Goal: Task Accomplishment & Management: Complete application form

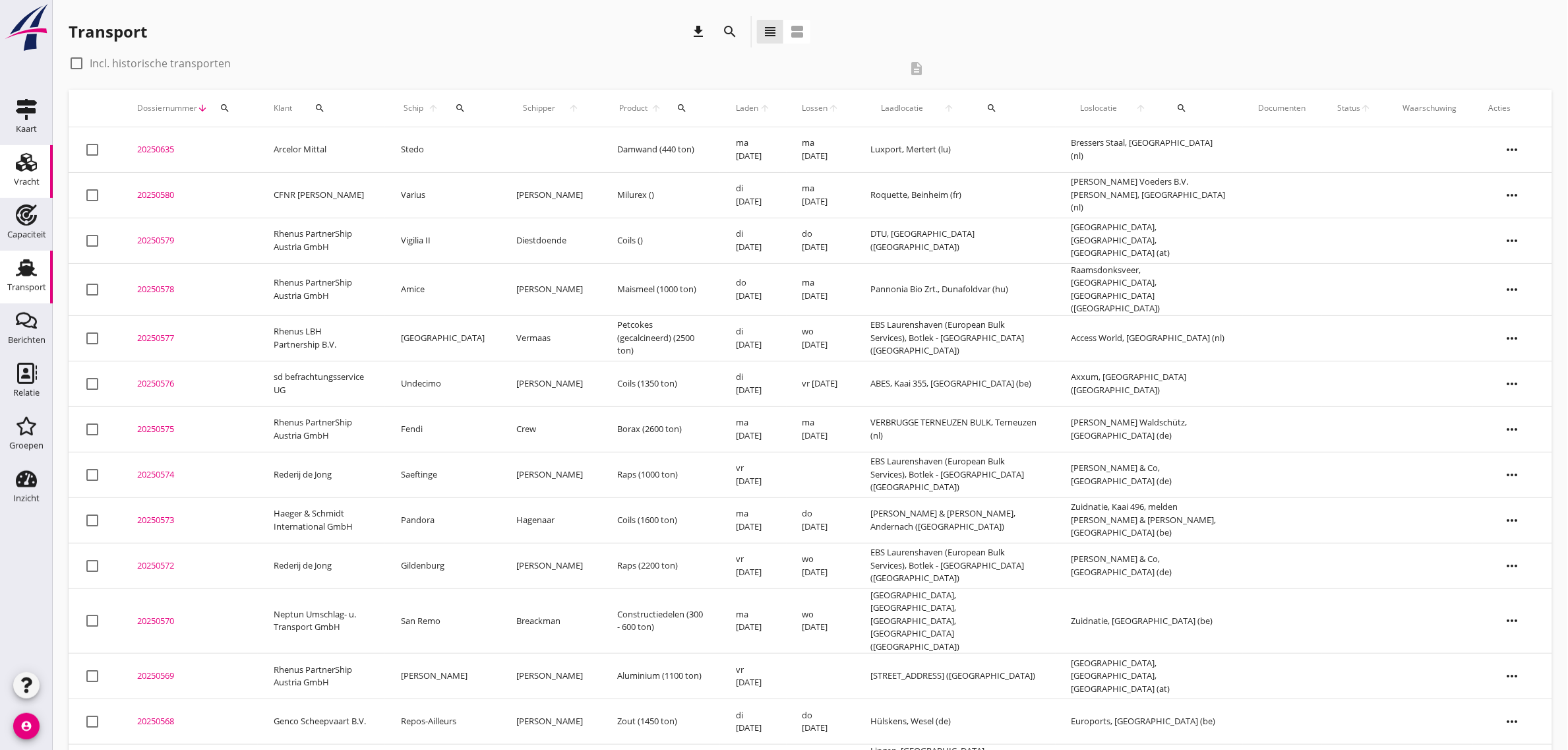
click at [33, 177] on div "Vracht" at bounding box center [26, 182] width 26 height 9
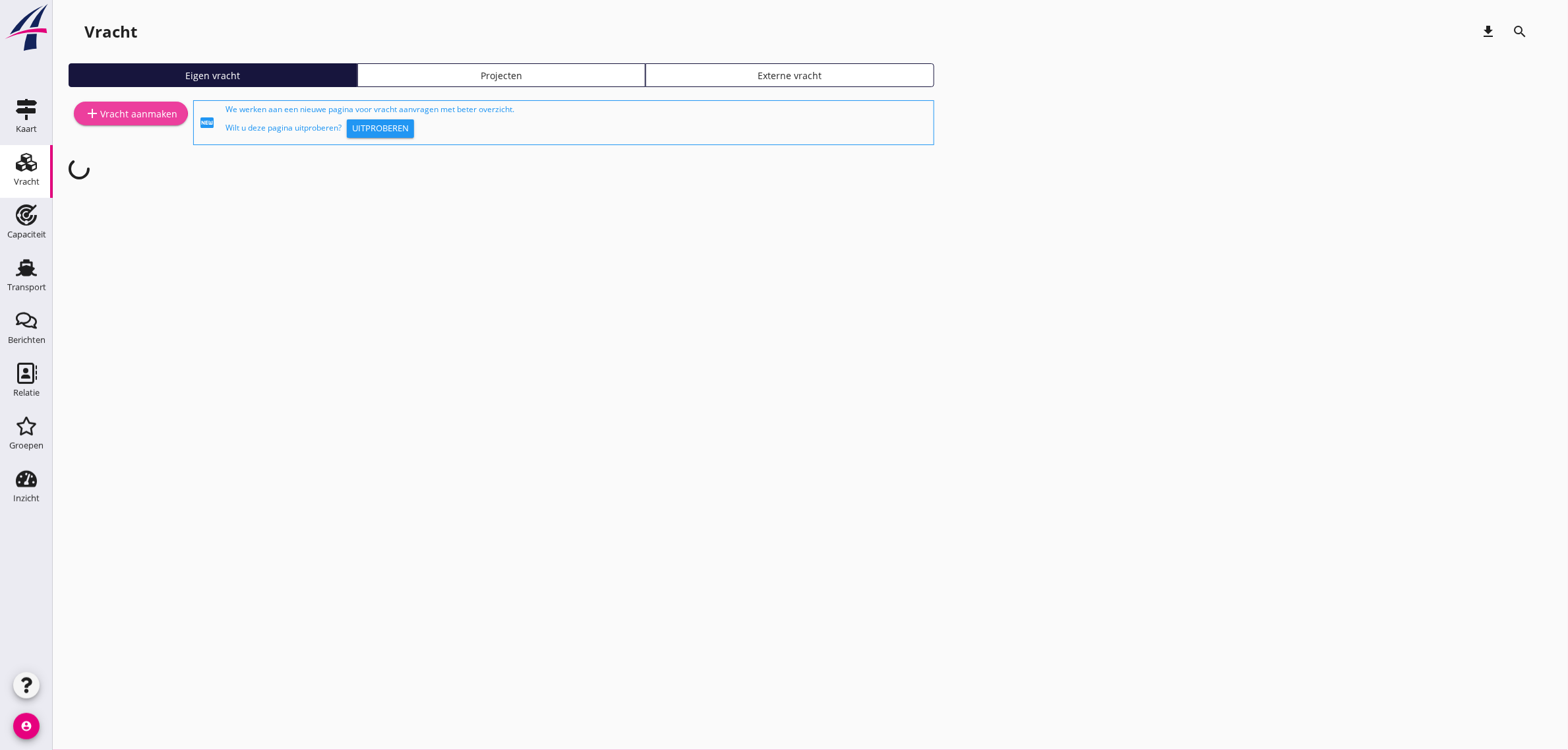
click at [155, 109] on div "add Vracht aanmaken" at bounding box center [131, 113] width 93 height 16
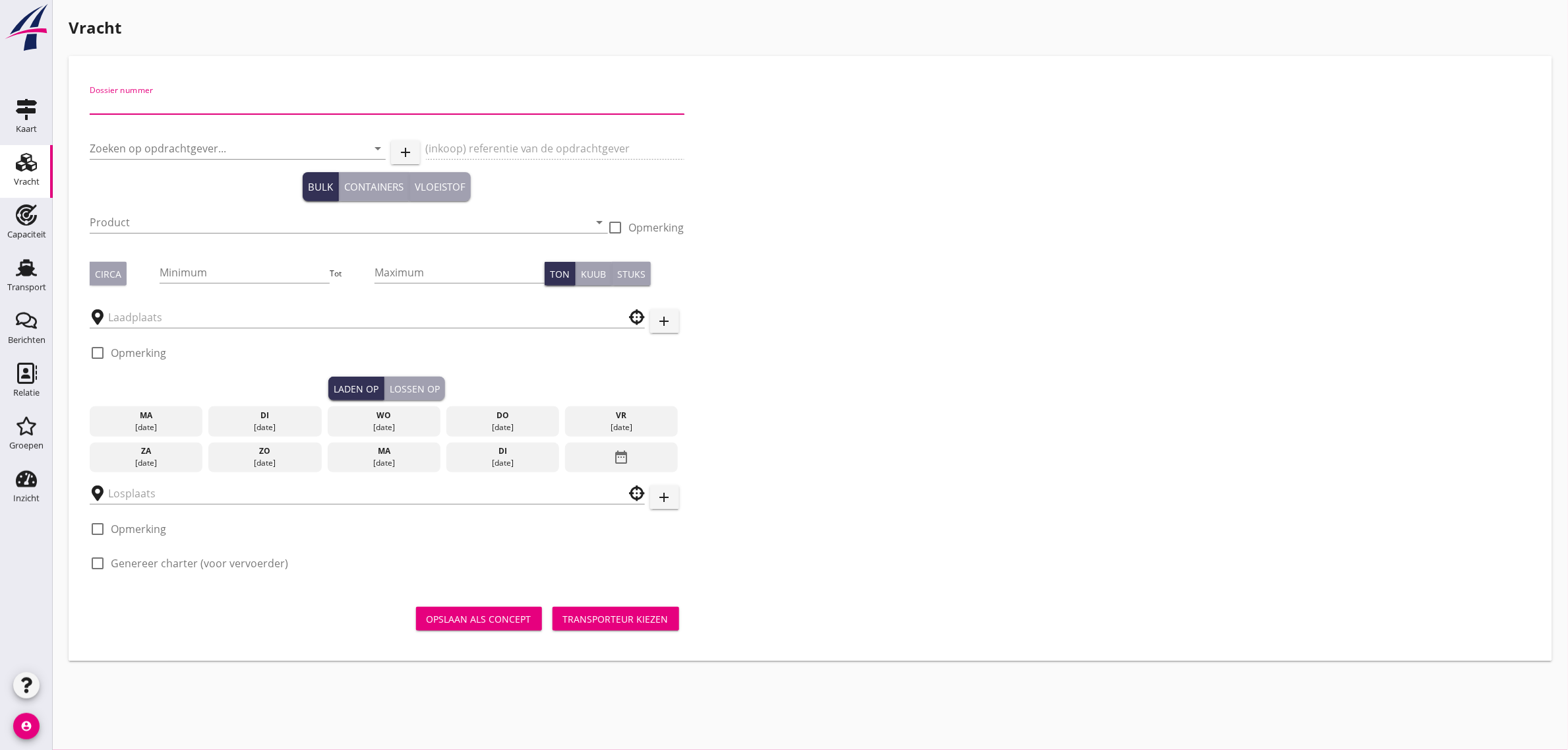
click at [216, 100] on input "Dossier nummer" at bounding box center [386, 103] width 595 height 21
type input "20250582"
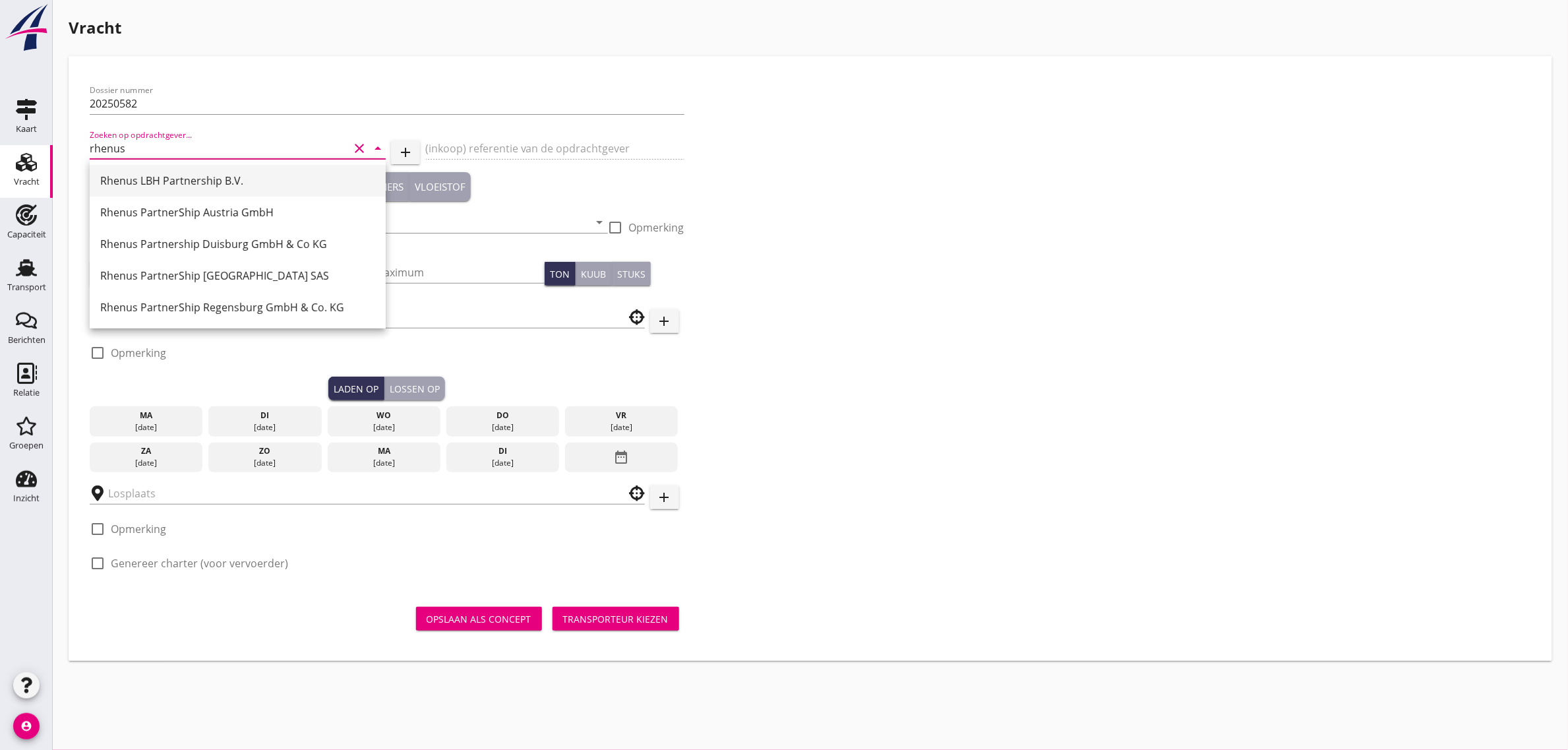
click at [209, 180] on div "Rhenus LBH Partnership B.V." at bounding box center [237, 180] width 275 height 16
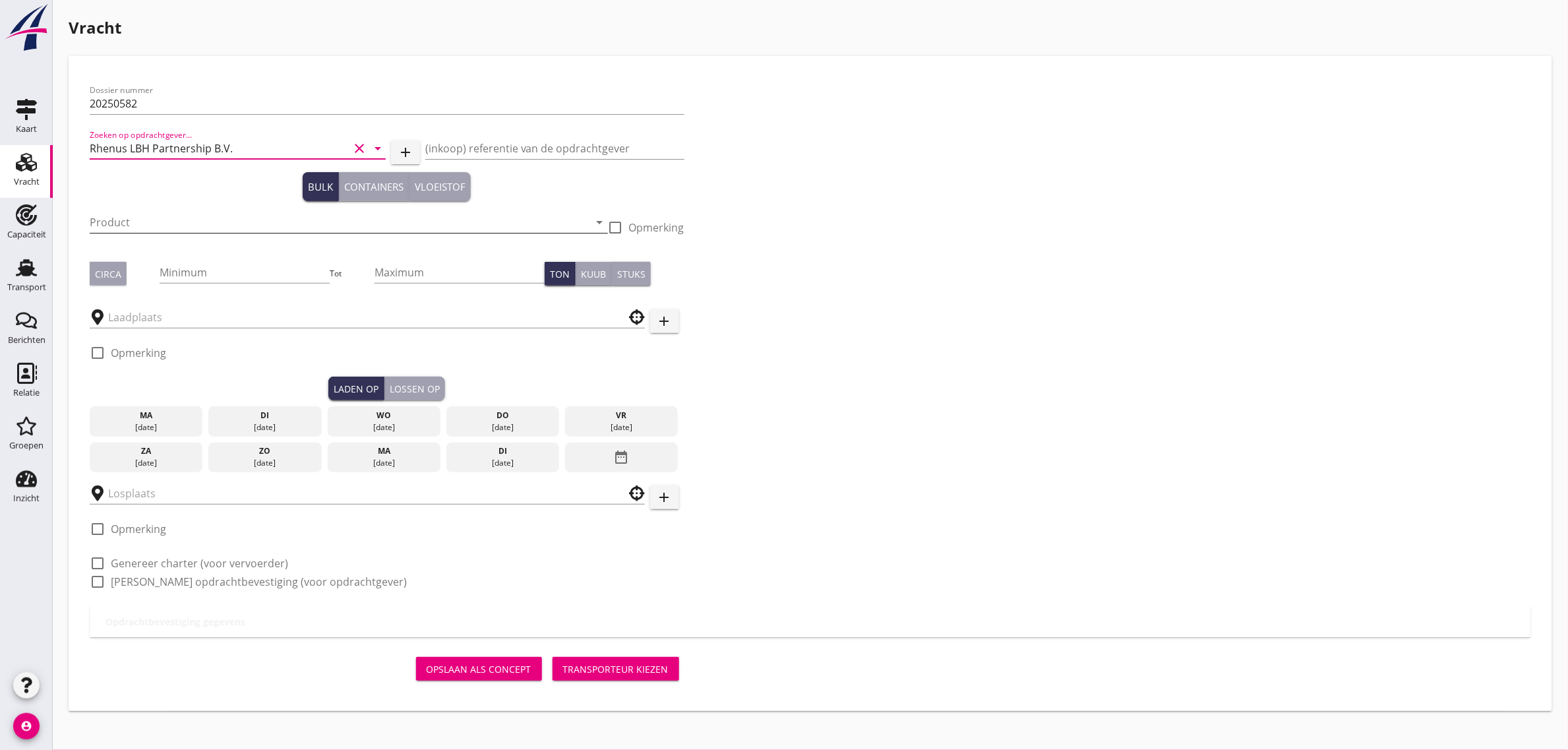
type input "Rhenus LBH Partnership B.V."
click at [137, 214] on input "Product" at bounding box center [340, 222] width 500 height 21
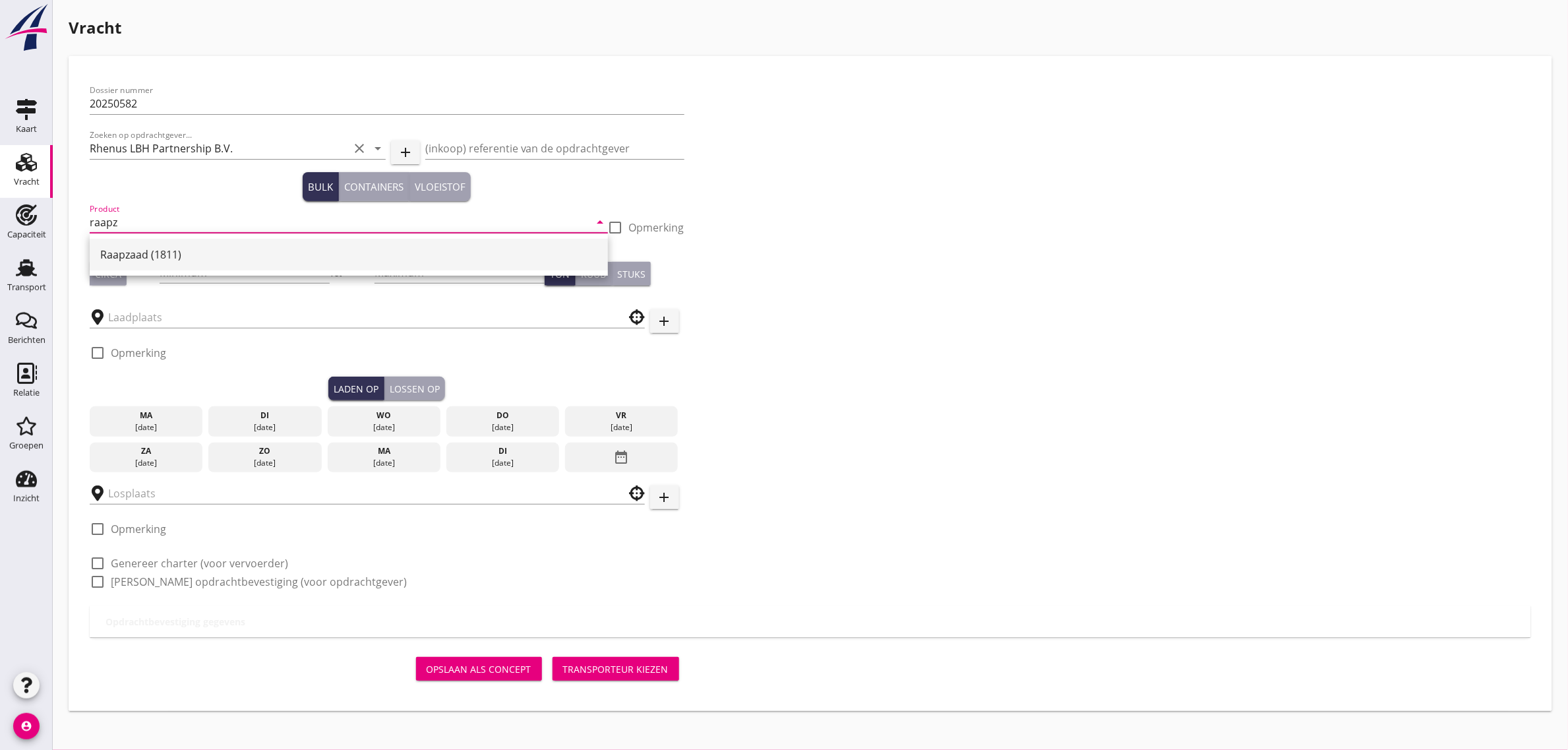
click at [154, 251] on div "Raapzaad (1811)" at bounding box center [348, 254] width 497 height 16
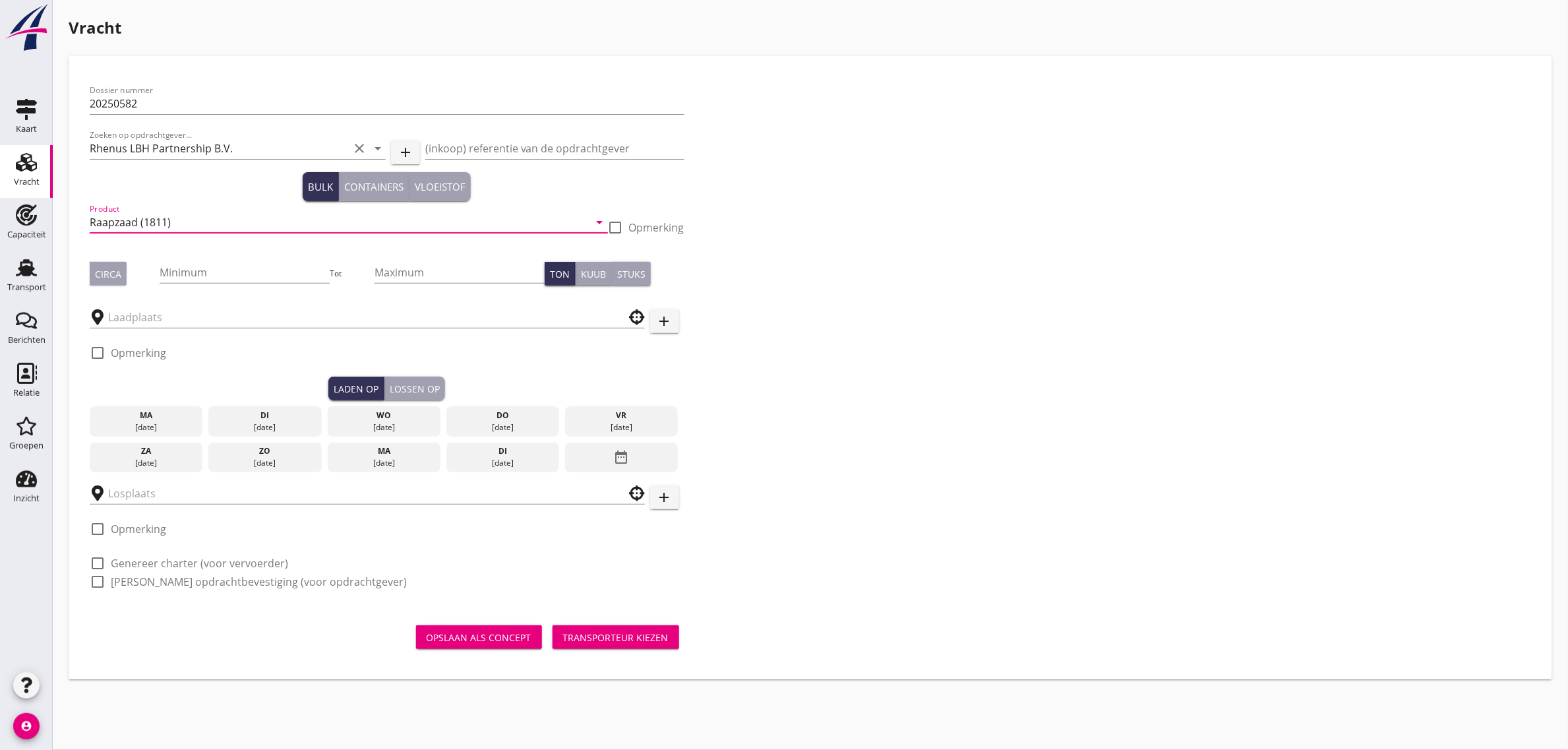
type input "Raapzaad (1811)"
click at [119, 267] on div "Circa" at bounding box center [107, 274] width 26 height 14
click at [219, 276] on input "Minimum" at bounding box center [244, 272] width 170 height 21
type input "2450"
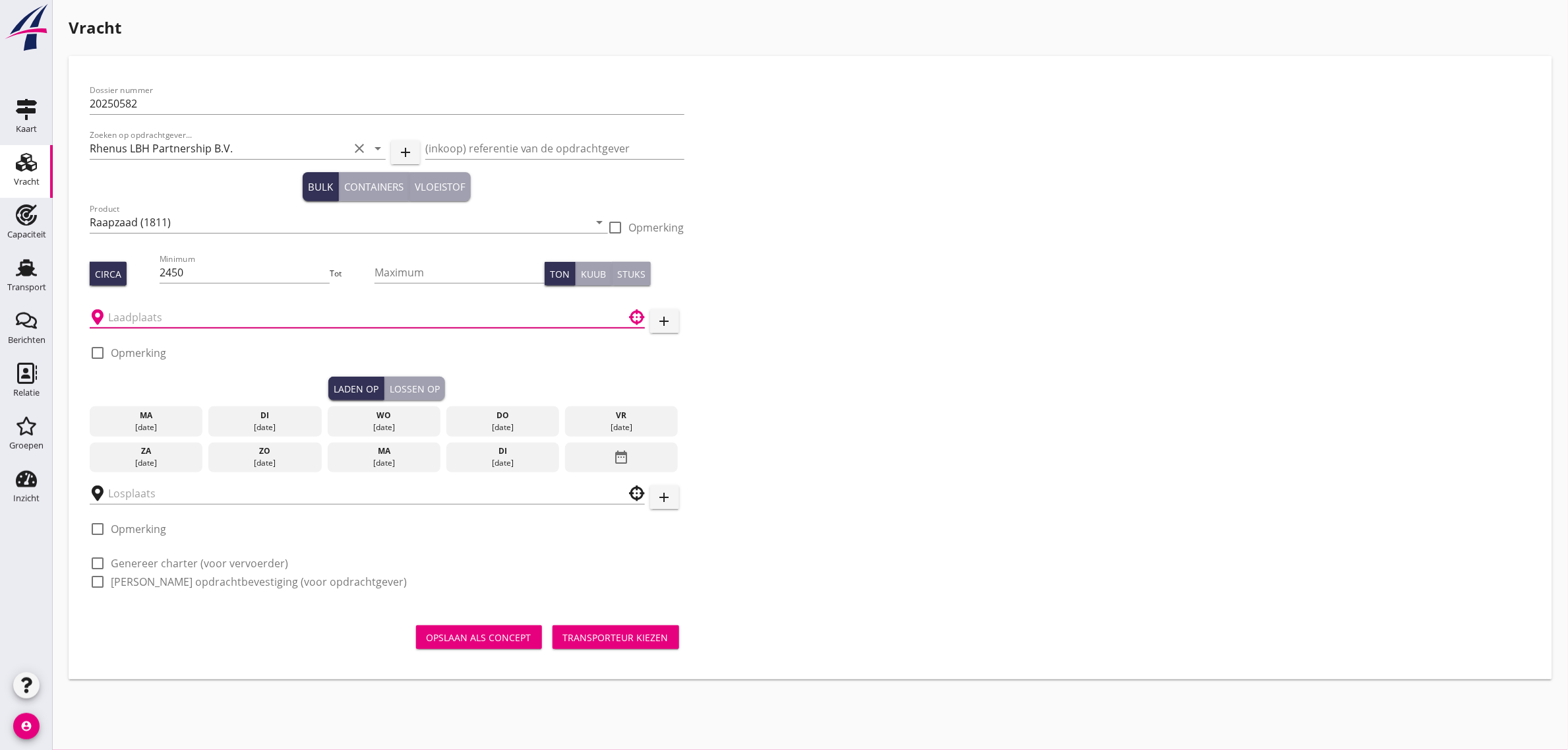
click at [153, 310] on input "text" at bounding box center [358, 317] width 500 height 21
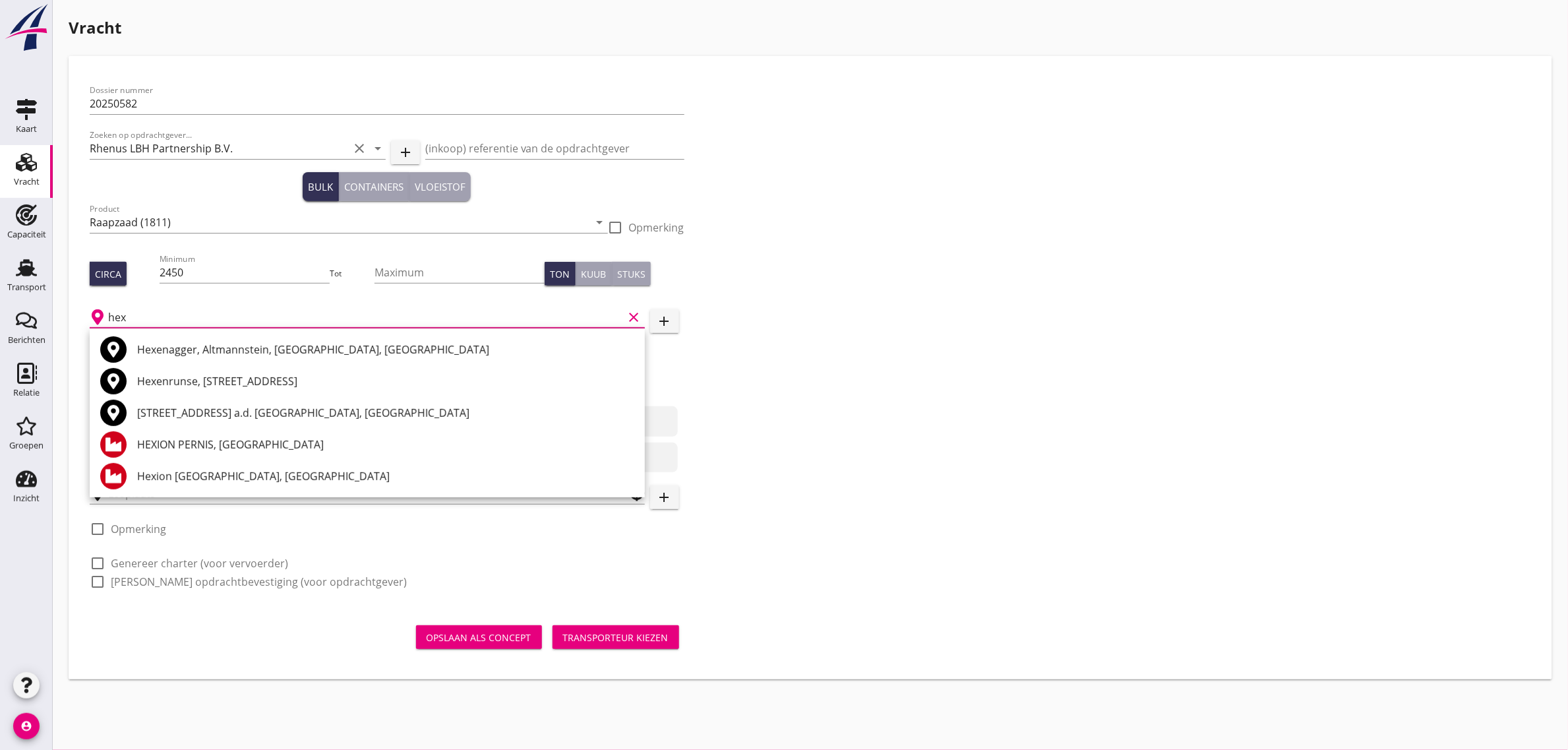
click at [147, 311] on input "hex" at bounding box center [366, 317] width 515 height 21
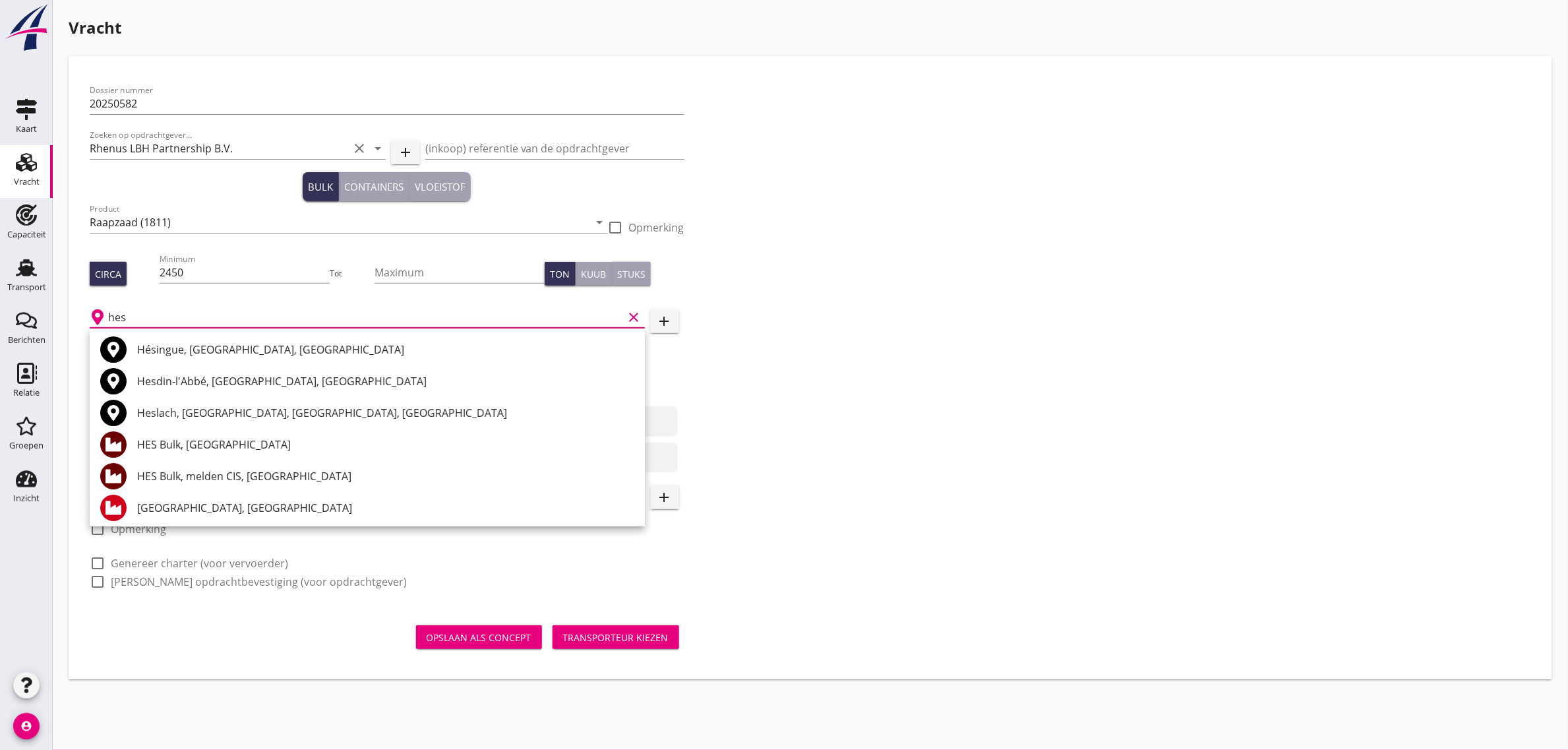
click at [148, 313] on input "hes" at bounding box center [366, 317] width 515 height 21
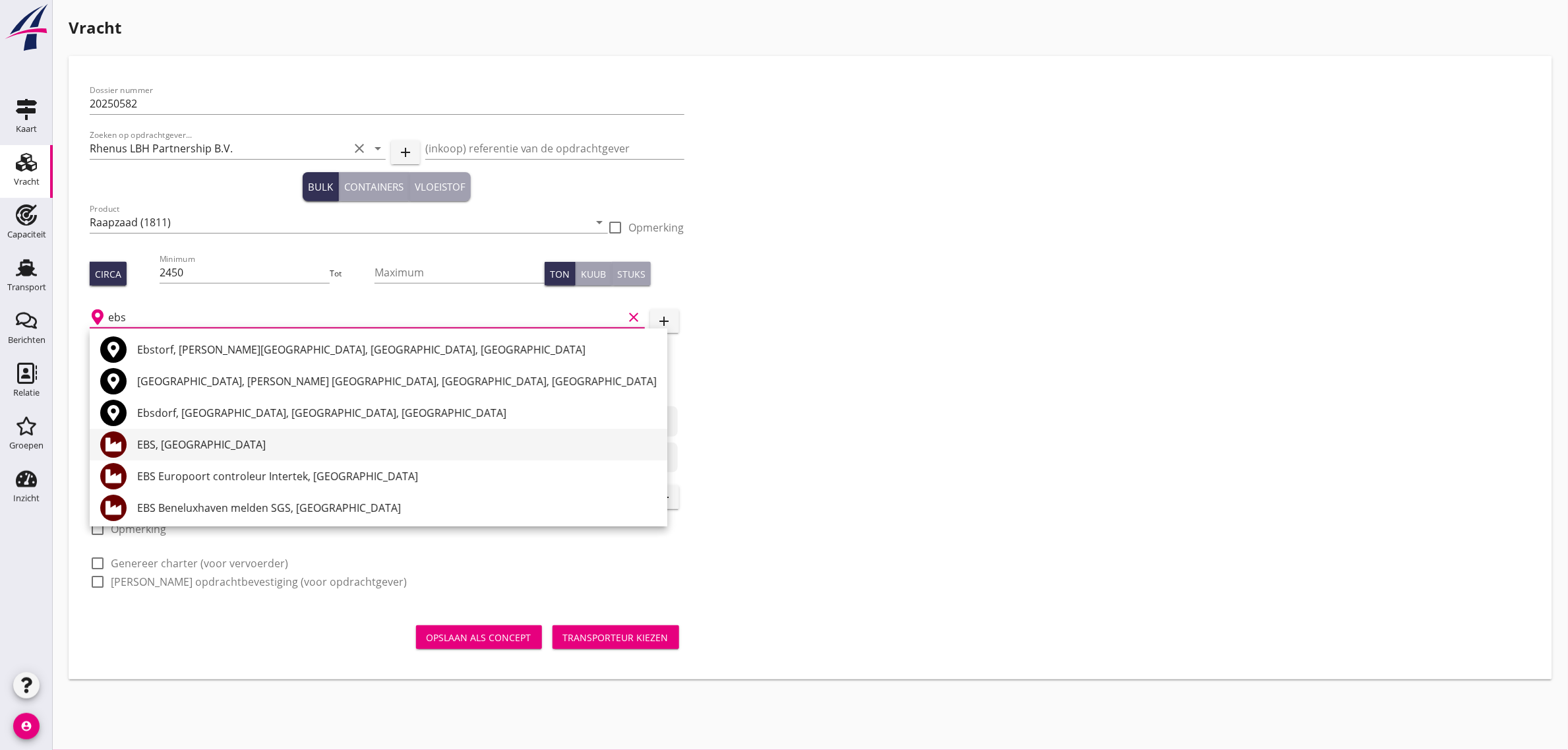
click at [218, 447] on div "EBS, [GEOGRAPHIC_DATA]" at bounding box center [397, 445] width 520 height 16
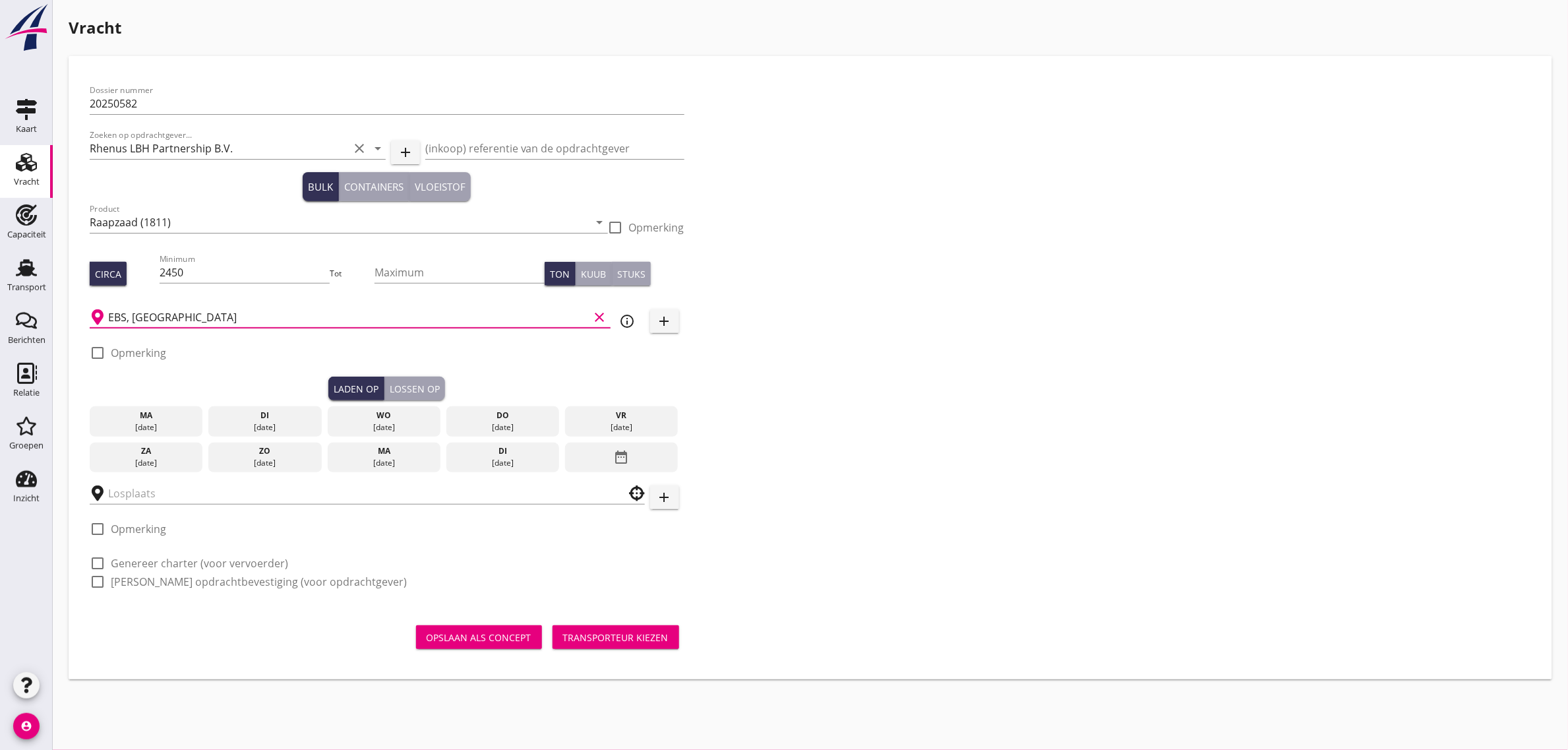
type input "EBS, [GEOGRAPHIC_DATA]"
click at [157, 353] on label "Opmerking" at bounding box center [138, 352] width 55 height 13
checkbox input "true"
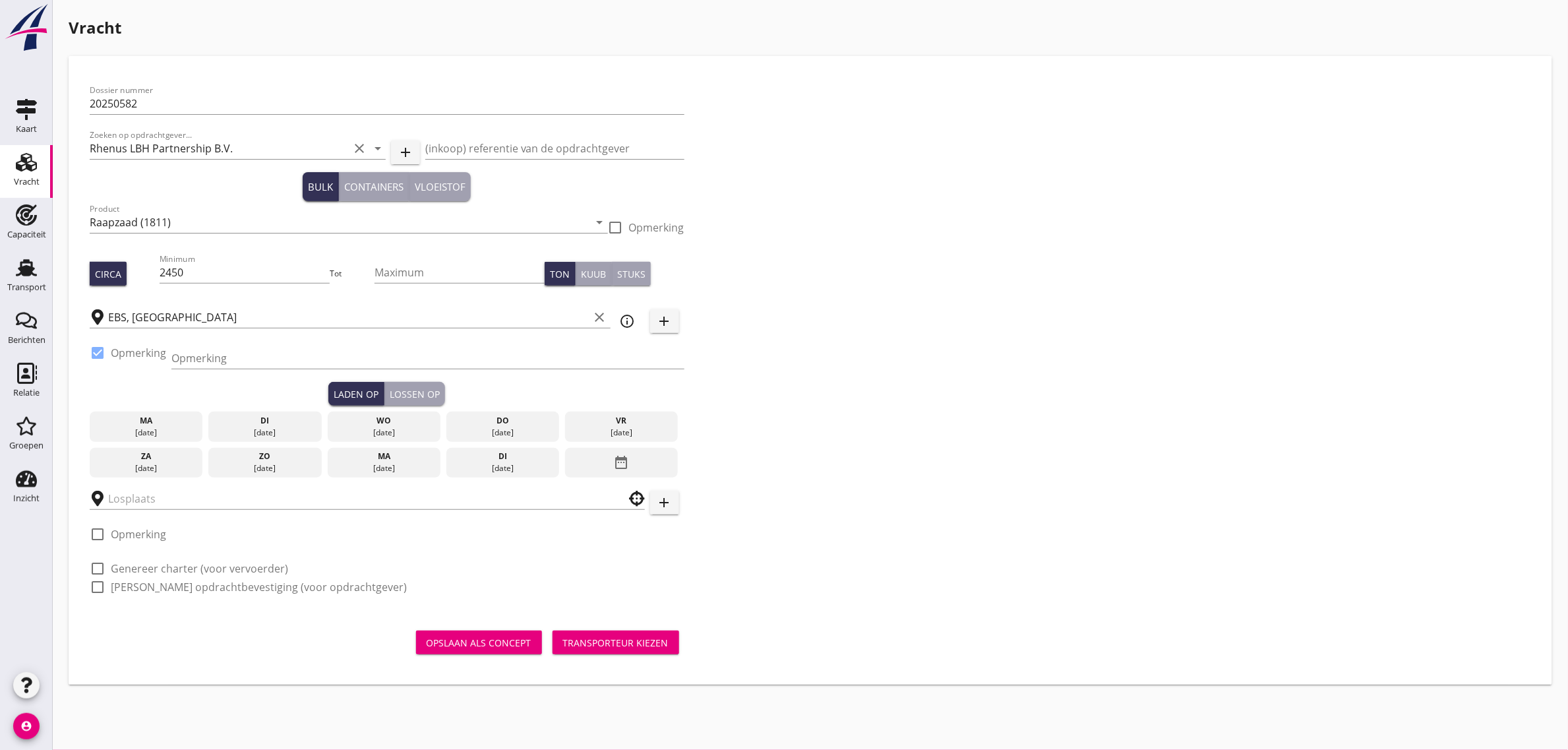
click at [268, 370] on div "Opmerking" at bounding box center [427, 364] width 513 height 34
click at [261, 361] on input "Opmerking" at bounding box center [427, 358] width 513 height 21
click at [293, 362] on input "Beneluxhaven, ex. [PERSON_NAME]" at bounding box center [427, 358] width 513 height 21
type input "Beneluxhaven, ex. [PERSON_NAME]"
click at [387, 427] on div "[DATE]" at bounding box center [383, 433] width 107 height 12
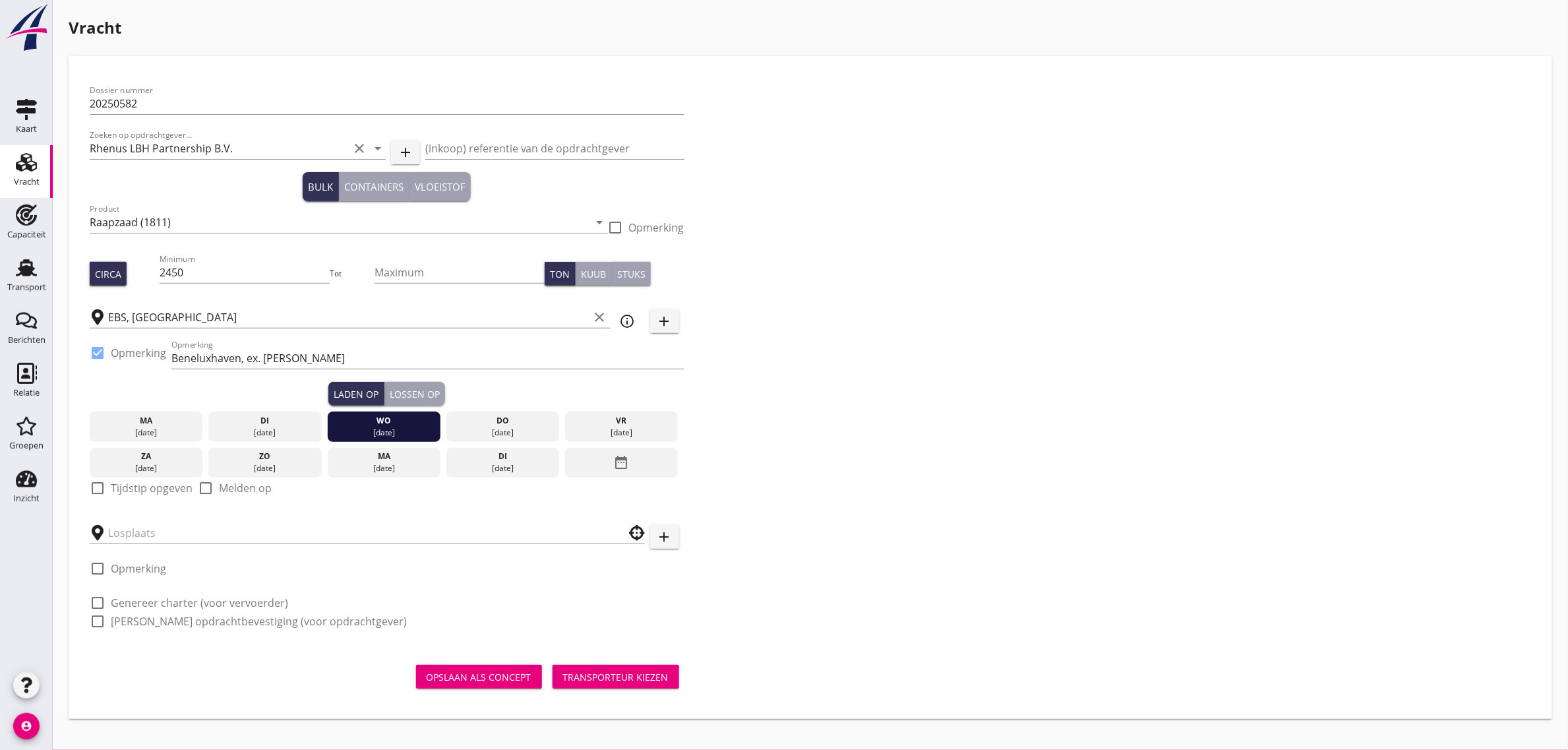
click at [133, 482] on label "Tijdstip opgeven" at bounding box center [152, 487] width 82 height 13
checkbox input "true"
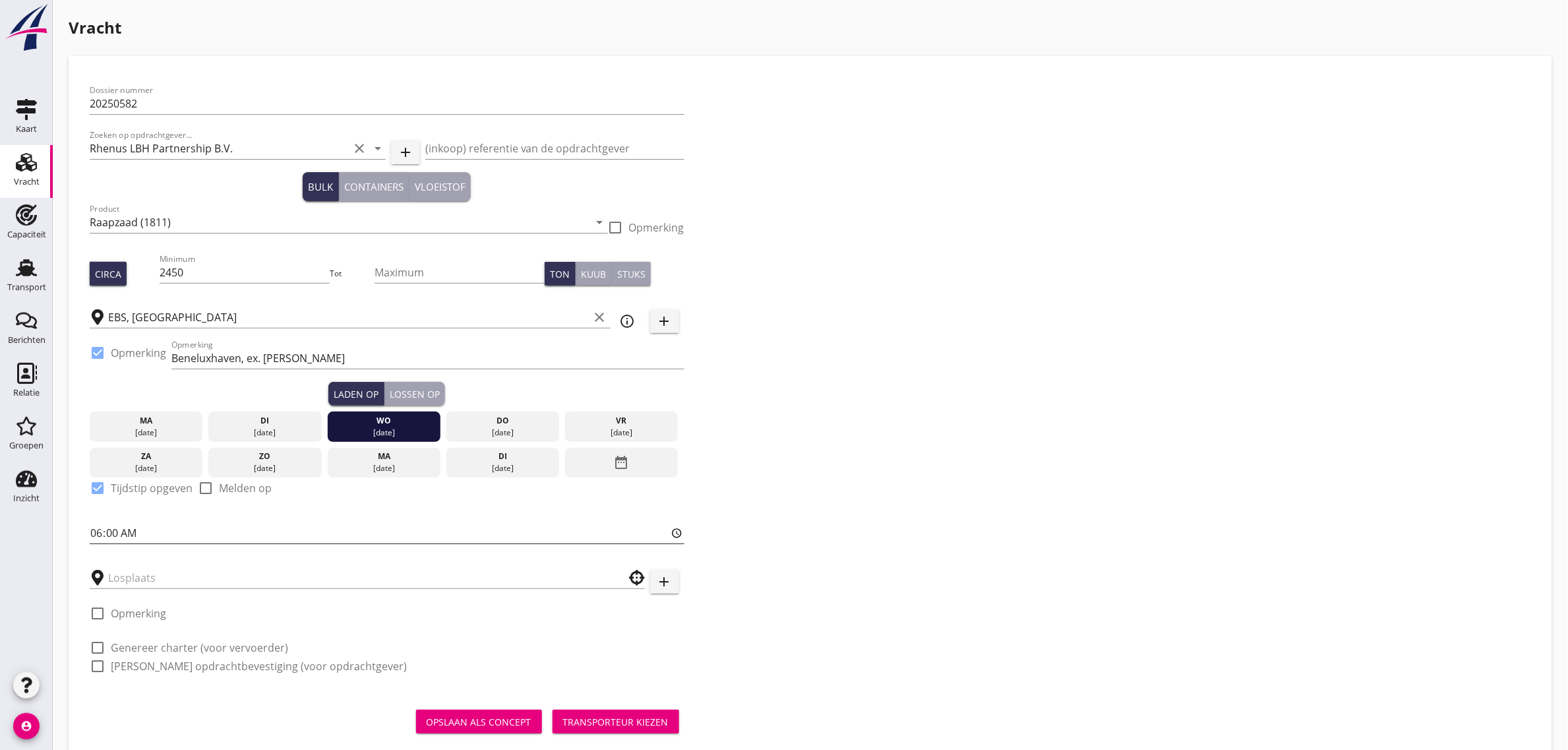
click at [99, 532] on input "06:00" at bounding box center [386, 532] width 595 height 21
type input "20:00"
click at [742, 444] on div "Dossier nummer 20250582 Zoeken op opdrachtgever... Rhenus LBH Partnership B.V. …" at bounding box center [810, 383] width 1452 height 613
click at [432, 394] on div "Lossen op" at bounding box center [415, 394] width 50 height 14
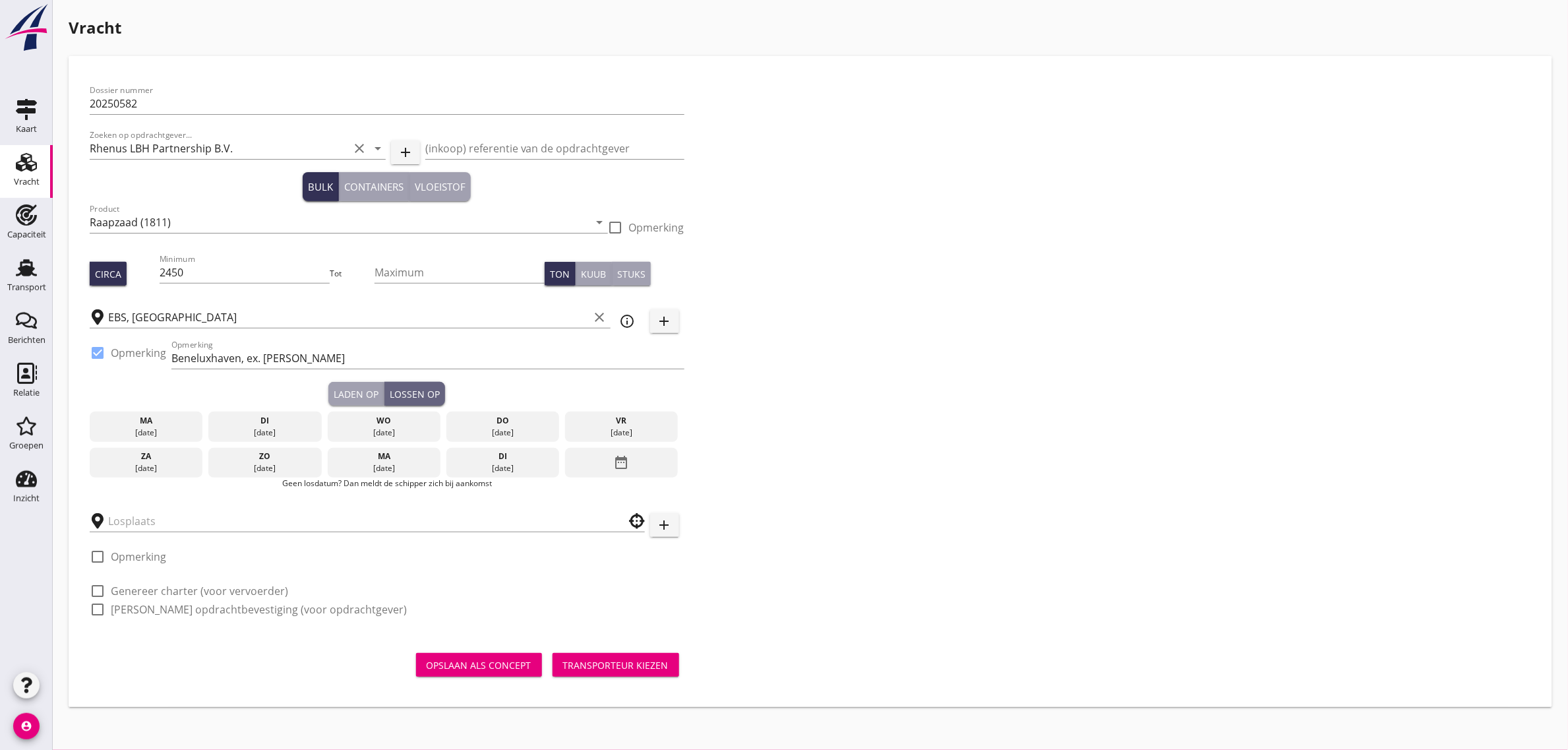
click at [374, 456] on div "ma" at bounding box center [383, 456] width 107 height 12
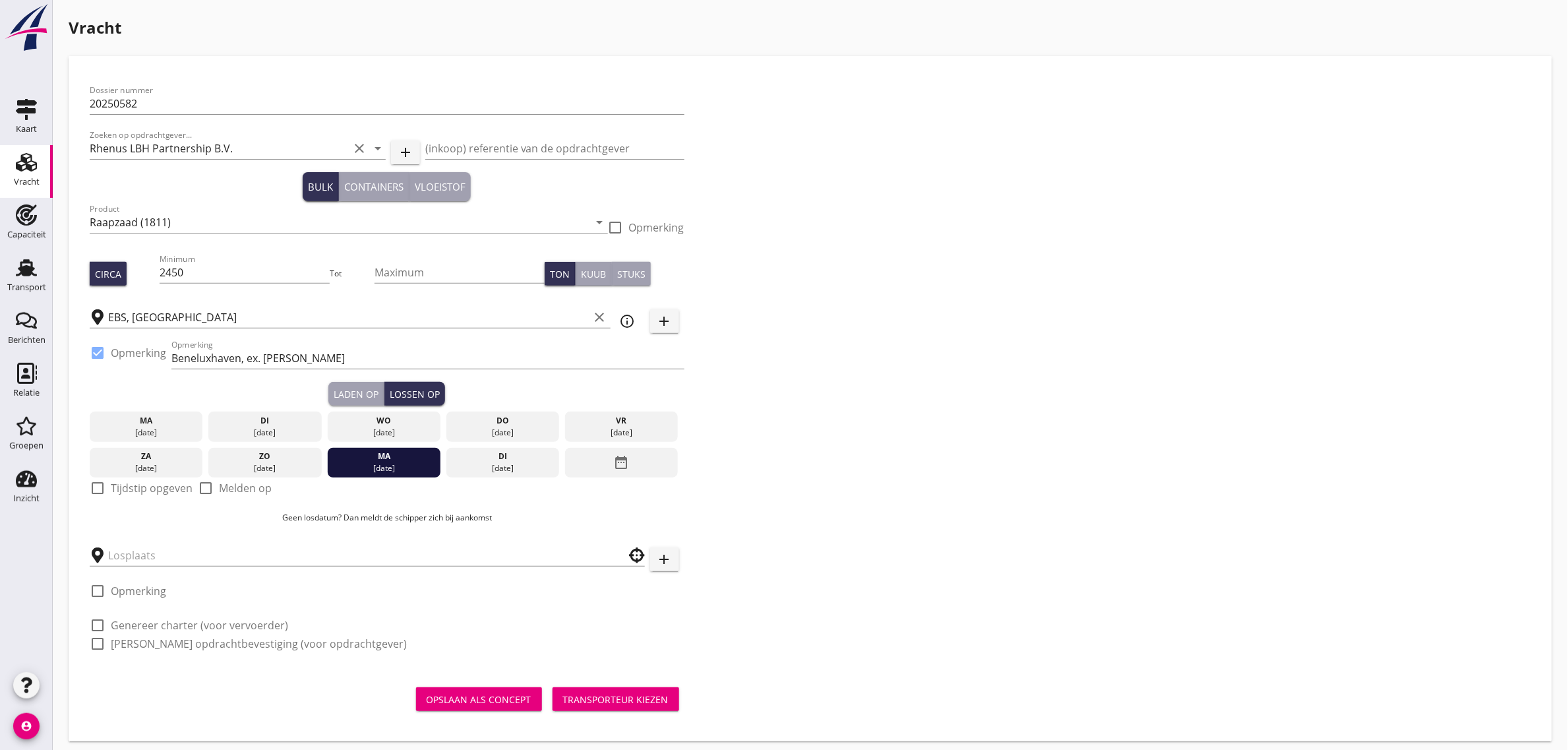
click at [126, 486] on label "Tijdstip opgeven" at bounding box center [152, 487] width 82 height 13
checkbox input "true"
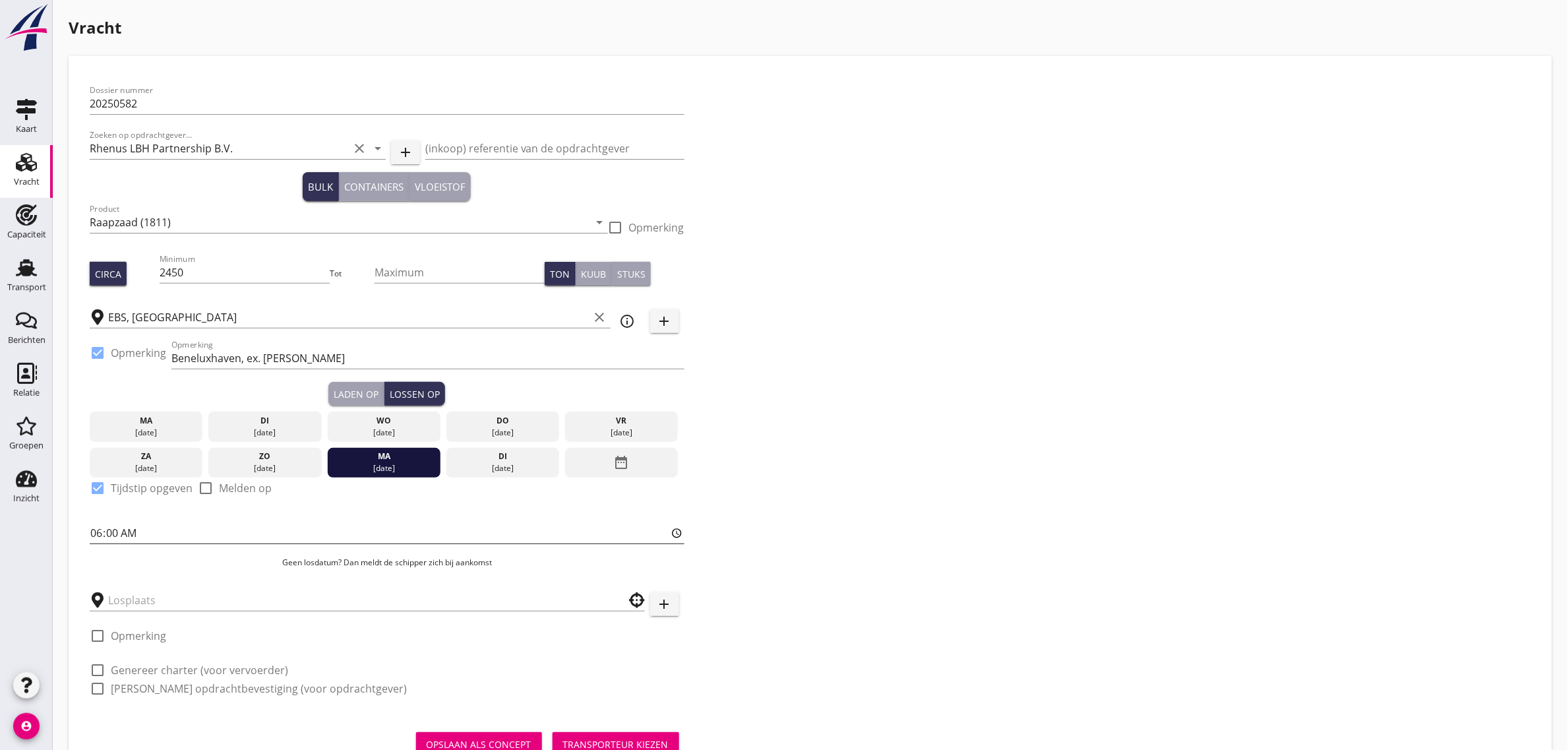
click at [96, 532] on input "06:00" at bounding box center [386, 532] width 595 height 21
type input "18:00"
click at [138, 605] on input "text" at bounding box center [358, 600] width 500 height 21
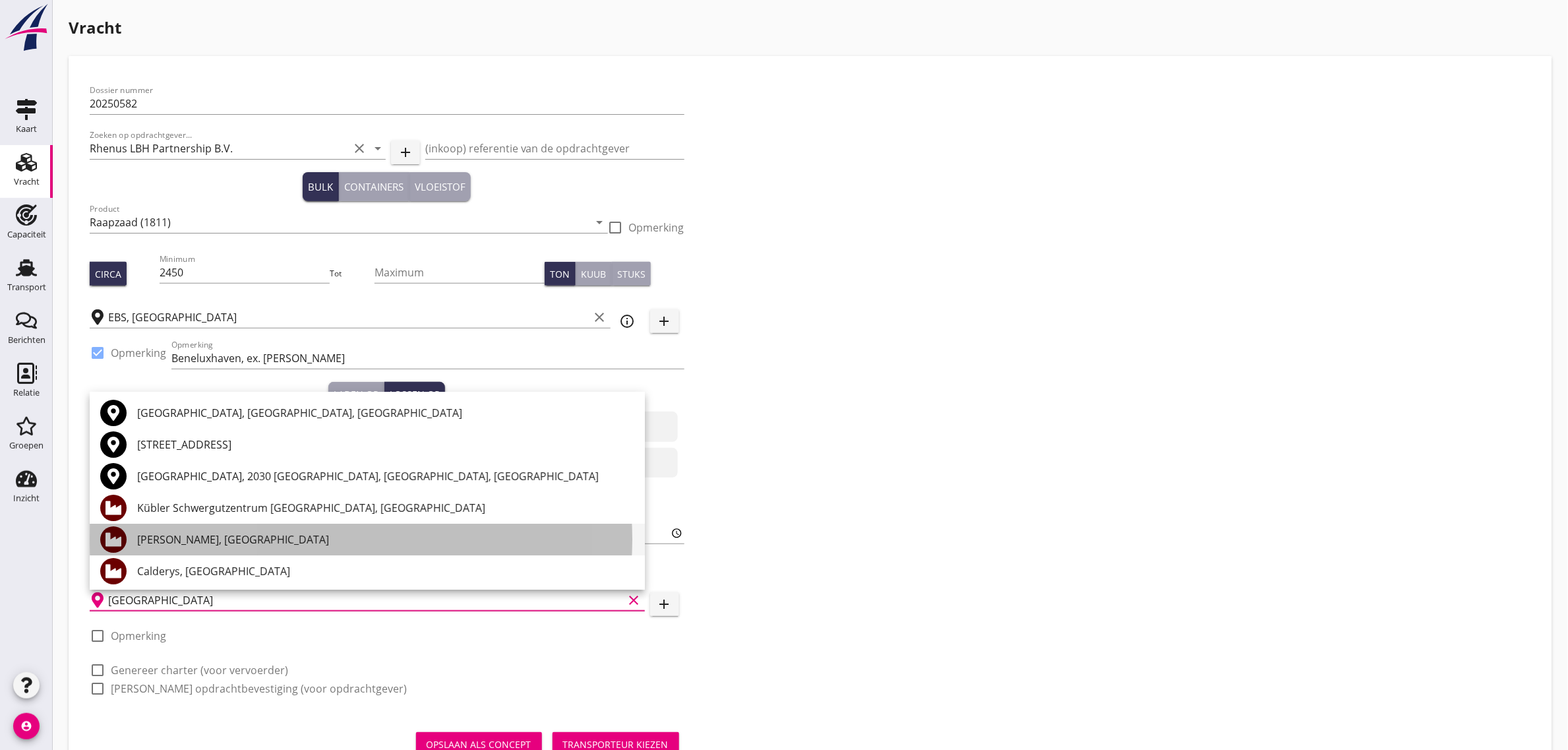
click at [242, 542] on div "[PERSON_NAME], [GEOGRAPHIC_DATA]" at bounding box center [386, 539] width 497 height 16
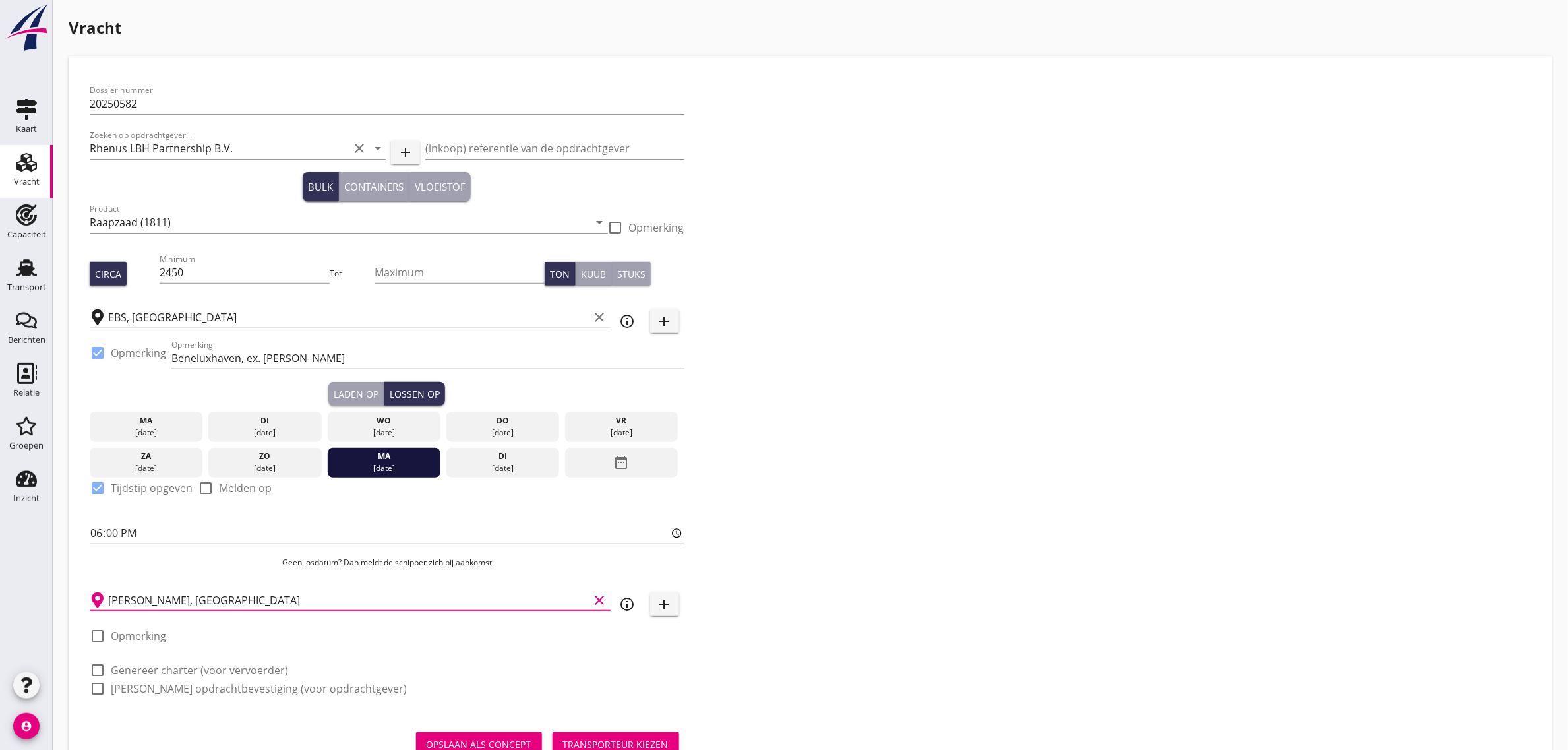
type input "[PERSON_NAME], [GEOGRAPHIC_DATA]"
click at [203, 672] on label "Genereer charter (voor vervoerder)" at bounding box center [200, 670] width 177 height 13
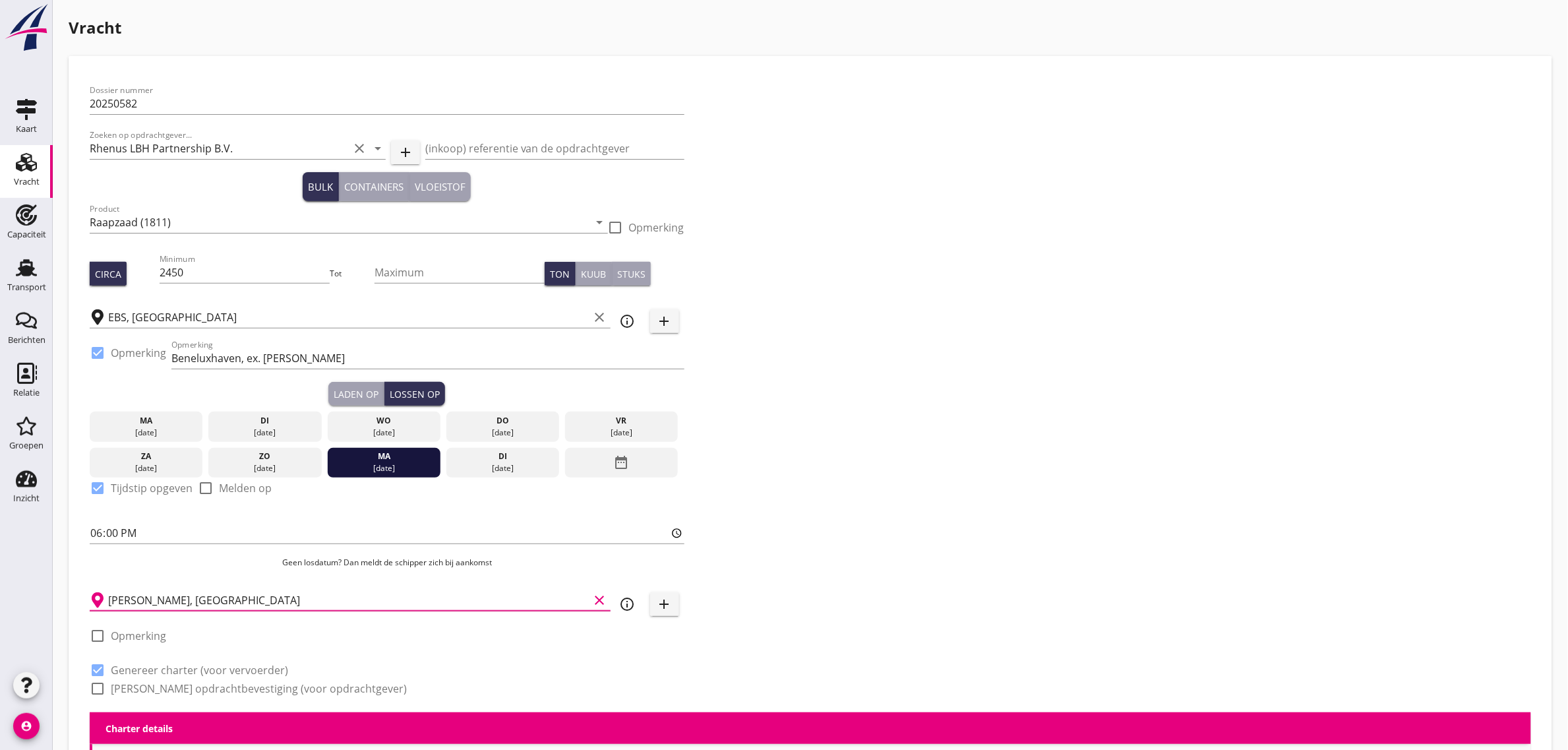
checkbox input "true"
click at [196, 682] on label "[PERSON_NAME] opdrachtbevestiging (voor opdrachtgever)" at bounding box center [258, 688] width 296 height 13
checkbox input "true"
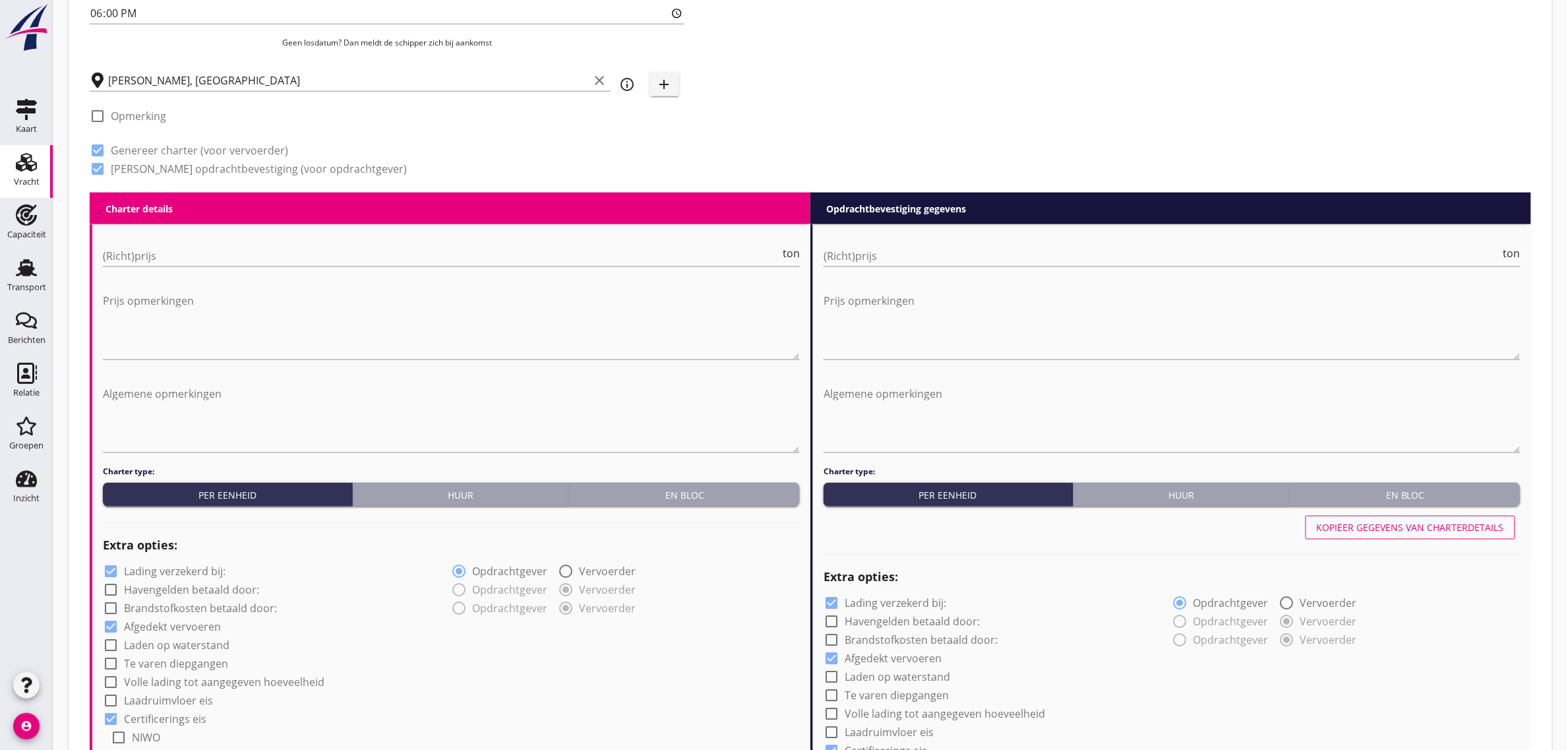
scroll to position [577, 0]
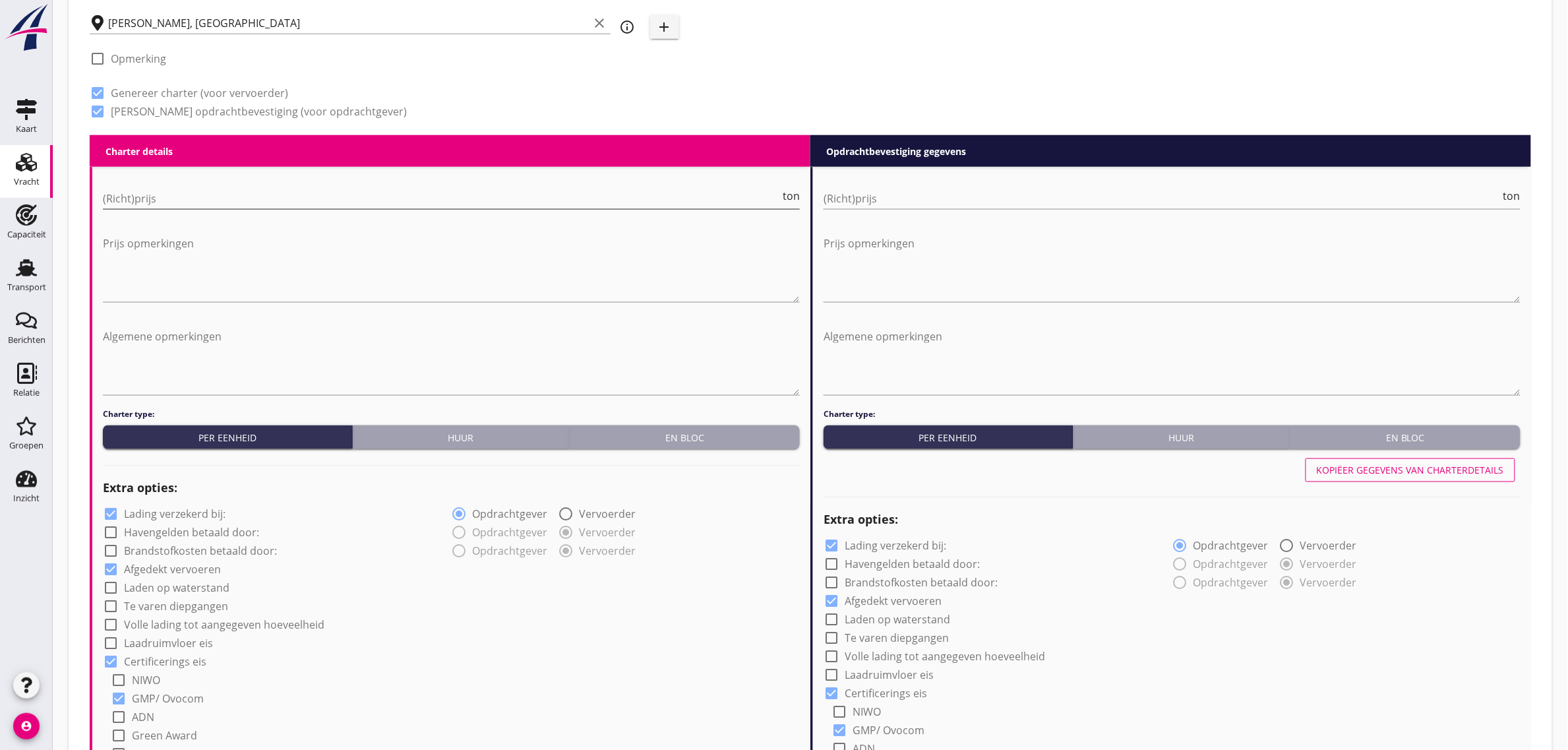
click at [158, 196] on input "(Richt)prijs" at bounding box center [442, 198] width 677 height 21
type input "10"
type input "10.25"
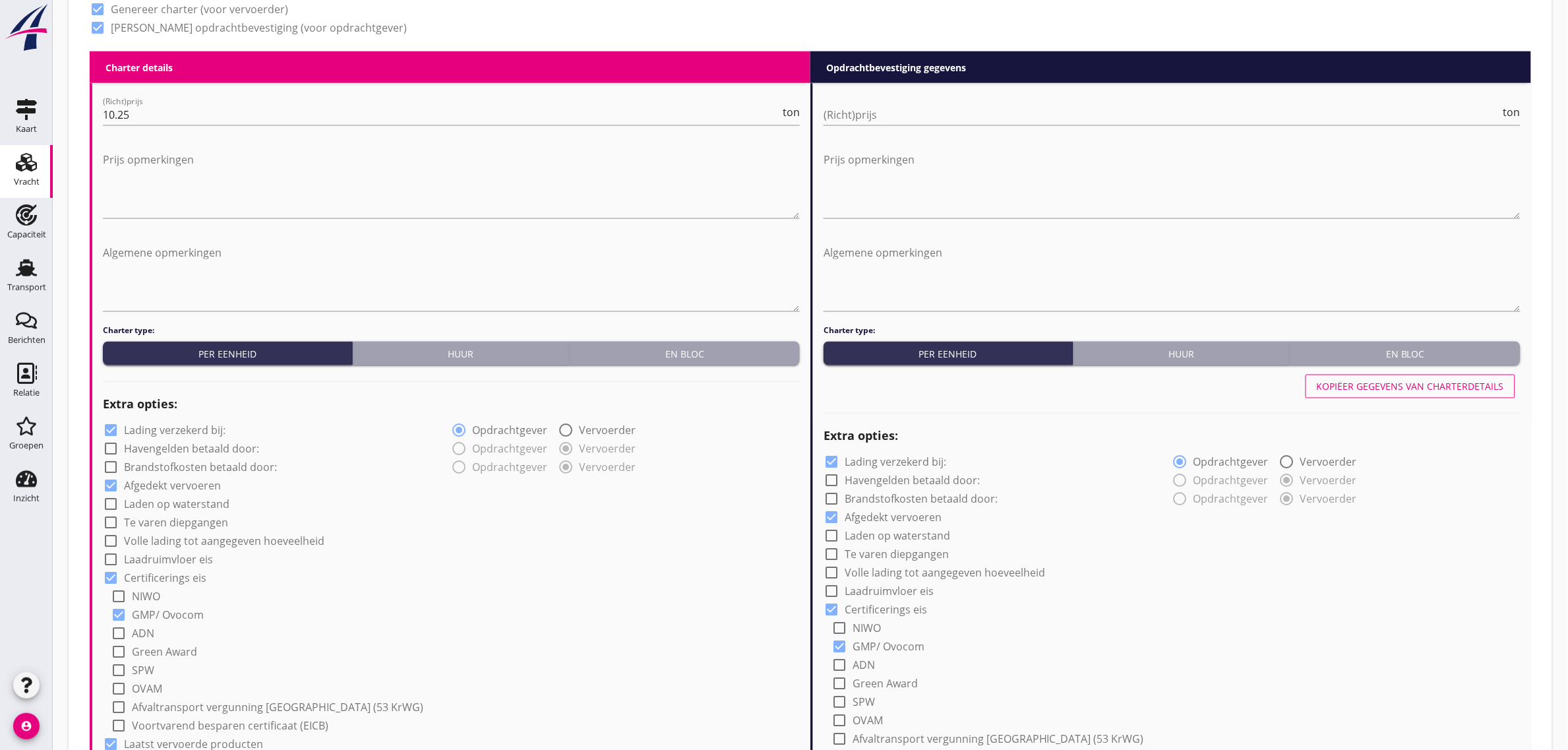
scroll to position [824, 0]
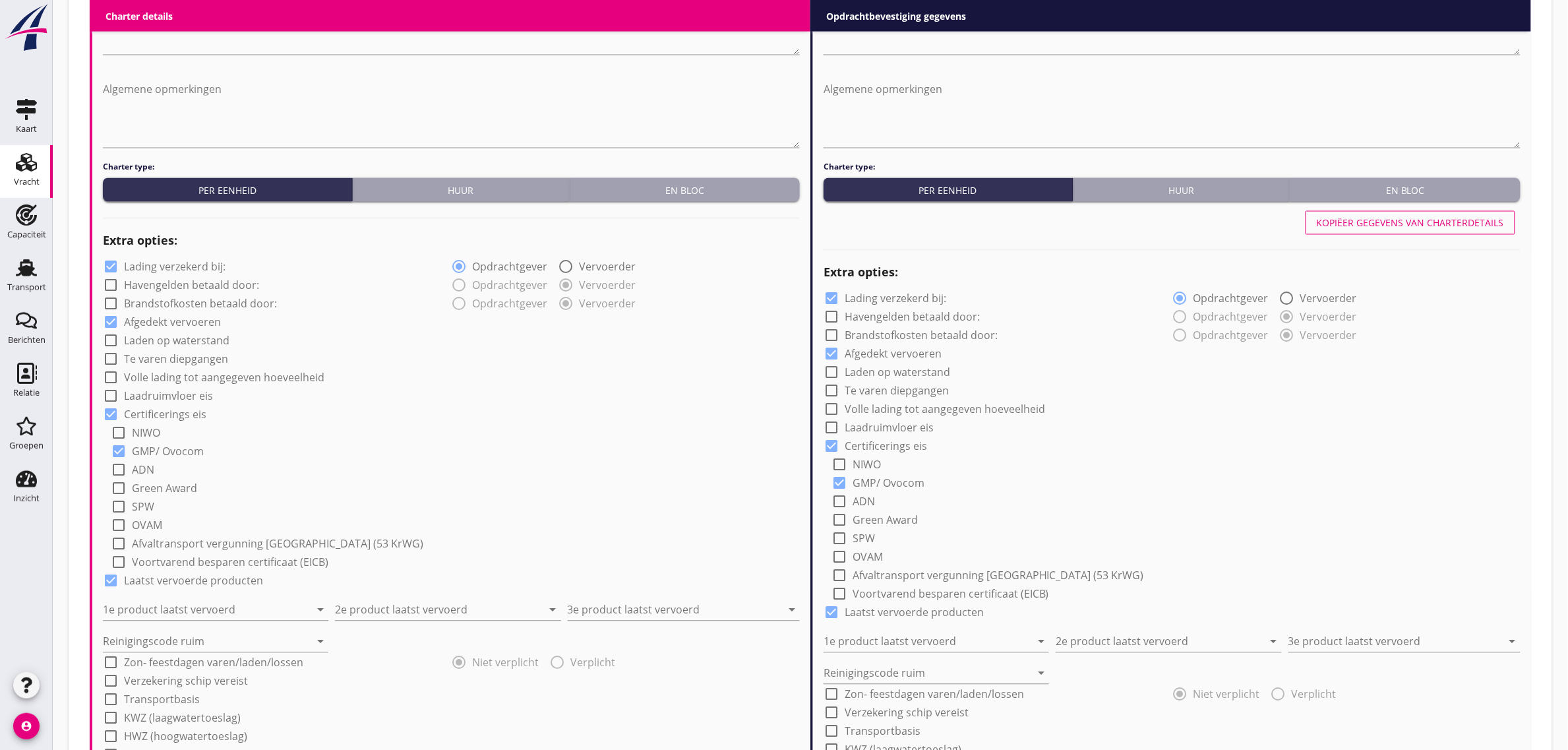
click at [159, 336] on label "Laden op waterstand" at bounding box center [177, 340] width 106 height 13
checkbox input "true"
click at [166, 396] on label "Laadruimvloer eis" at bounding box center [168, 396] width 89 height 13
checkbox input "true"
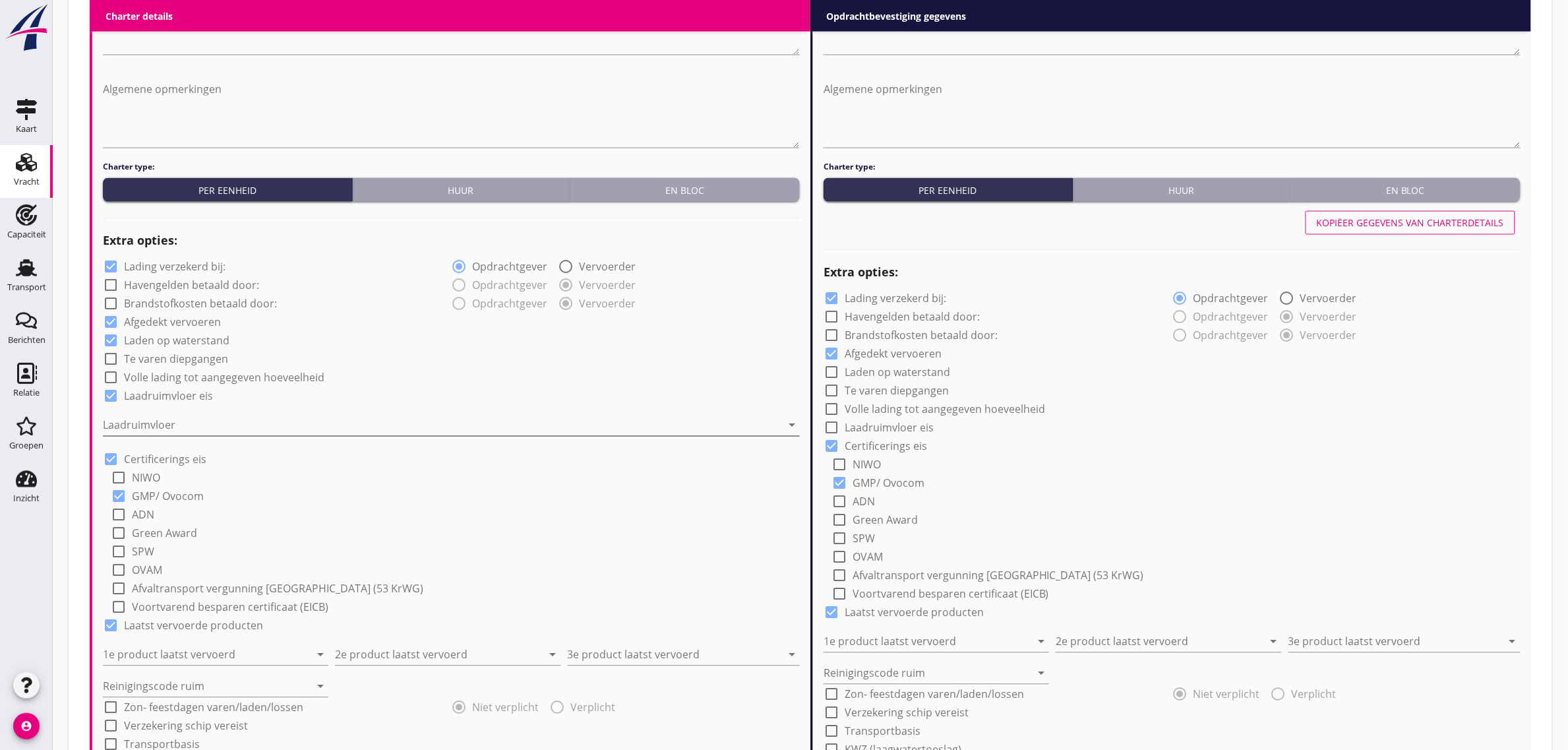
click at [155, 427] on div at bounding box center [442, 425] width 678 height 21
click at [154, 439] on div "Staal" at bounding box center [451, 435] width 677 height 16
click at [513, 374] on div "check_box_outline_blank Volle lading tot aangegeven hoeveelheid" at bounding box center [451, 376] width 697 height 19
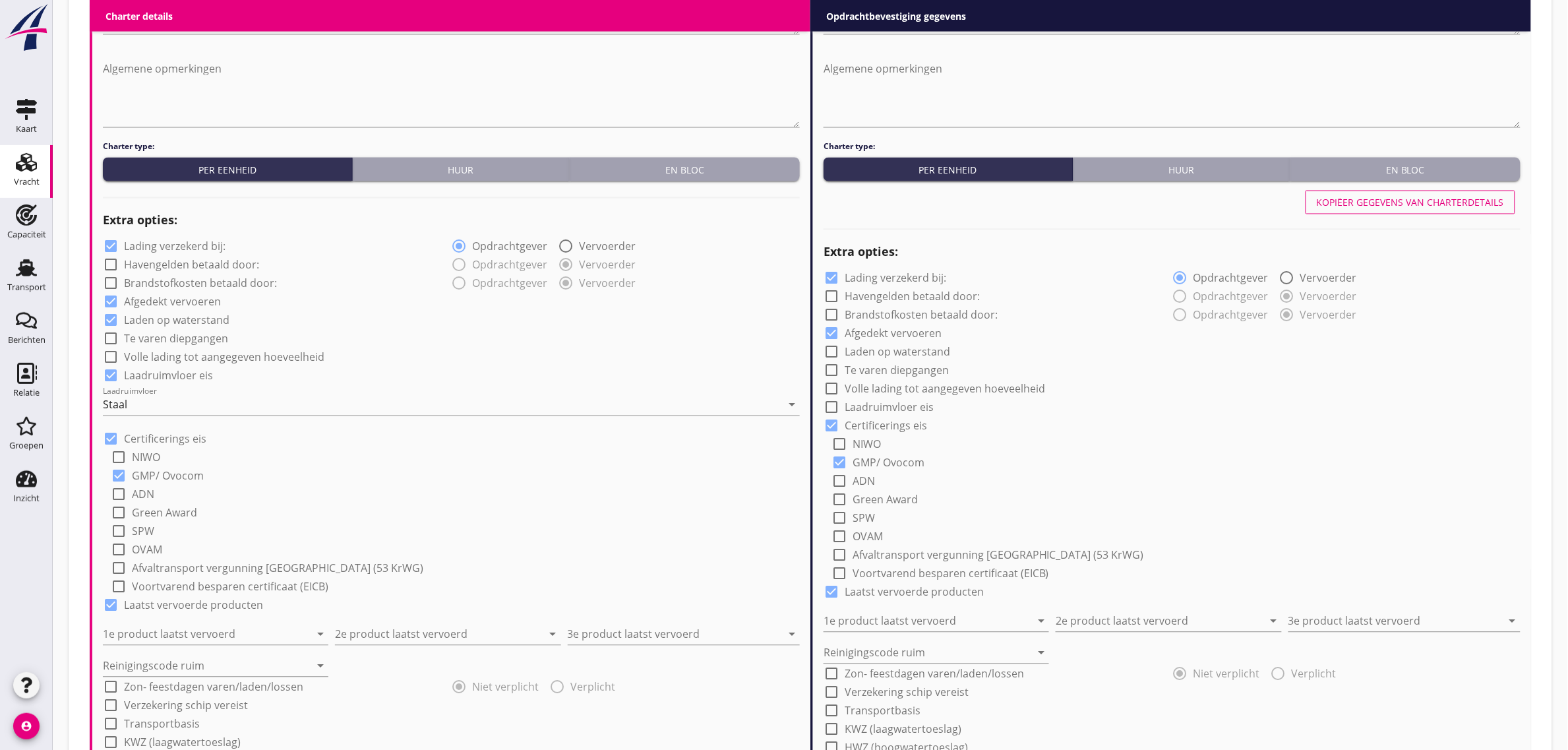
scroll to position [989, 0]
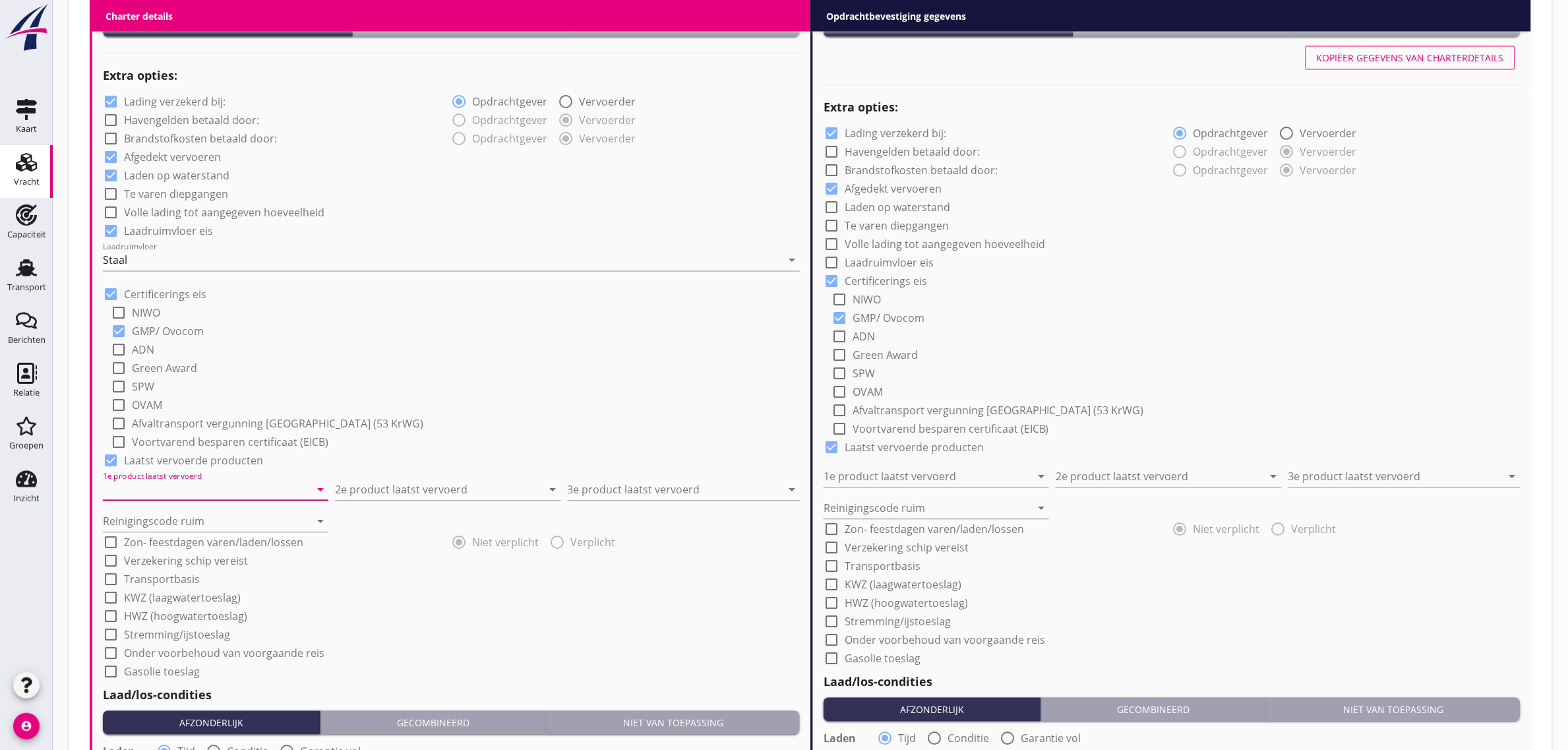
click at [190, 486] on input "1e product laatst vervoerd" at bounding box center [206, 490] width 207 height 21
click at [221, 622] on div "Grond (niet verontreinigd) (6395)" at bounding box center [216, 616] width 205 height 16
type input "Grond (niet verontreinigd) (6395)"
click at [378, 486] on input "2e product laatst vervoerd" at bounding box center [438, 490] width 207 height 21
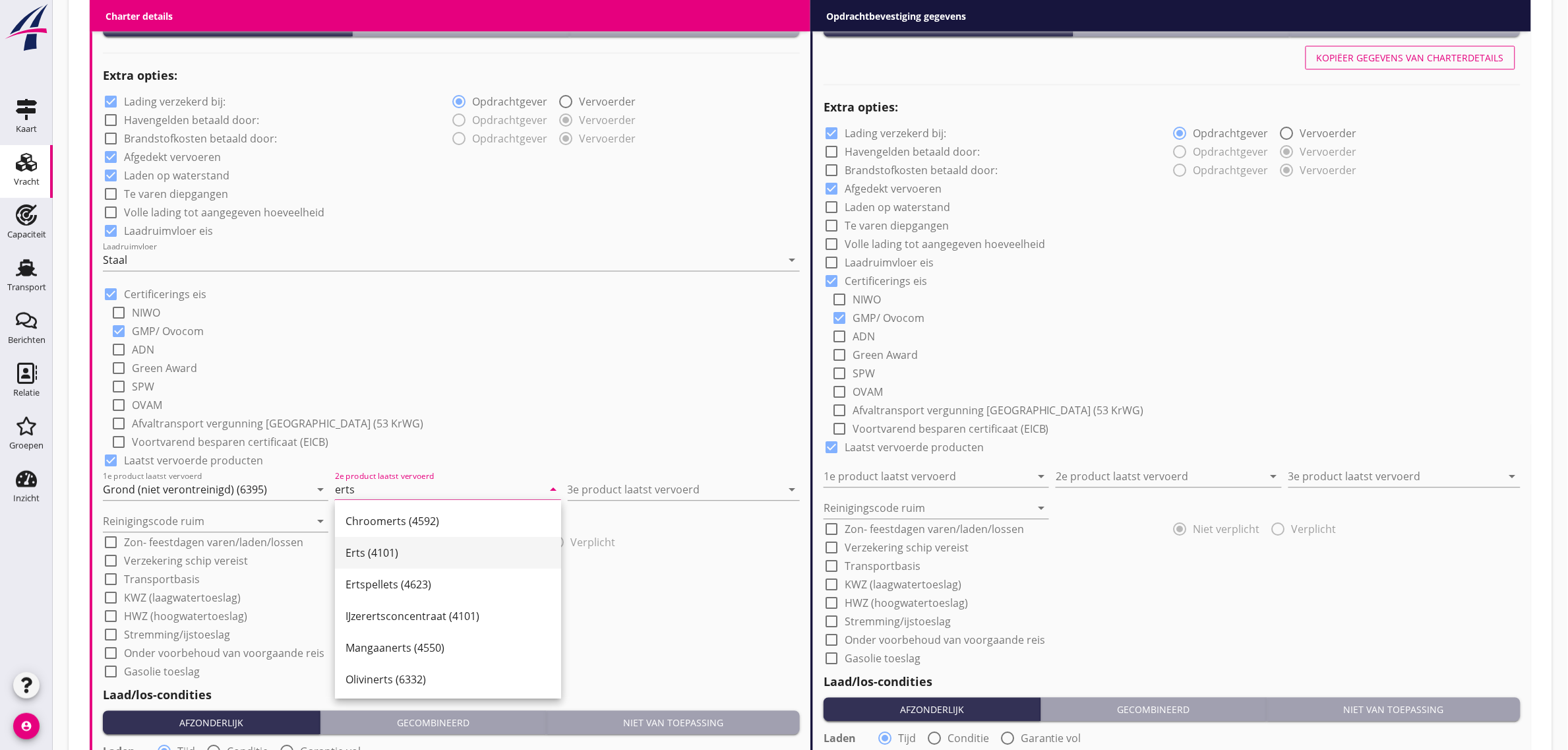
click at [386, 555] on div "Erts (4101)" at bounding box center [448, 553] width 205 height 16
type input "Erts (4101)"
click at [642, 484] on input "3e product laatst vervoerd" at bounding box center [674, 490] width 213 height 21
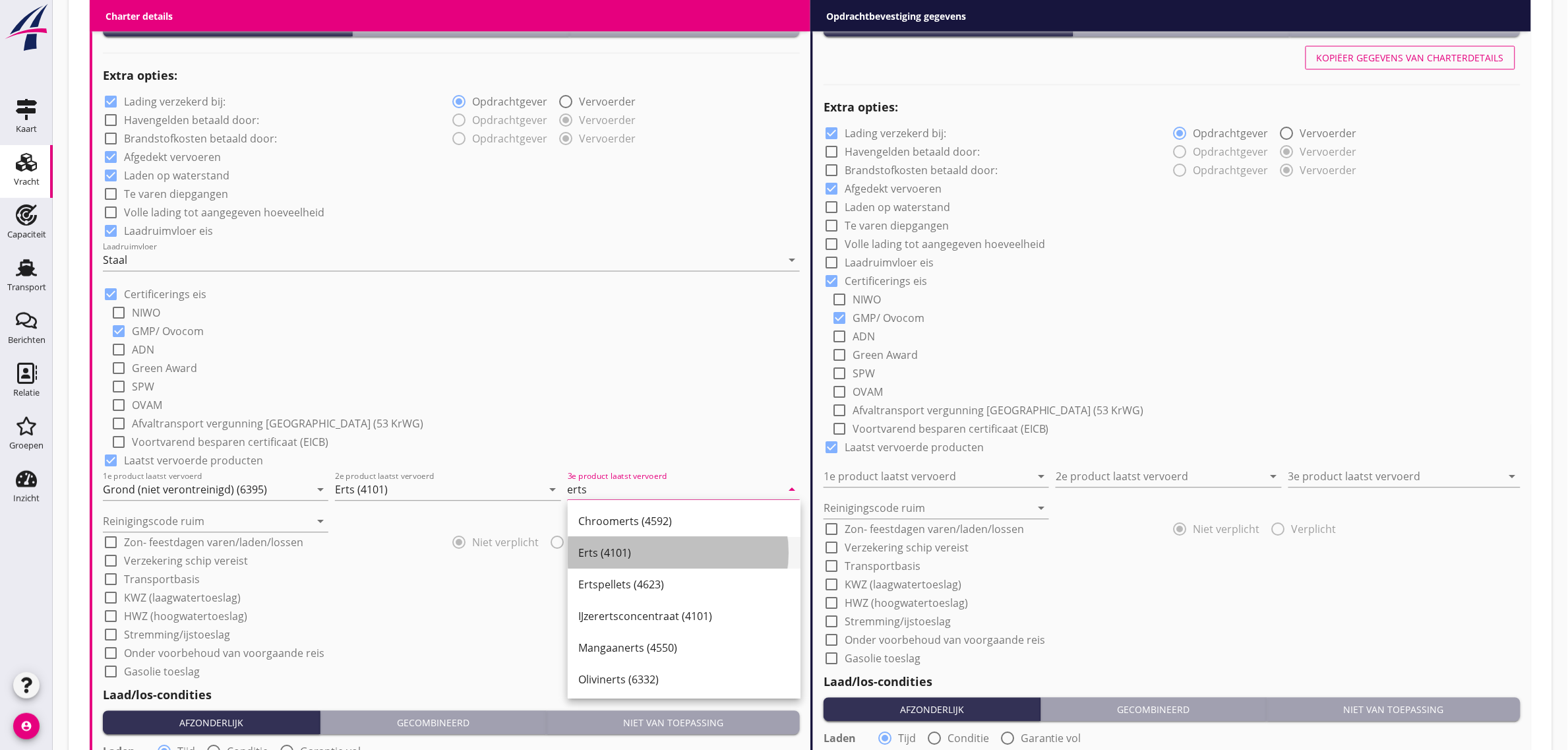
click at [611, 555] on div "Erts (4101)" at bounding box center [684, 553] width 212 height 16
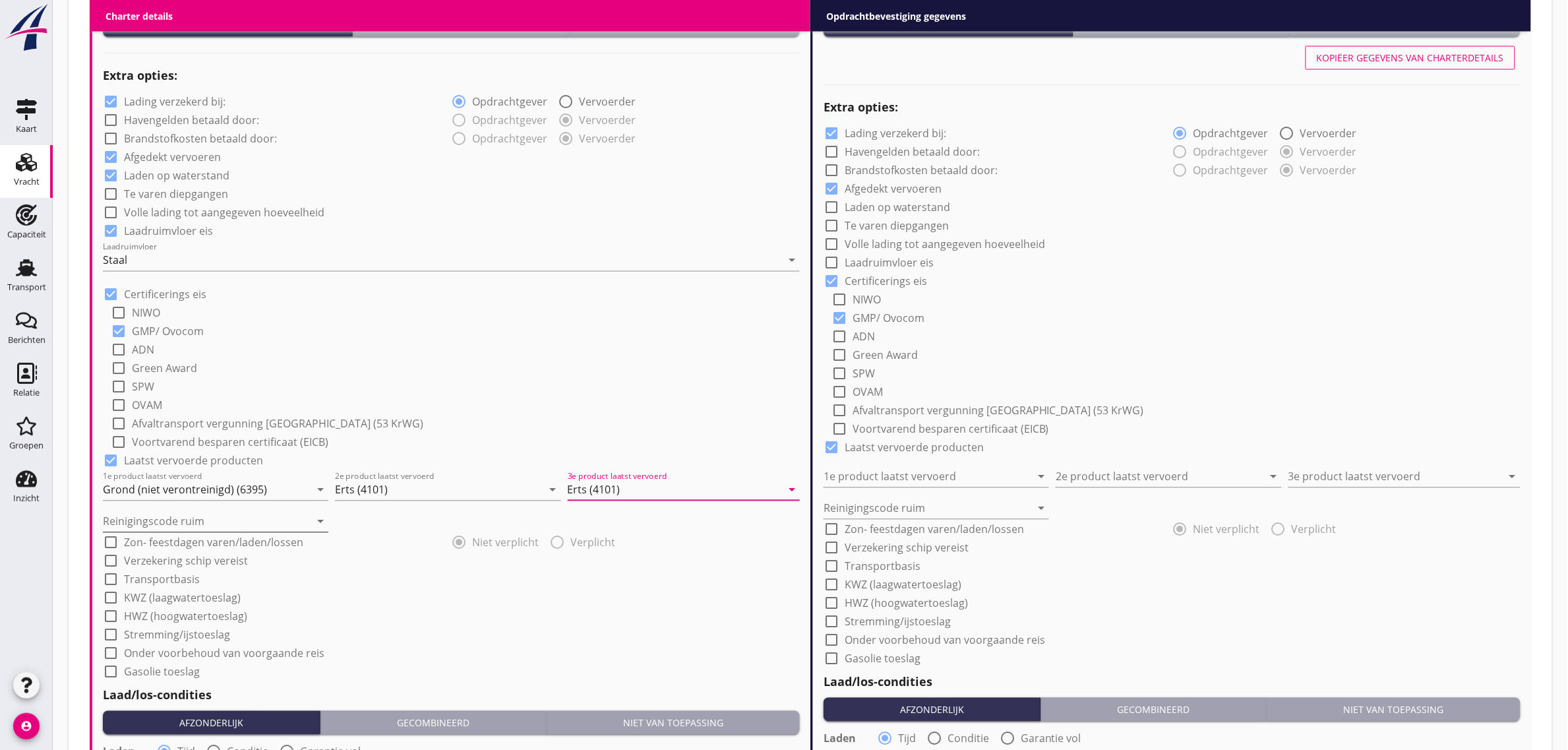
type input "Erts (4101)"
drag, startPoint x: 205, startPoint y: 513, endPoint x: 199, endPoint y: 526, distance: 14.3
click at [205, 513] on input "Reinigingscode ruim" at bounding box center [206, 521] width 207 height 21
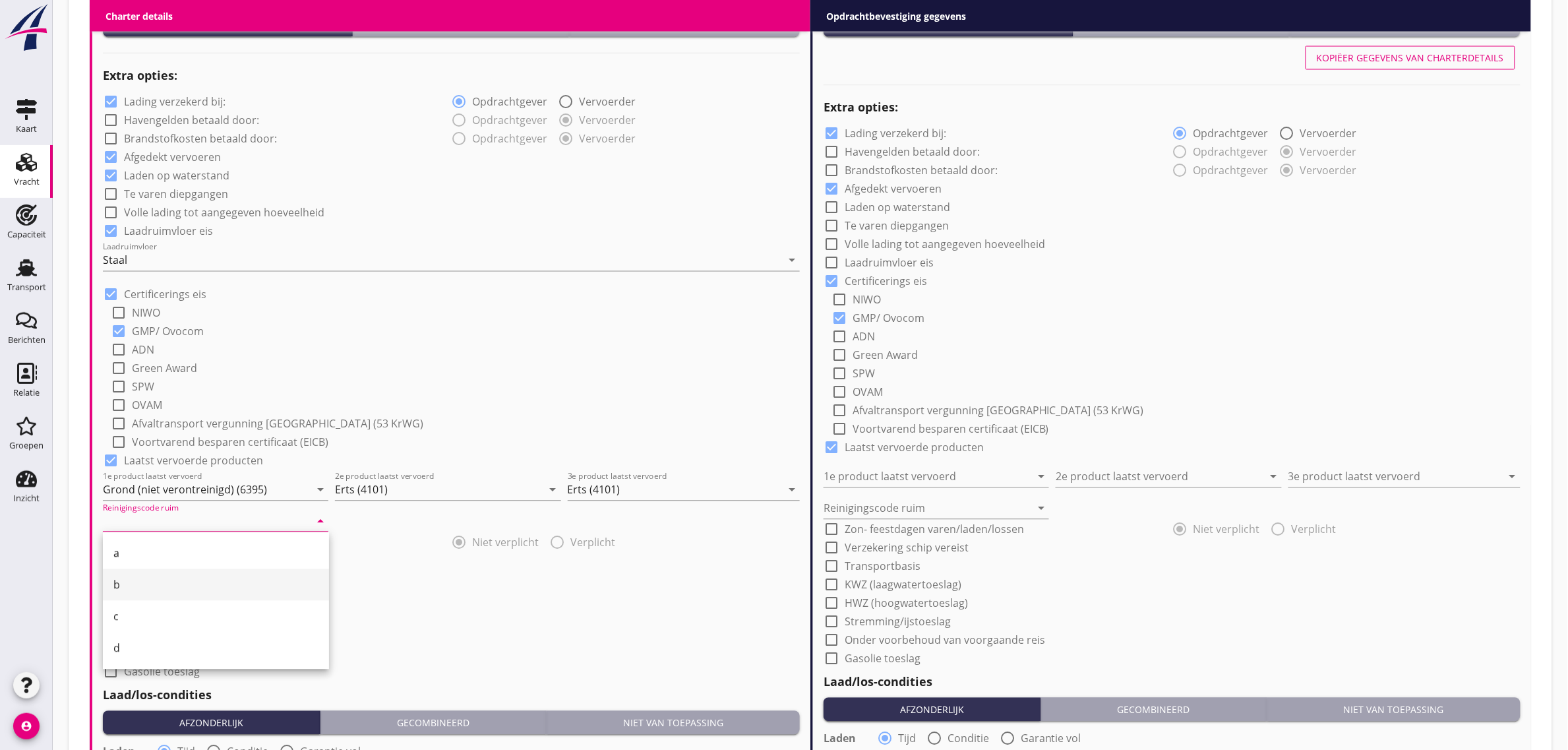
click at [150, 588] on div "b" at bounding box center [216, 584] width 205 height 16
type input "b"
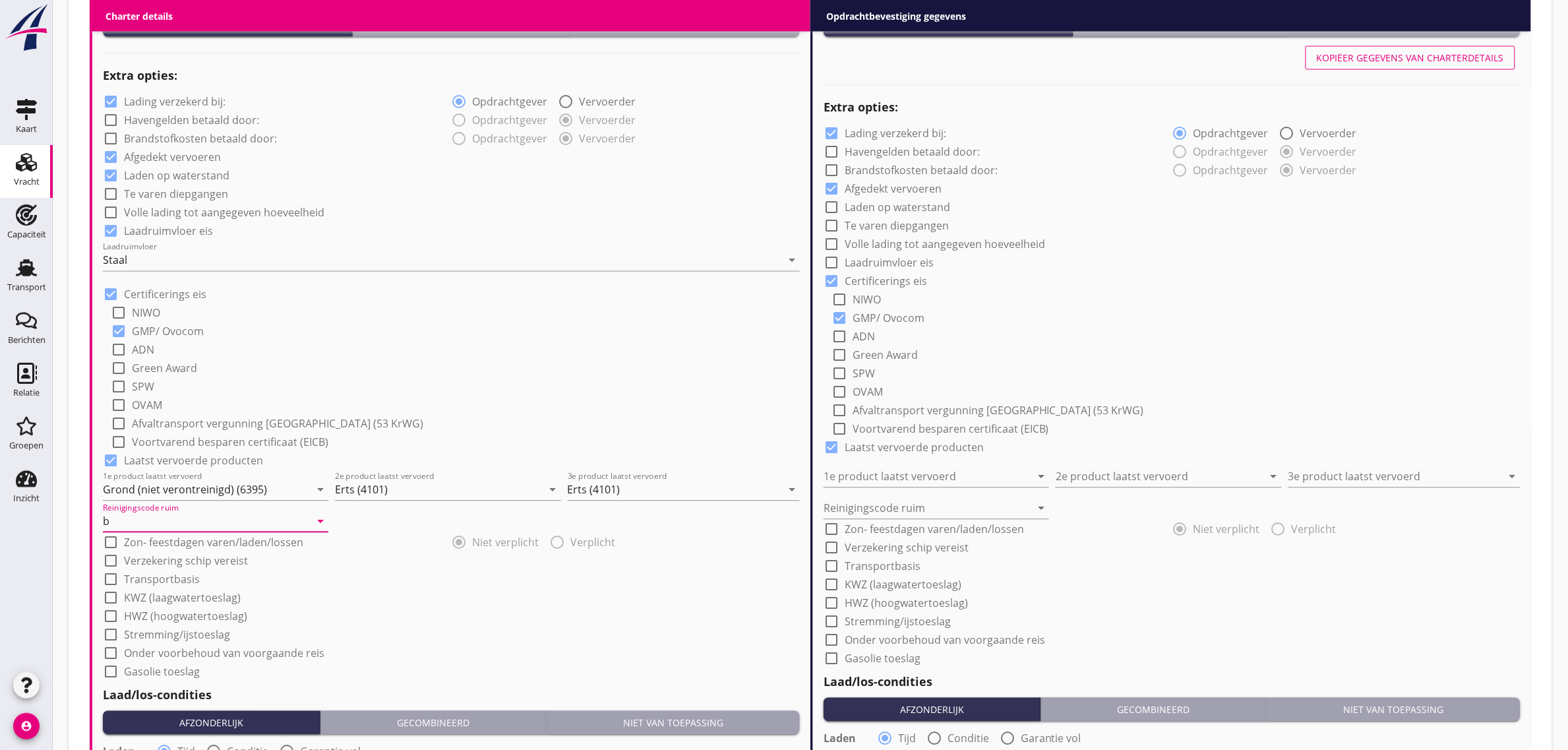
click at [141, 591] on label "KWZ (laagwatertoeslag)" at bounding box center [182, 597] width 117 height 13
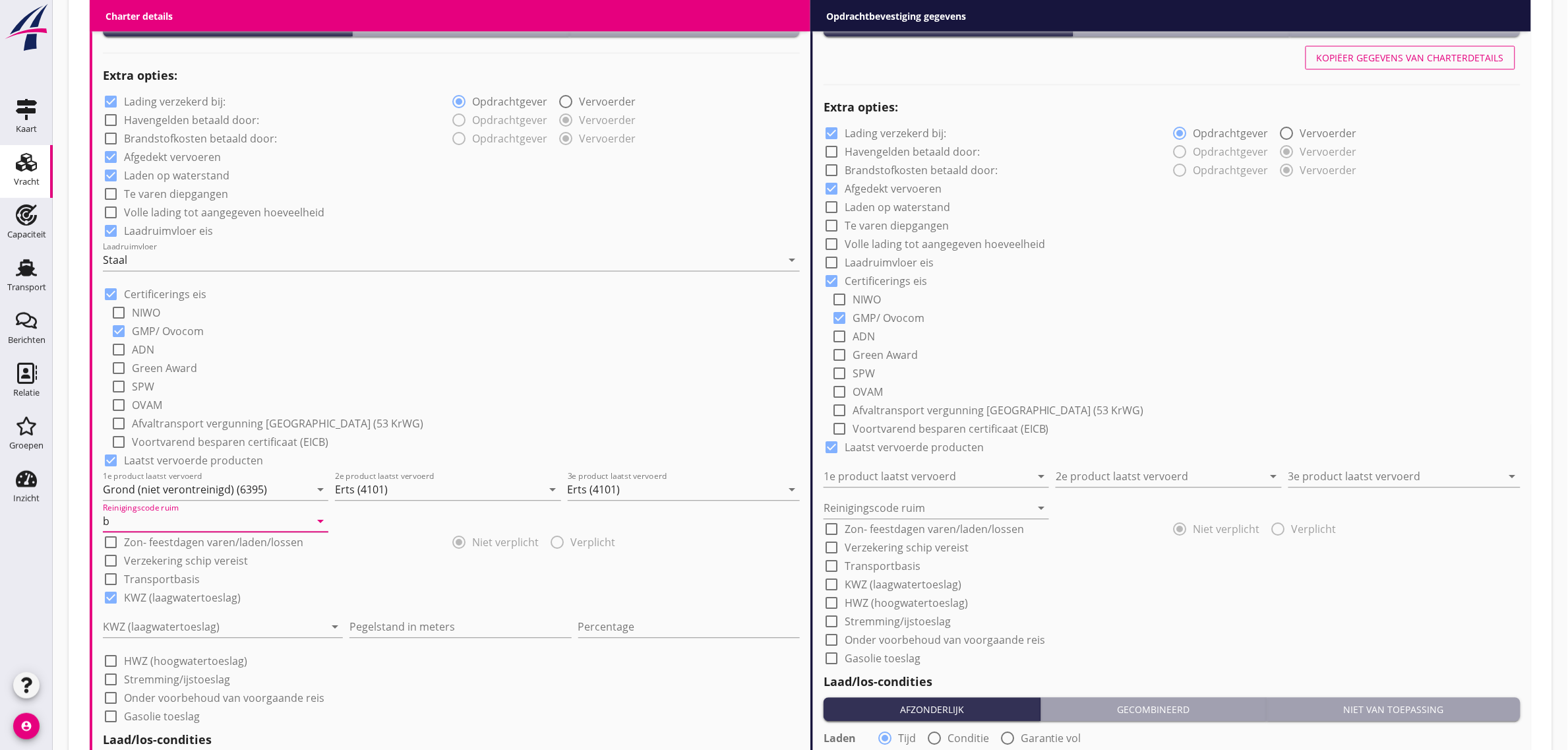
checkbox input "true"
click at [140, 619] on div at bounding box center [214, 627] width 222 height 21
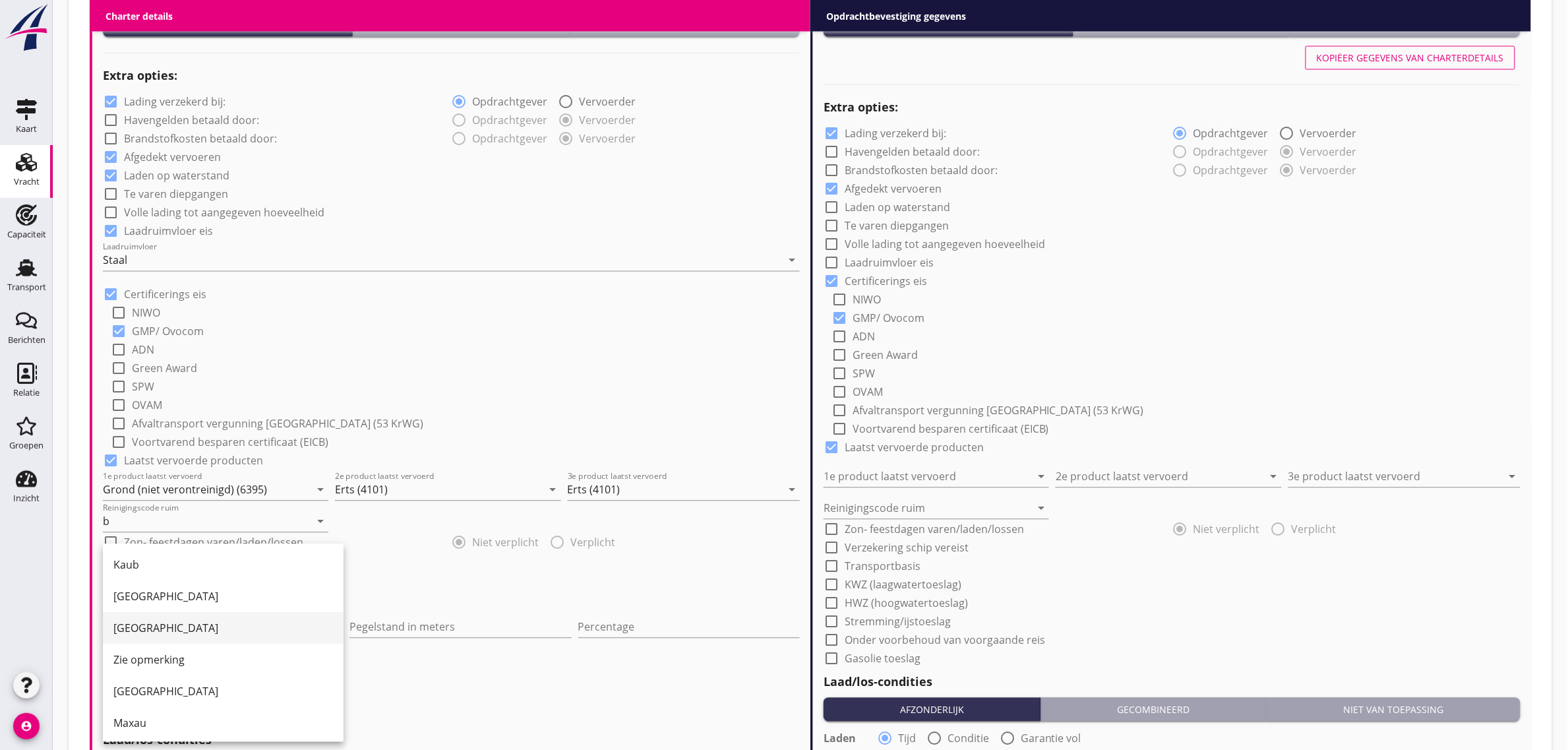
click at [143, 630] on div "[GEOGRAPHIC_DATA]" at bounding box center [223, 628] width 219 height 16
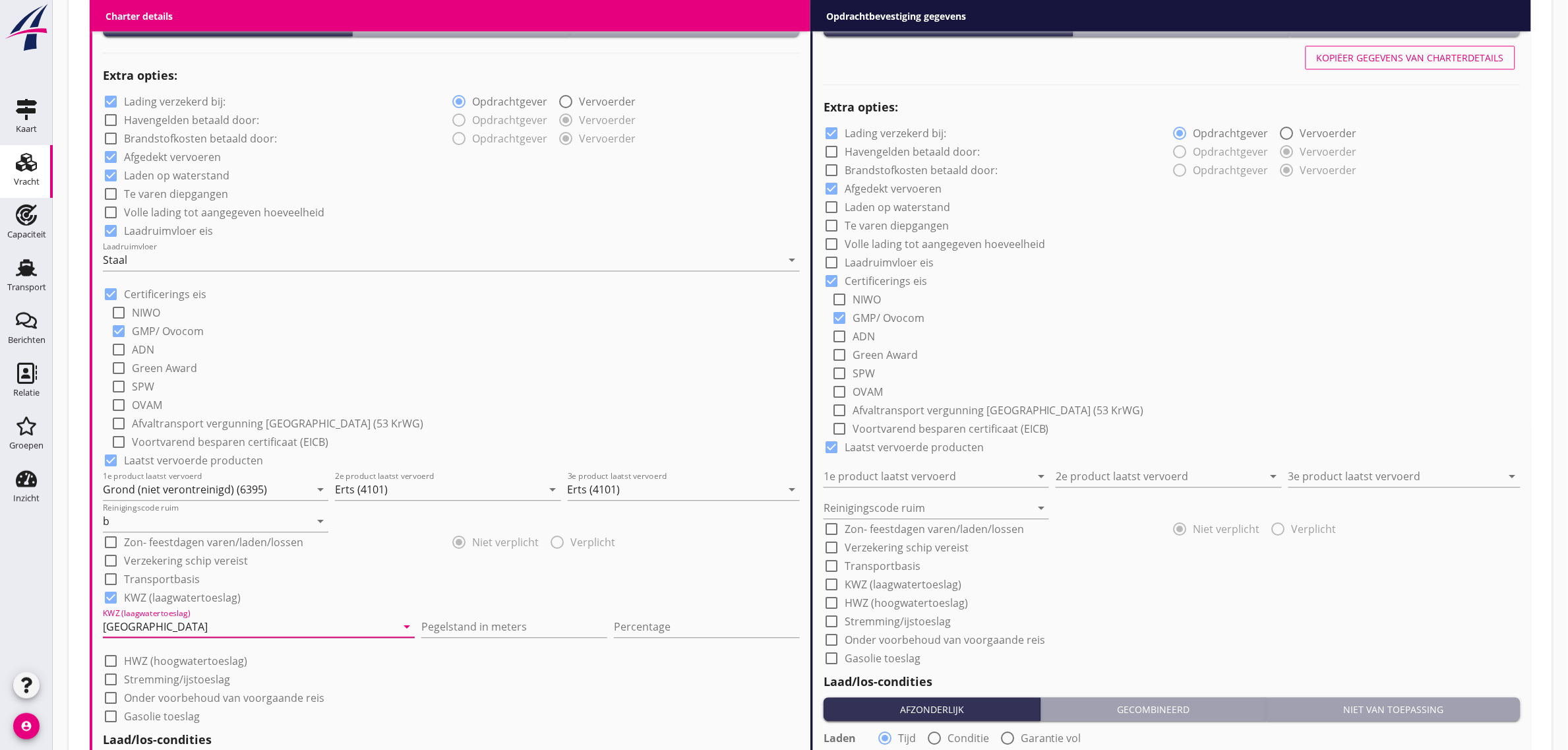
click at [153, 629] on div "[GEOGRAPHIC_DATA]" at bounding box center [250, 627] width 293 height 21
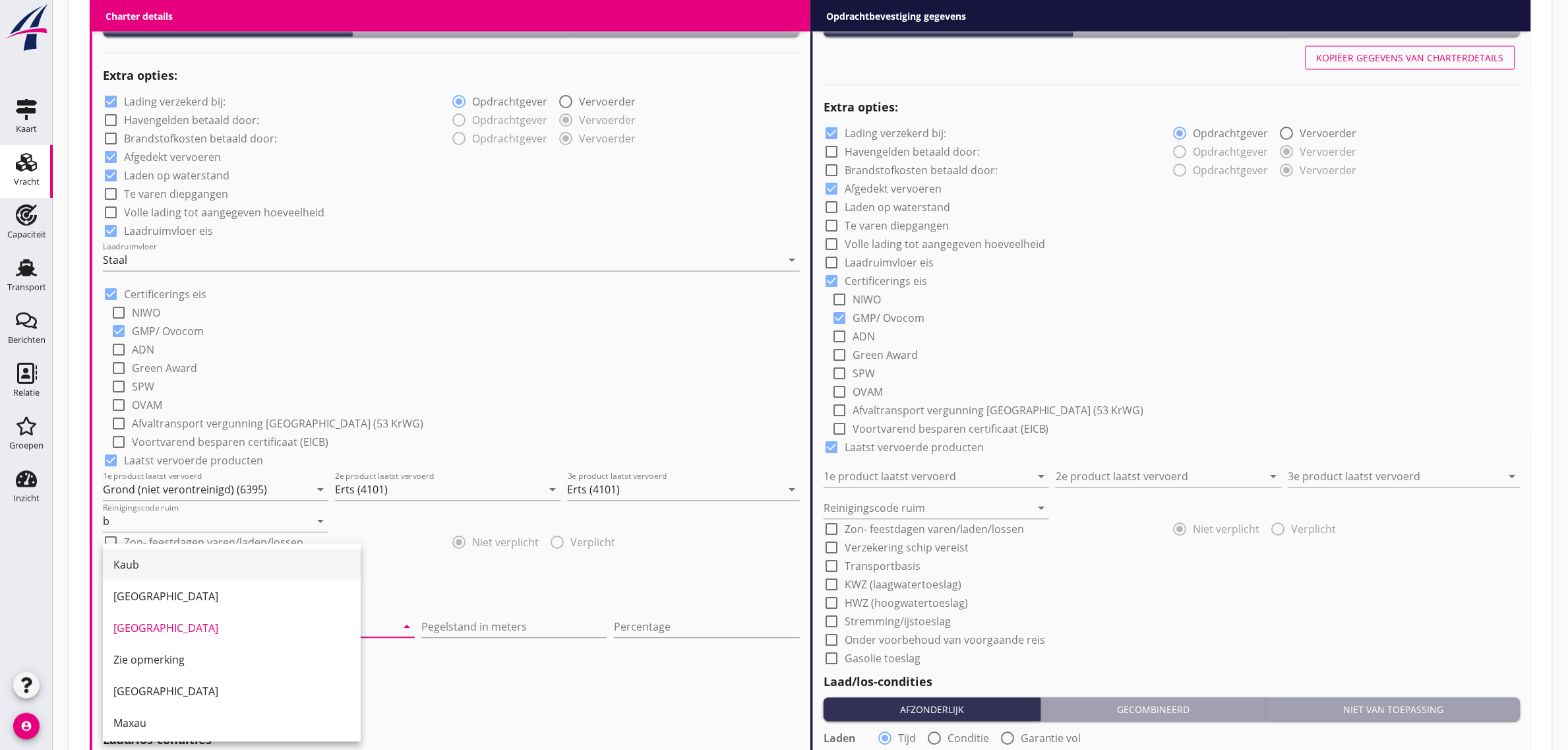
click at [153, 569] on div "Kaub" at bounding box center [231, 565] width 236 height 16
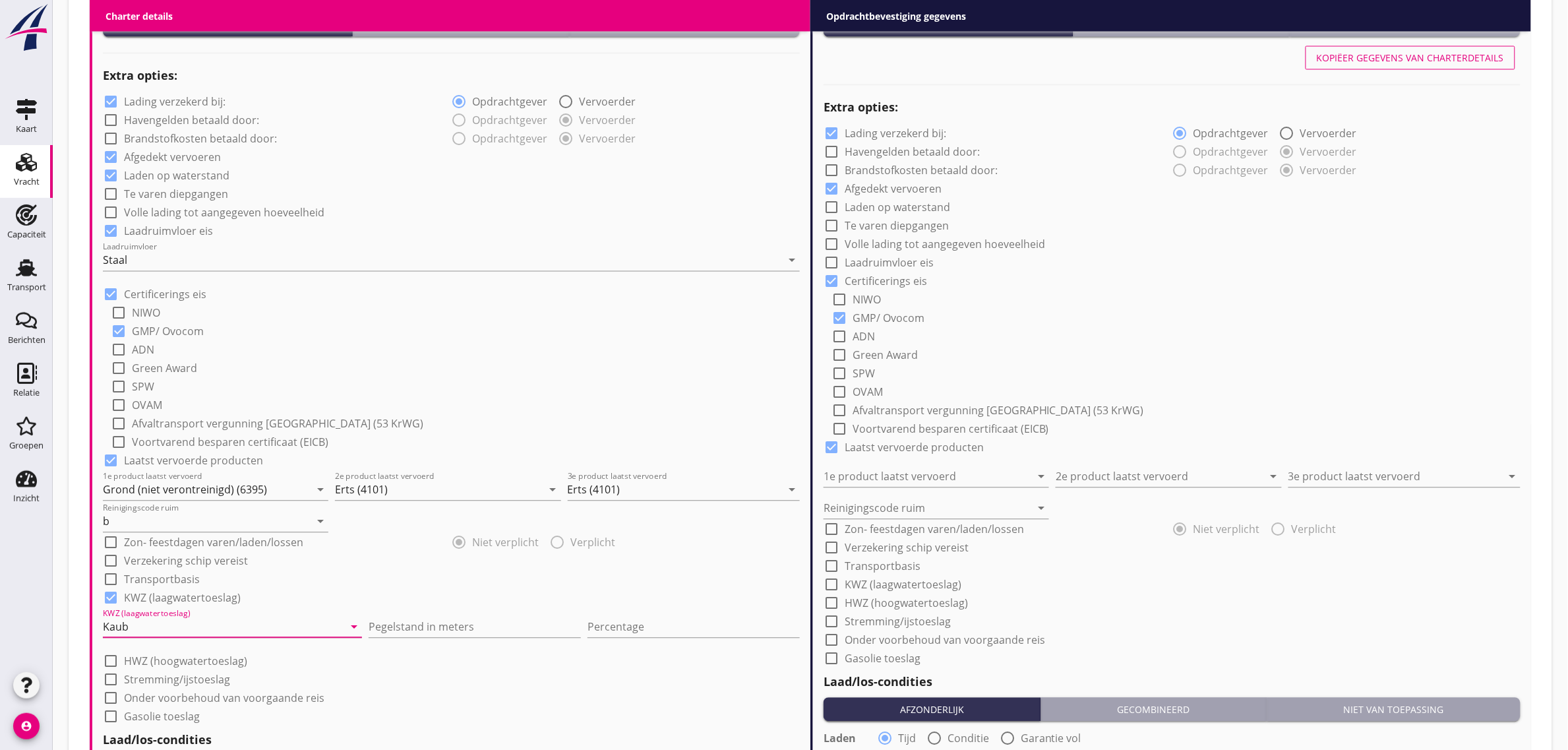
click at [399, 608] on div "Pegelstand in meters" at bounding box center [474, 629] width 212 height 42
click at [404, 617] on input "Pegelstand in meters" at bounding box center [474, 627] width 212 height 21
type input "1"
type input "1.50"
type input "10"
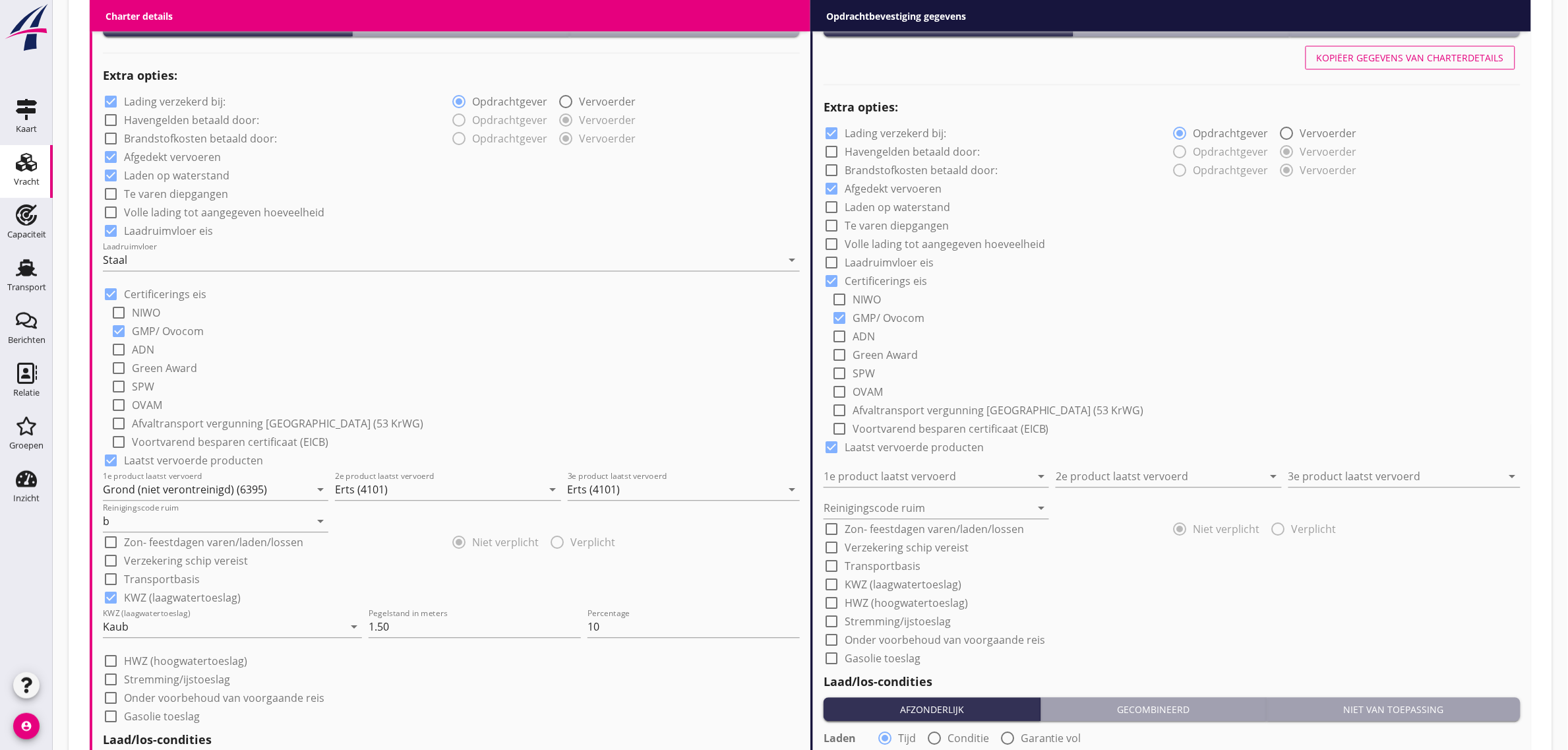
click at [468, 373] on div "check_box_outline_blank Green Award" at bounding box center [456, 368] width 689 height 19
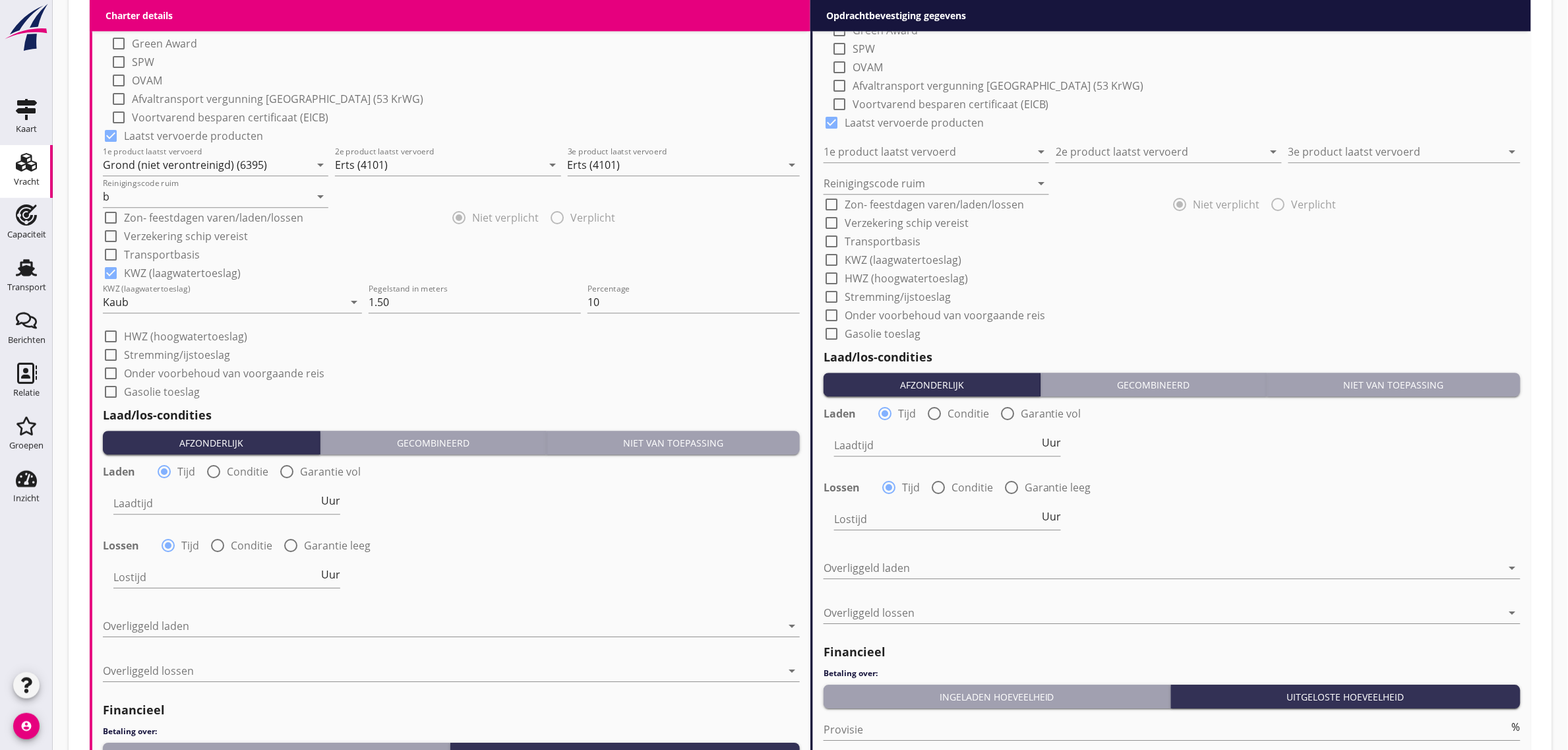
scroll to position [1401, 0]
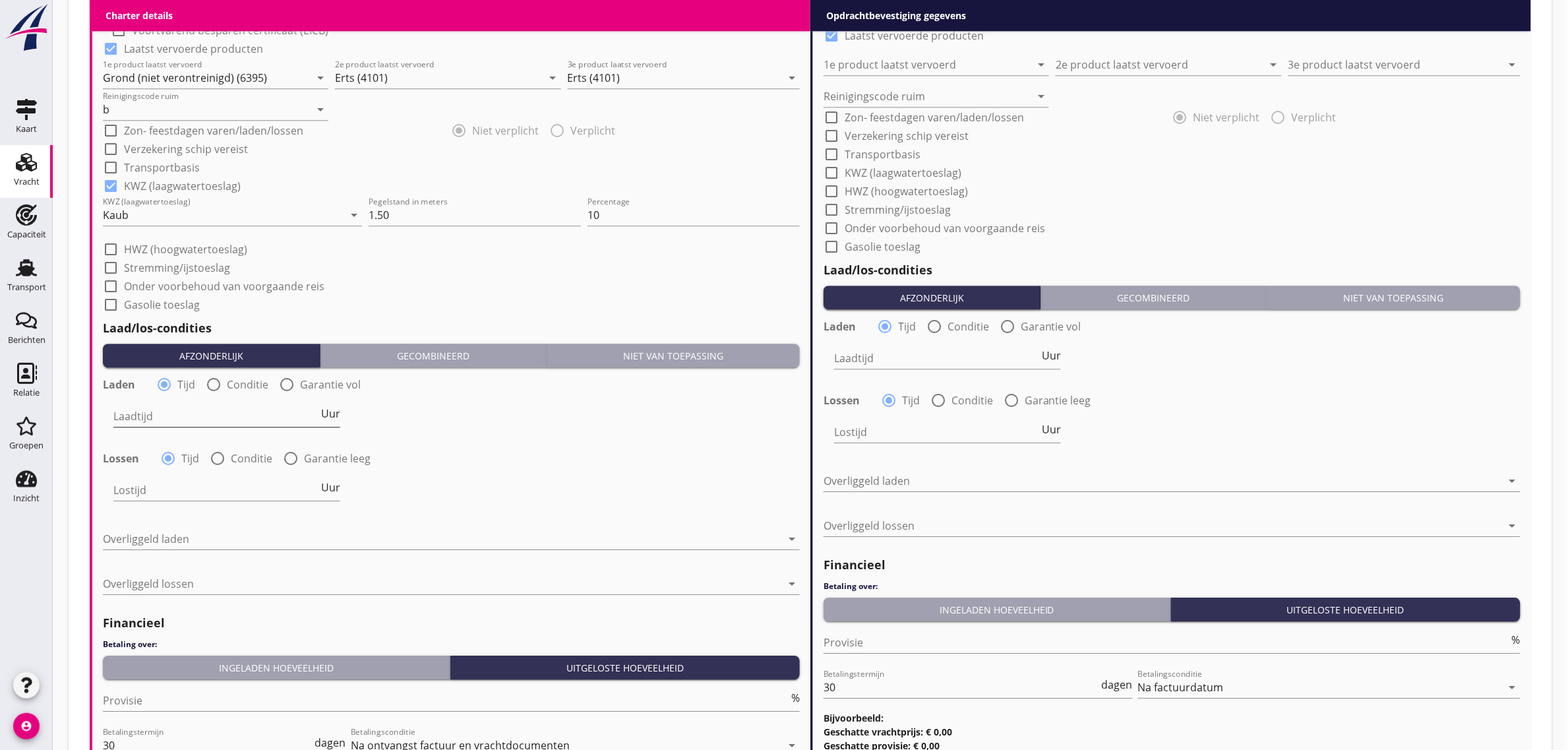
click at [163, 422] on input "Laadtijd" at bounding box center [216, 416] width 205 height 21
type input "36"
type input "48"
click at [182, 541] on div at bounding box center [442, 538] width 678 height 21
click at [191, 536] on div "Nederlands wettelijk 2011" at bounding box center [451, 548] width 677 height 32
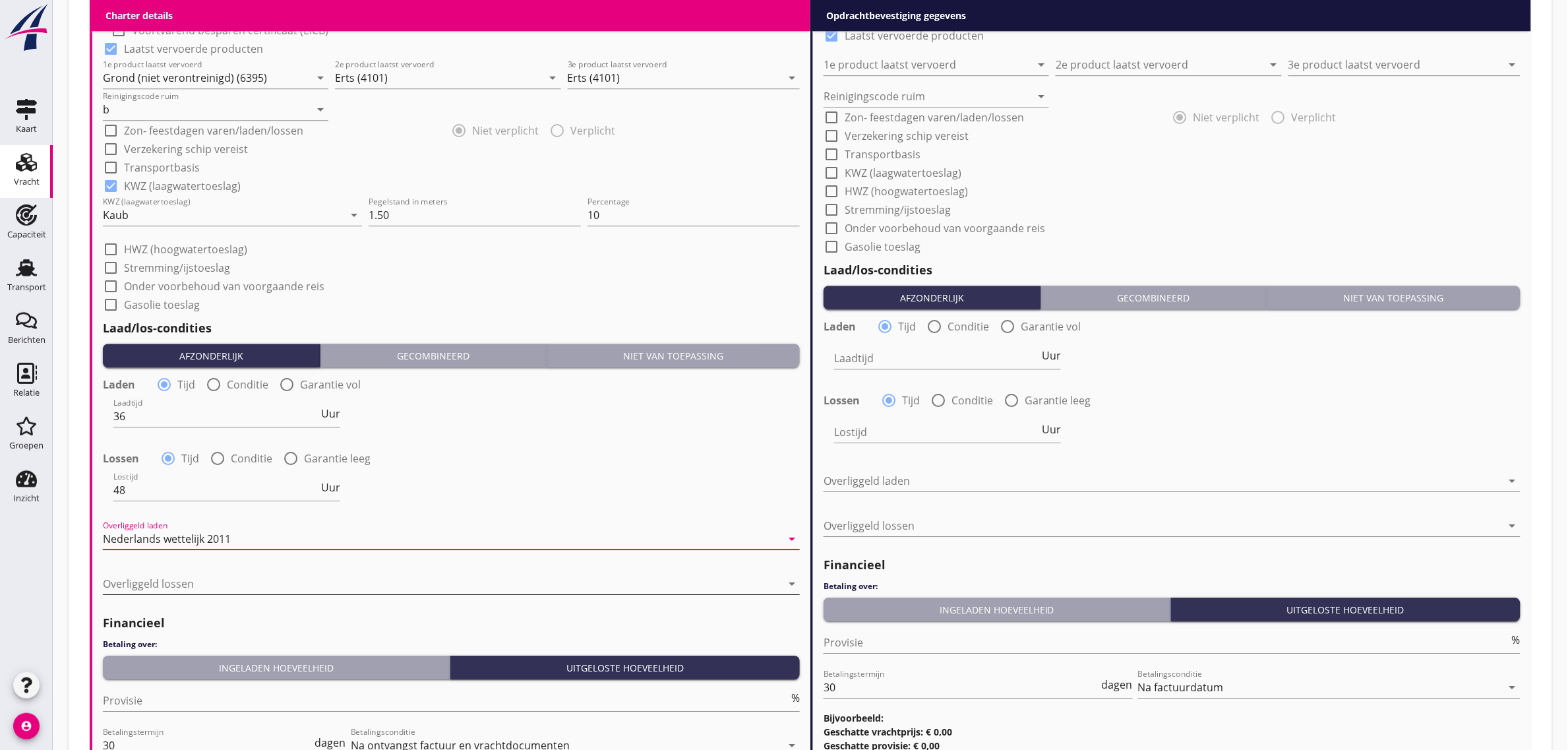
click at [206, 588] on div at bounding box center [442, 584] width 678 height 21
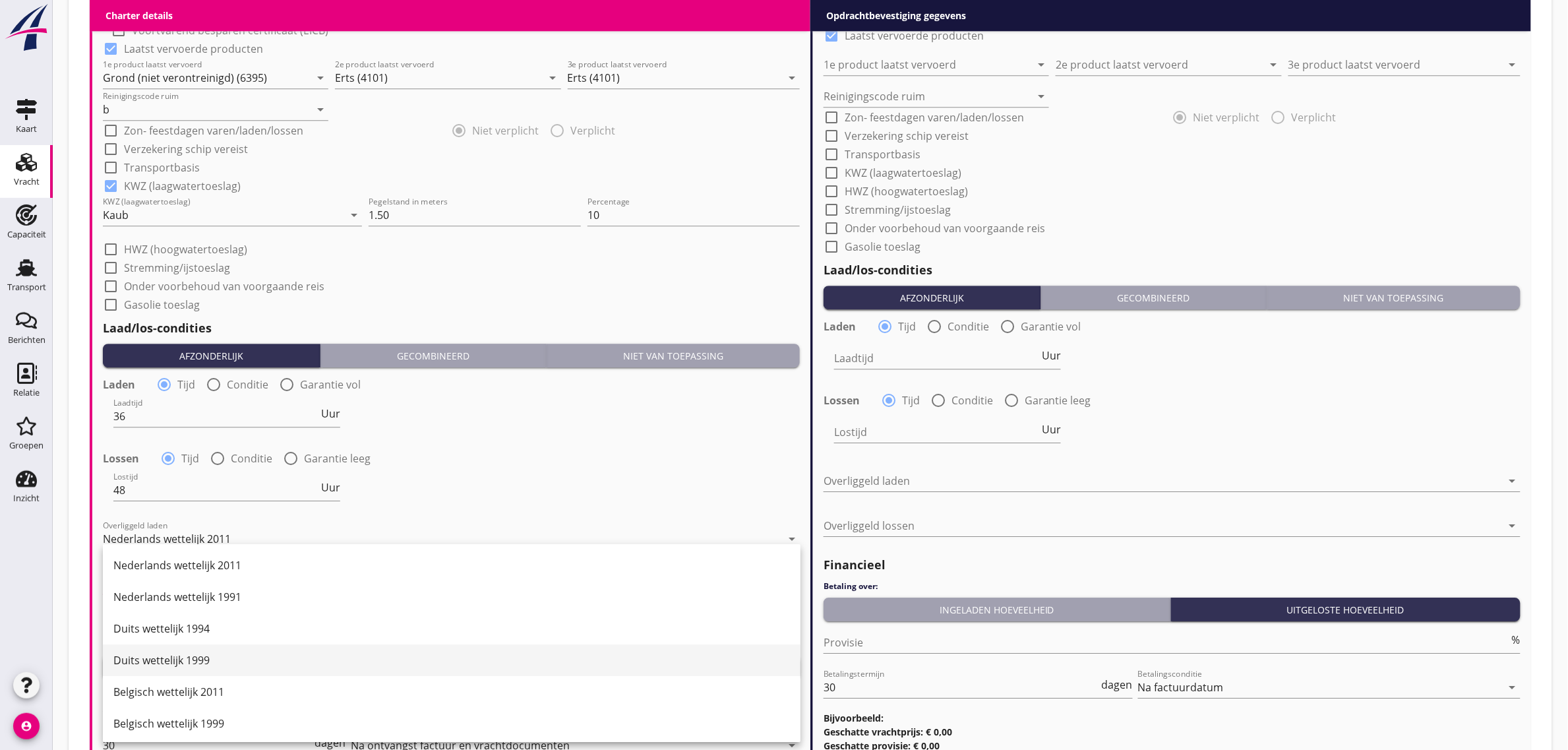
click at [224, 653] on div "Duits wettelijk 1999" at bounding box center [451, 660] width 677 height 16
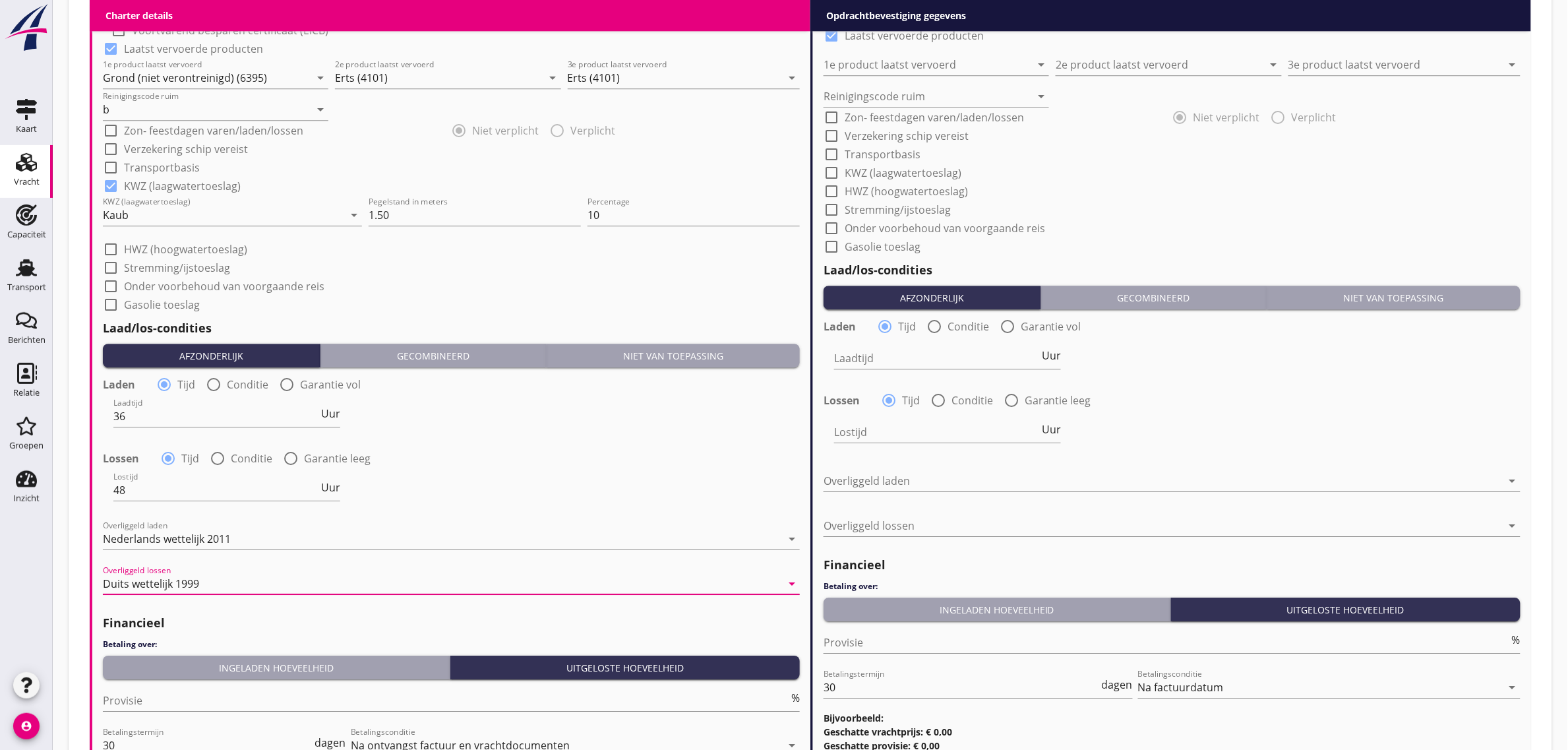
click at [215, 653] on div "Financieel Betaling over: Ingeladen hoeveelheid Uitgeloste hoeveelheid Provisie…" at bounding box center [451, 716] width 697 height 217
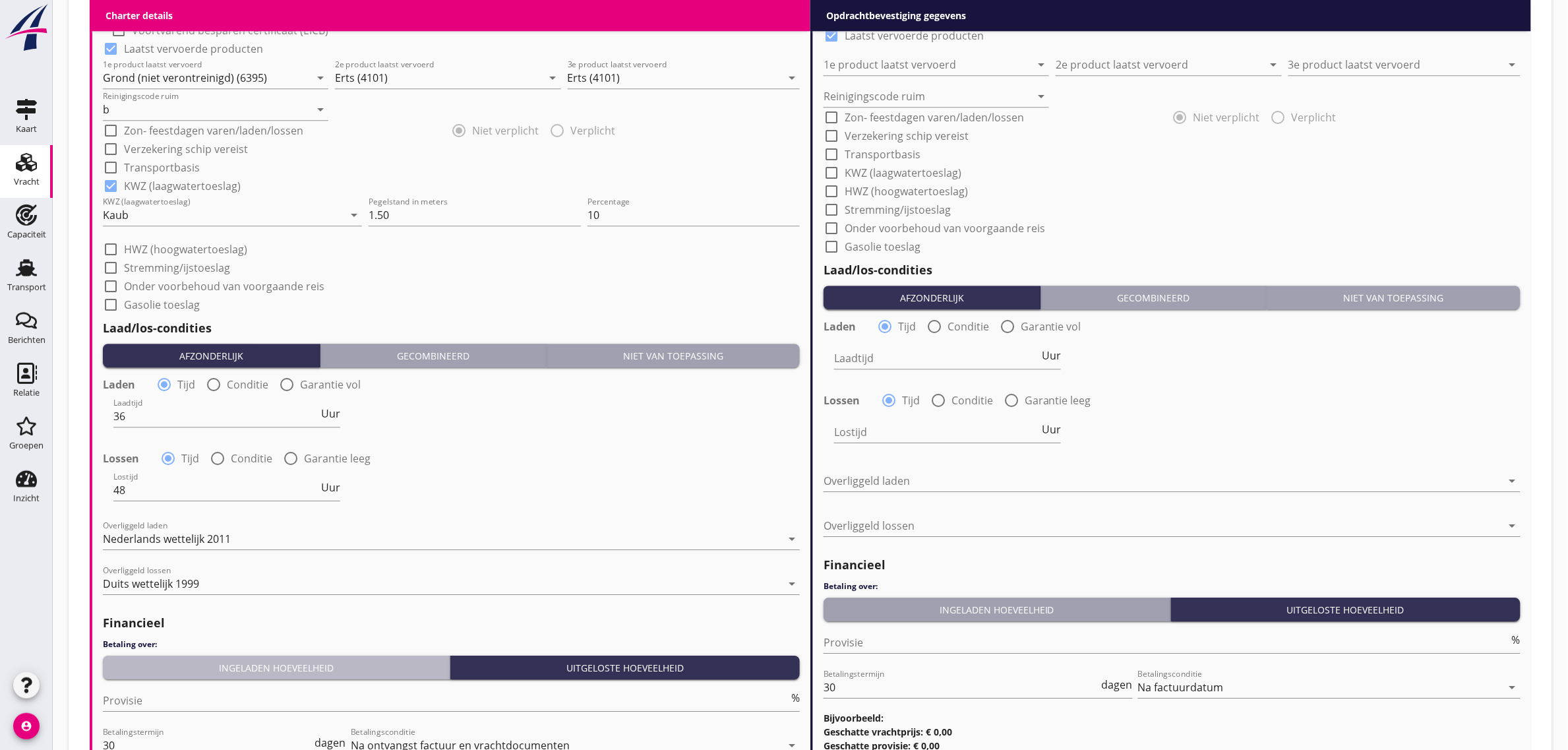
click at [201, 669] on div "Ingeladen hoeveelheid" at bounding box center [276, 667] width 336 height 14
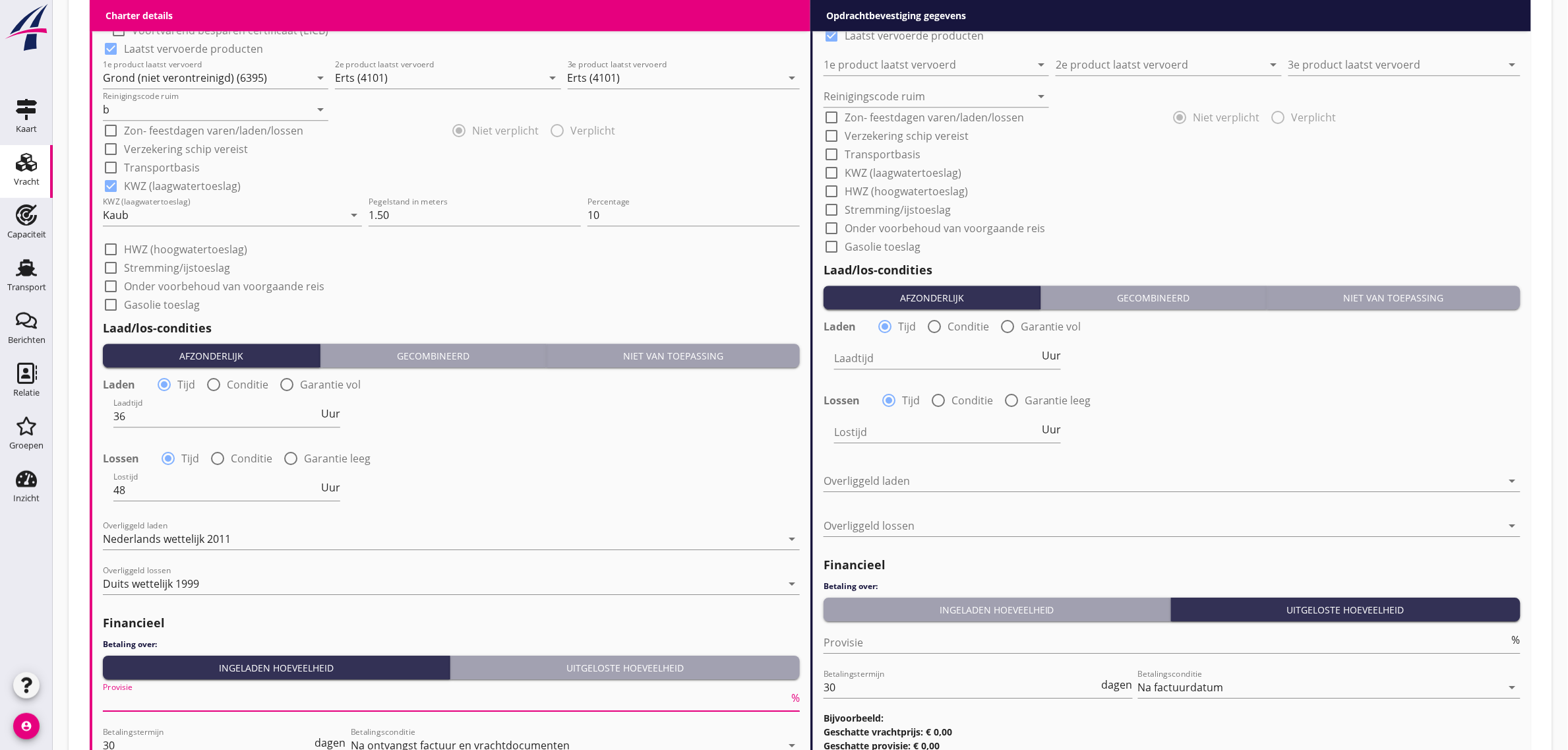
click at [168, 694] on input "Provisie" at bounding box center [446, 700] width 686 height 21
type input "5"
click at [479, 498] on div "Lostijd 48 Uur" at bounding box center [451, 491] width 700 height 48
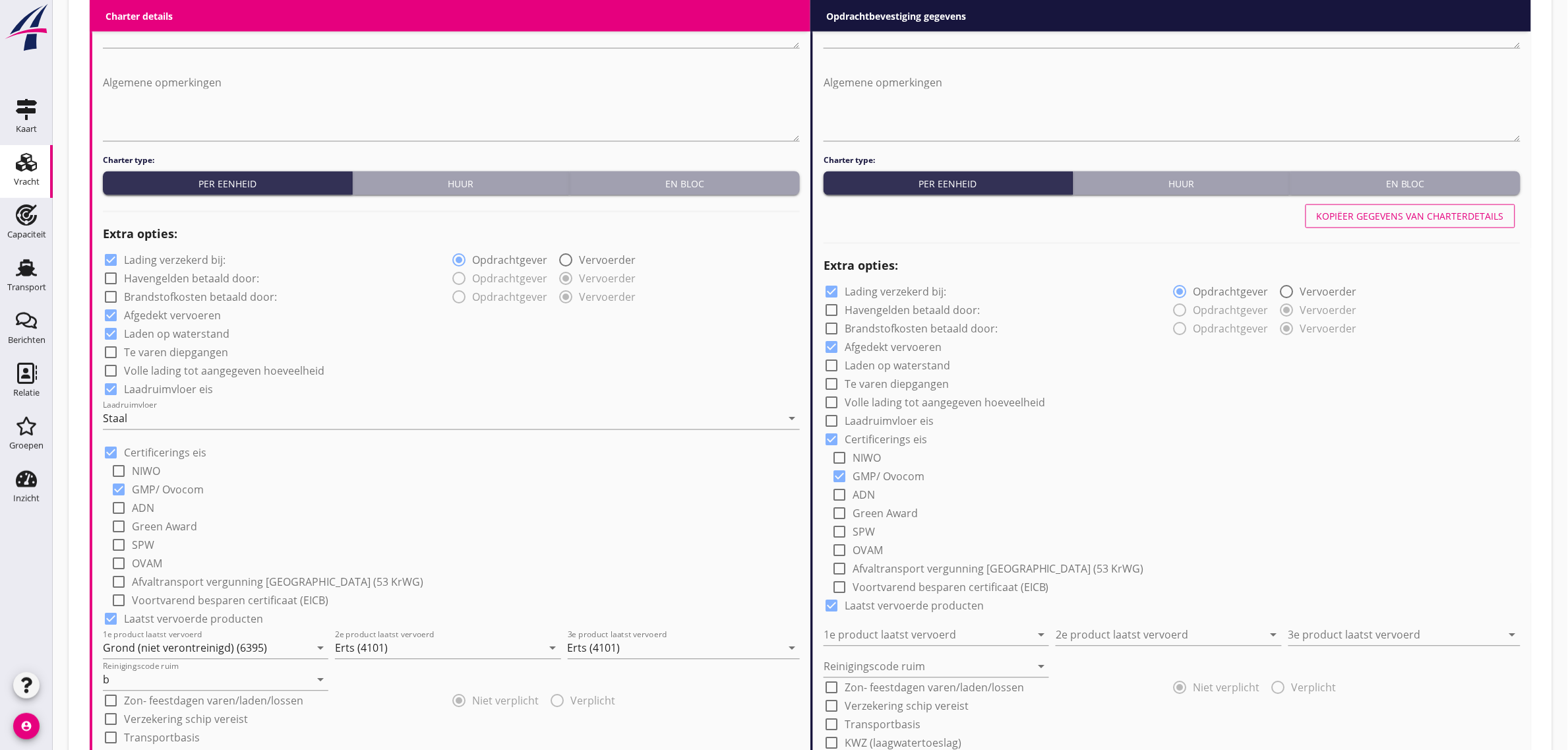
scroll to position [824, 0]
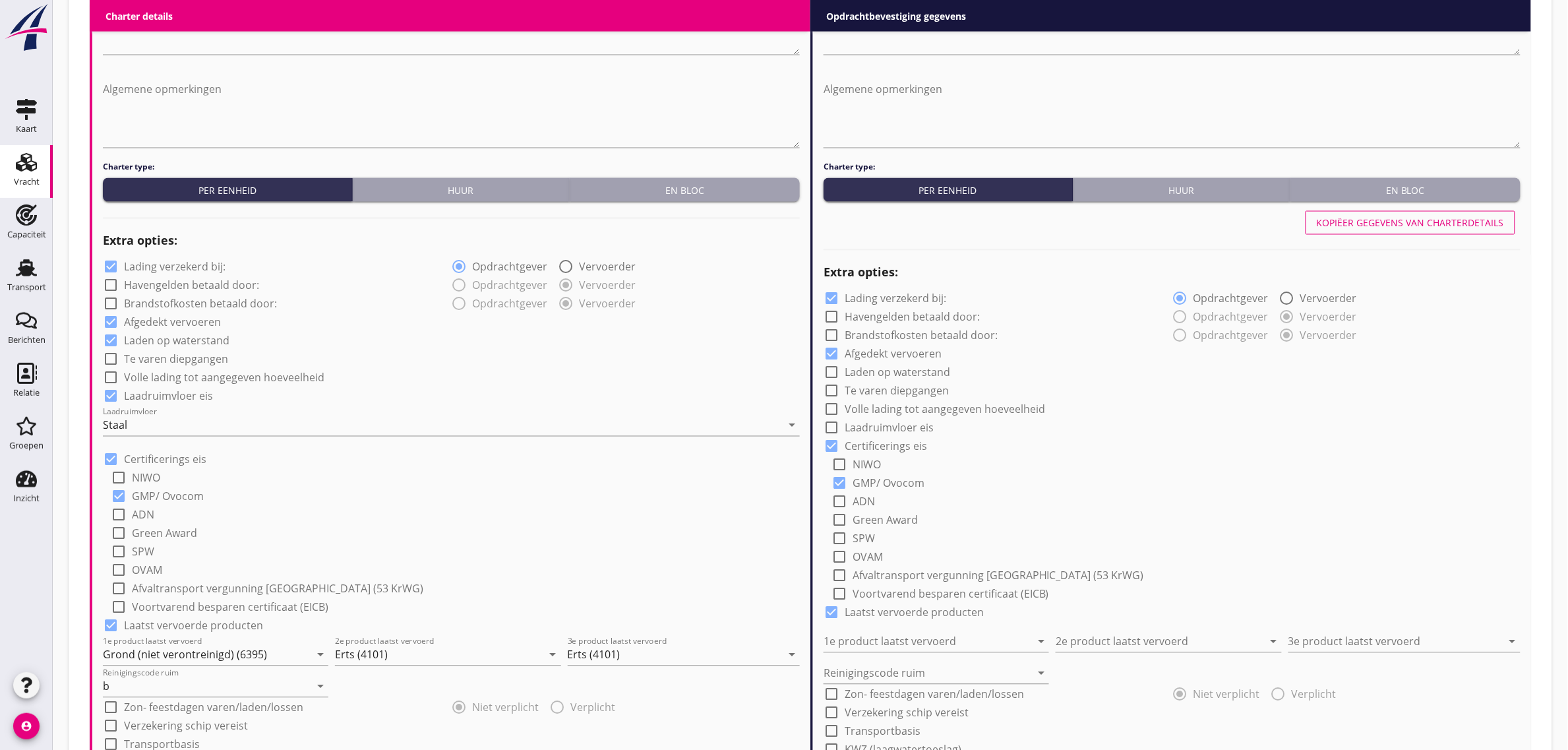
click at [1398, 219] on div "Kopiëer gegevens van charterdetails" at bounding box center [1409, 223] width 187 height 14
checkbox input "true"
type input "Grond (niet verontreinigd) (6395)"
type input "Erts (4101)"
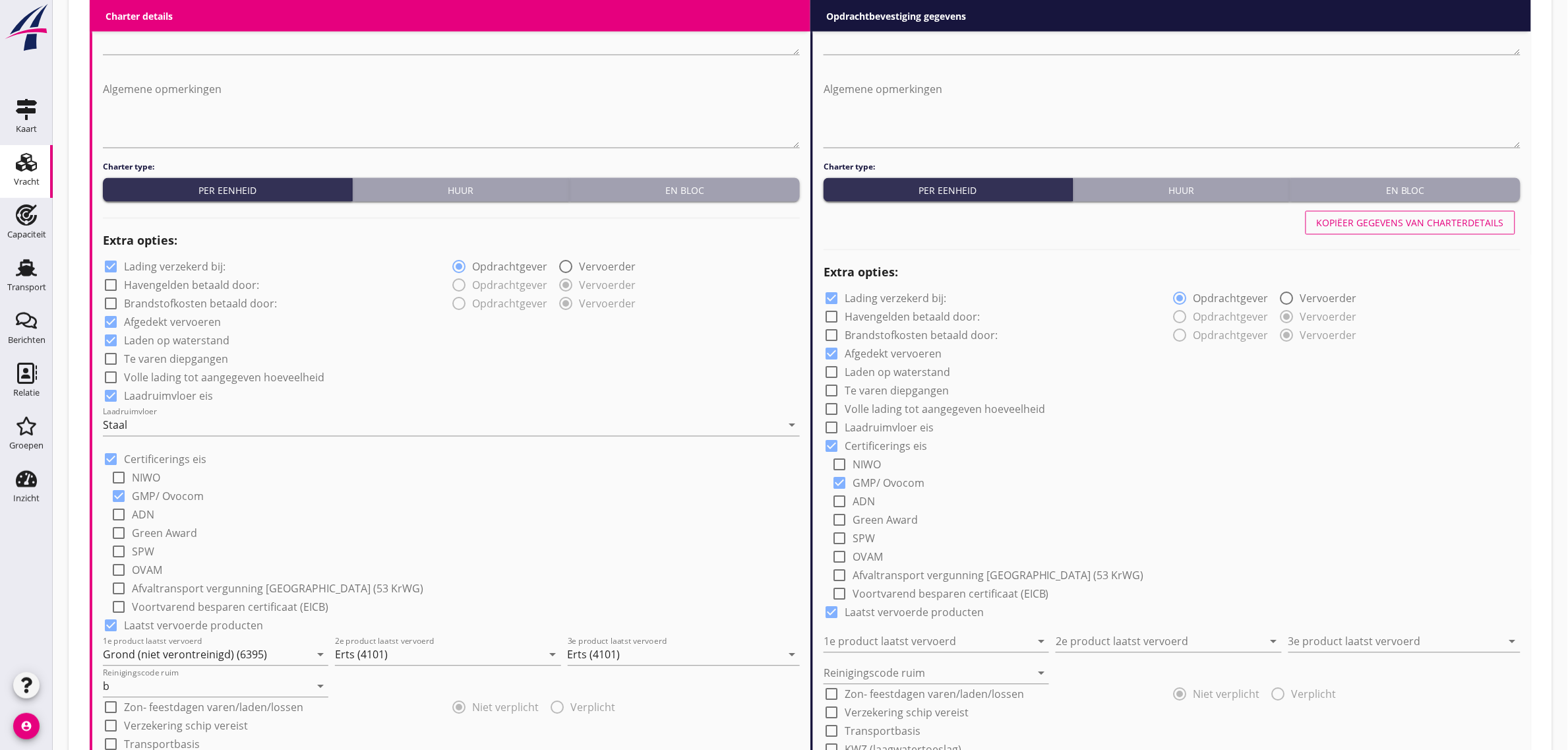
type input "Erts (4101)"
type input "b"
checkbox input "true"
type input "36"
type input "48"
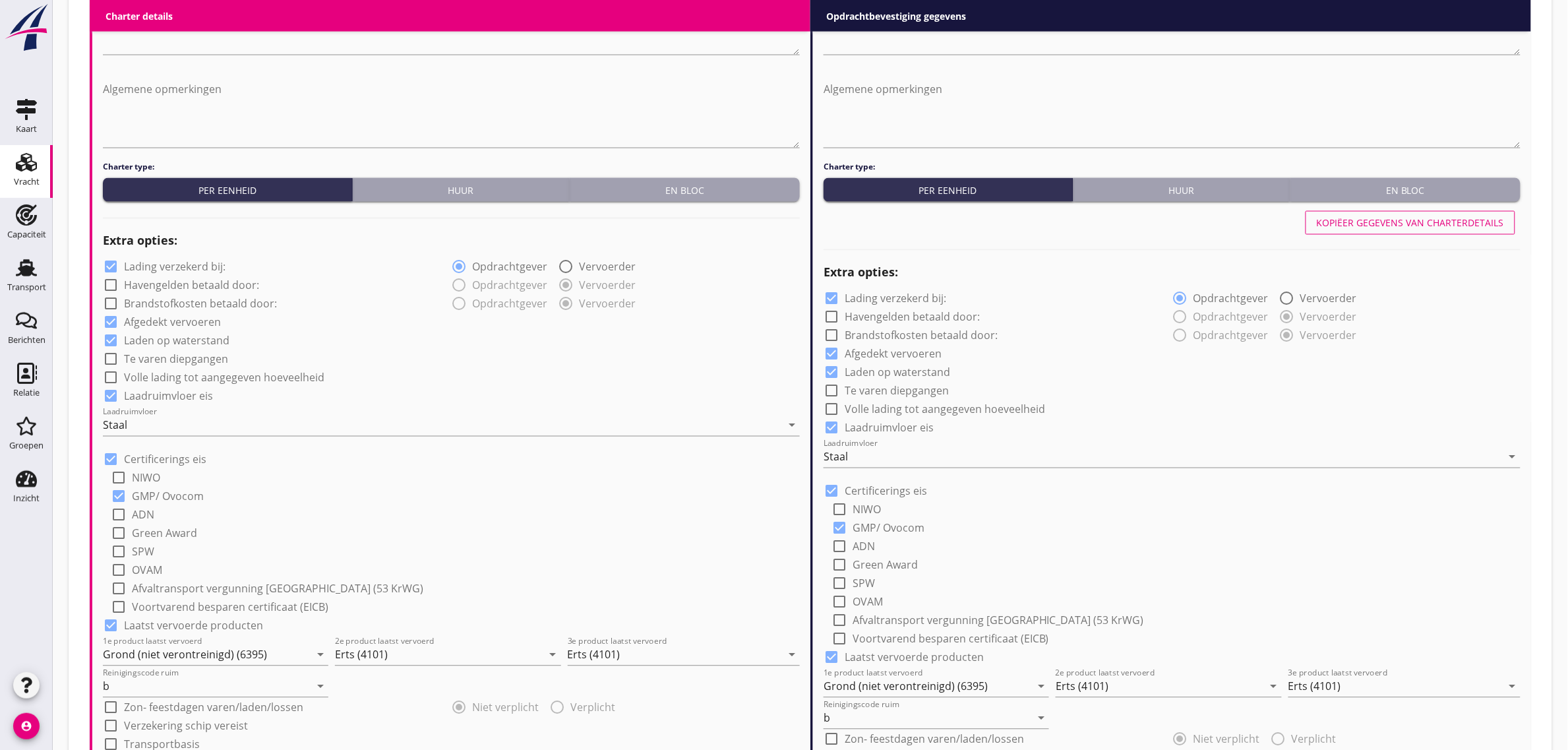
scroll to position [577, 0]
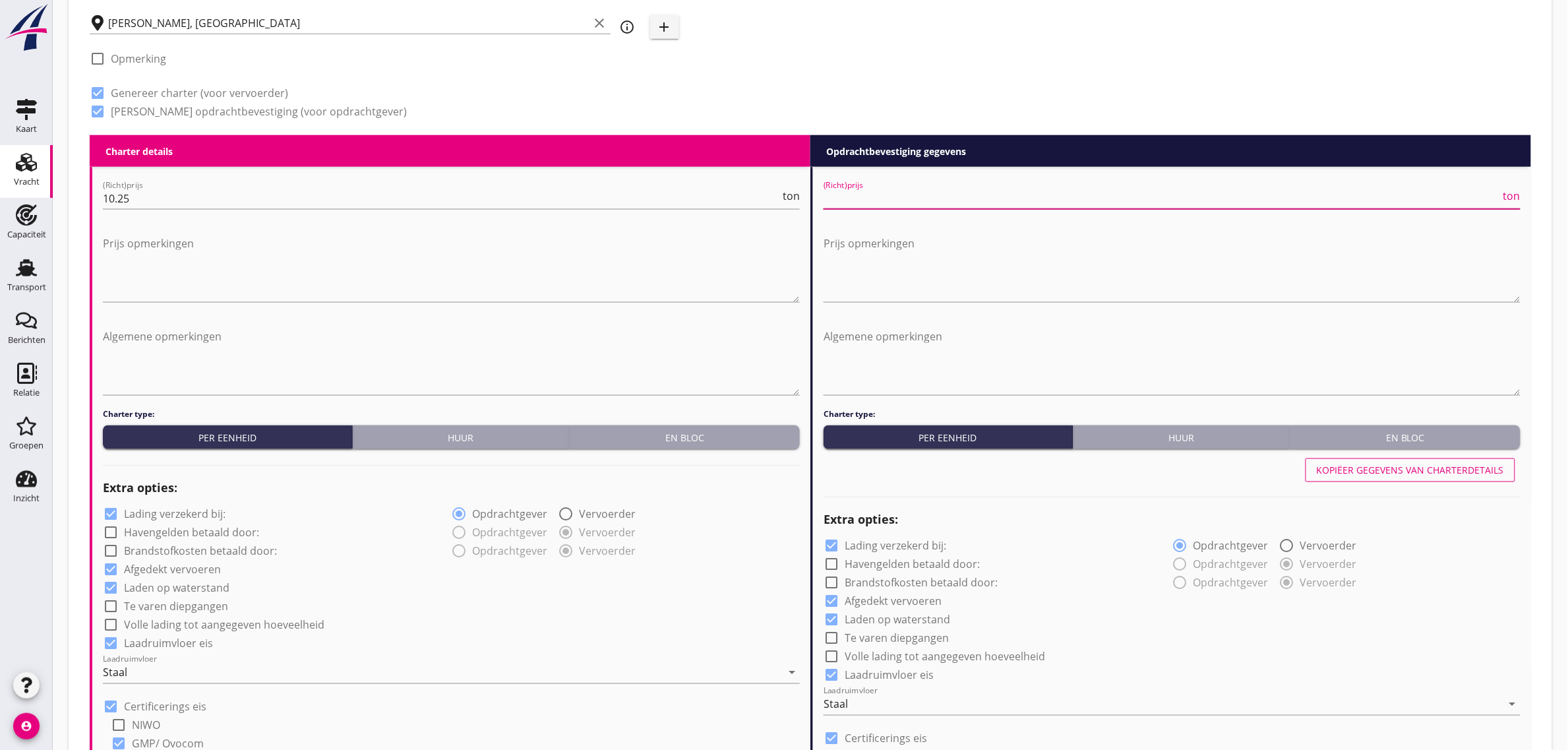
click at [856, 198] on input "(Richt)prijs" at bounding box center [1162, 198] width 677 height 21
type input "10"
type input "10.25"
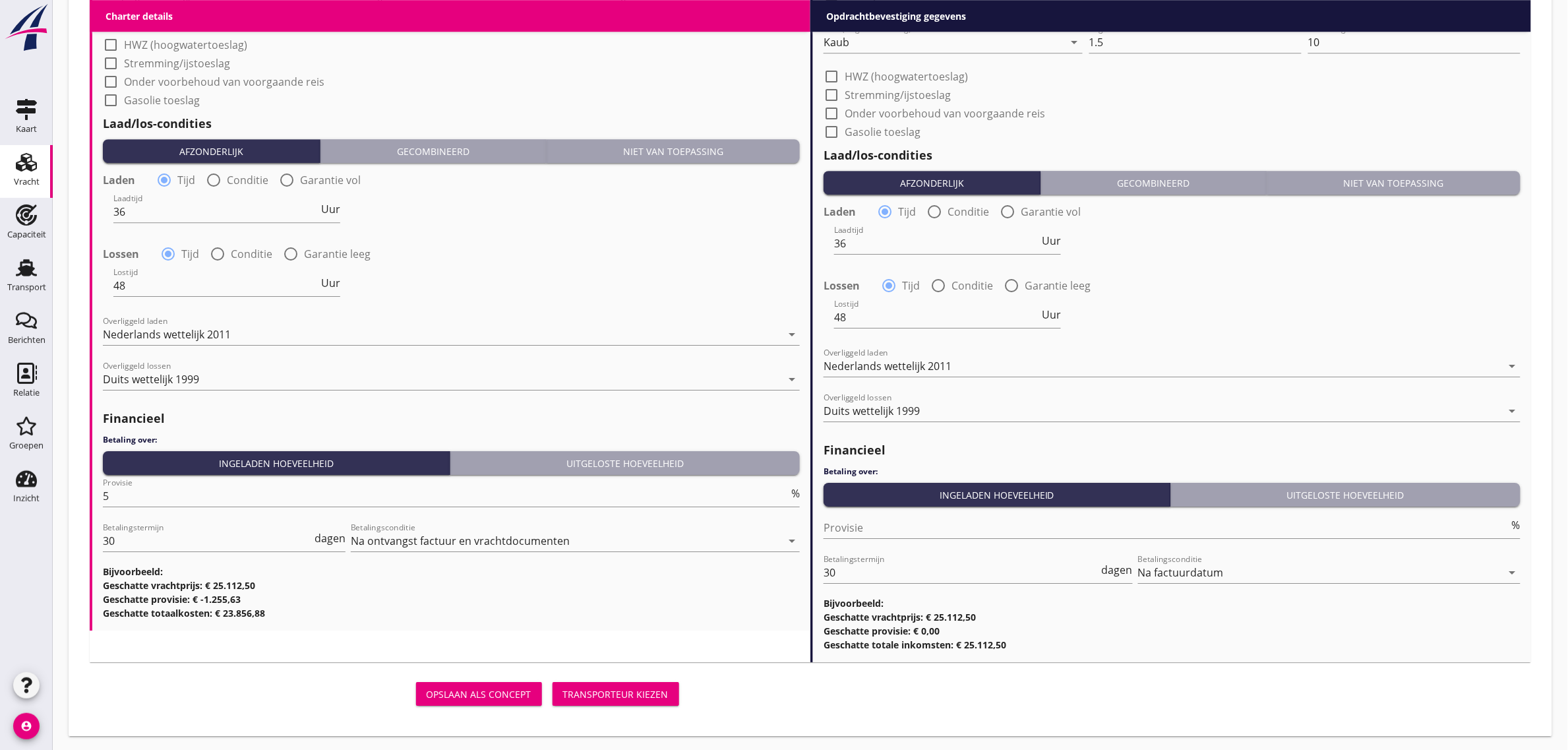
scroll to position [1607, 0]
click at [875, 513] on div "Provisie %" at bounding box center [1171, 529] width 697 height 42
click at [874, 523] on input "Provisie" at bounding box center [1166, 526] width 686 height 21
type input "0"
click at [1197, 304] on div "Lostijd 48 Uur" at bounding box center [1172, 318] width 700 height 48
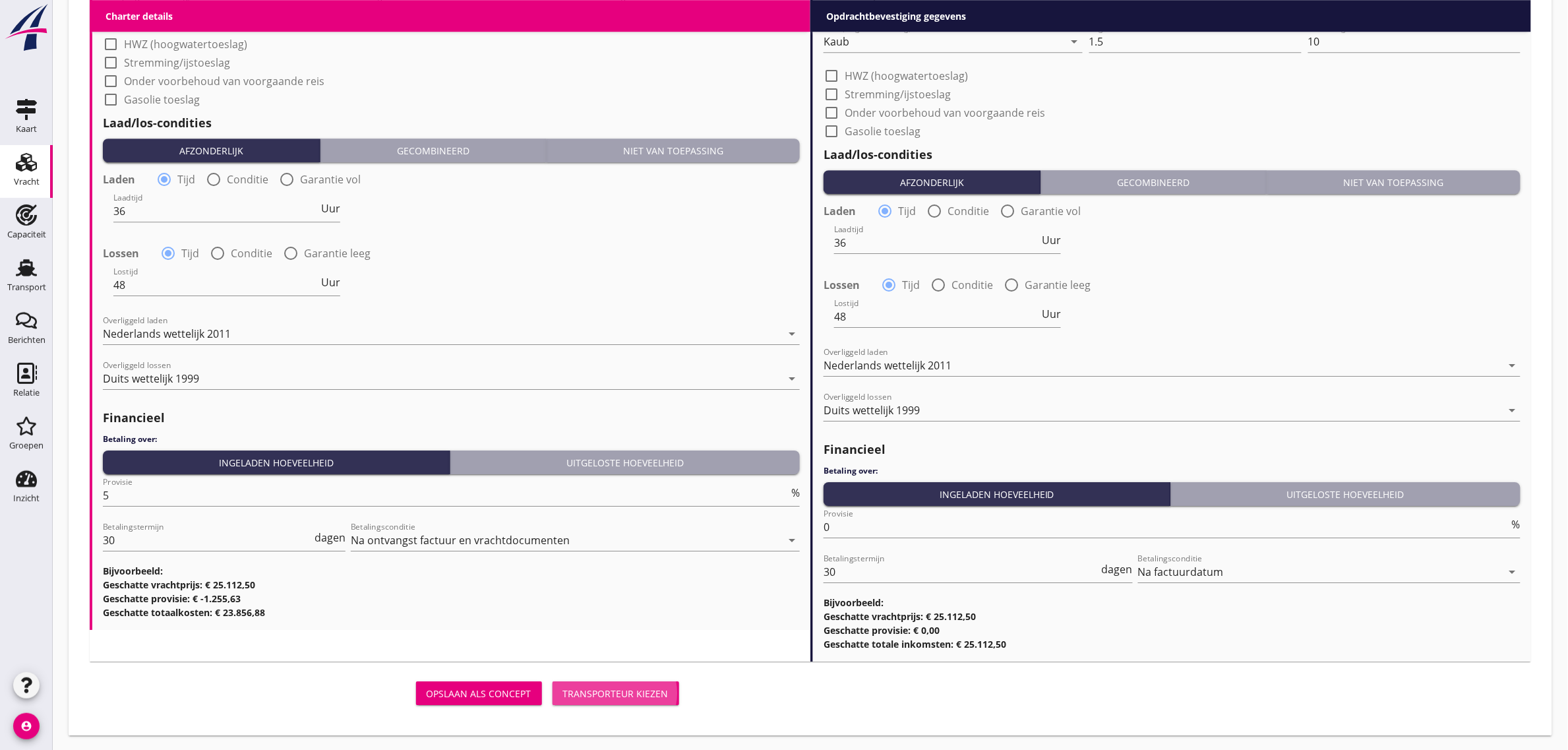
click at [608, 687] on div "Transporteur kiezen" at bounding box center [616, 694] width 106 height 14
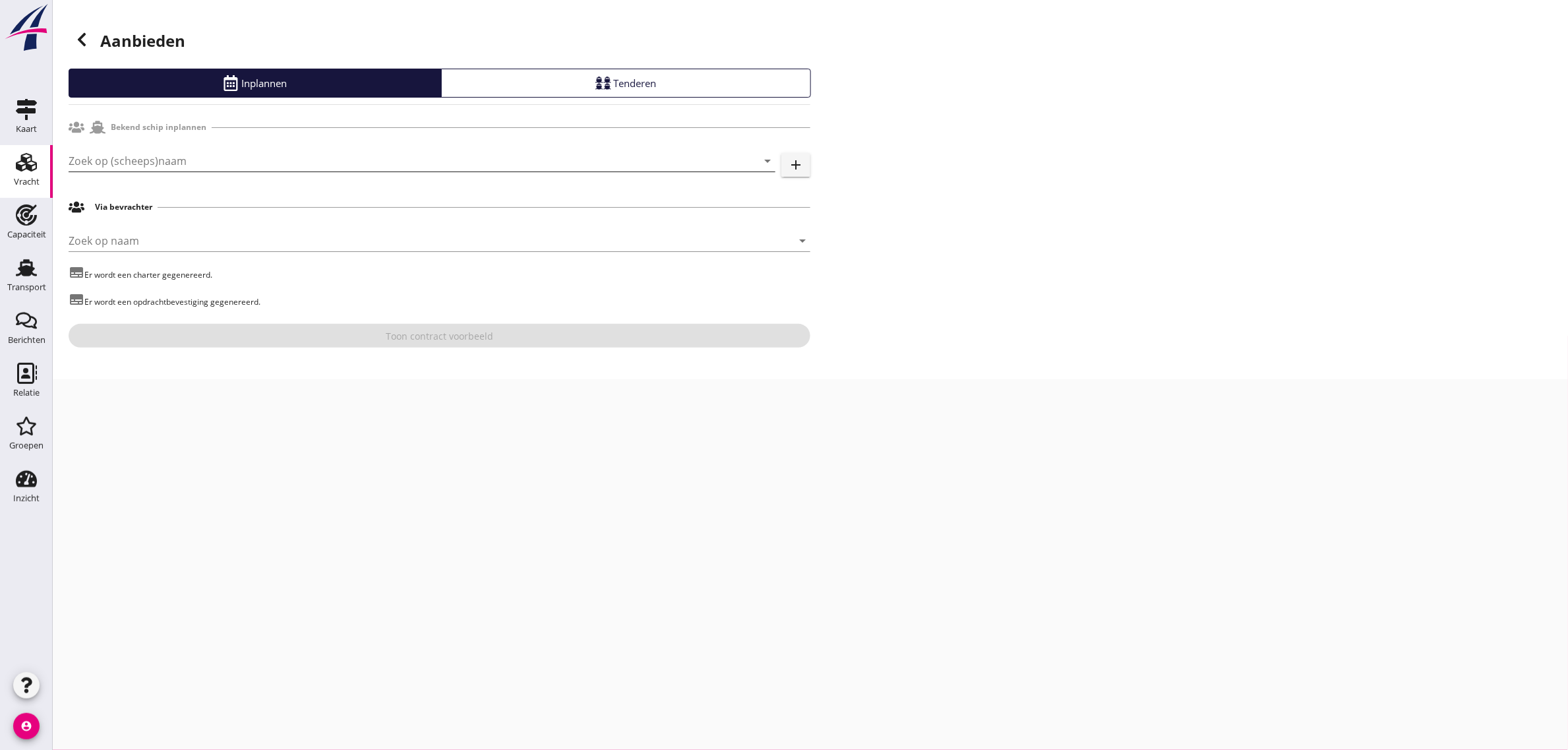
click at [117, 162] on input "Zoek op (scheeps)naam" at bounding box center [403, 160] width 670 height 21
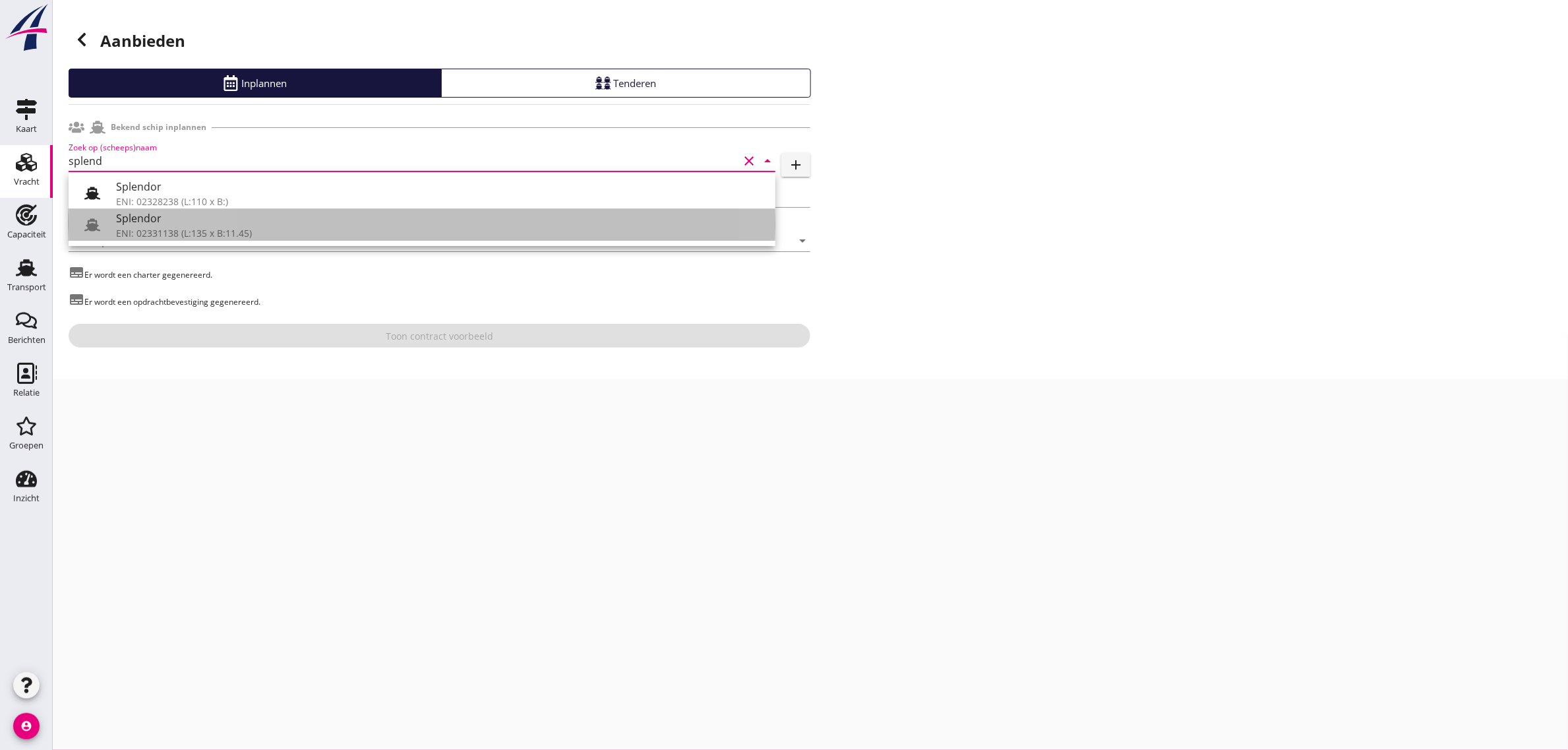
click at [154, 228] on div "ENI: 02331138 (L:135 x B:11.45)" at bounding box center [440, 233] width 648 height 14
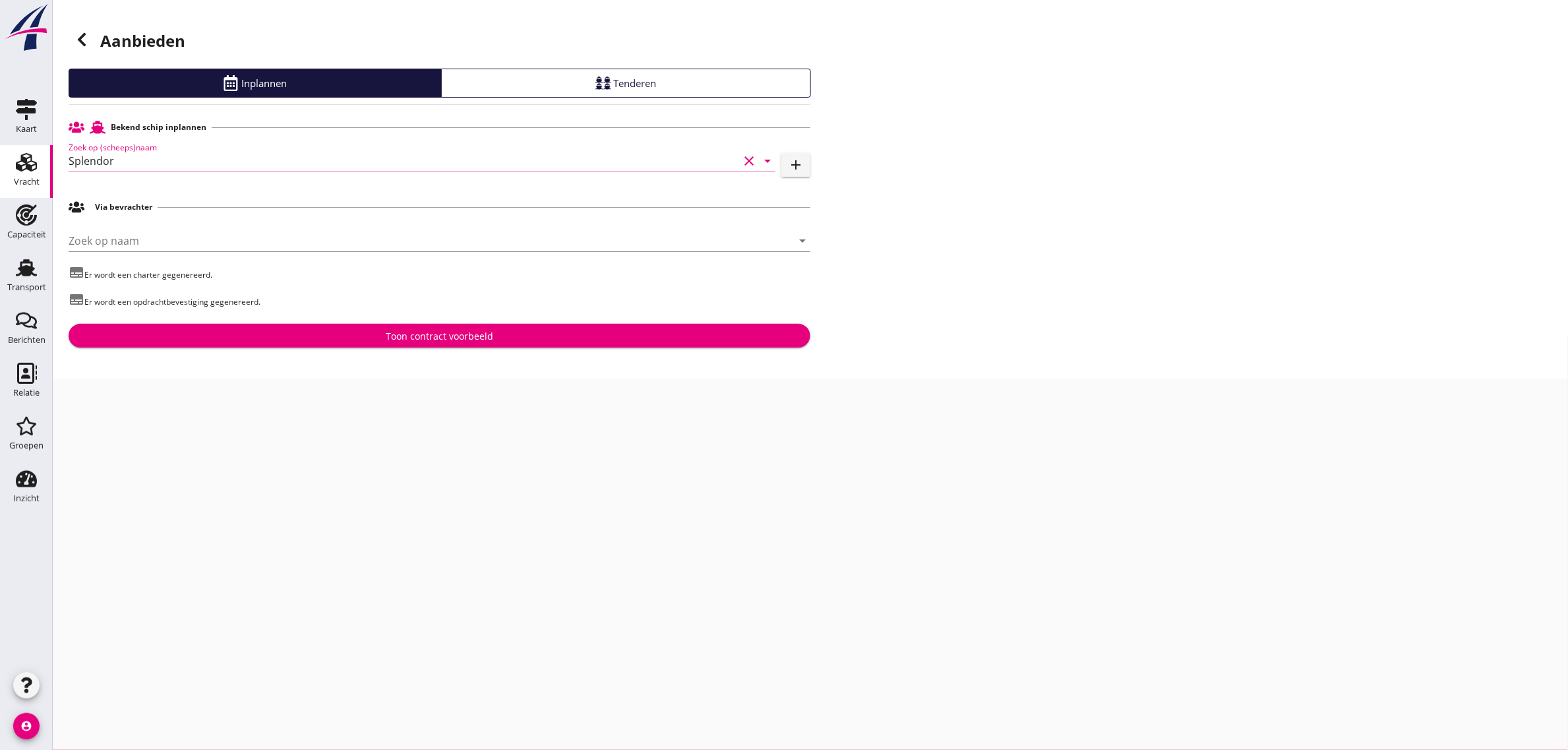
type input "Splendor"
click at [340, 336] on div "Toon contract voorbeeld" at bounding box center [439, 336] width 721 height 14
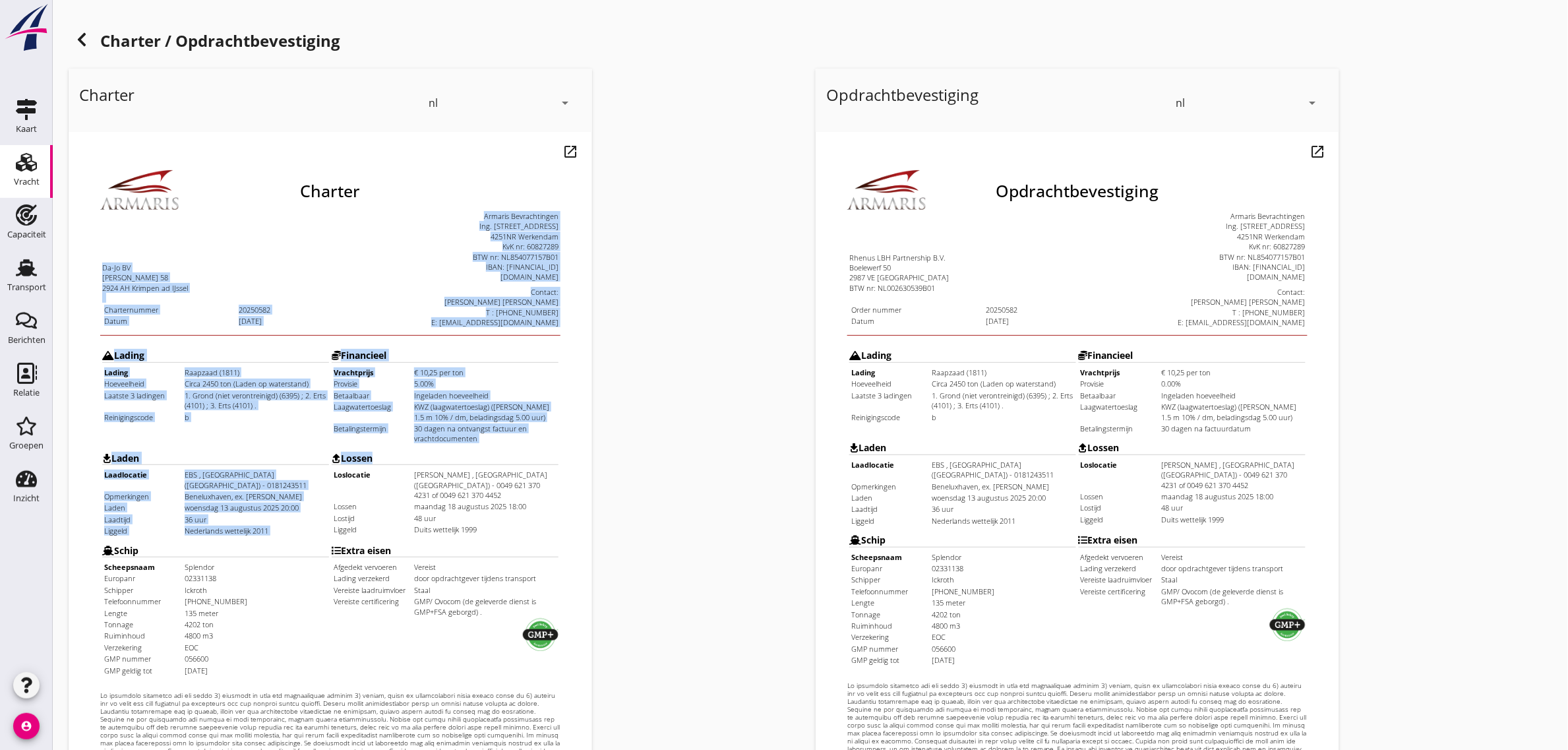
drag, startPoint x: 100, startPoint y: 248, endPoint x: 521, endPoint y: 420, distance: 454.8
click at [518, 422] on div "Charter Da-Jo BV [PERSON_NAME][STREET_ADDRESS] Charternummer 20250582 Datum [DA…" at bounding box center [303, 472] width 460 height 671
click at [521, 420] on div "Lossen" at bounding box center [418, 425] width 227 height 10
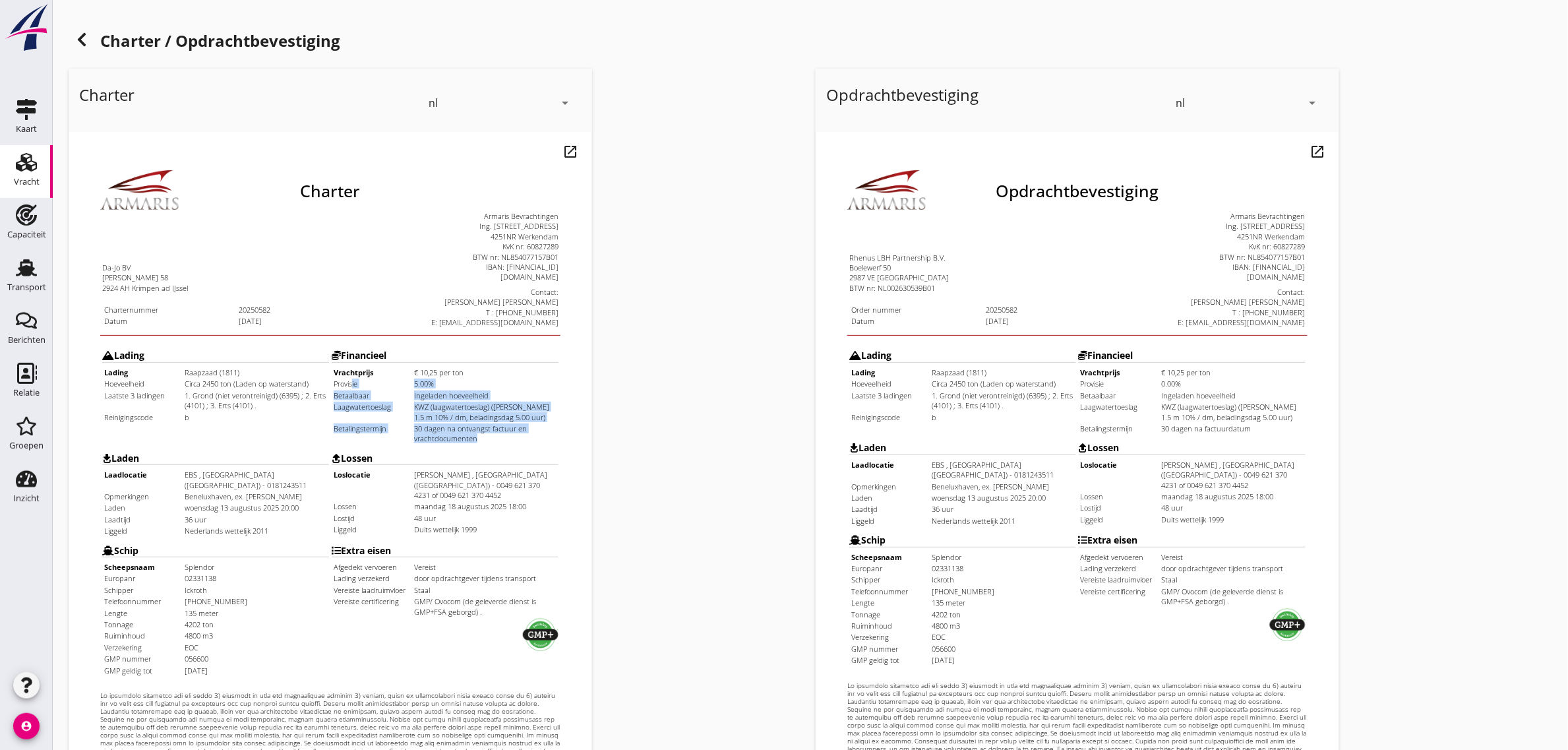
drag, startPoint x: 485, startPoint y: 402, endPoint x: 327, endPoint y: 346, distance: 167.6
click at [324, 346] on tbody "Vrachtprijs € 10,25 per ton Provisie 5.00% [GEOGRAPHIC_DATA] Ingeladen hoeveelh…" at bounding box center [418, 372] width 224 height 77
click at [478, 396] on td "30 dagen na ontvangst factuur en vrachtdocumenten" at bounding box center [458, 400] width 143 height 20
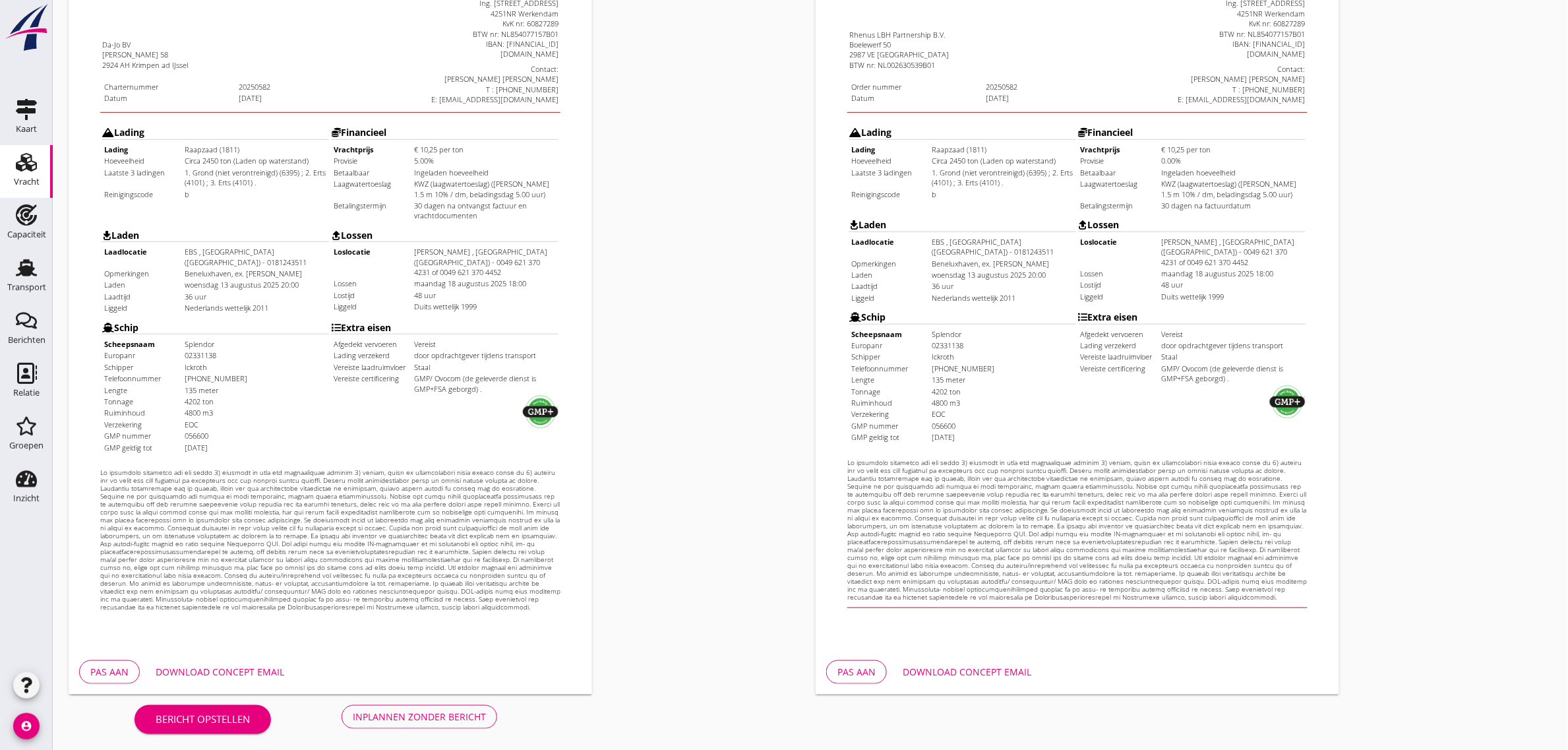
scroll to position [225, 0]
click at [396, 712] on div "Inplannen zonder bericht" at bounding box center [419, 714] width 133 height 14
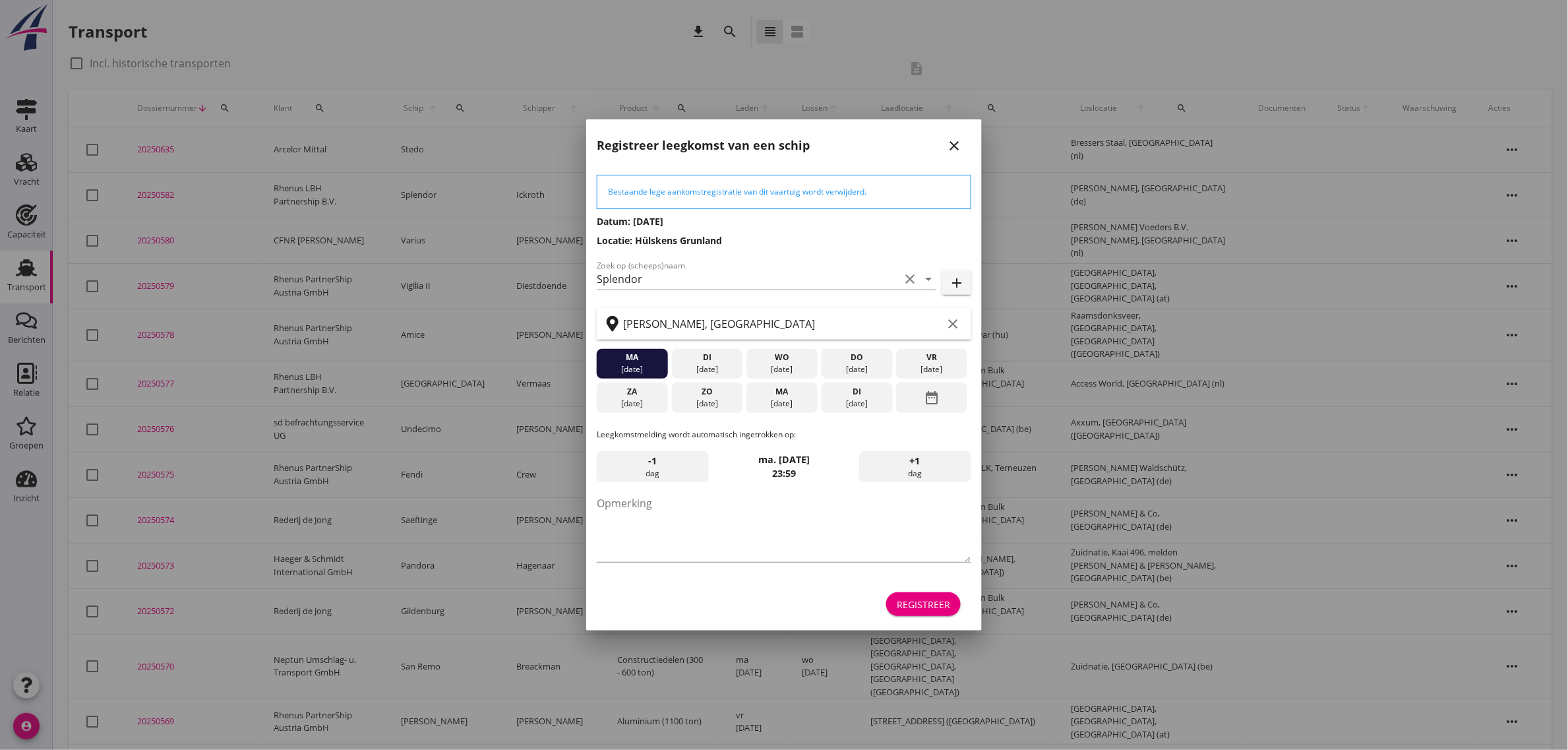
click at [944, 608] on div "Registreer" at bounding box center [923, 604] width 54 height 14
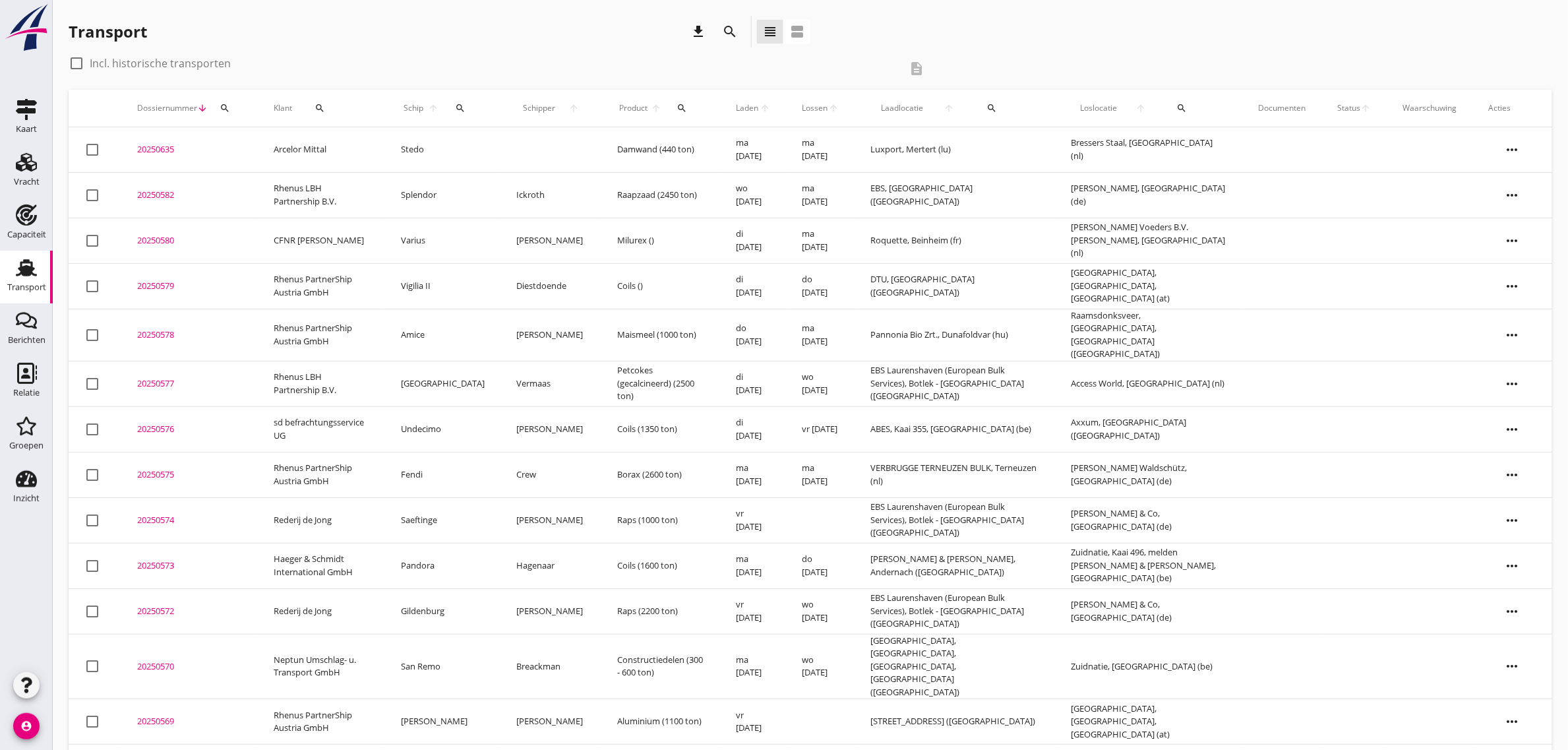
click at [425, 189] on td "Splendor" at bounding box center [442, 195] width 115 height 45
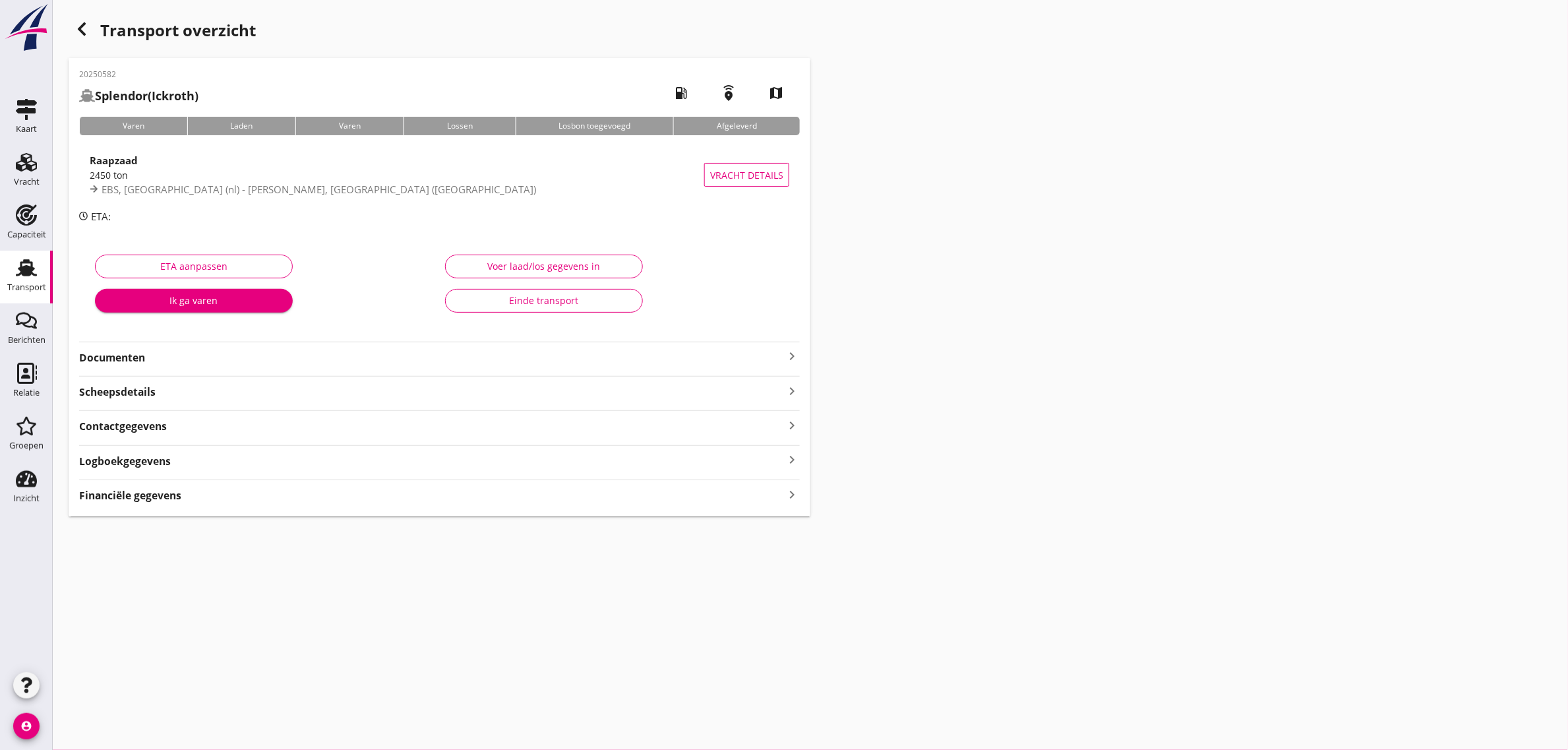
click at [113, 352] on strong "Documenten" at bounding box center [432, 358] width 705 height 15
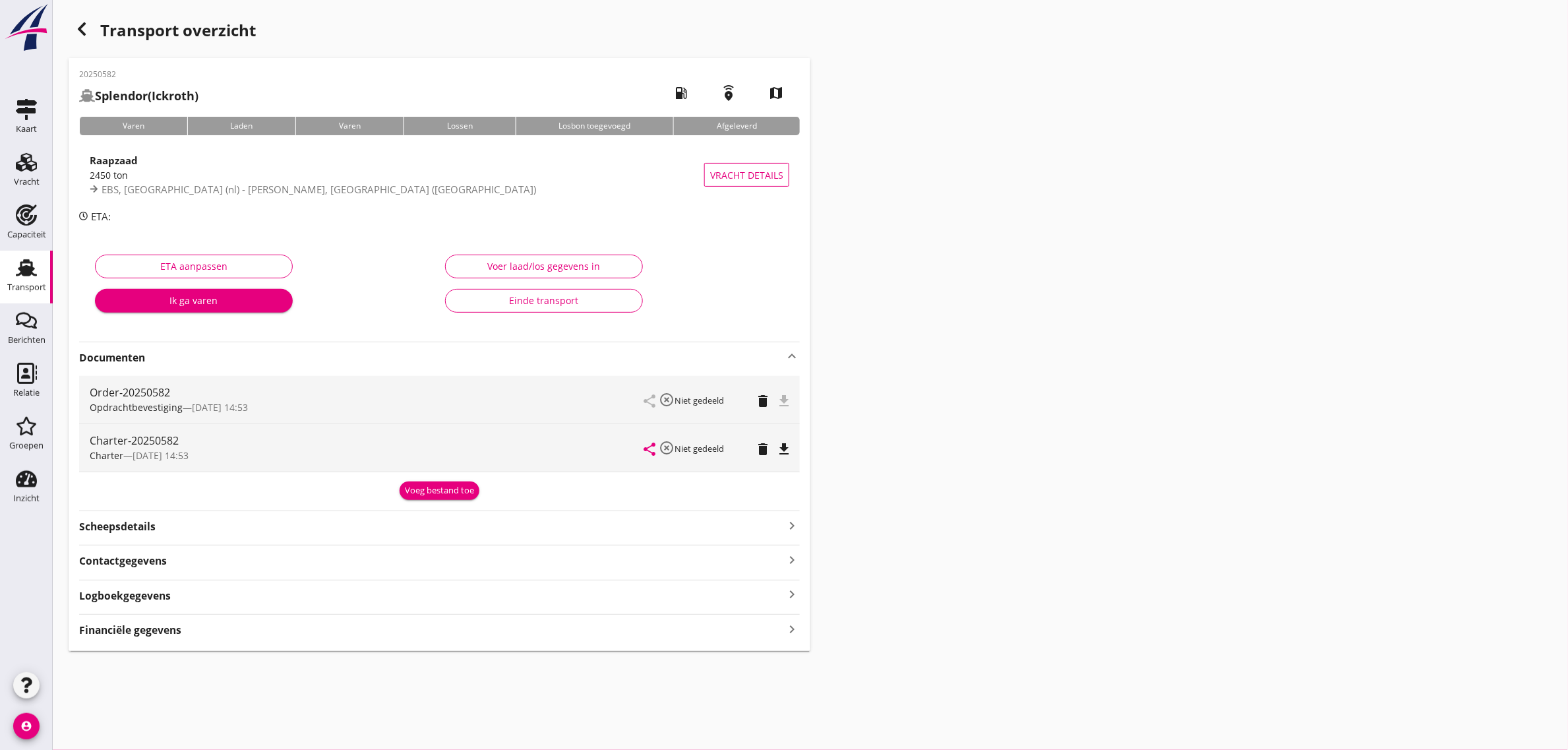
click at [785, 446] on icon "file_download" at bounding box center [784, 449] width 16 height 16
click at [28, 270] on use at bounding box center [26, 268] width 21 height 17
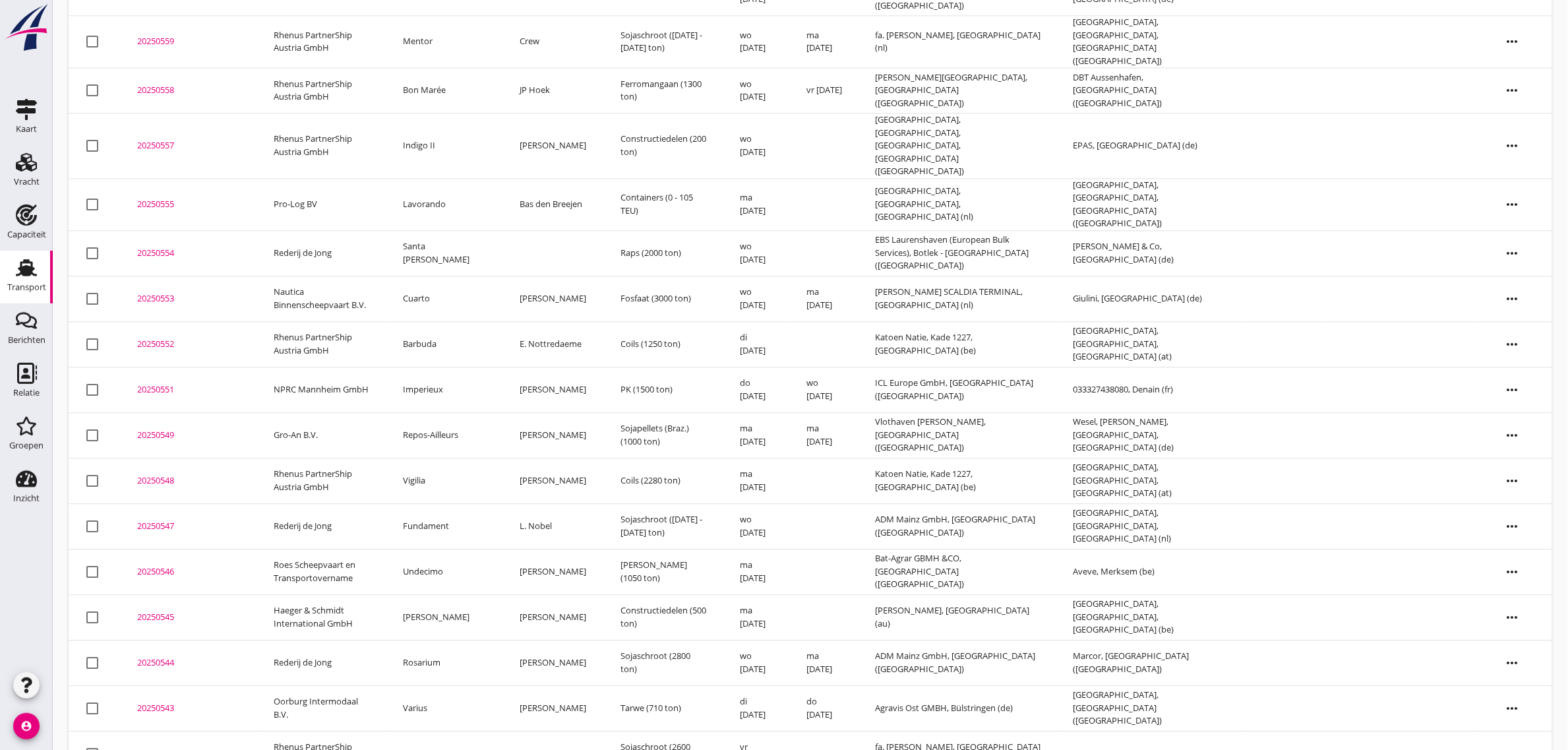
scroll to position [1172, 0]
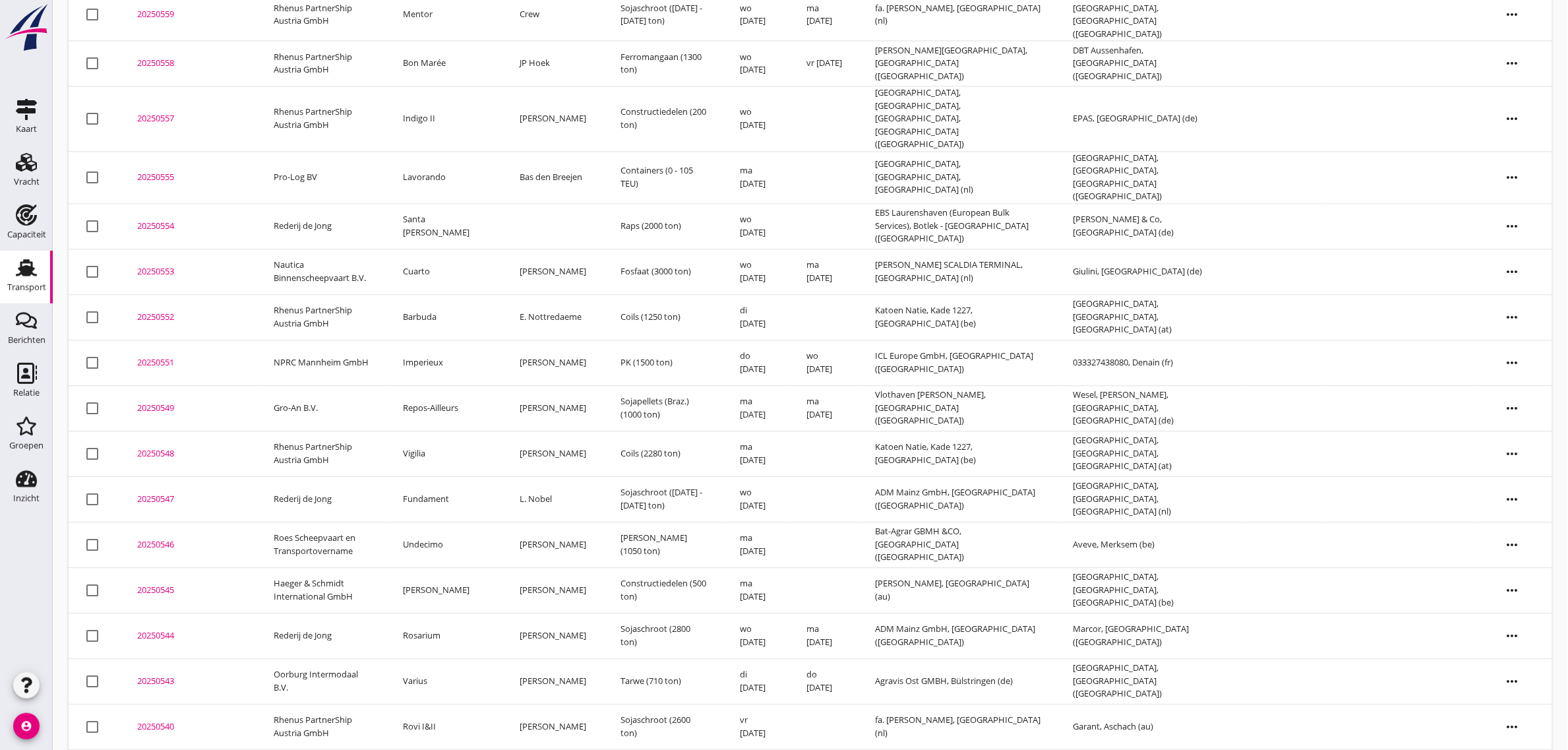
click at [449, 521] on td "Undecimo" at bounding box center [445, 544] width 117 height 45
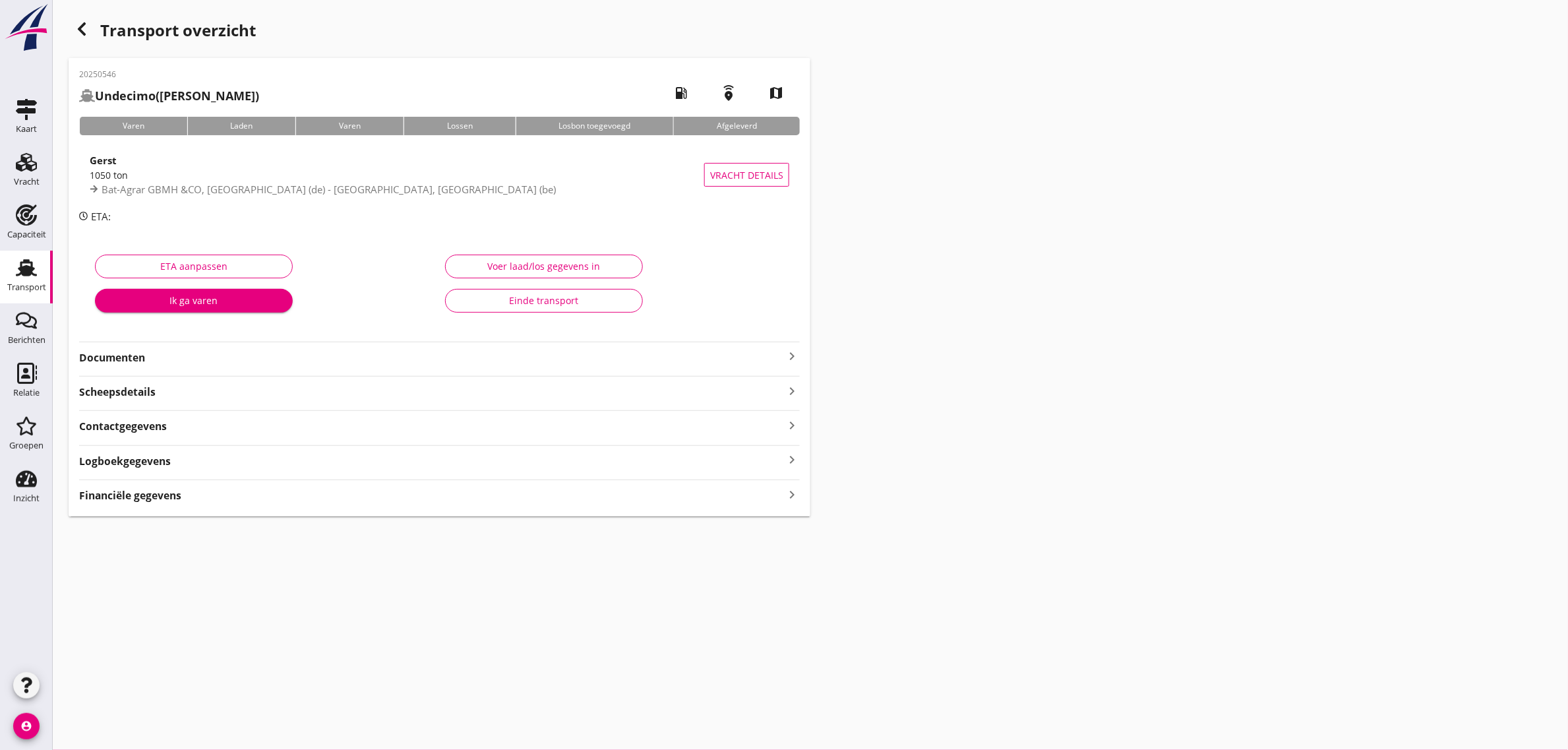
click at [561, 306] on div "Einde transport" at bounding box center [544, 300] width 176 height 14
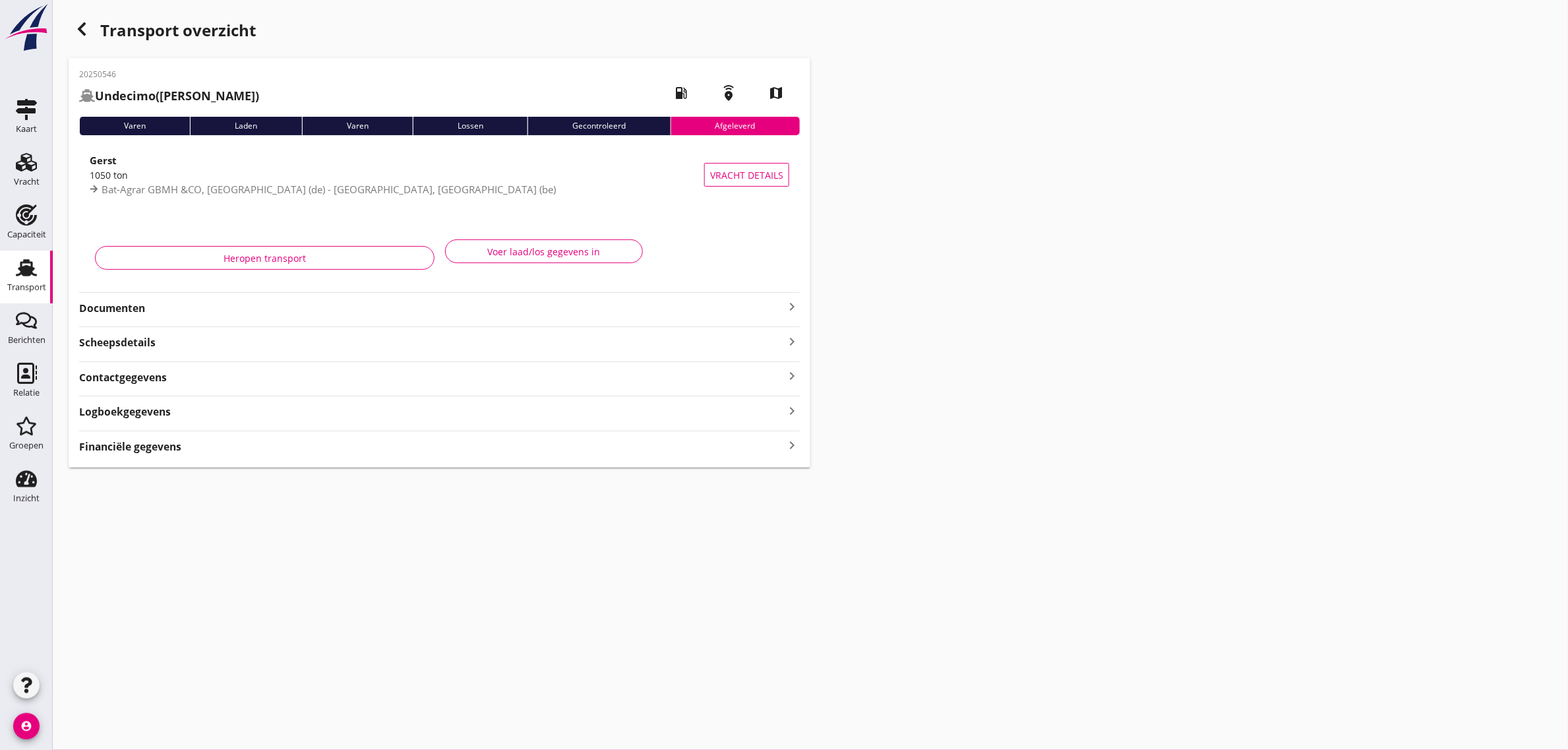
click at [87, 20] on div "button" at bounding box center [81, 29] width 26 height 26
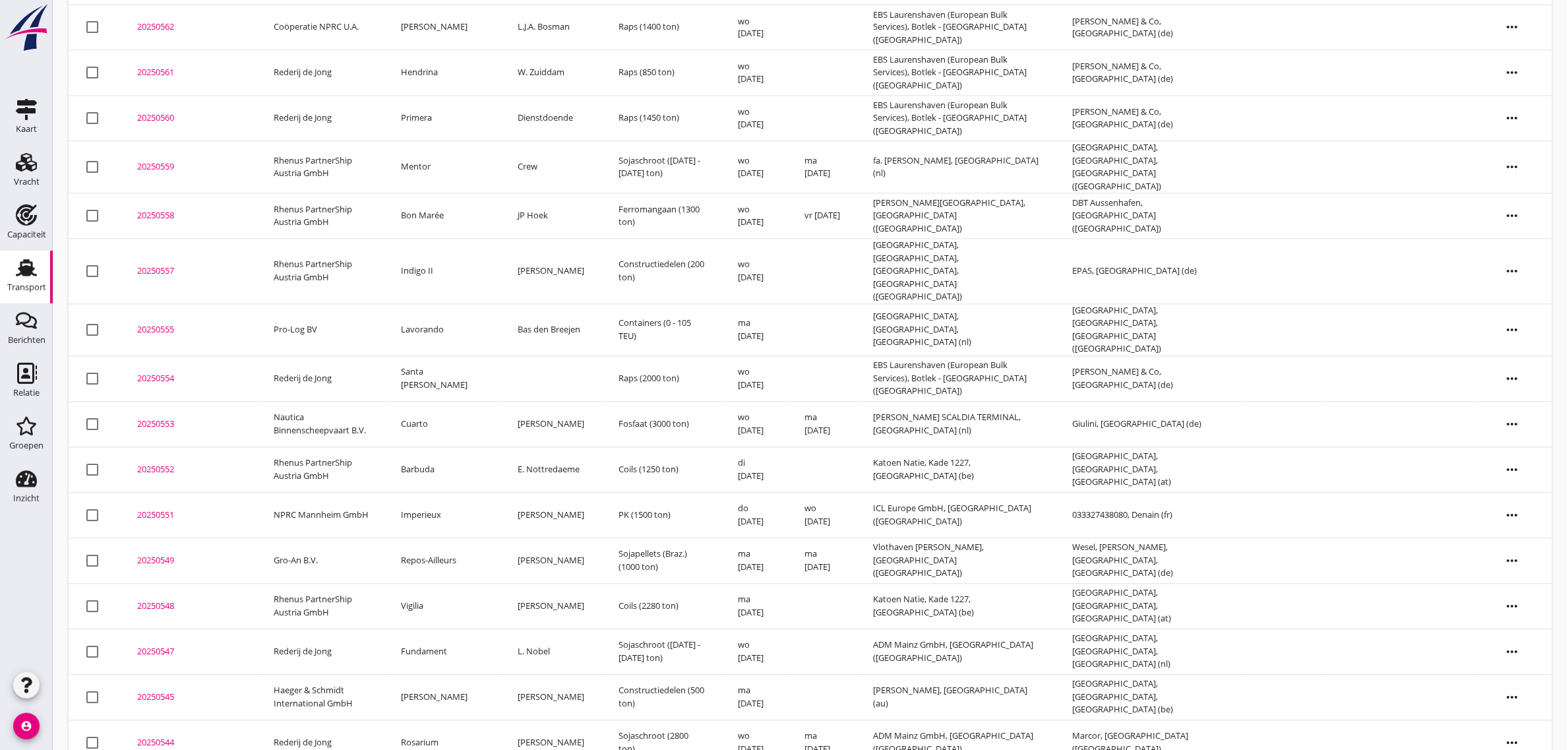
scroll to position [1126, 0]
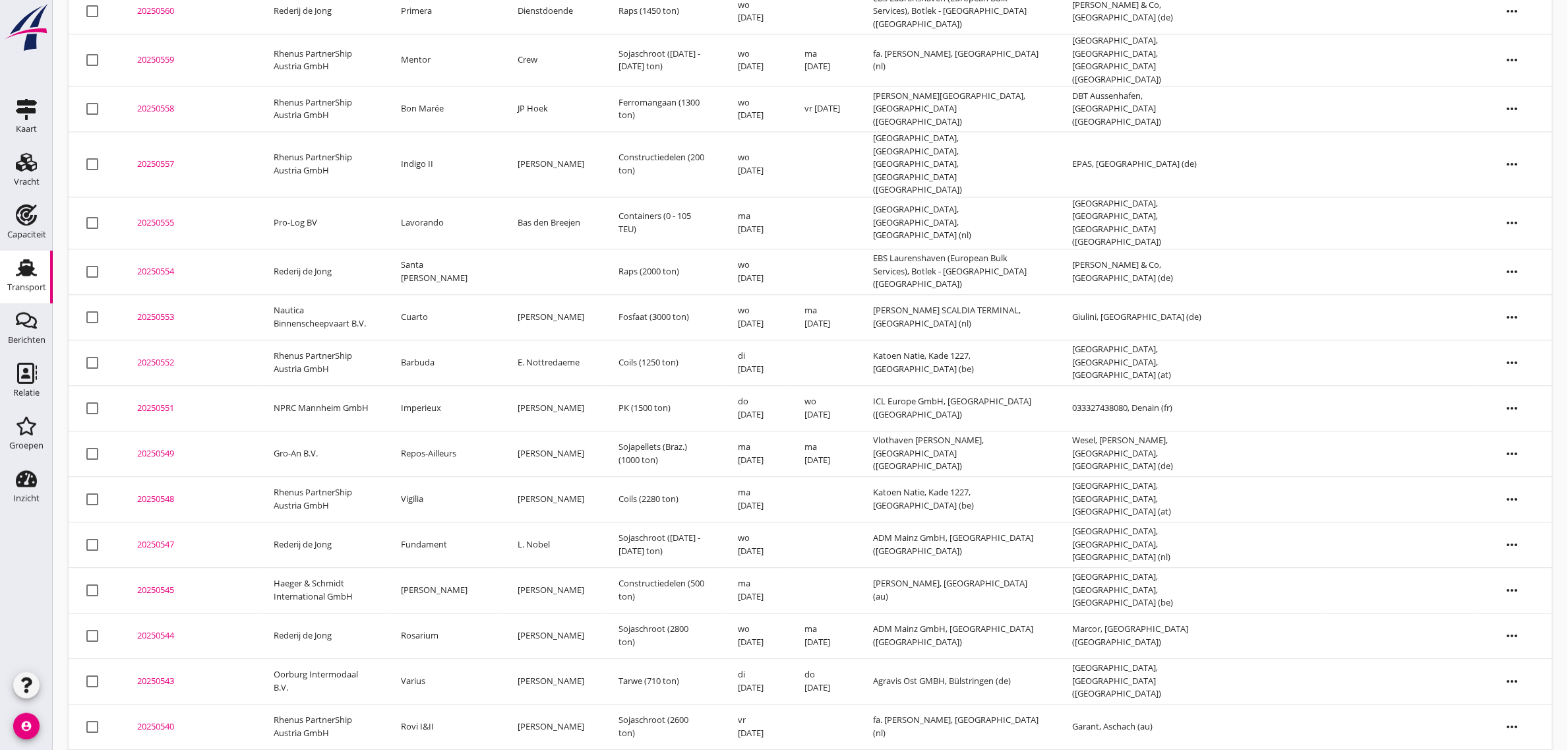
click at [438, 431] on td "Repos-Ailleurs" at bounding box center [443, 453] width 117 height 45
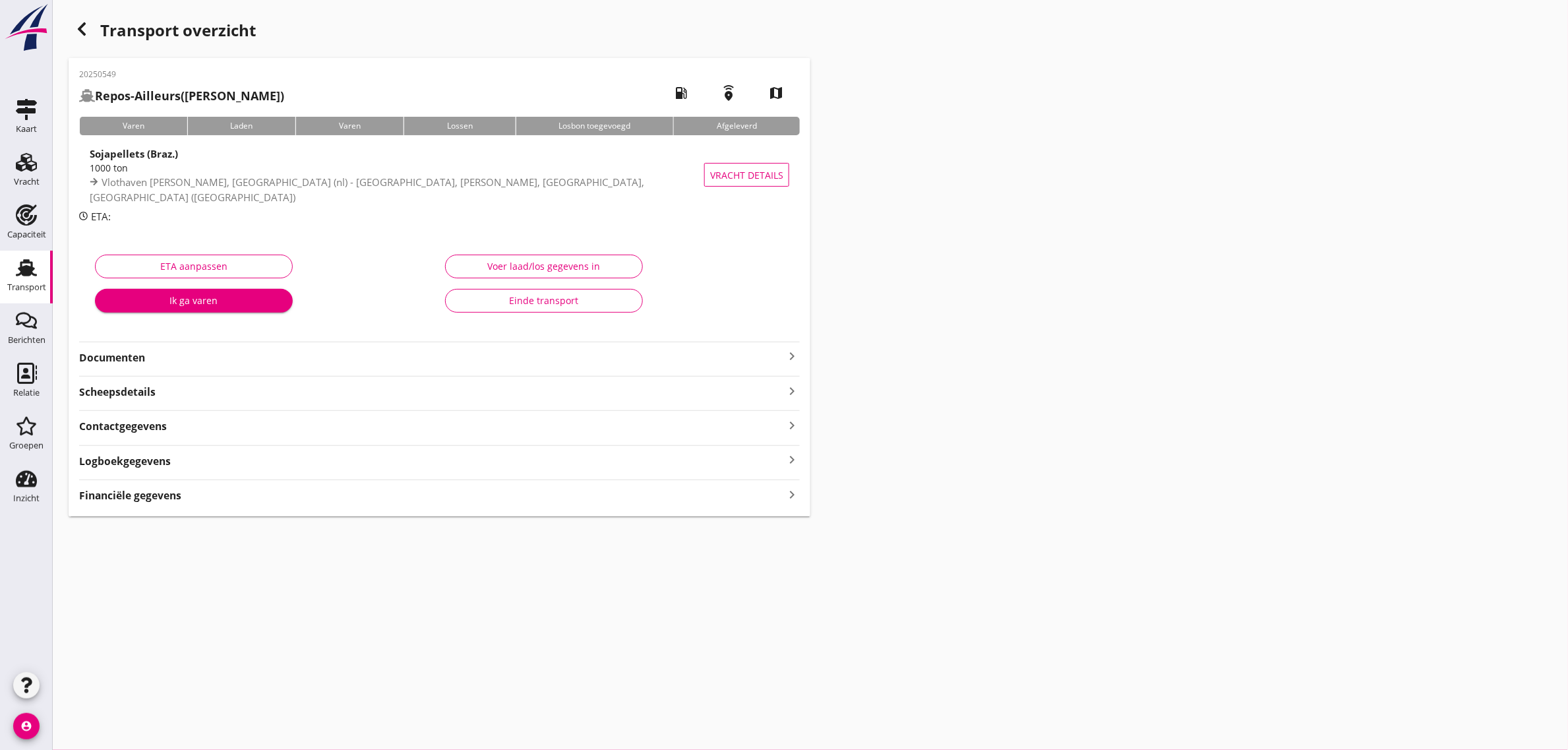
click at [575, 302] on div "Einde transport" at bounding box center [544, 300] width 176 height 14
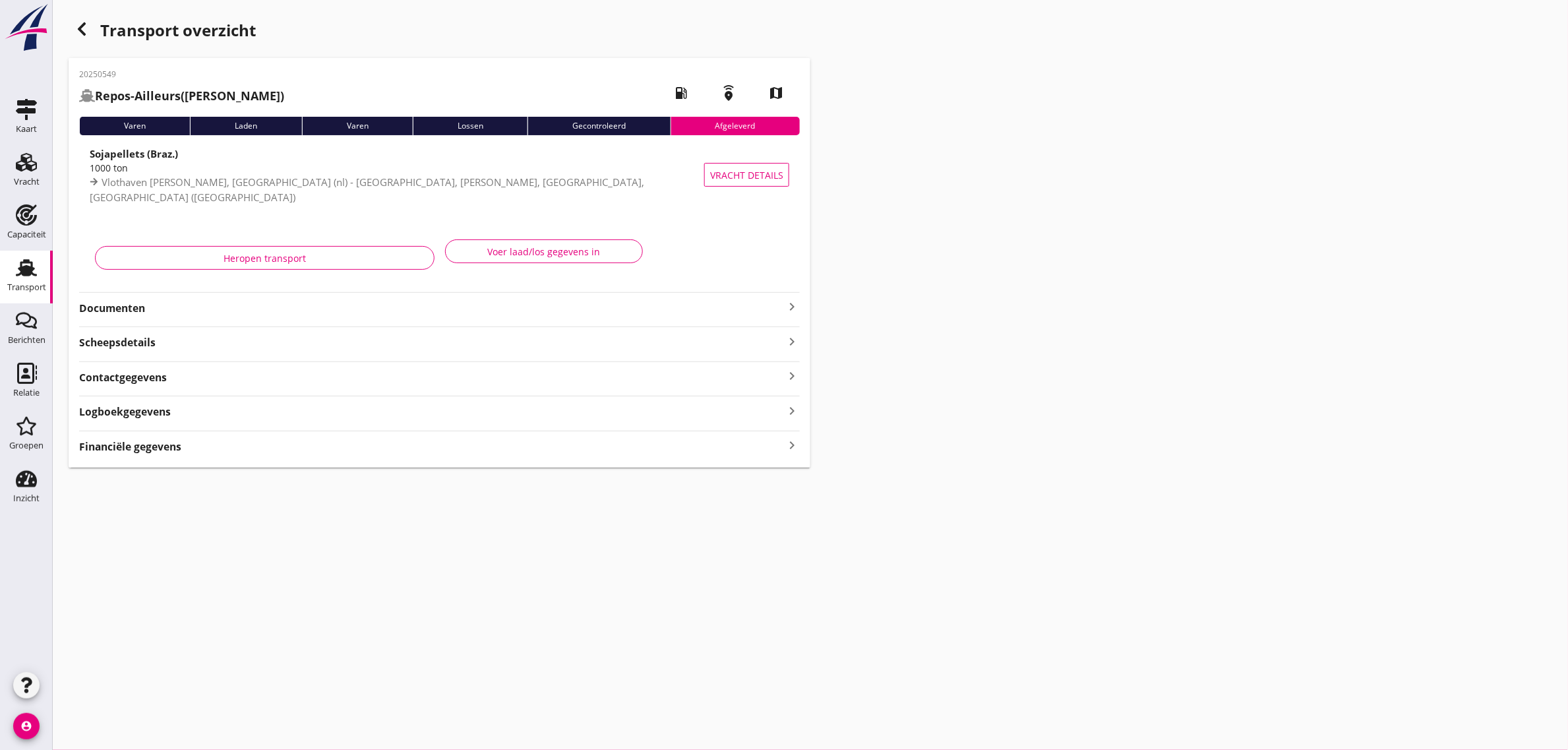
click at [83, 30] on icon "button" at bounding box center [82, 29] width 16 height 16
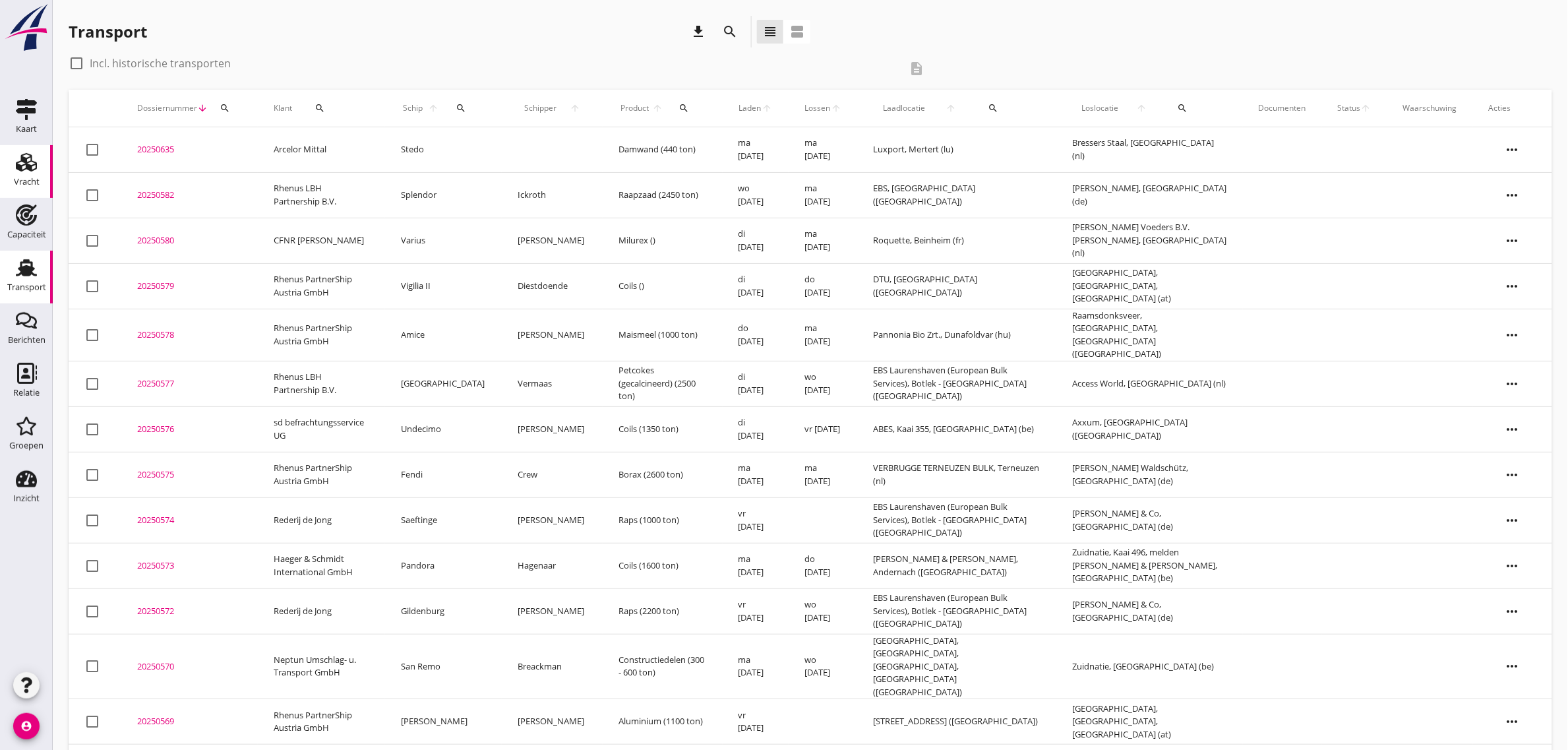
click at [32, 189] on div "Vracht" at bounding box center [26, 182] width 26 height 19
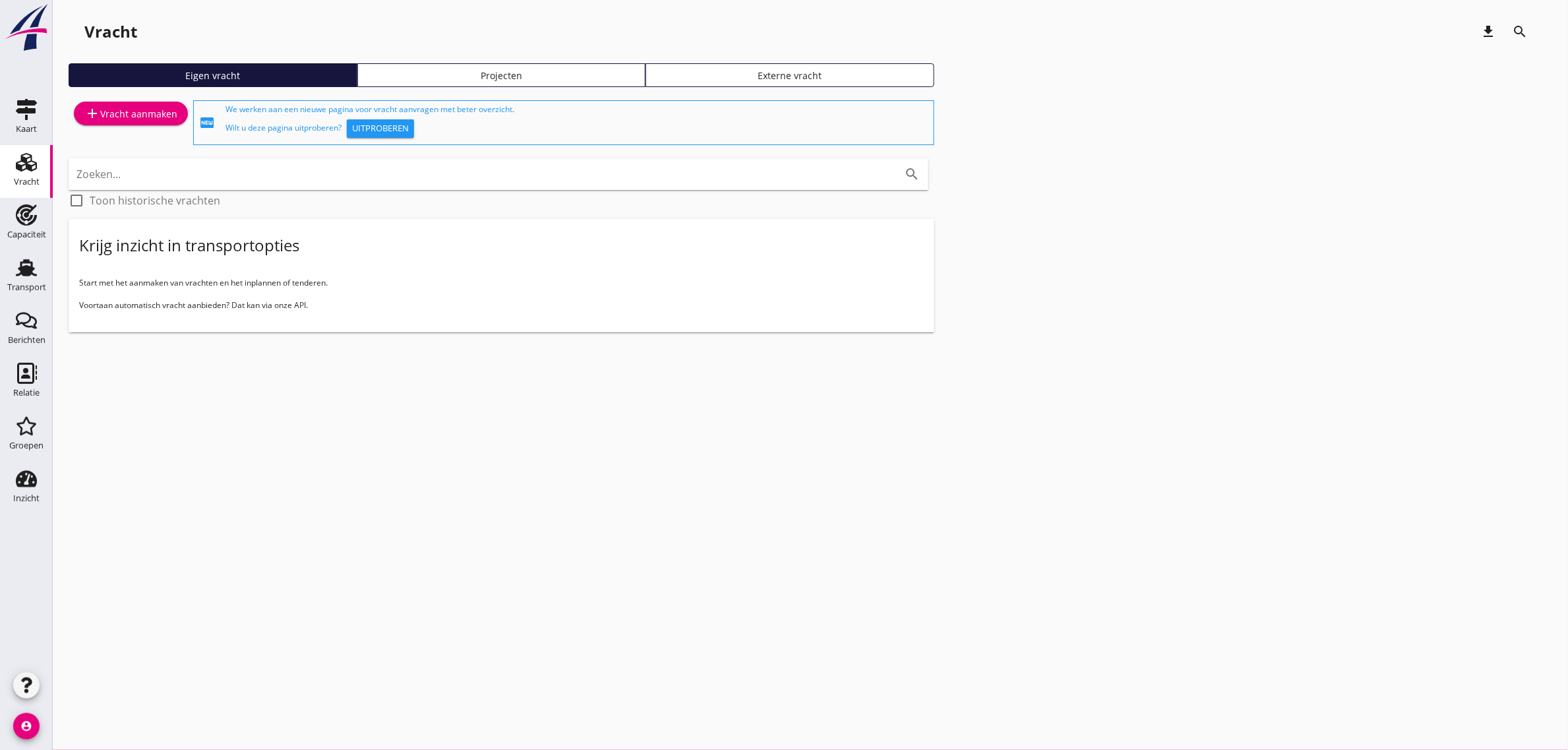
click at [119, 110] on div "add Vracht aanmaken" at bounding box center [131, 113] width 93 height 16
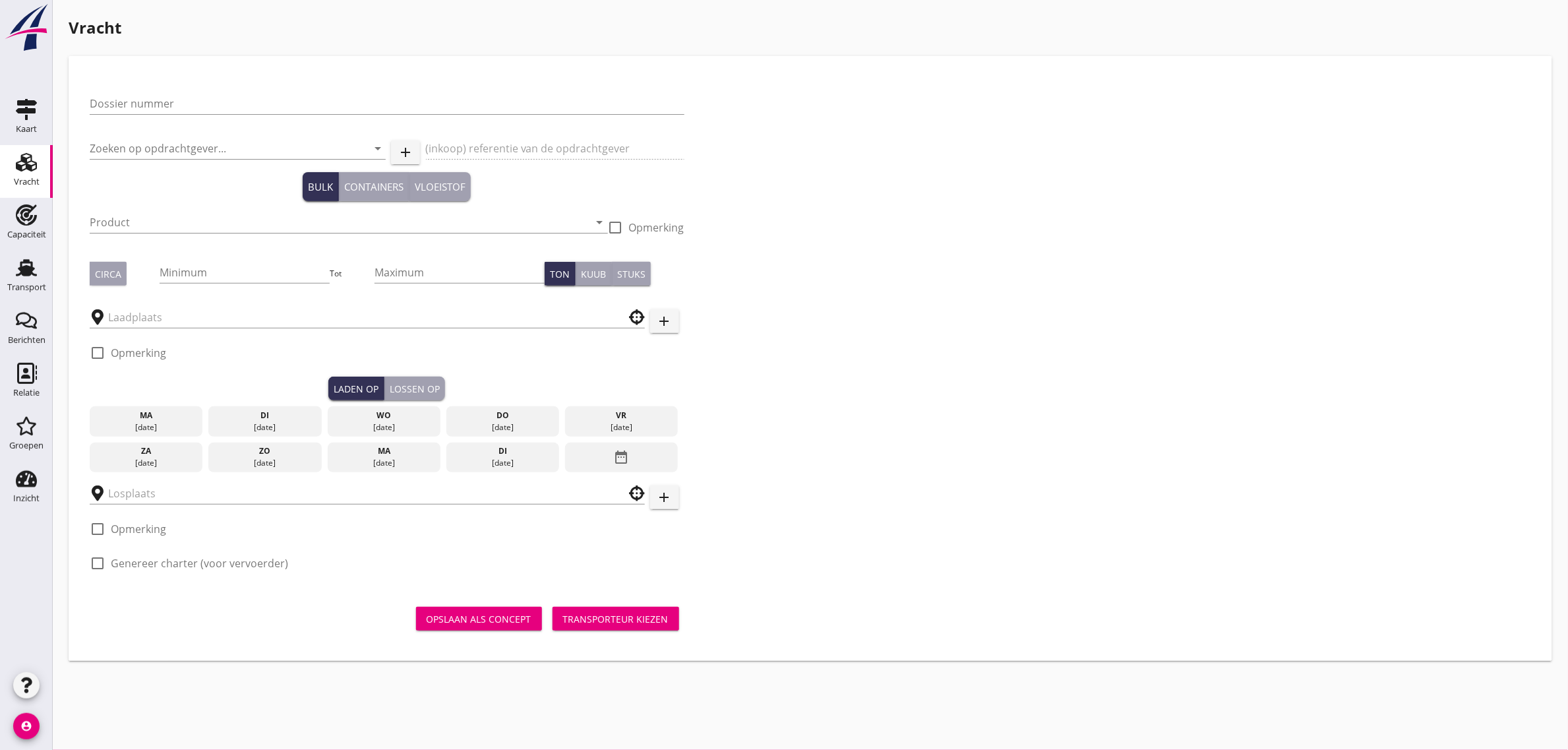
click at [158, 123] on div at bounding box center [386, 123] width 595 height 8
click at [154, 101] on input "Dossier nummer" at bounding box center [386, 103] width 595 height 21
click at [142, 108] on input "Dossier nummer" at bounding box center [386, 103] width 595 height 21
type input "20250583"
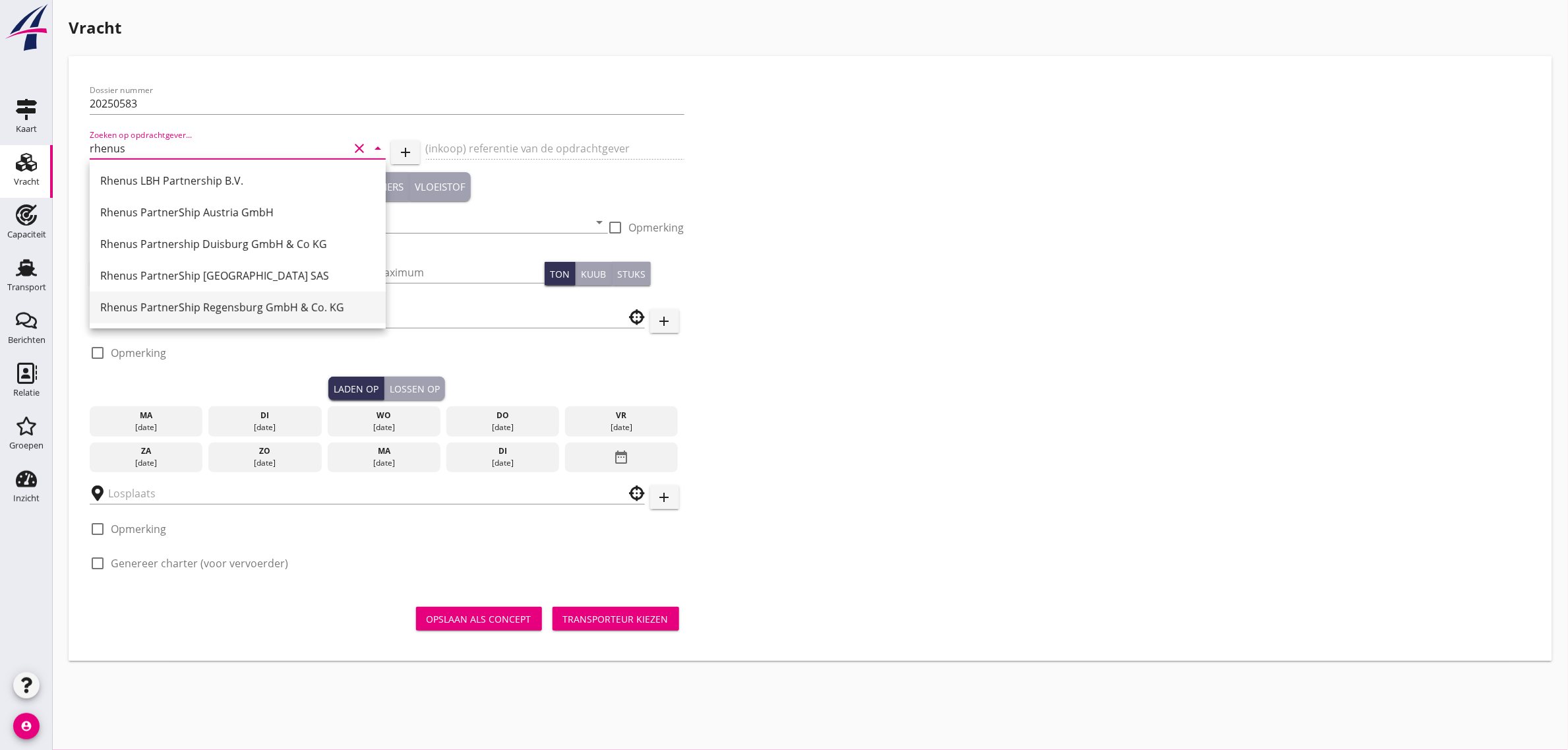
click at [233, 305] on div "Rhenus PartnerShip Regensburg GmbH & Co. KG" at bounding box center [237, 307] width 275 height 16
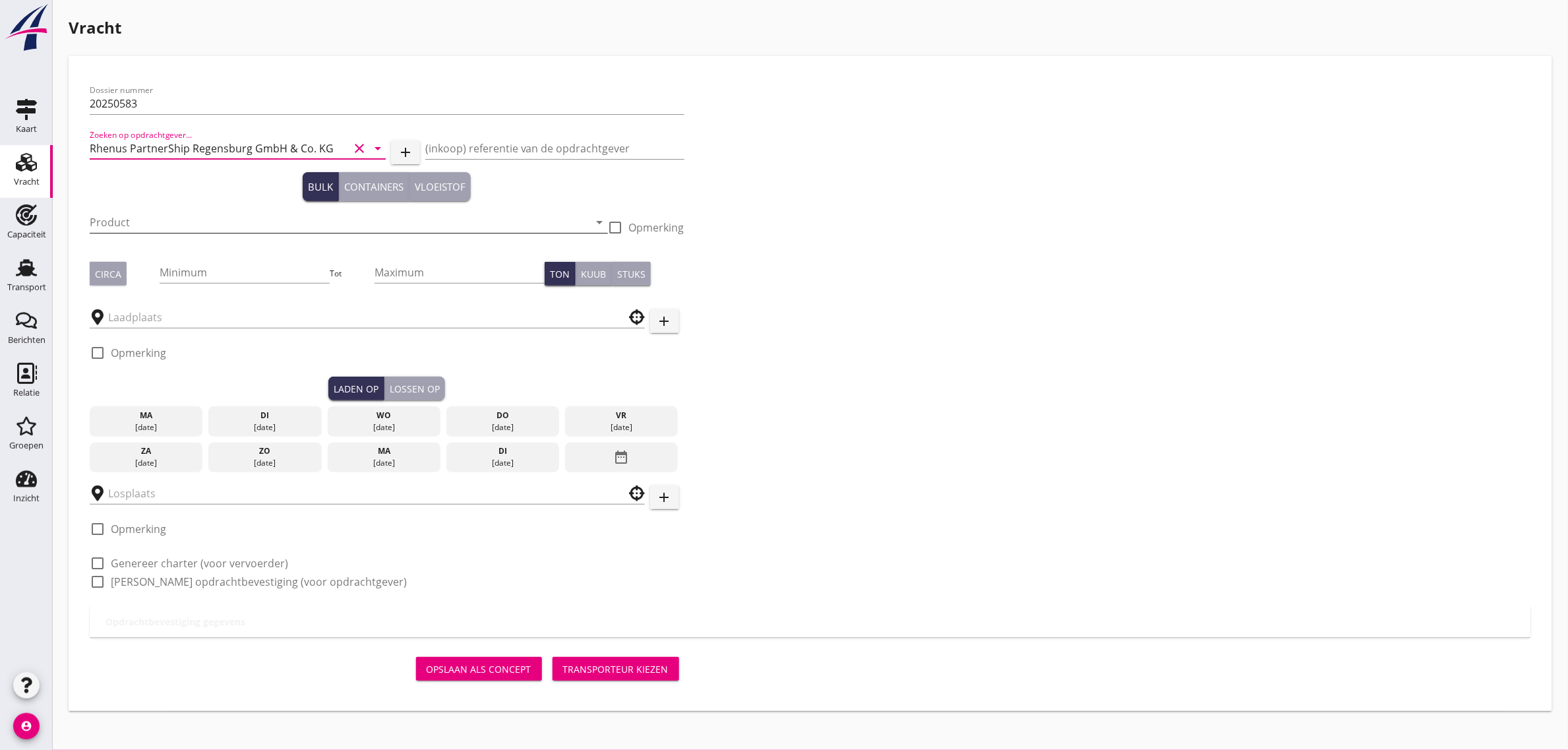
type input "Rhenus PartnerShip Regensburg GmbH & Co. KG"
click at [107, 225] on input "Product" at bounding box center [340, 222] width 500 height 21
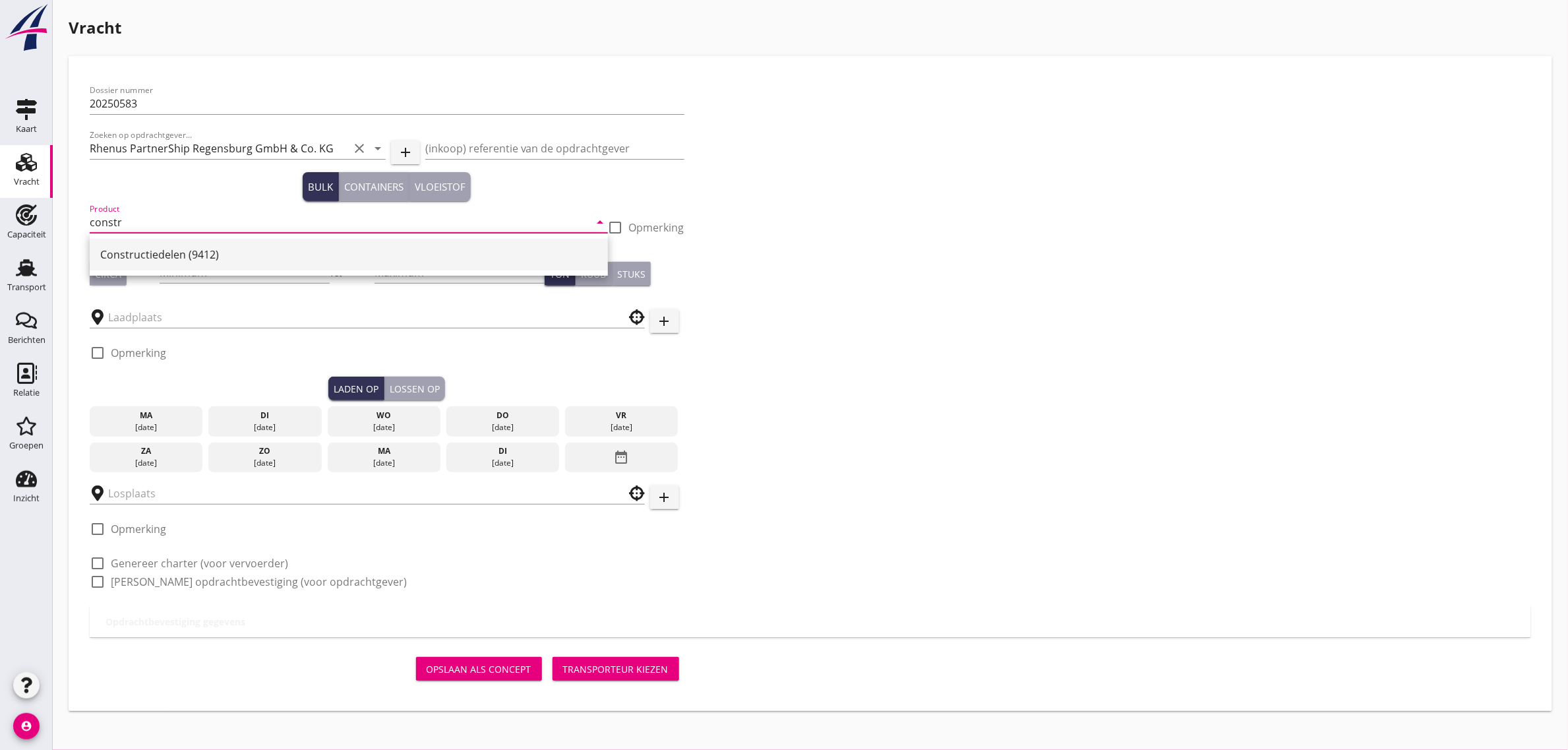
click at [148, 241] on div "Constructiedelen (9412)" at bounding box center [348, 254] width 497 height 32
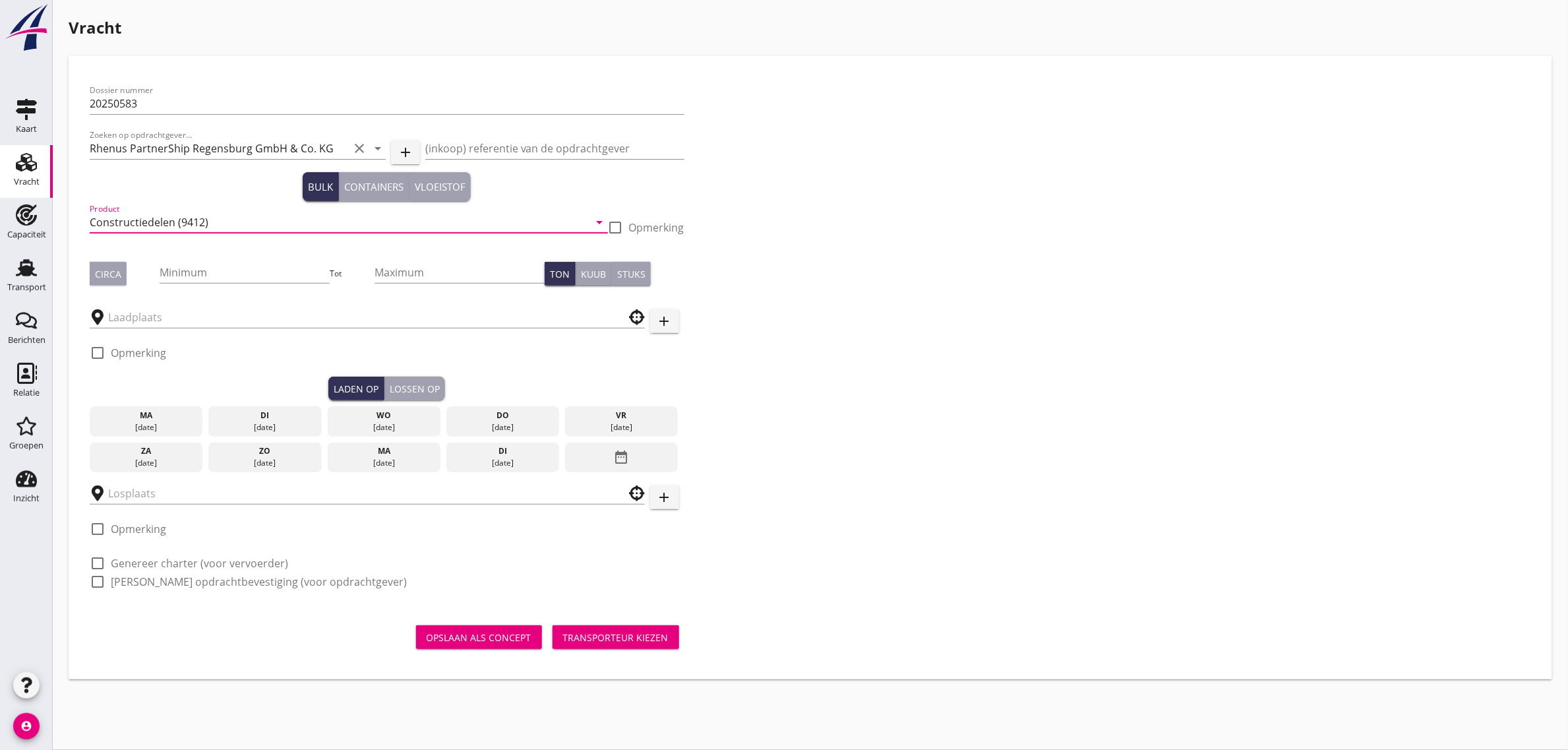
type input "Constructiedelen (9412)"
click at [109, 272] on div "Circa" at bounding box center [107, 274] width 26 height 14
click at [201, 272] on input "Minimum" at bounding box center [244, 272] width 170 height 21
type input "518"
click at [225, 321] on input "text" at bounding box center [358, 317] width 500 height 21
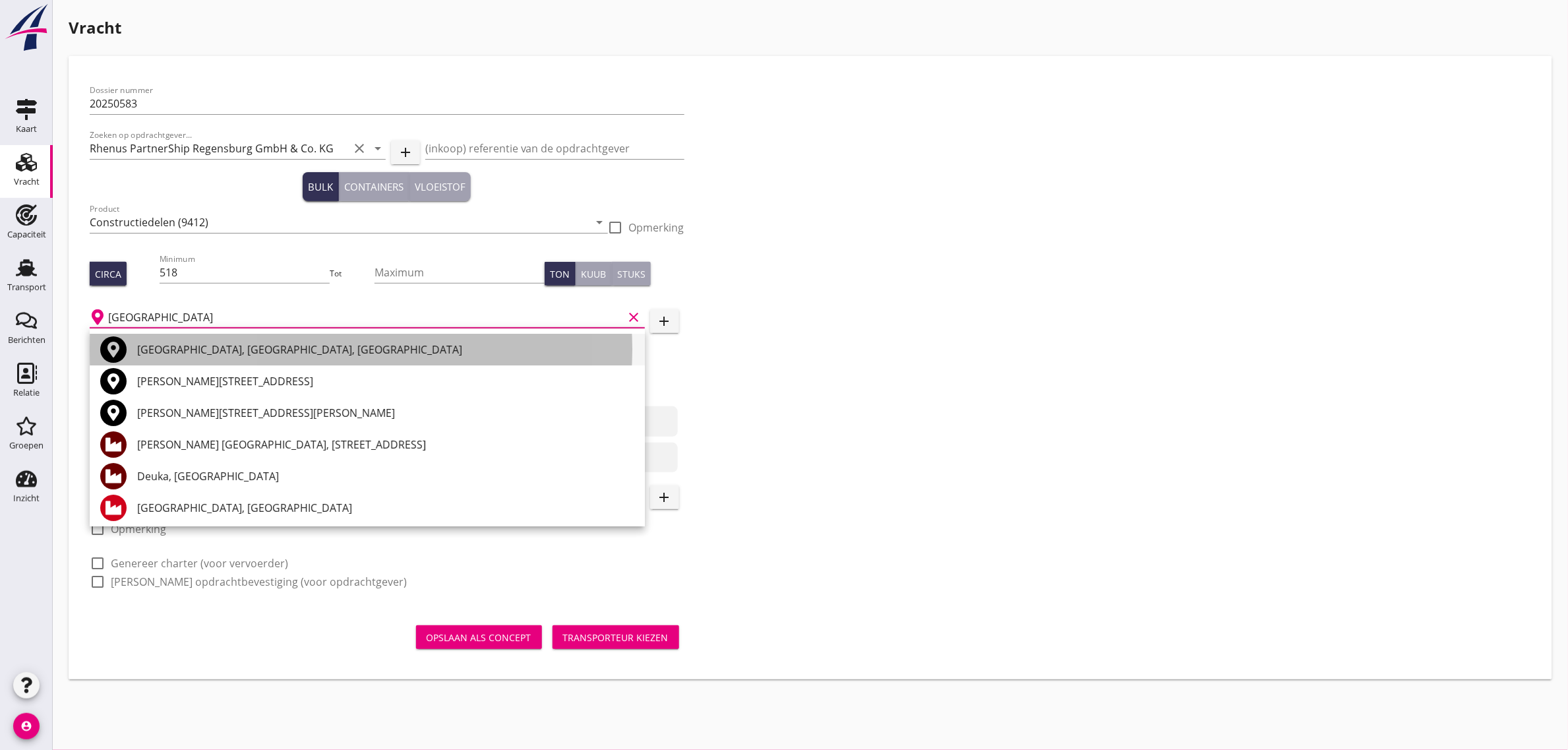
click at [206, 343] on div "[GEOGRAPHIC_DATA], [GEOGRAPHIC_DATA], [GEOGRAPHIC_DATA]" at bounding box center [386, 349] width 497 height 16
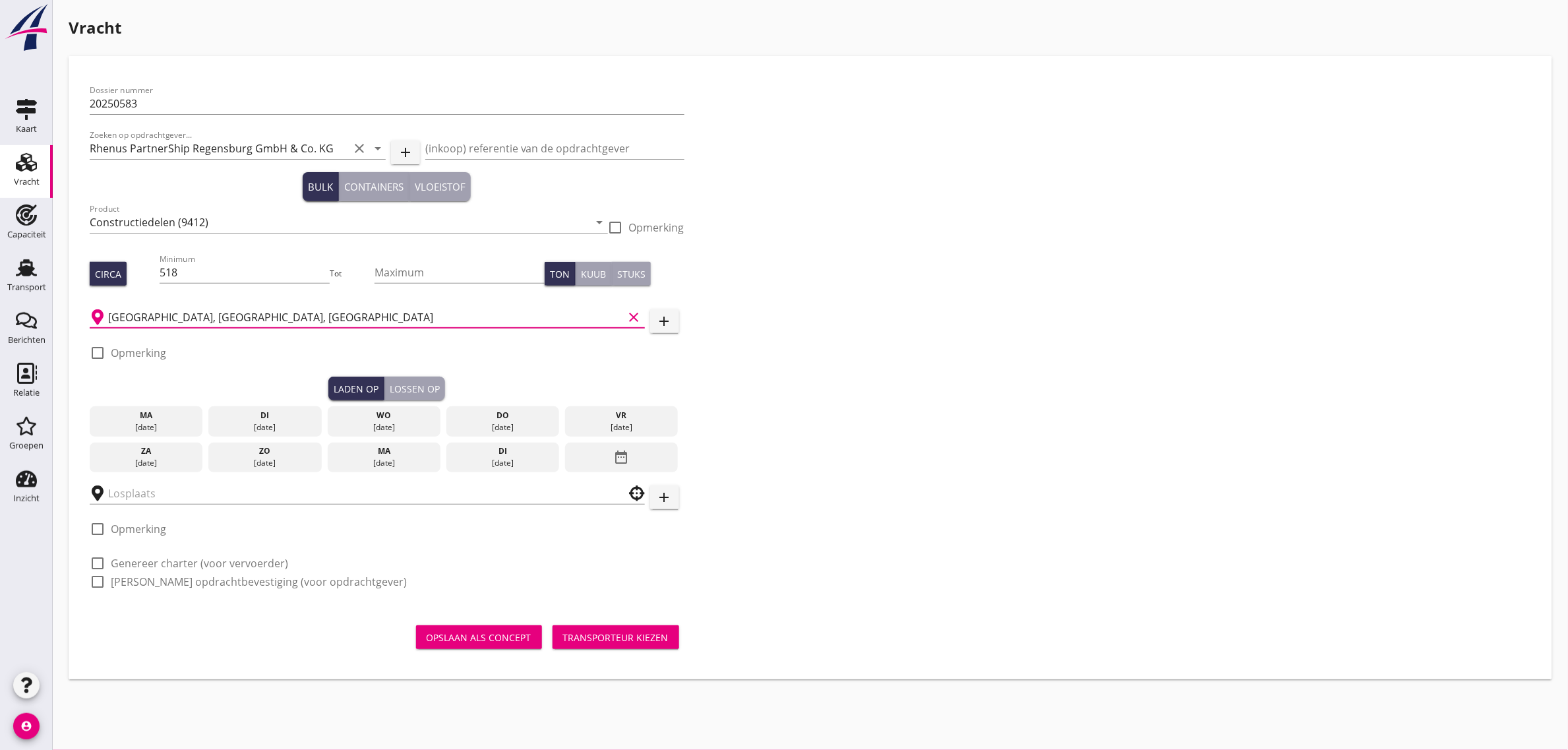
type input "[GEOGRAPHIC_DATA], [GEOGRAPHIC_DATA], [GEOGRAPHIC_DATA]"
click at [826, 437] on div "Dossier nummer 20250583 Zoeken op opdrachtgever... Rhenus PartnerShip Regensbur…" at bounding box center [810, 340] width 1452 height 528
click at [666, 450] on div "date_range" at bounding box center [621, 458] width 113 height 31
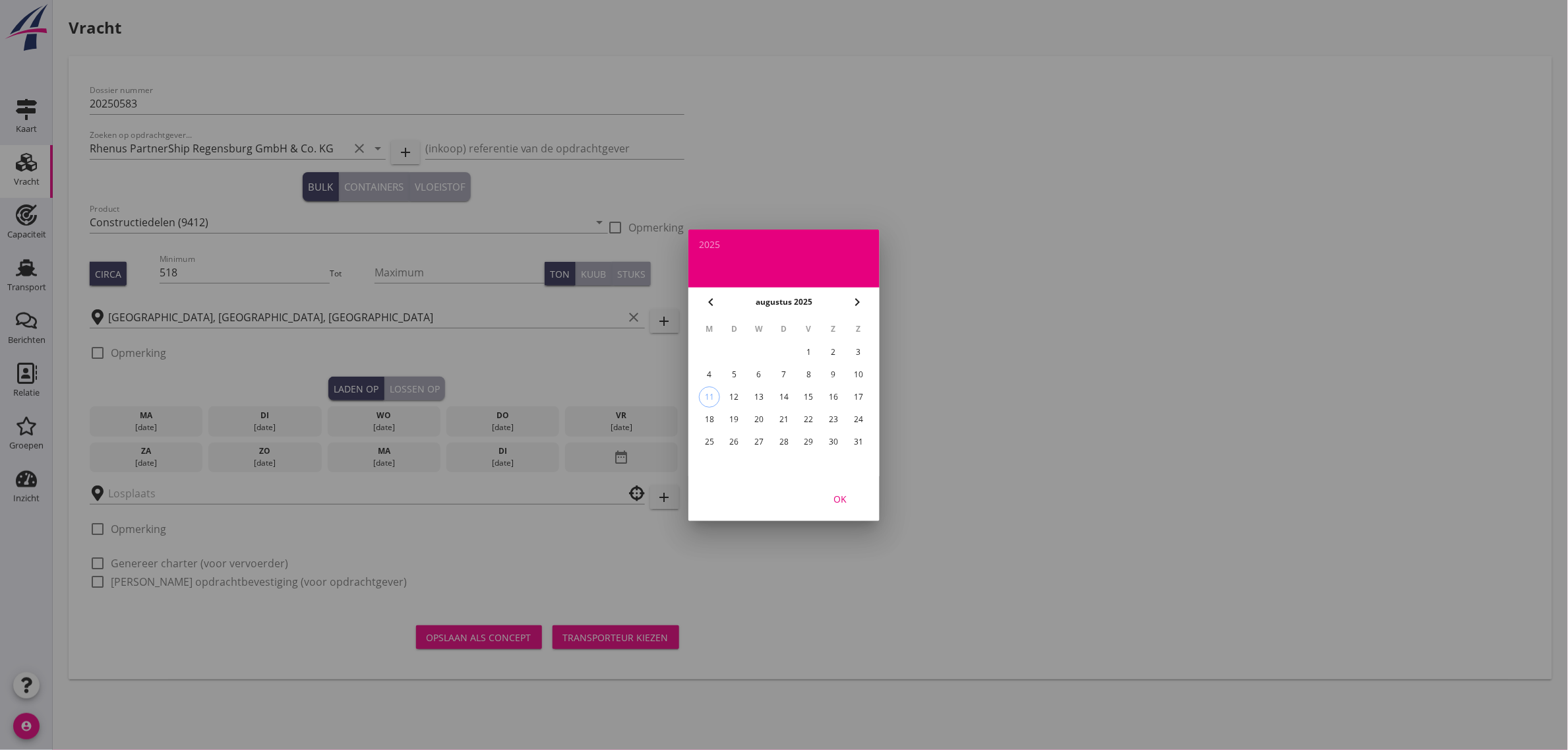
click at [765, 416] on div "20" at bounding box center [758, 419] width 21 height 21
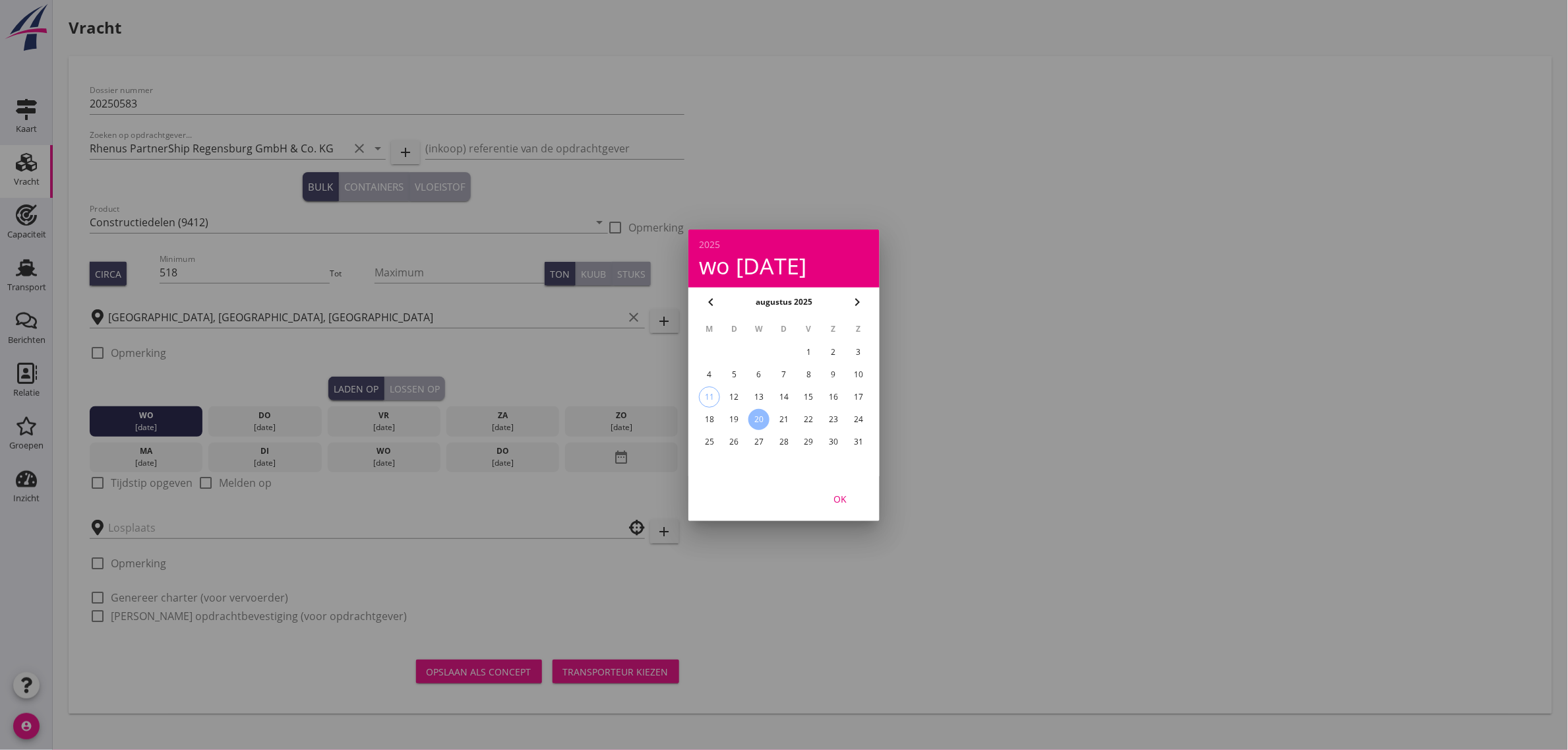
click at [847, 501] on div "OK" at bounding box center [839, 498] width 37 height 14
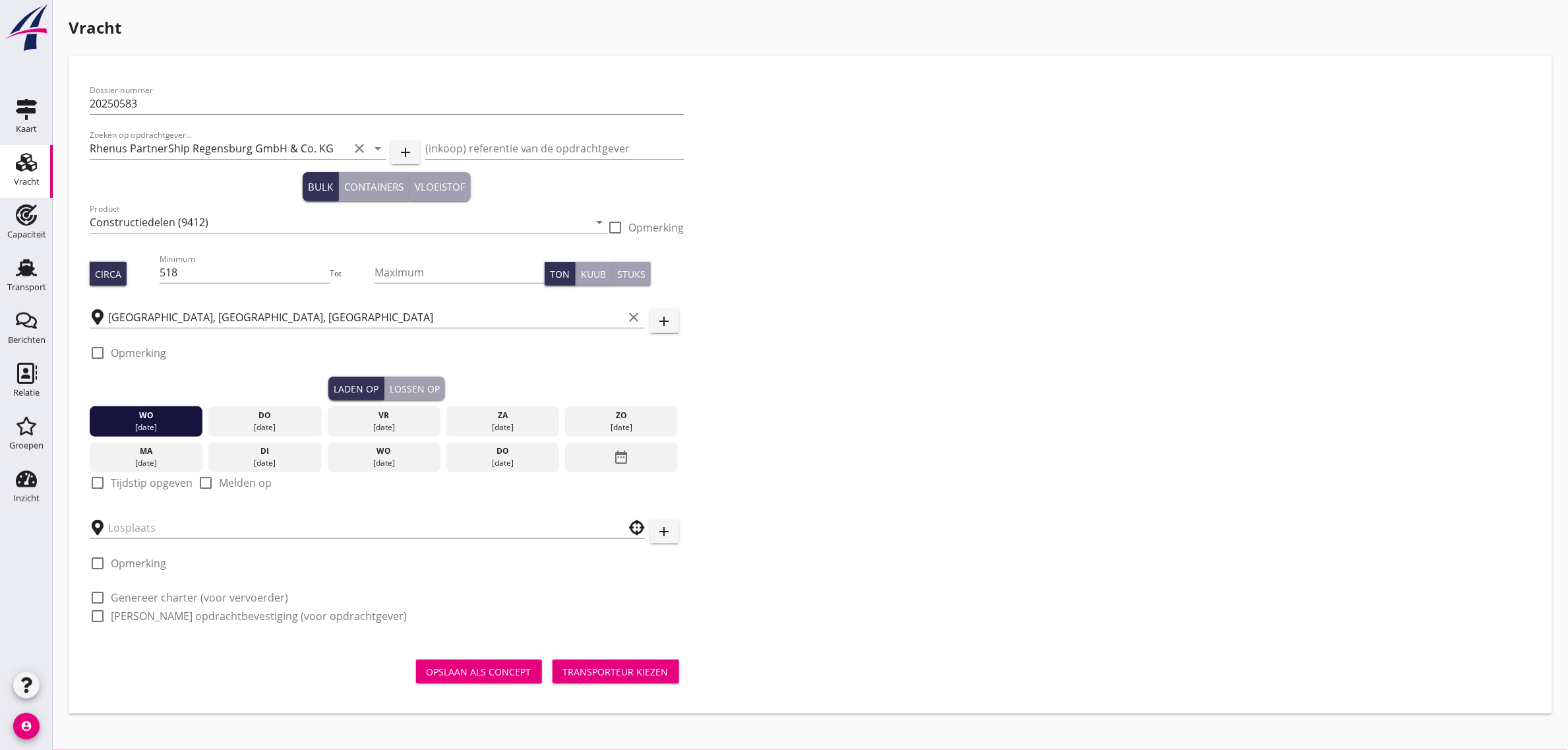
click at [119, 542] on div at bounding box center [367, 527] width 555 height 41
click at [126, 532] on input "text" at bounding box center [358, 527] width 500 height 21
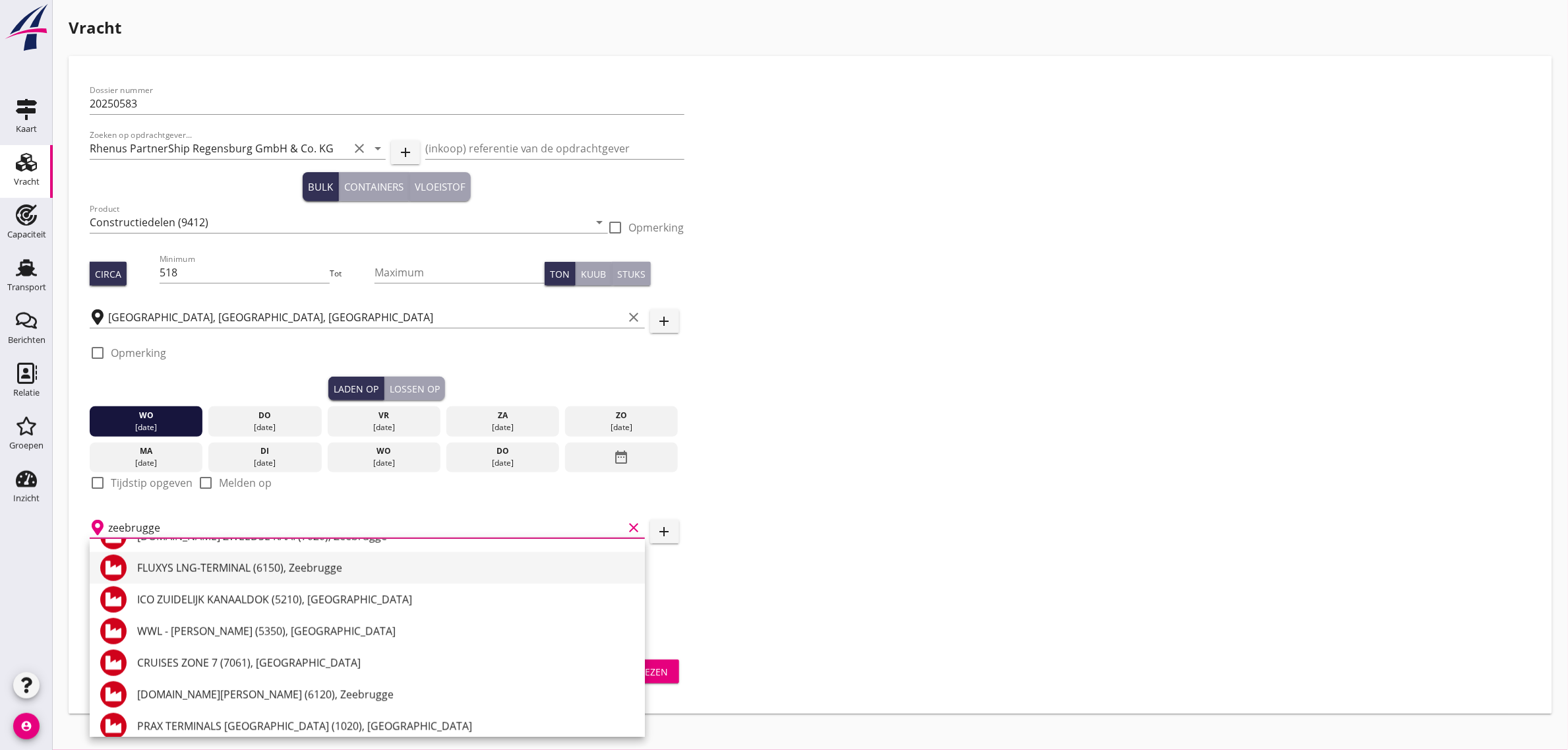
scroll to position [660, 0]
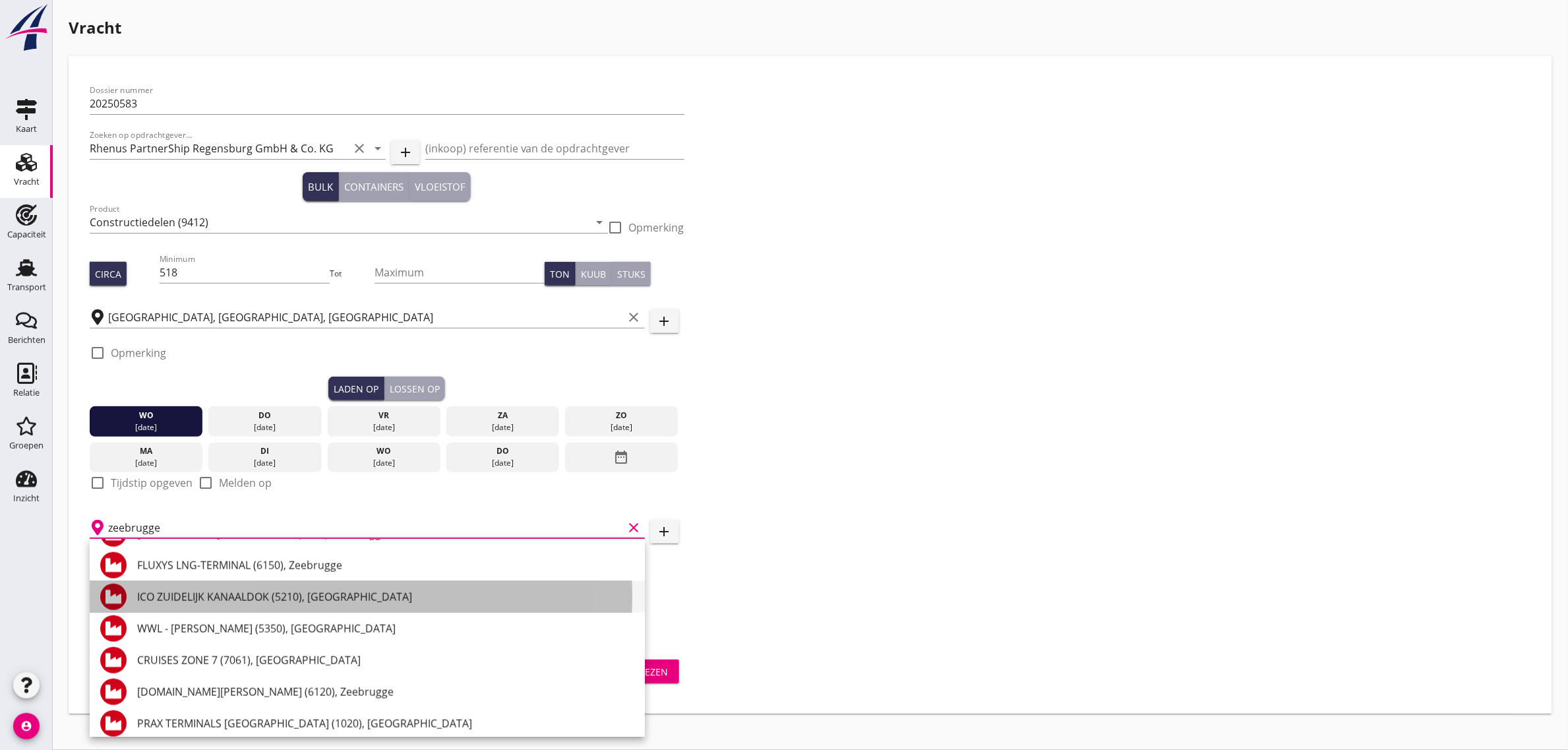
click at [210, 595] on div "ICO ZUIDELIJK KANAALDOK (5210), [GEOGRAPHIC_DATA]" at bounding box center [386, 596] width 497 height 16
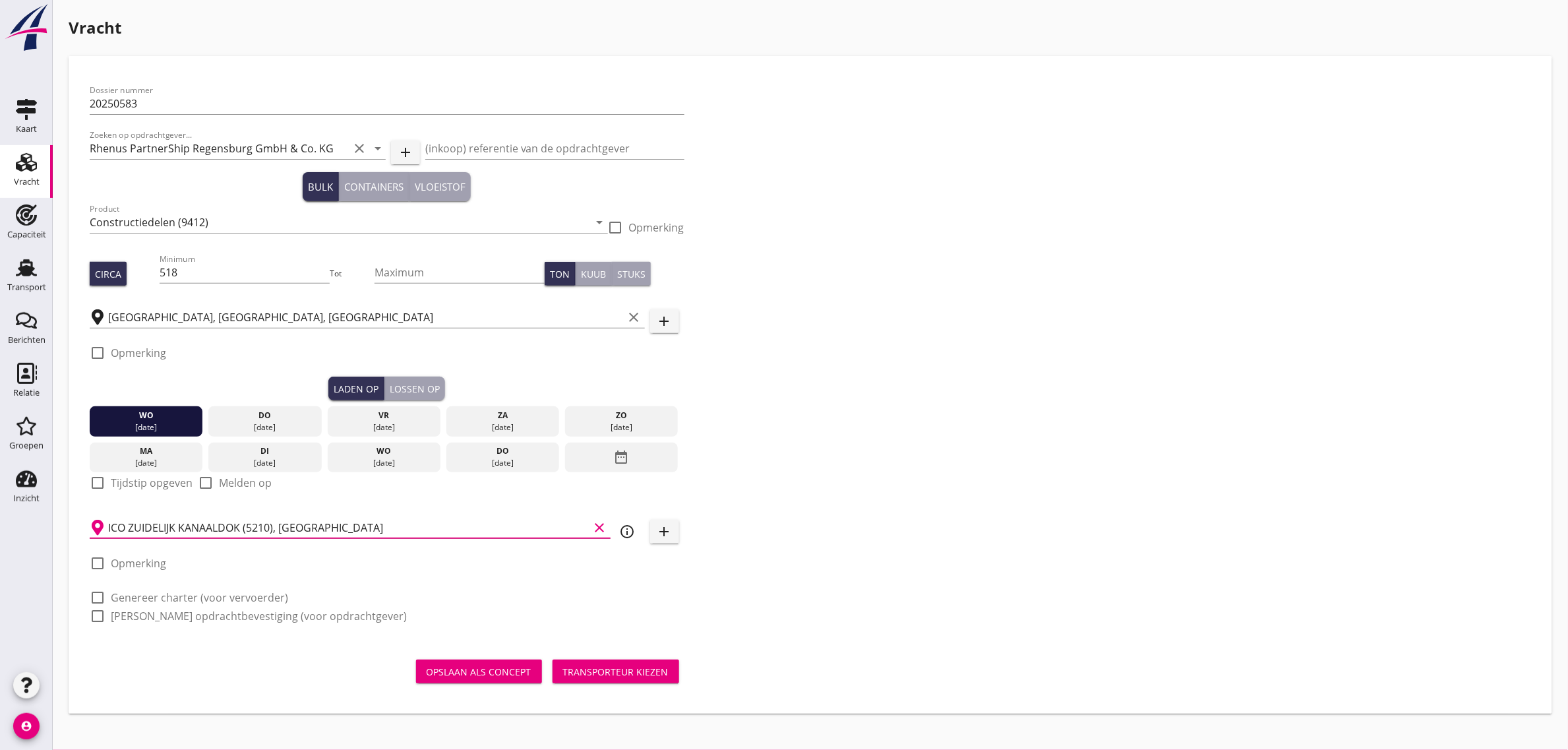
type input "ICO ZUIDELIJK KANAALDOK (5210), [GEOGRAPHIC_DATA]"
click at [180, 597] on label "Genereer charter (voor vervoerder)" at bounding box center [200, 596] width 177 height 13
checkbox input "true"
click at [180, 619] on label "[PERSON_NAME] opdrachtbevestiging (voor opdrachtgever)" at bounding box center [258, 615] width 296 height 13
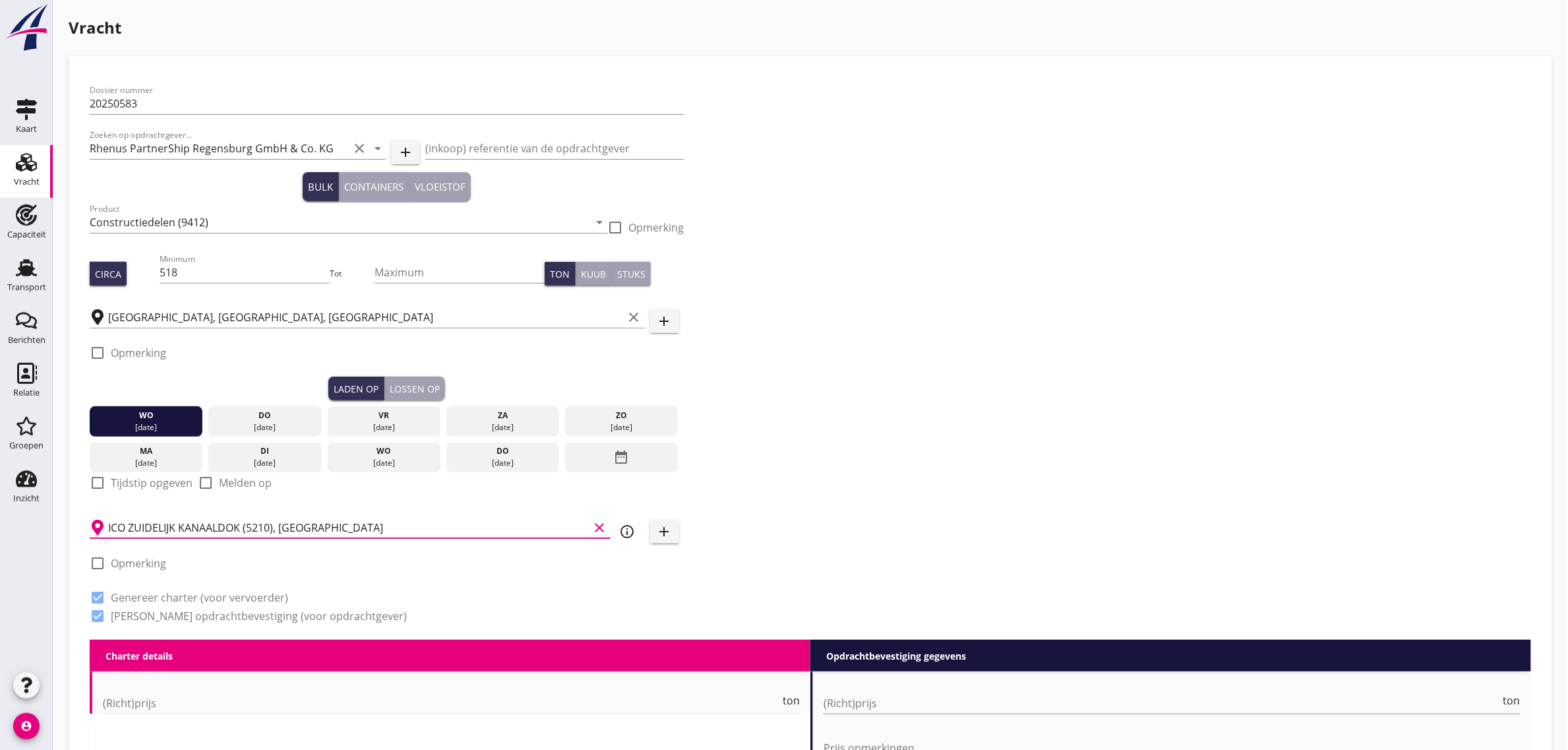
checkbox input "true"
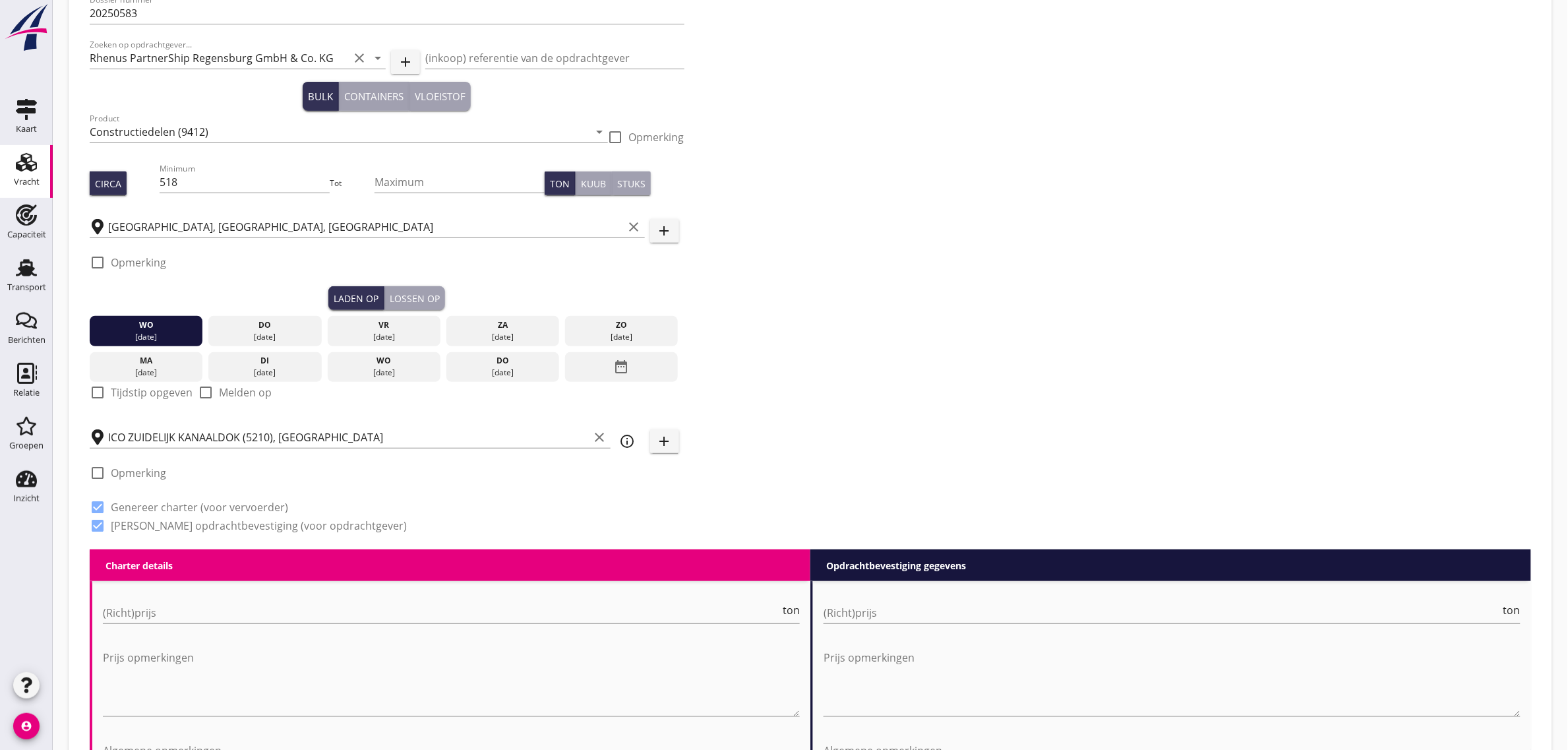
scroll to position [495, 0]
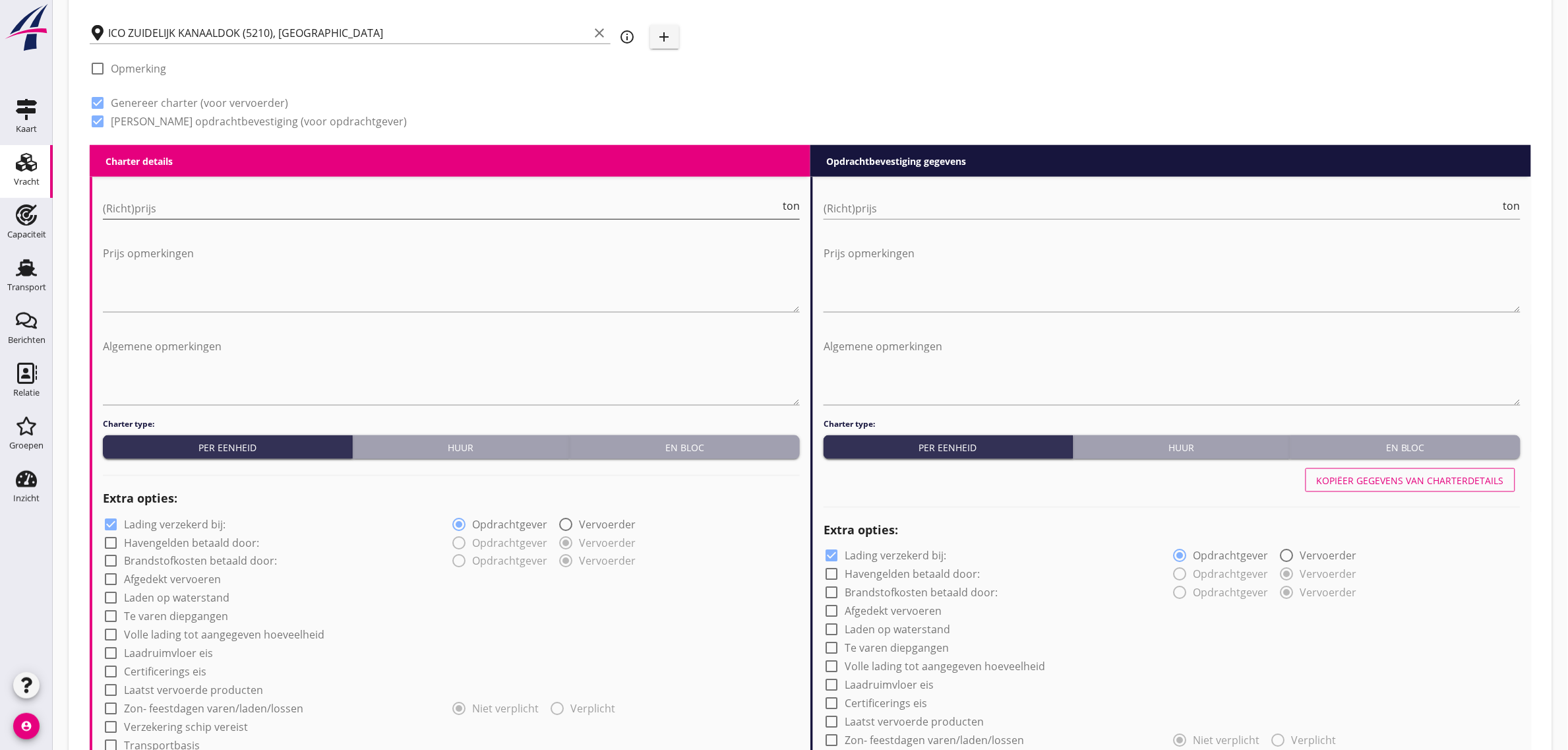
click at [143, 201] on input "(Richt)prijs" at bounding box center [442, 208] width 677 height 21
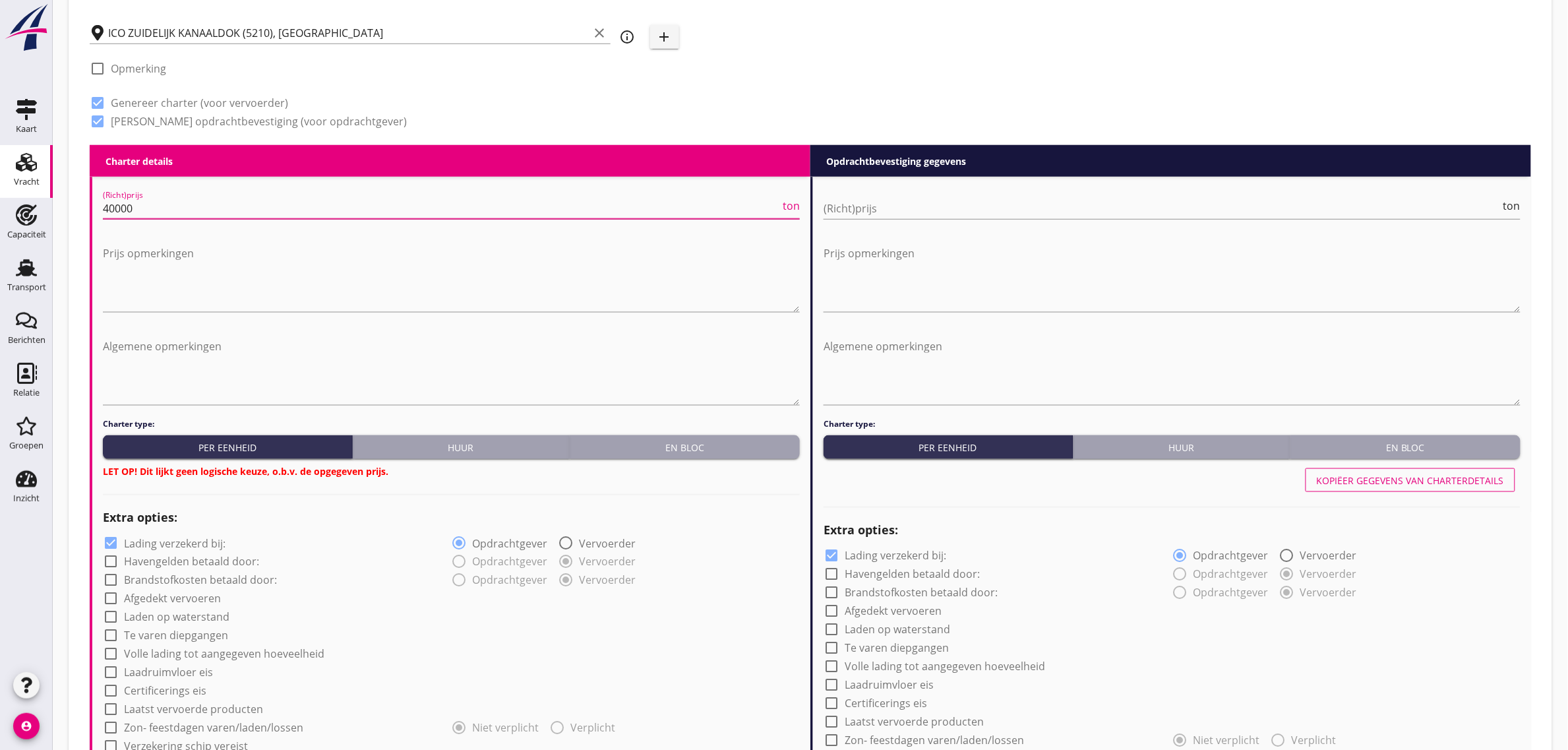
type input "40000"
click at [623, 456] on button "En bloc" at bounding box center [685, 447] width 230 height 24
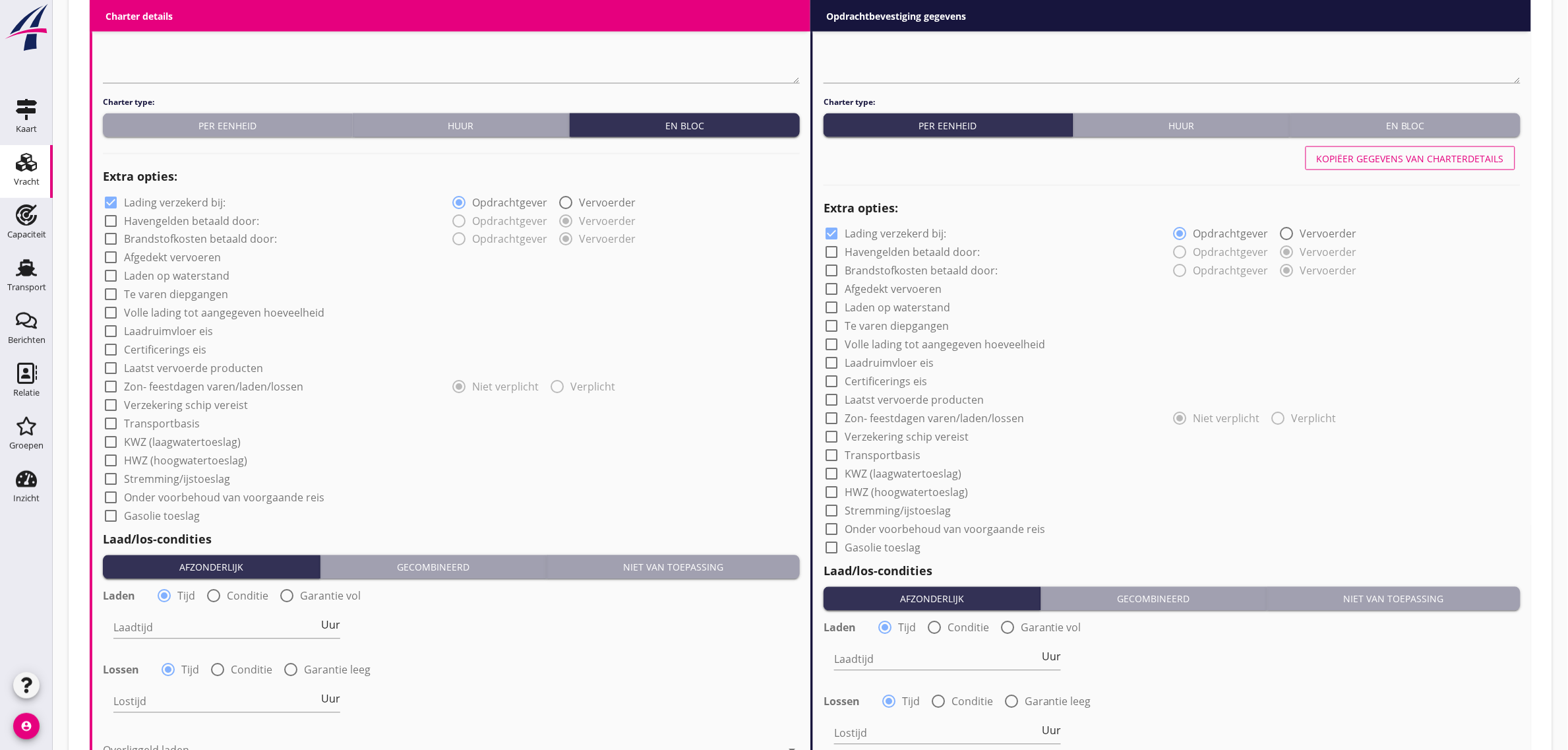
scroll to position [824, 0]
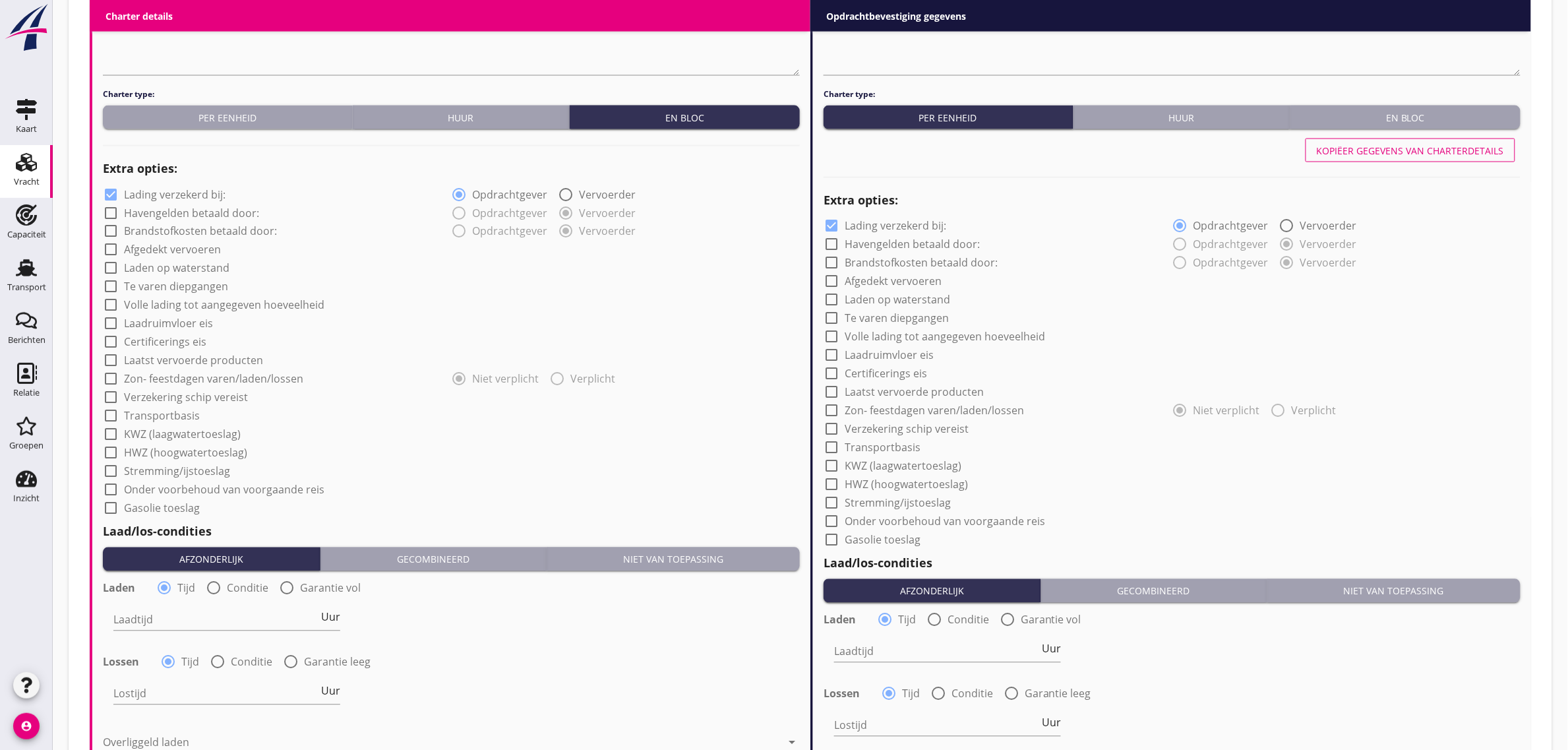
click at [178, 328] on label "Laadruimvloer eis" at bounding box center [168, 323] width 89 height 13
checkbox input "true"
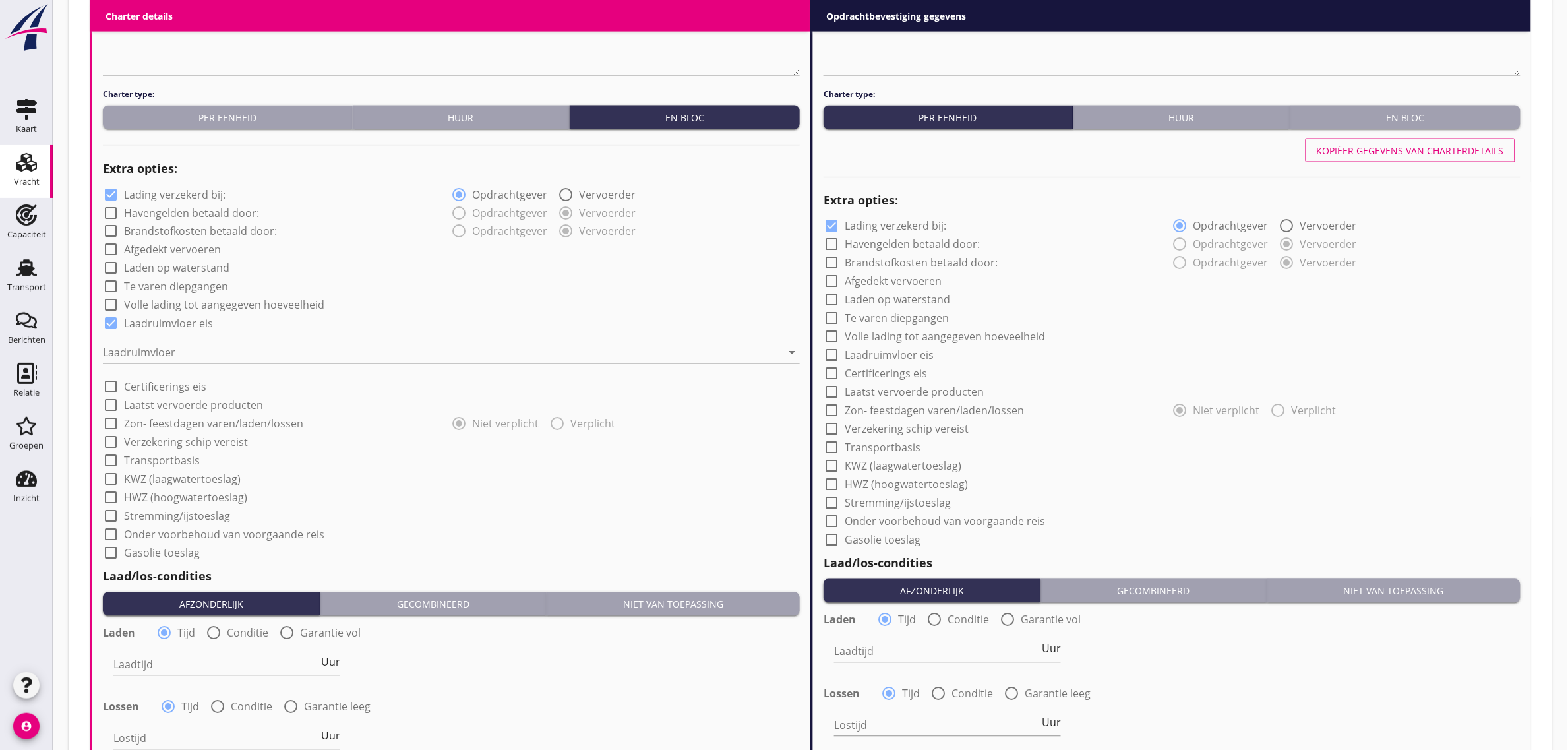
click at [172, 338] on div "Laadruimvloer arrow_drop_down" at bounding box center [451, 355] width 697 height 42
click at [167, 354] on div at bounding box center [442, 352] width 678 height 21
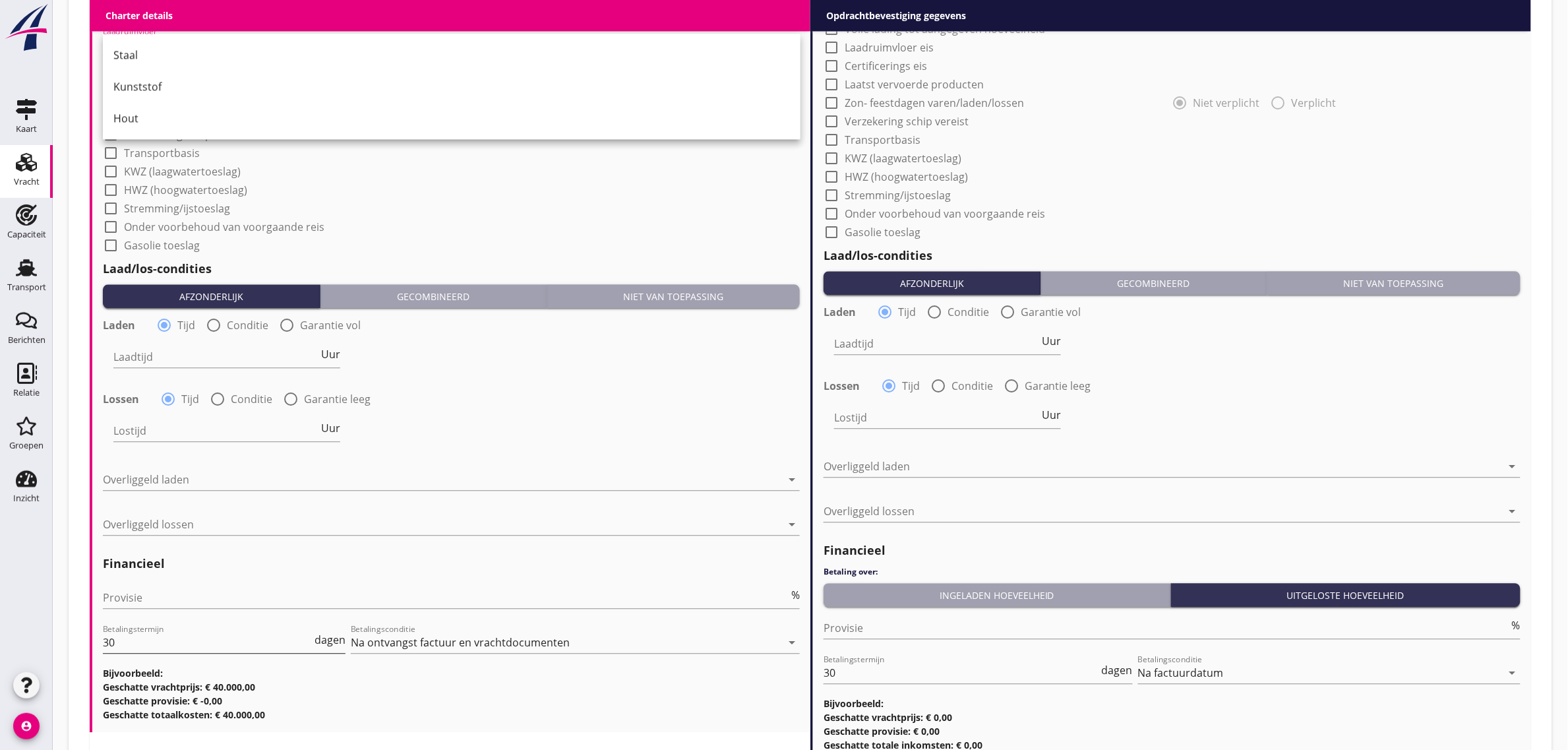
scroll to position [904, 0]
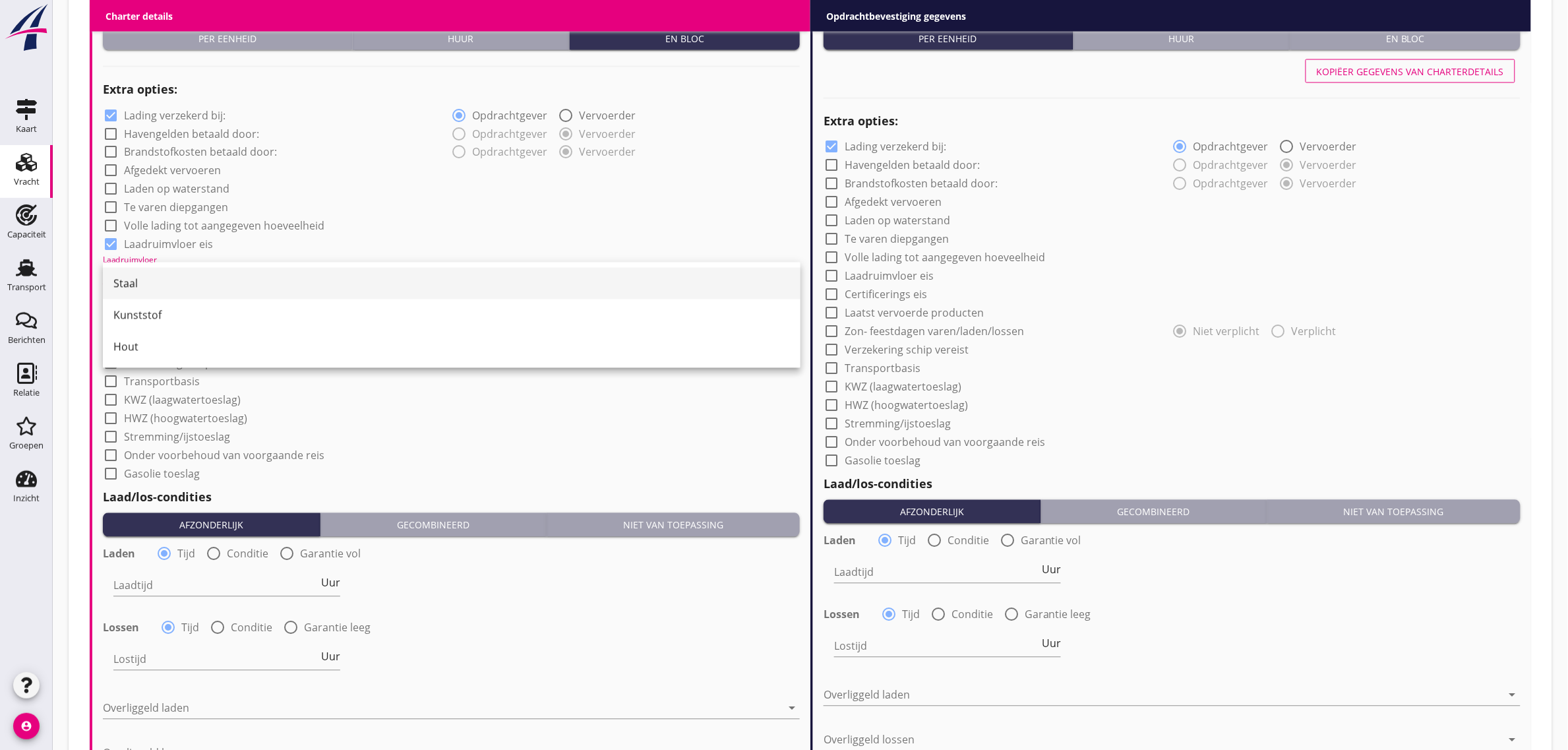
click at [170, 287] on div "Staal" at bounding box center [451, 283] width 677 height 16
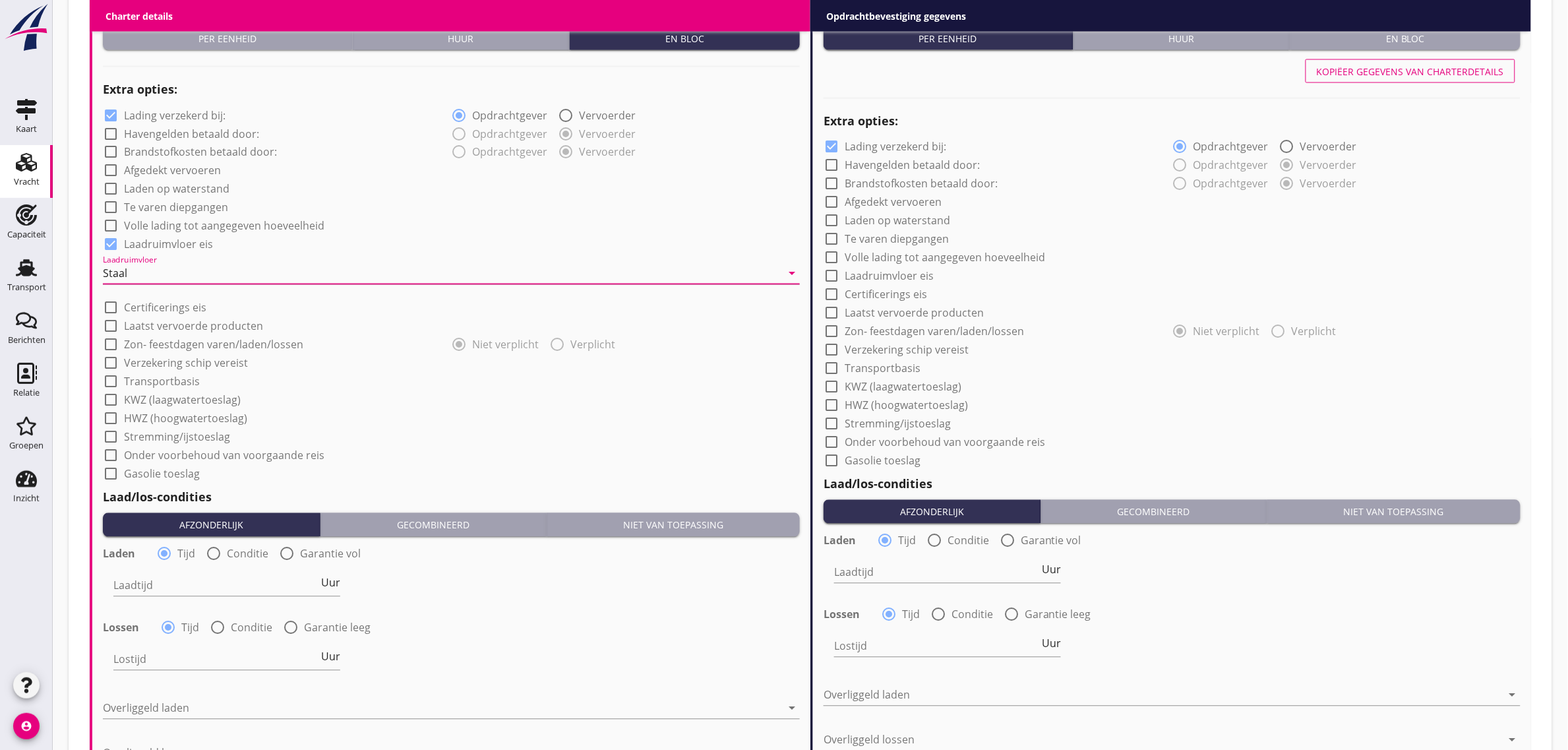
click at [472, 247] on div "check_box Laadruimvloer eis" at bounding box center [451, 243] width 697 height 19
click at [147, 439] on label "Stremming/ijstoeslag" at bounding box center [177, 437] width 106 height 13
checkbox input "true"
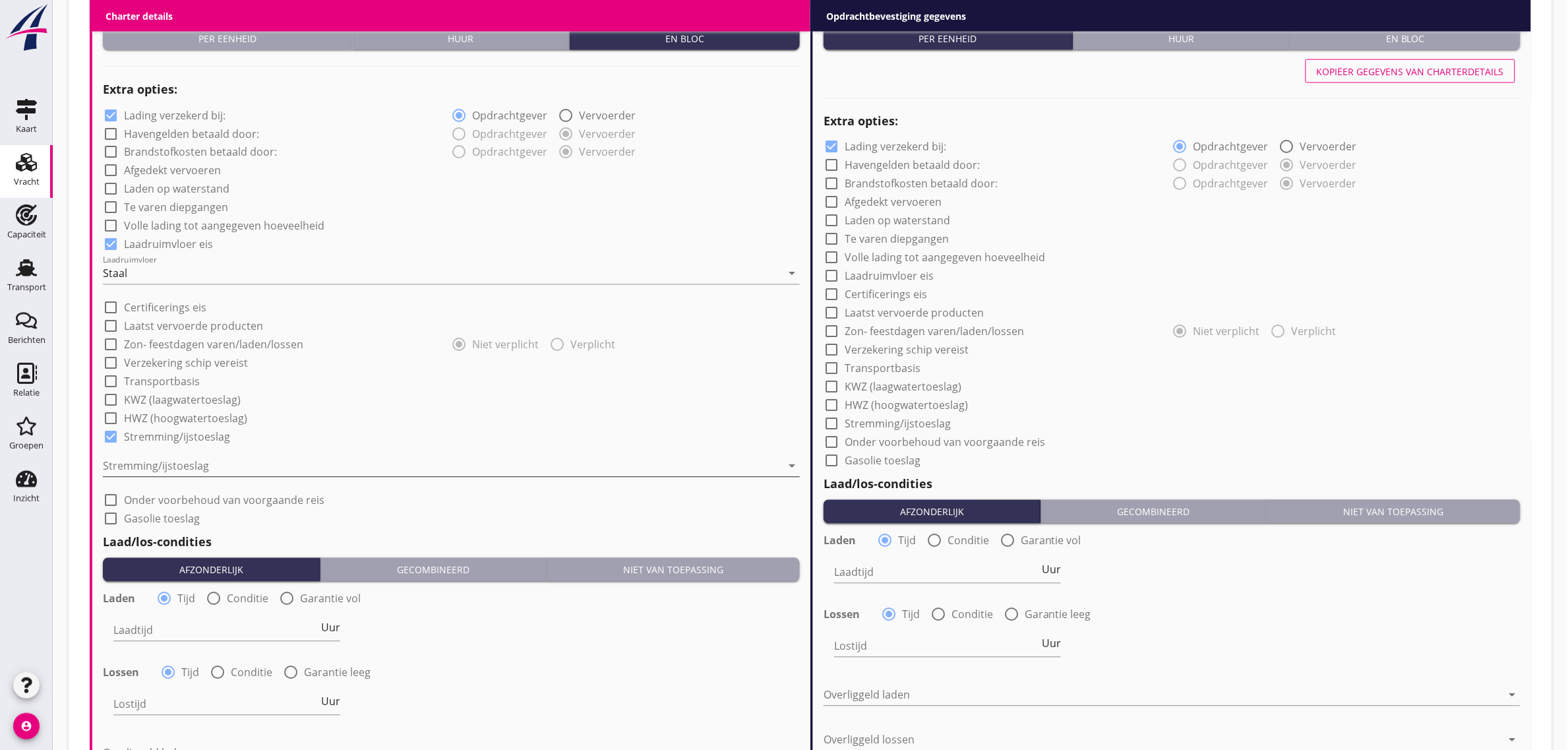
click at [185, 466] on div at bounding box center [442, 466] width 678 height 21
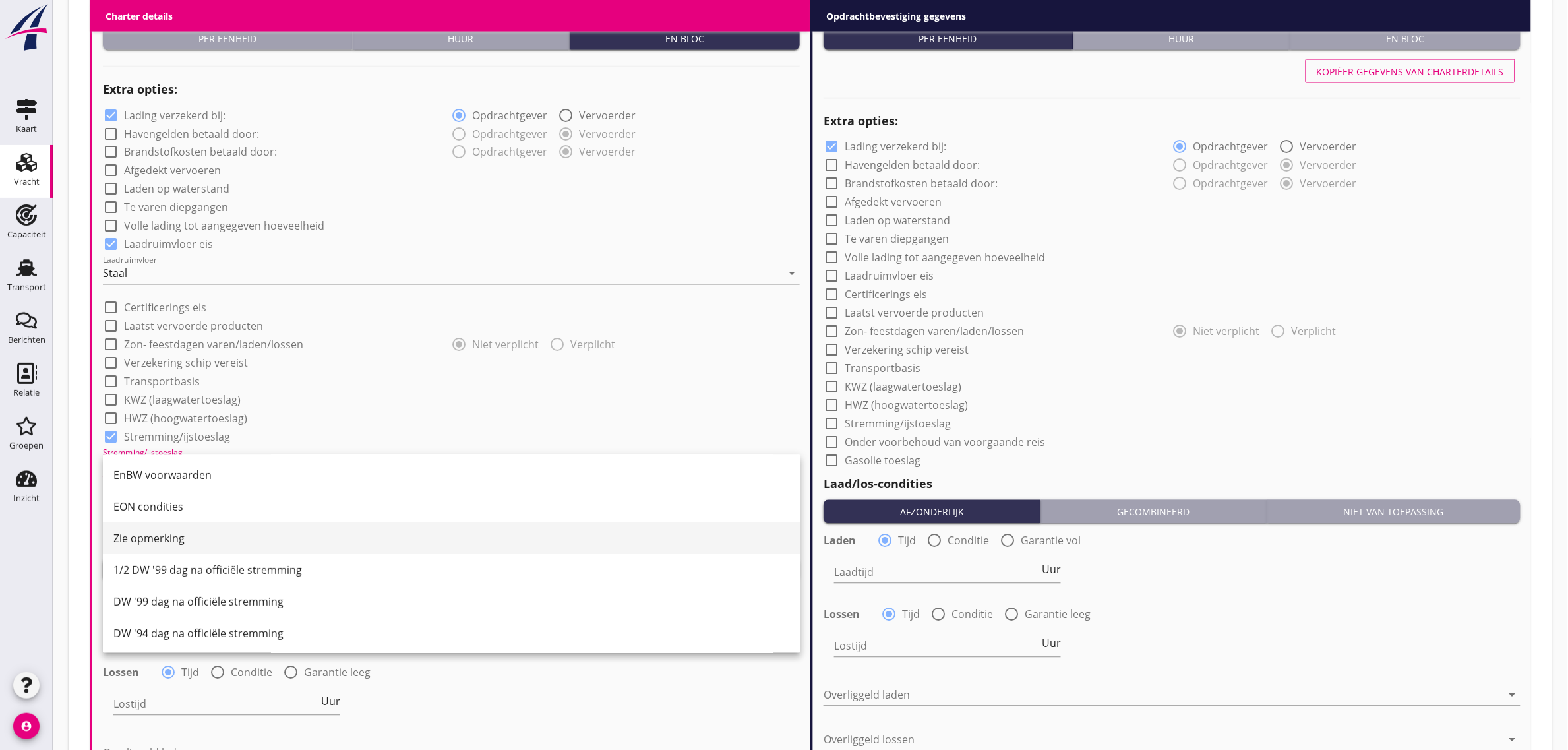
scroll to position [160, 0]
click at [200, 573] on div "1/2 DW '99 dag na officiële stremming" at bounding box center [451, 569] width 677 height 16
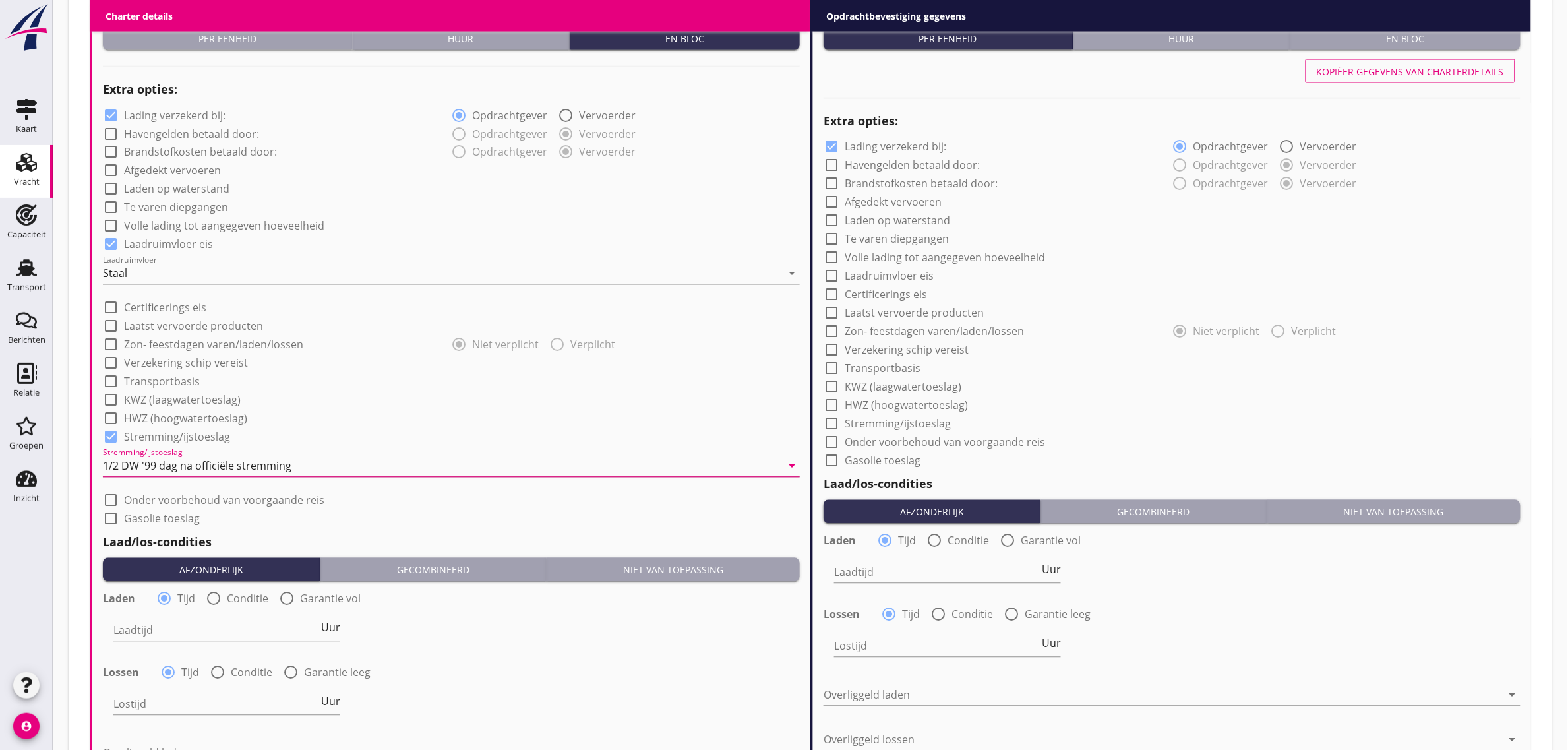
click at [363, 424] on div "check_box_outline_blank HWZ (hoogwatertoeslag)" at bounding box center [451, 417] width 697 height 19
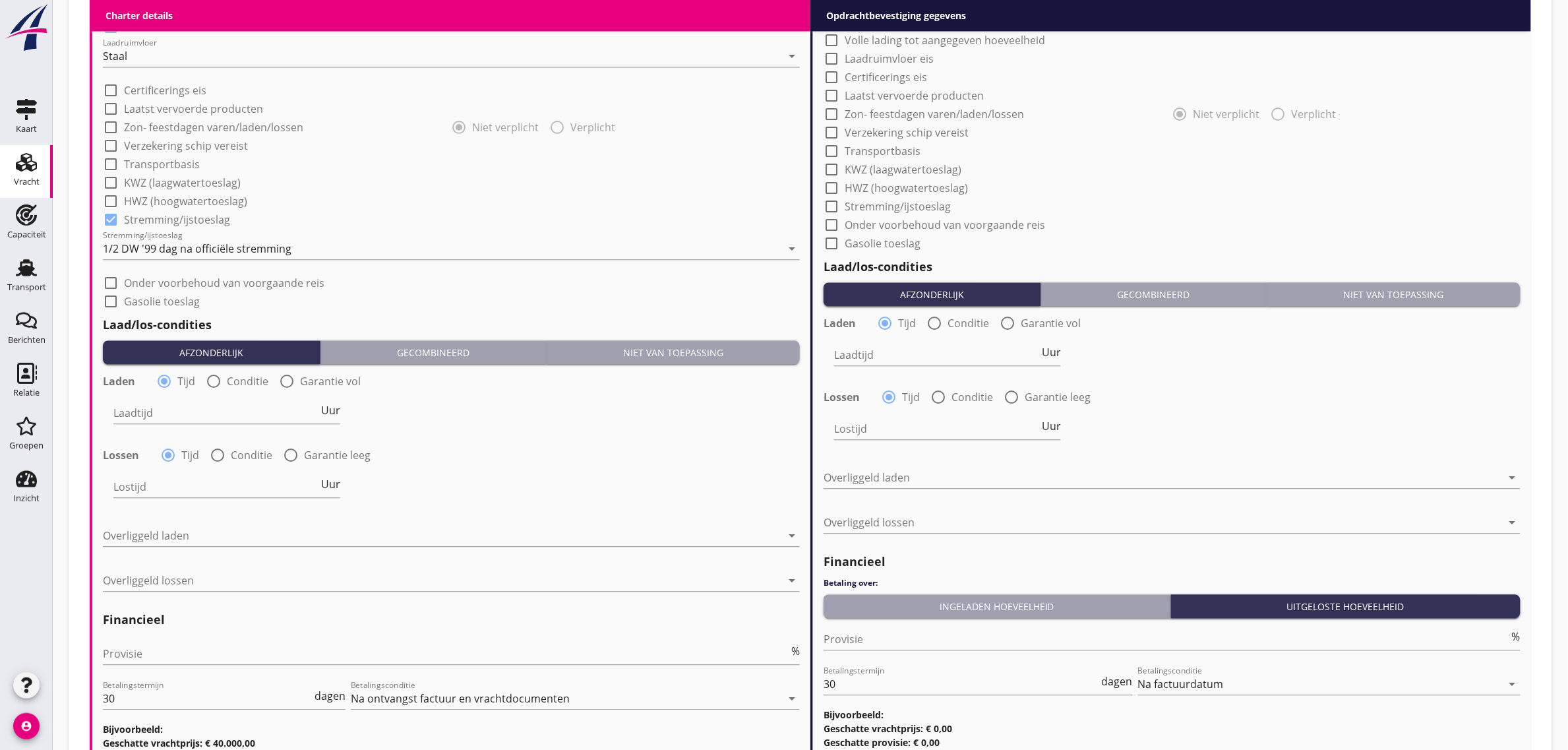
scroll to position [1151, 0]
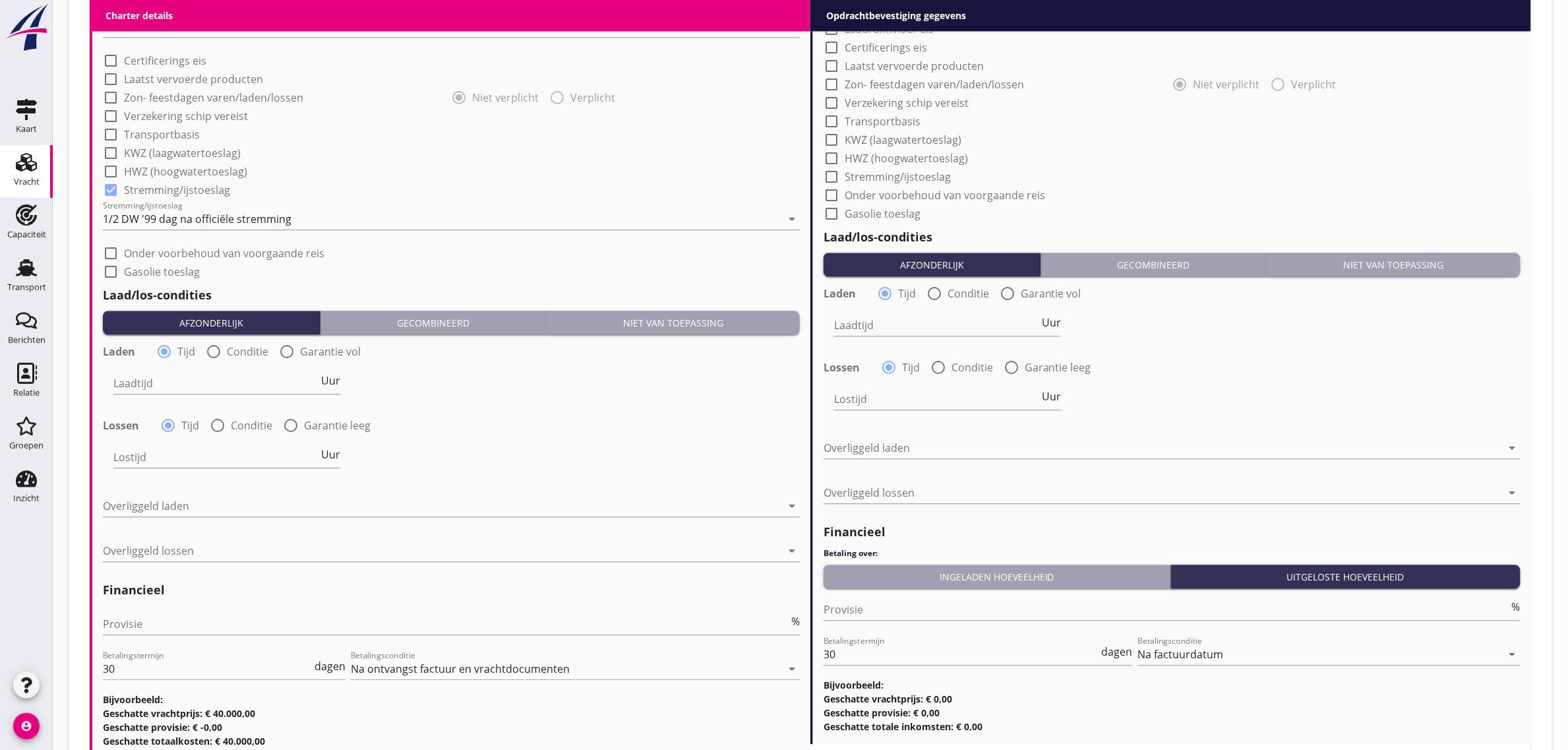
click at [328, 350] on label "Garantie vol" at bounding box center [330, 351] width 61 height 13
radio input "false"
radio input "true"
click at [741, 390] on icon "date_range" at bounding box center [749, 383] width 16 height 16
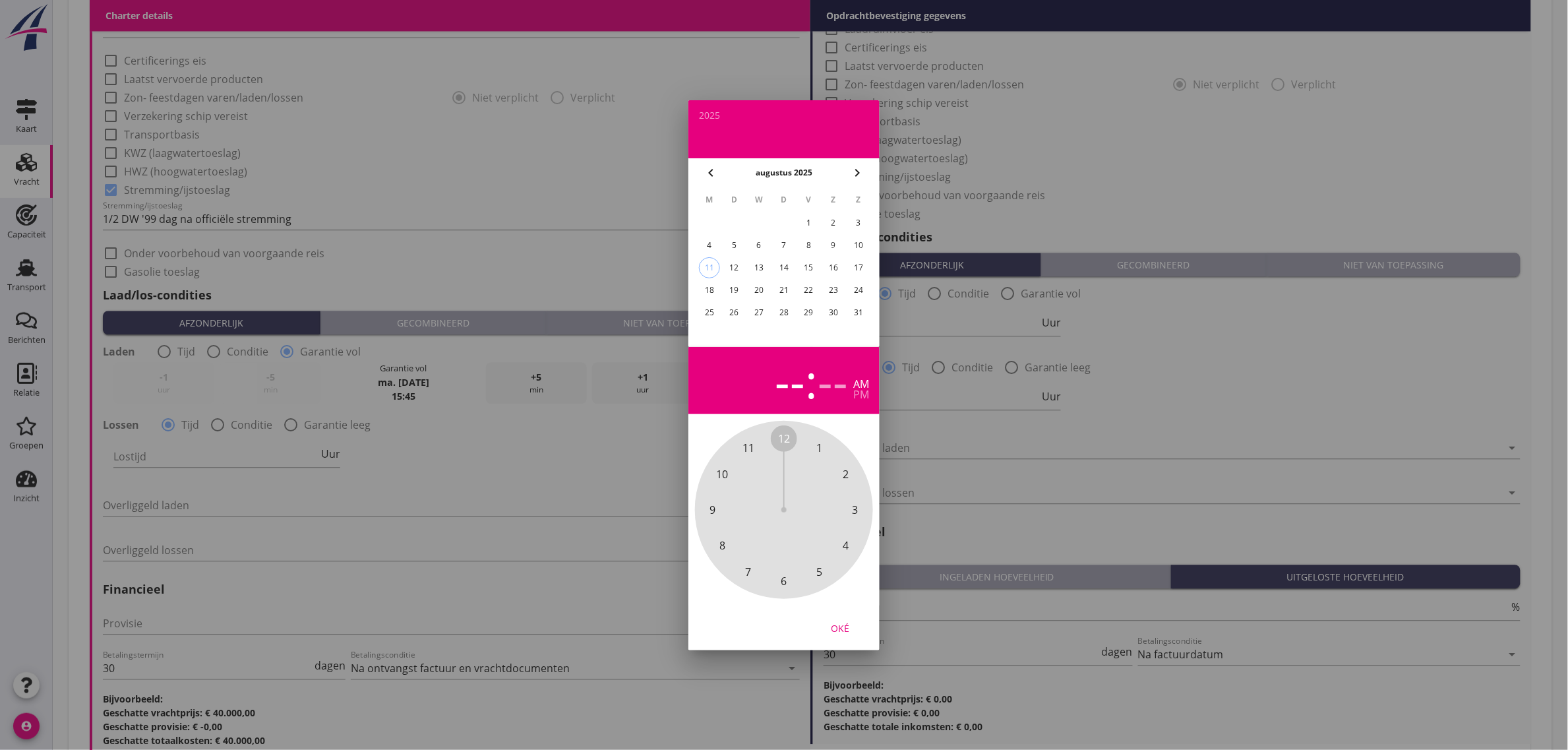
click at [762, 310] on div "27" at bounding box center [758, 312] width 21 height 21
drag, startPoint x: 859, startPoint y: 392, endPoint x: 771, endPoint y: 456, distance: 108.8
click at [861, 392] on div "pm" at bounding box center [861, 394] width 16 height 10
click at [753, 451] on span "11" at bounding box center [748, 447] width 12 height 16
click at [778, 440] on div "00 05 10 15 20 25 30 35 40 45 50 55" at bounding box center [783, 509] width 142 height 142
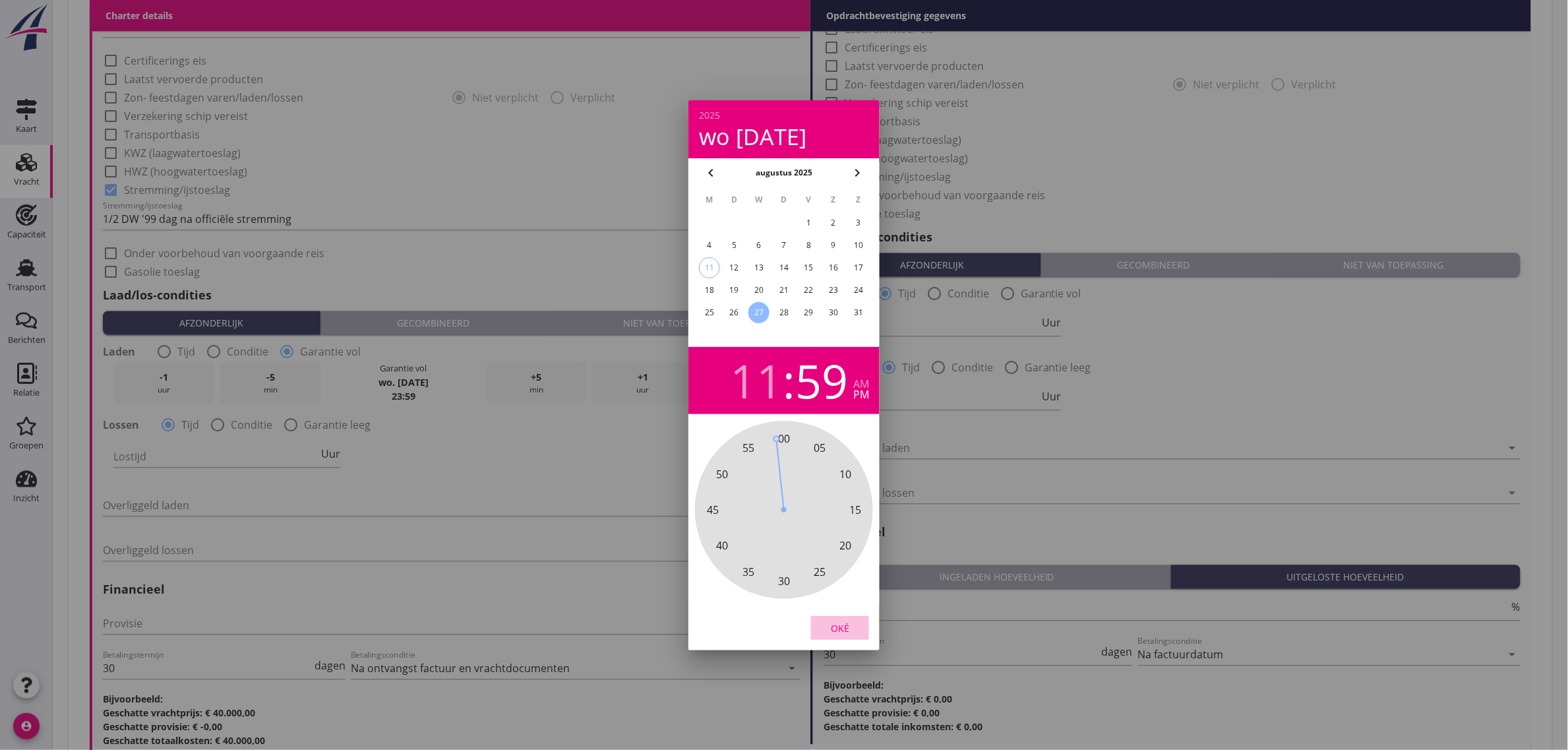
click at [843, 618] on button "Oké" at bounding box center [840, 628] width 58 height 24
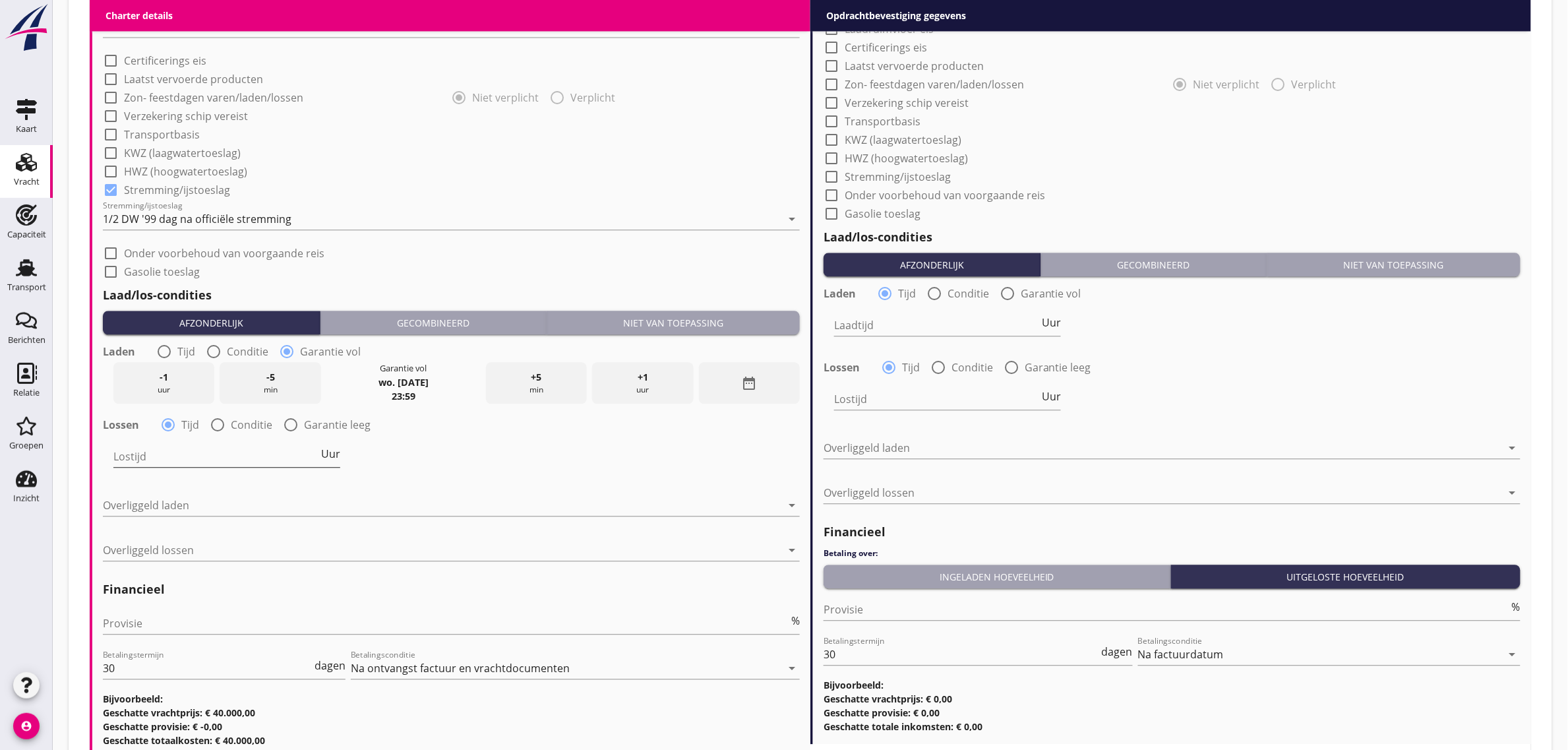
click at [336, 452] on span "Uur" at bounding box center [330, 454] width 19 height 10
type input "1"
drag, startPoint x: 627, startPoint y: 445, endPoint x: 608, endPoint y: 451, distance: 19.9
click at [627, 445] on div "Lostijd 1 Dag" at bounding box center [451, 458] width 700 height 48
click at [146, 498] on div at bounding box center [442, 505] width 678 height 21
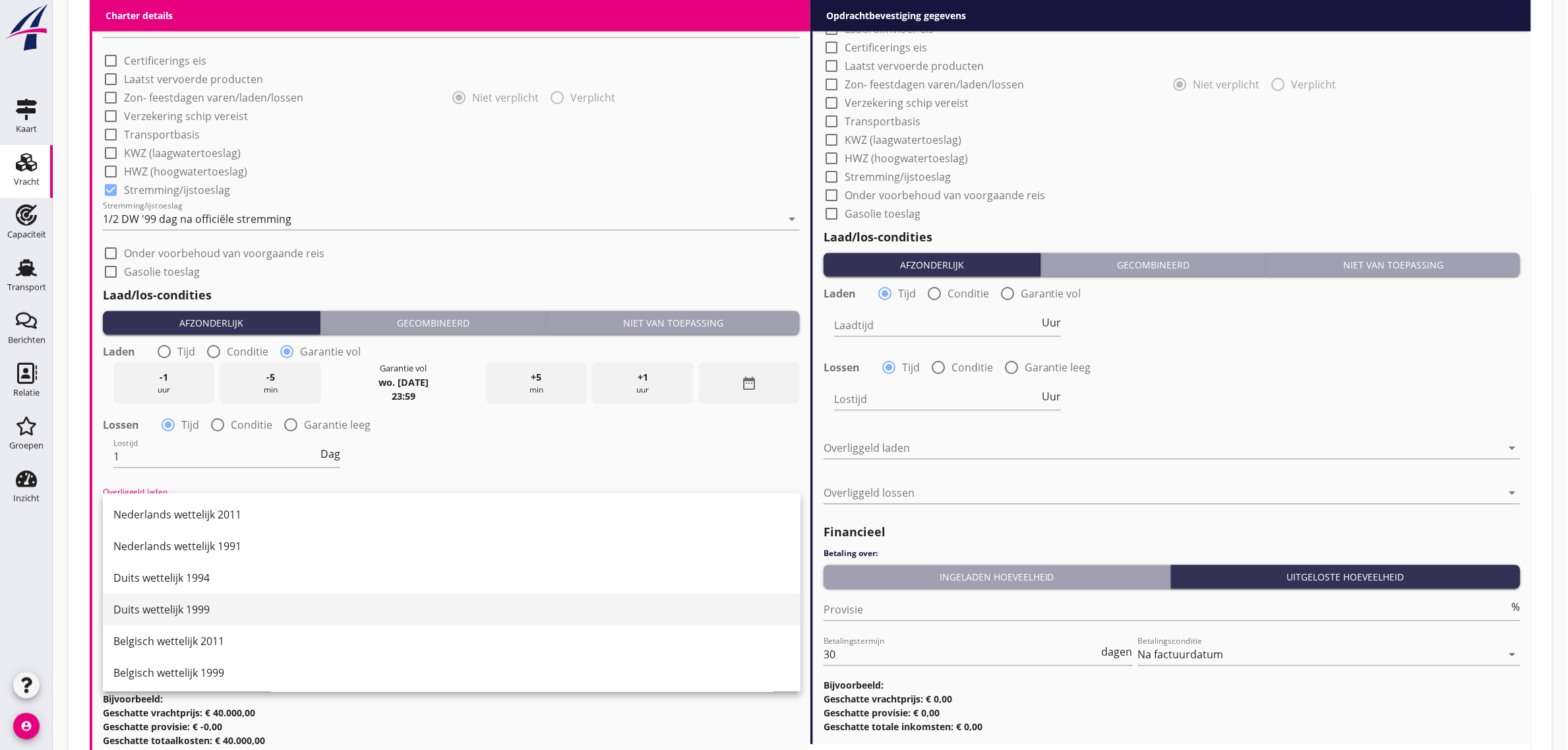
click at [254, 596] on div "Duits wettelijk 1999" at bounding box center [451, 609] width 677 height 32
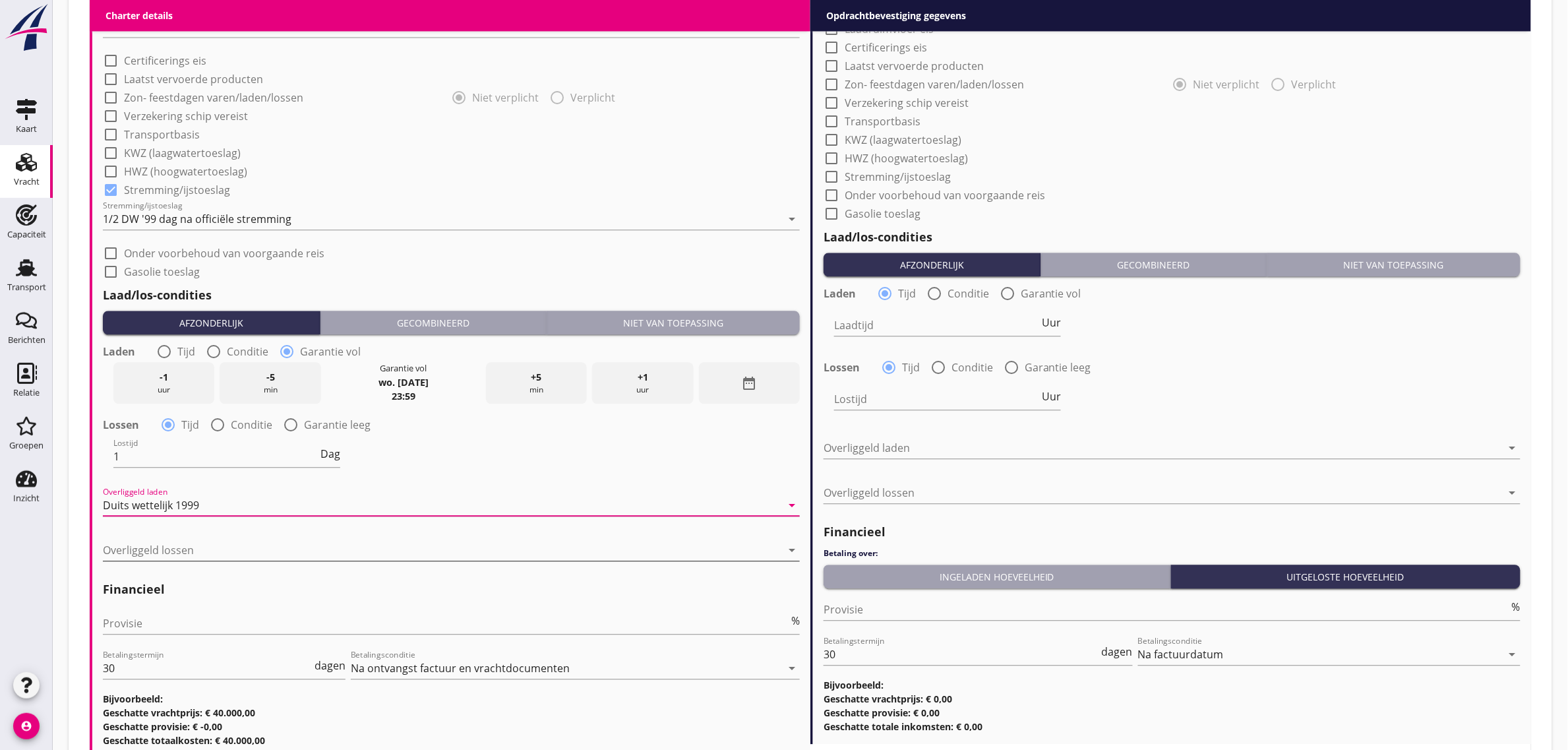
click at [172, 544] on div at bounding box center [442, 549] width 678 height 21
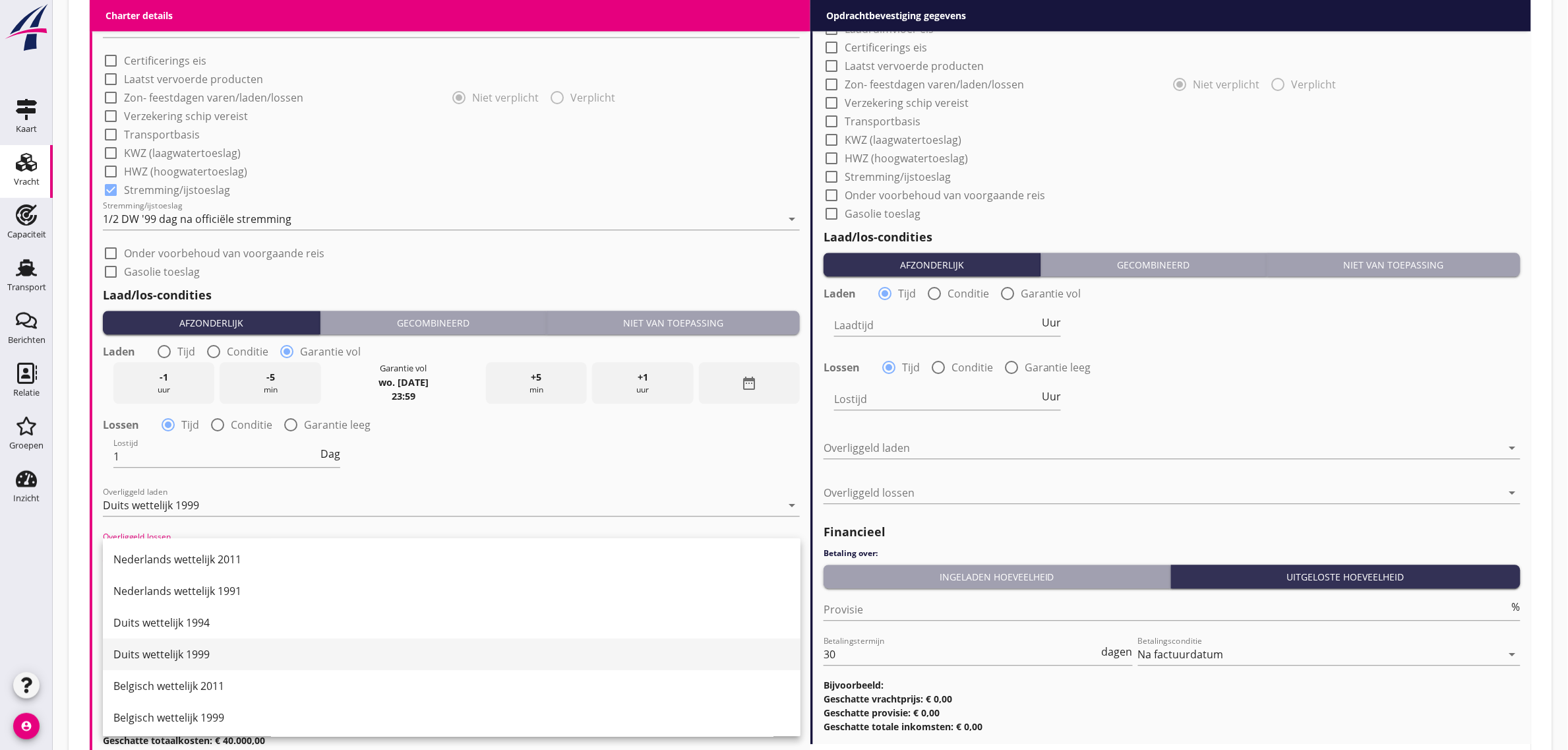
click at [228, 647] on div "Duits wettelijk 1999" at bounding box center [451, 654] width 677 height 16
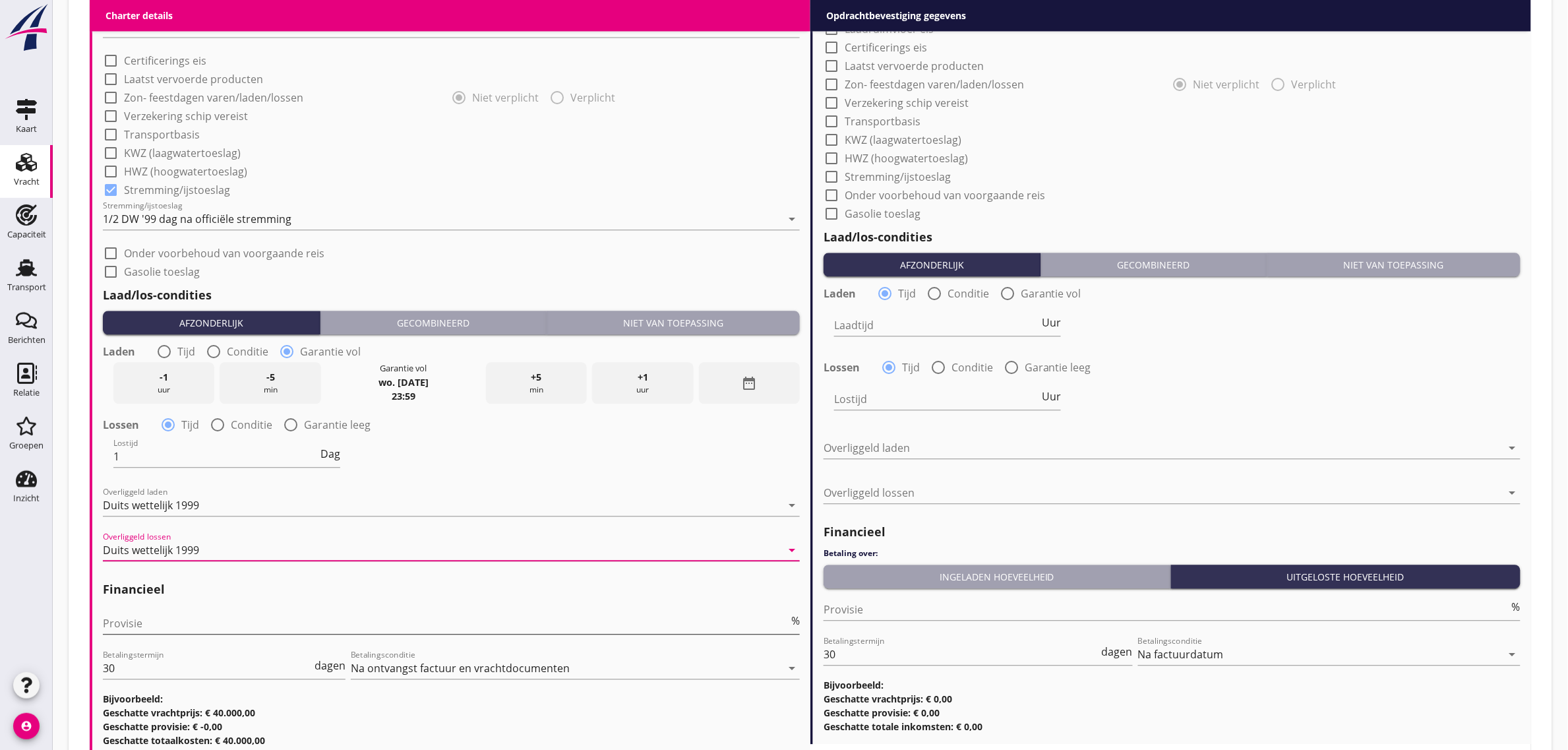
click at [166, 628] on input "Provisie" at bounding box center [446, 623] width 686 height 21
type input "0"
click at [495, 491] on div "Overliggeld laden Duits wettelijk 1999 arrow_drop_down" at bounding box center [451, 507] width 697 height 42
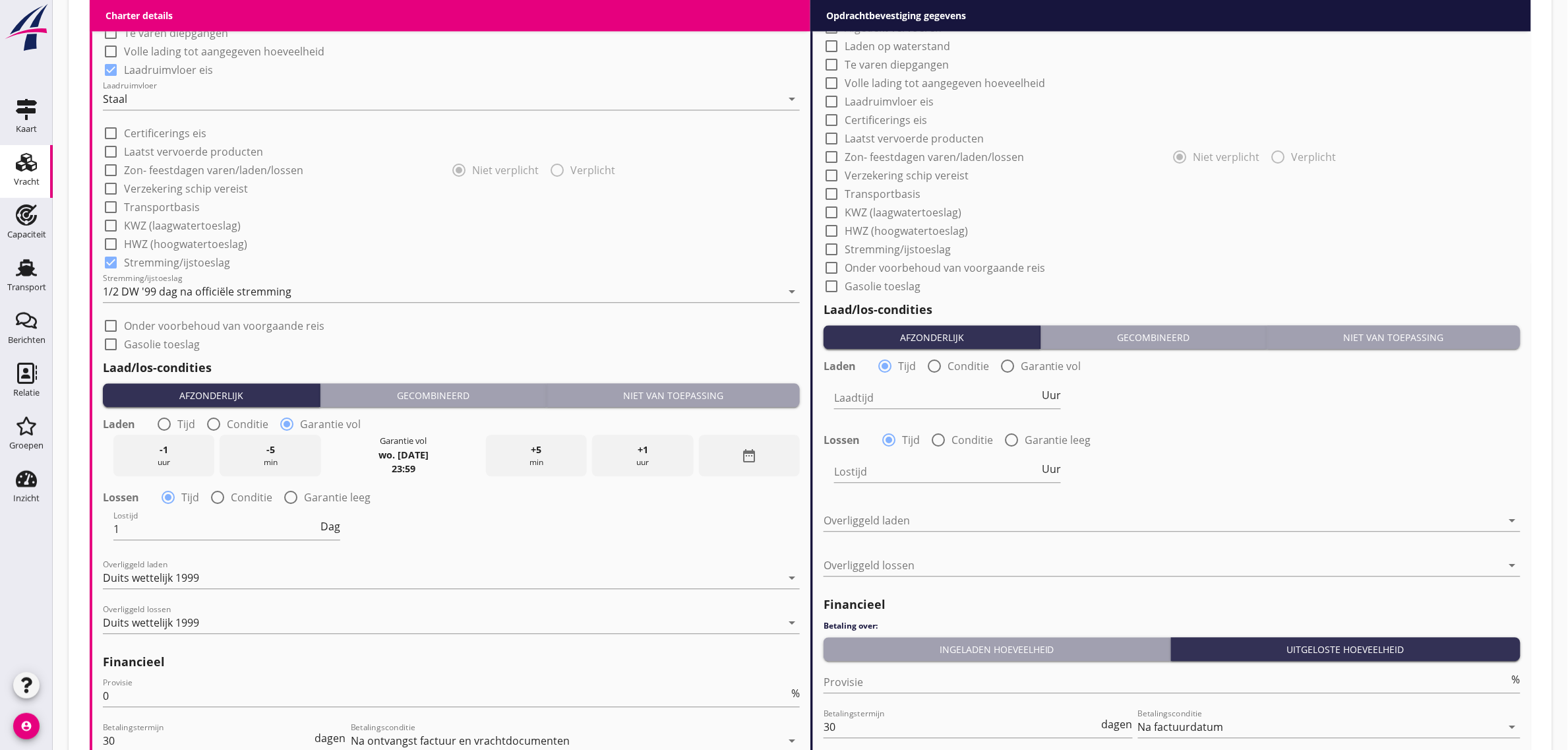
scroll to position [739, 0]
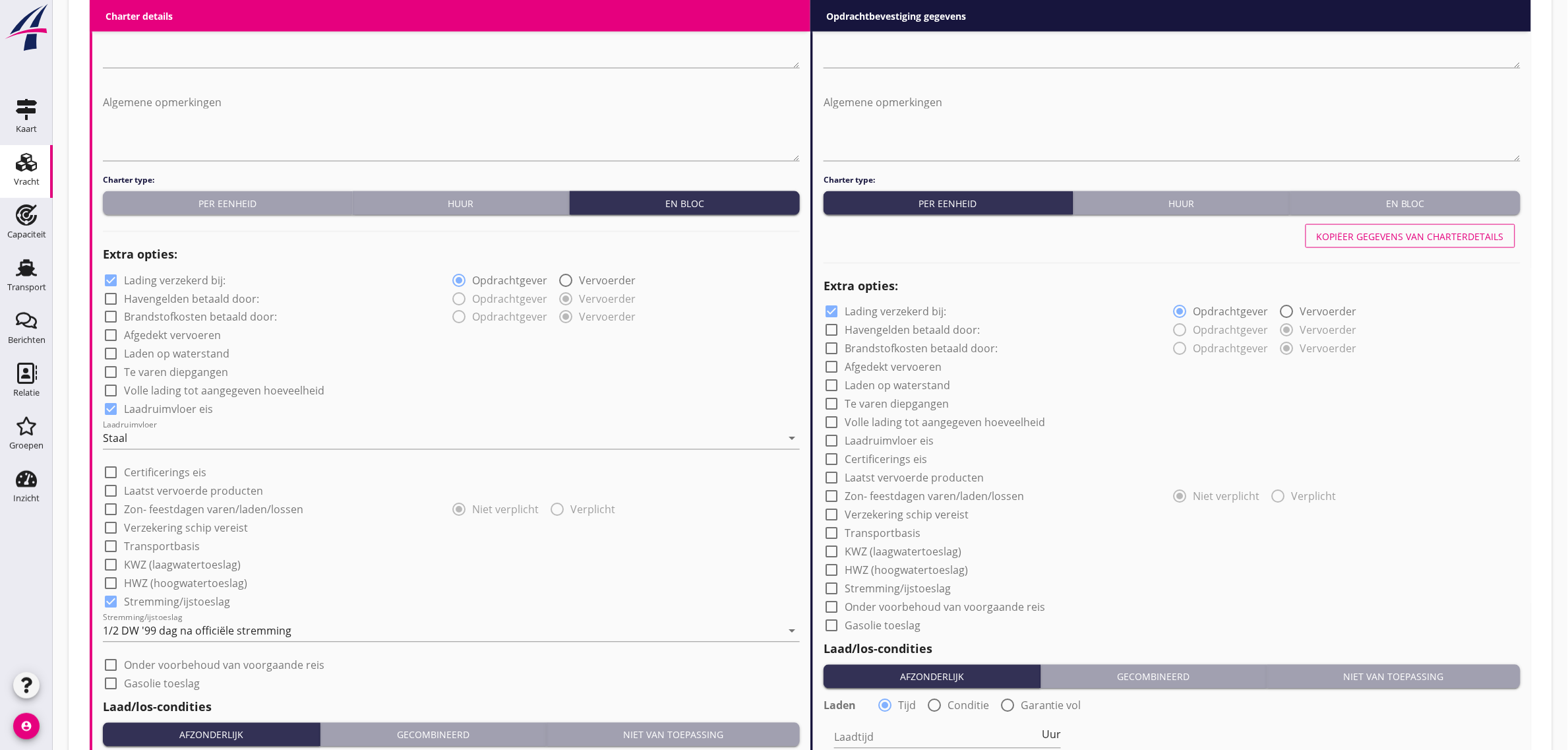
click at [1379, 235] on div "Kopiëer gegevens van charterdetails" at bounding box center [1409, 236] width 187 height 14
checkbox input "true"
radio input "false"
radio input "true"
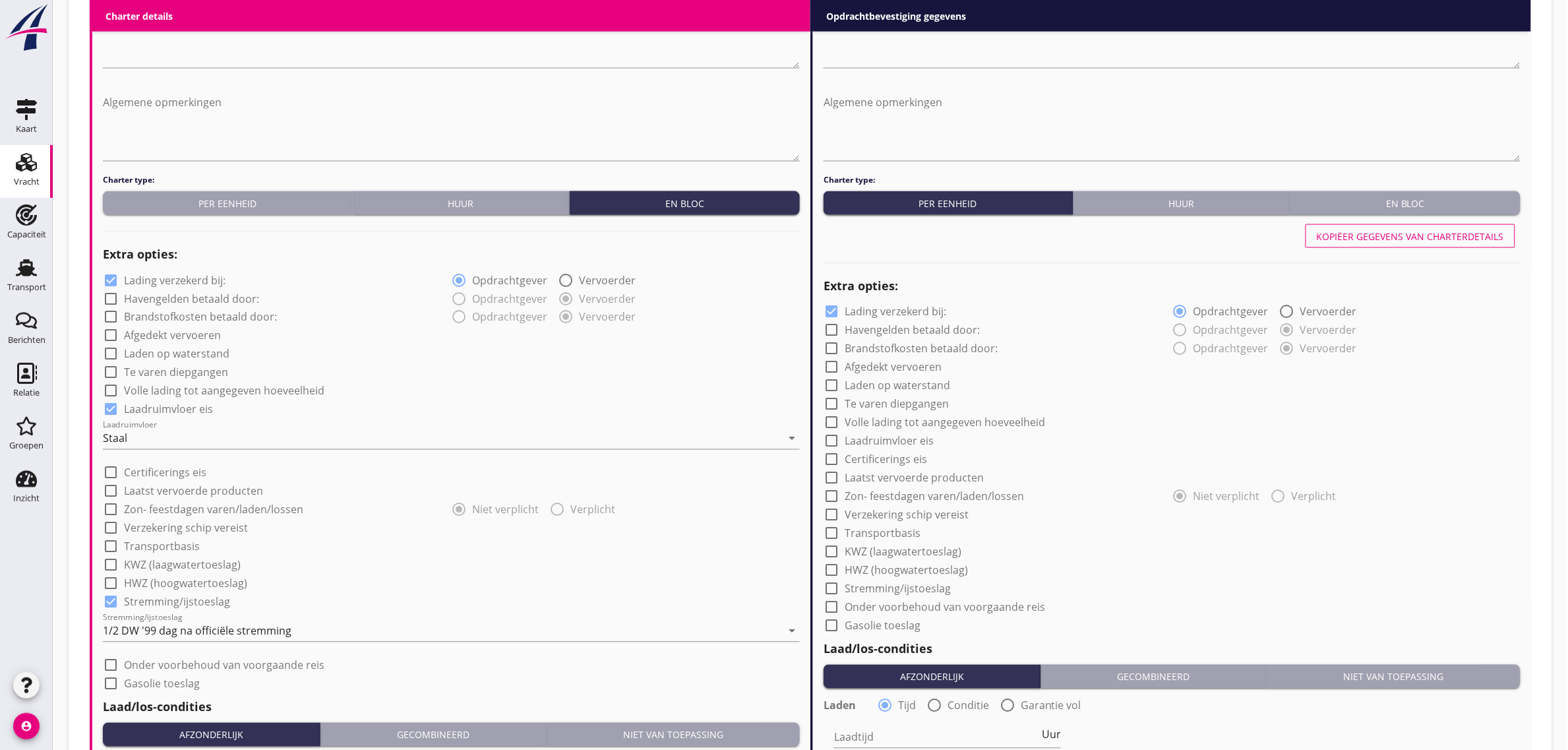
type input "1"
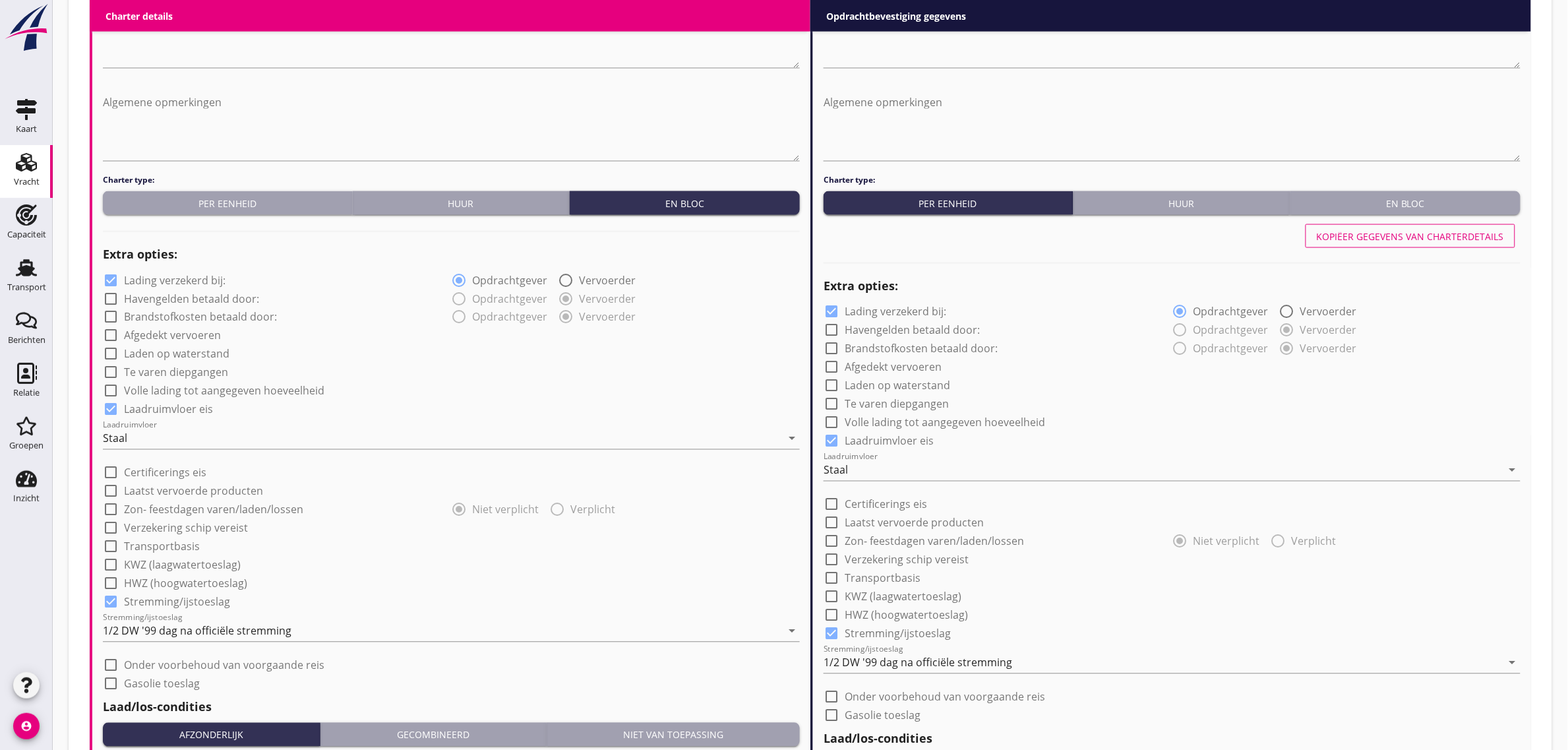
click at [1399, 206] on div "En bloc" at bounding box center [1405, 203] width 219 height 14
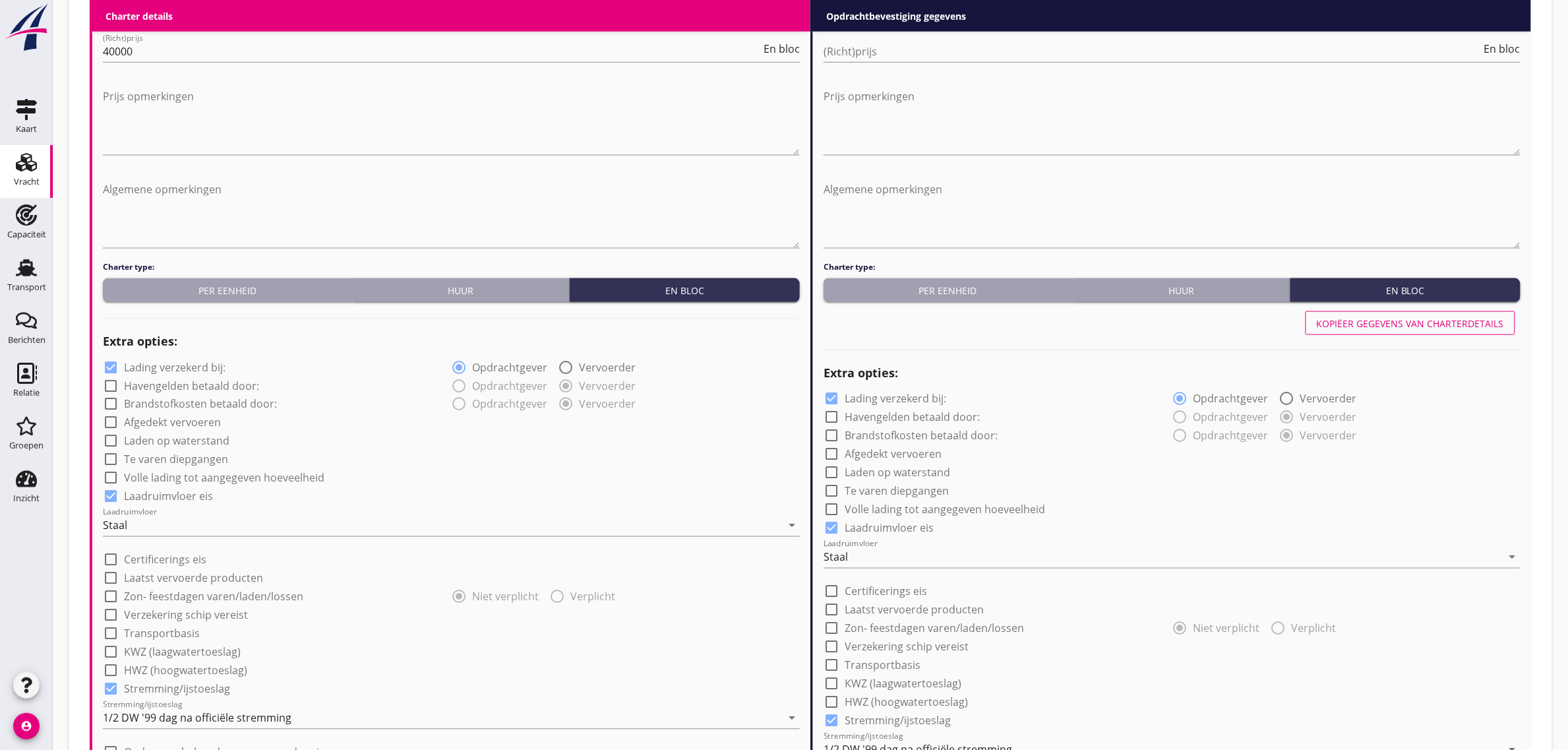
scroll to position [573, 0]
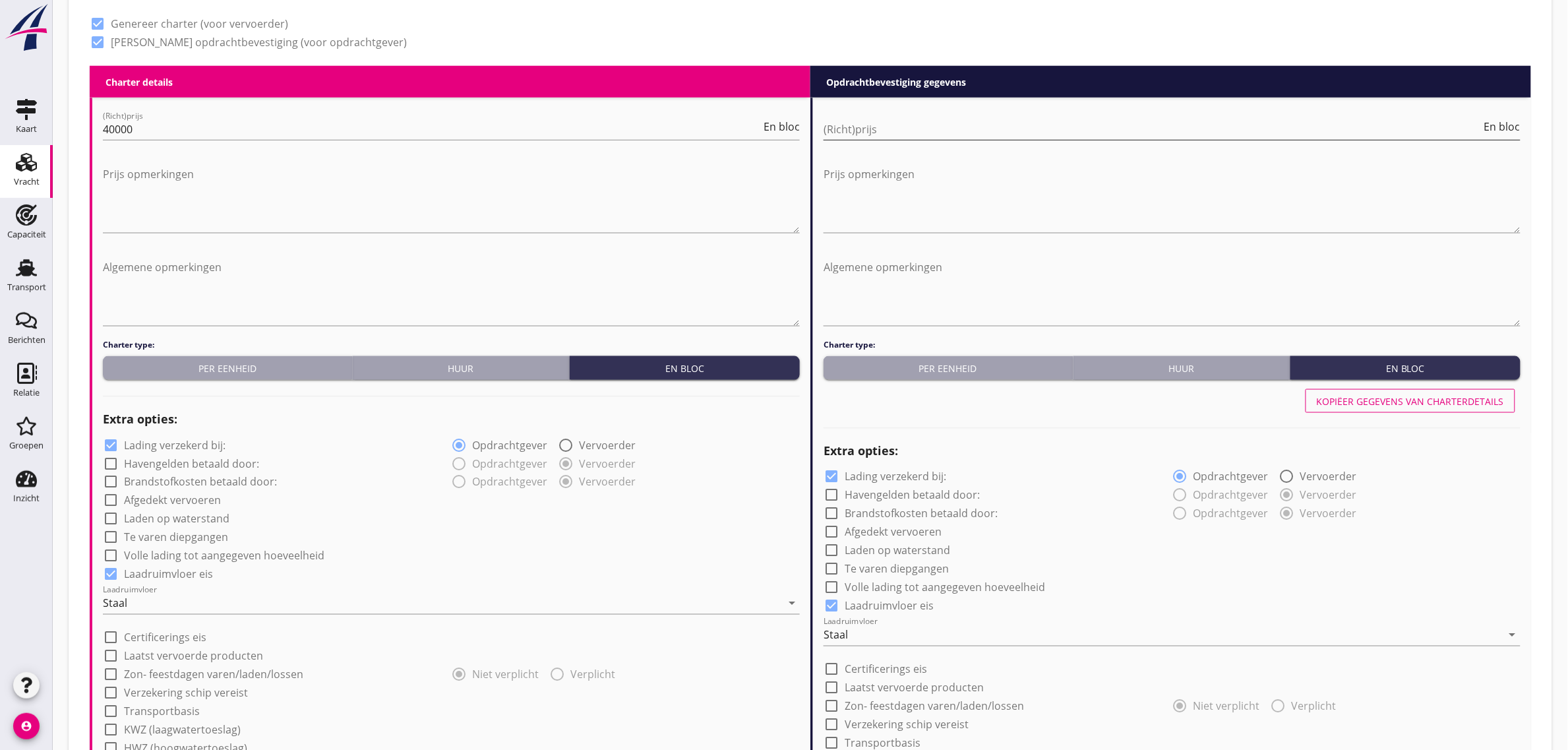
click at [884, 138] on input "(Richt)prijs" at bounding box center [1152, 129] width 658 height 21
type input "43000"
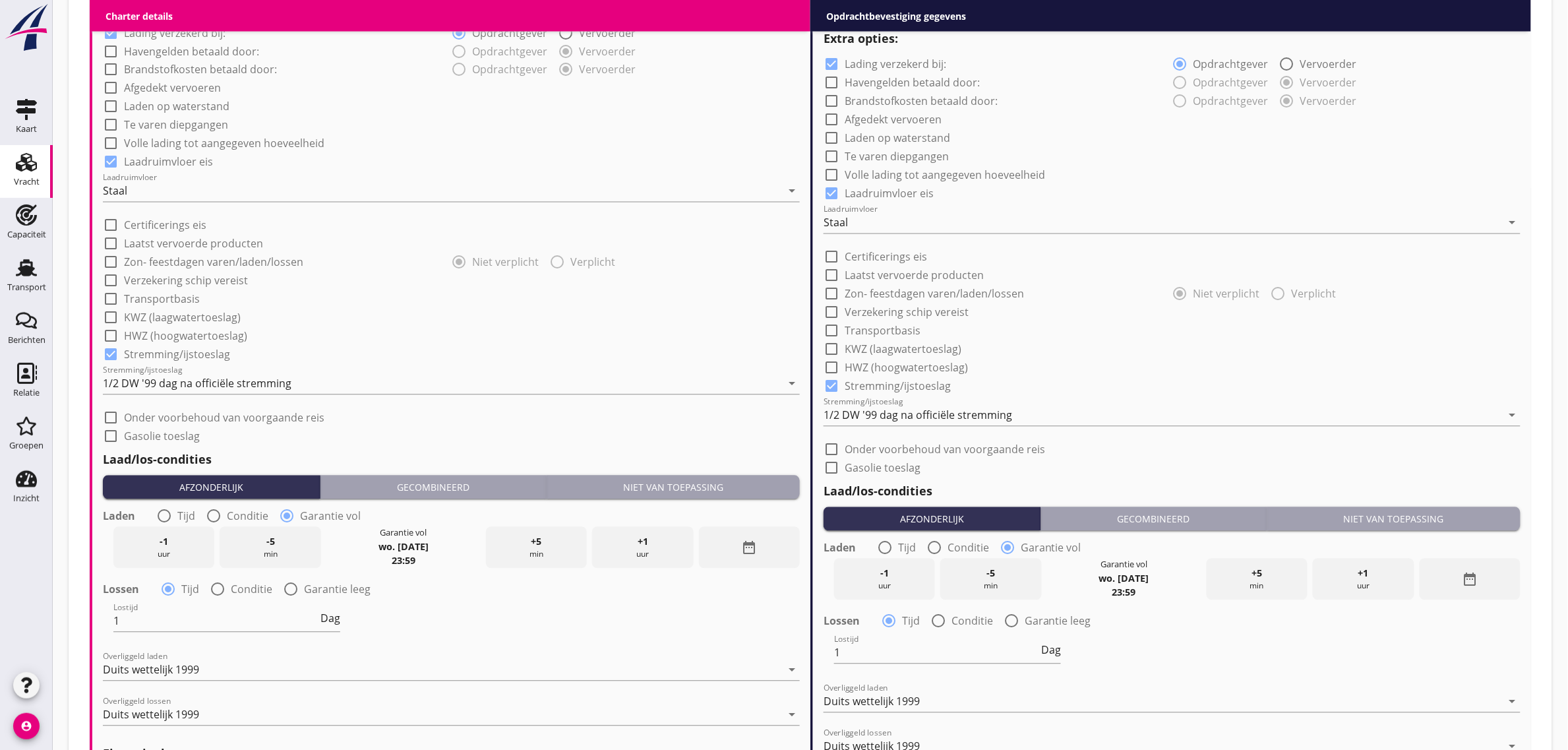
scroll to position [1278, 0]
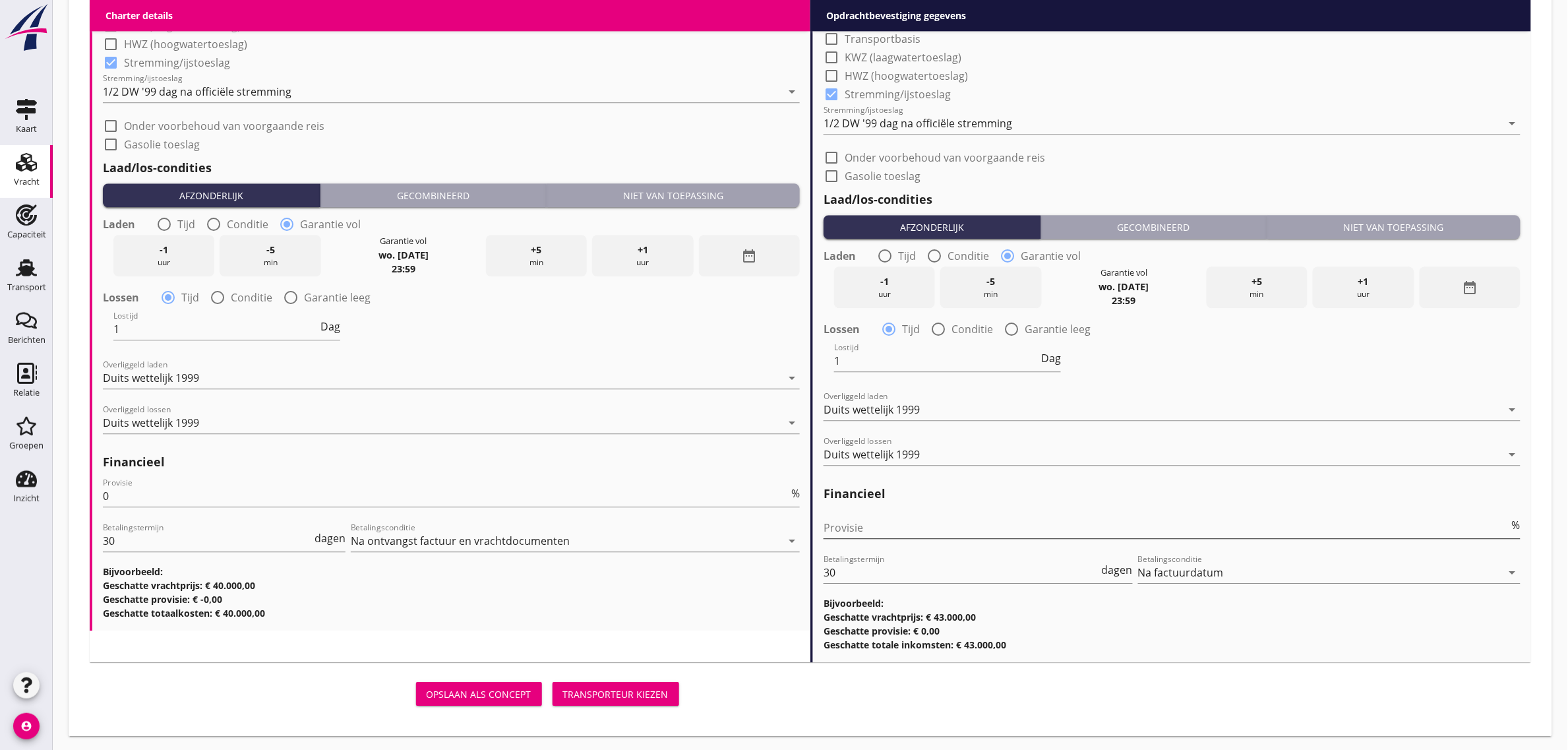
click at [874, 526] on input "Provisie" at bounding box center [1166, 527] width 686 height 21
type input "0"
click at [1188, 370] on div "Lostijd 1 Dag" at bounding box center [1172, 362] width 700 height 48
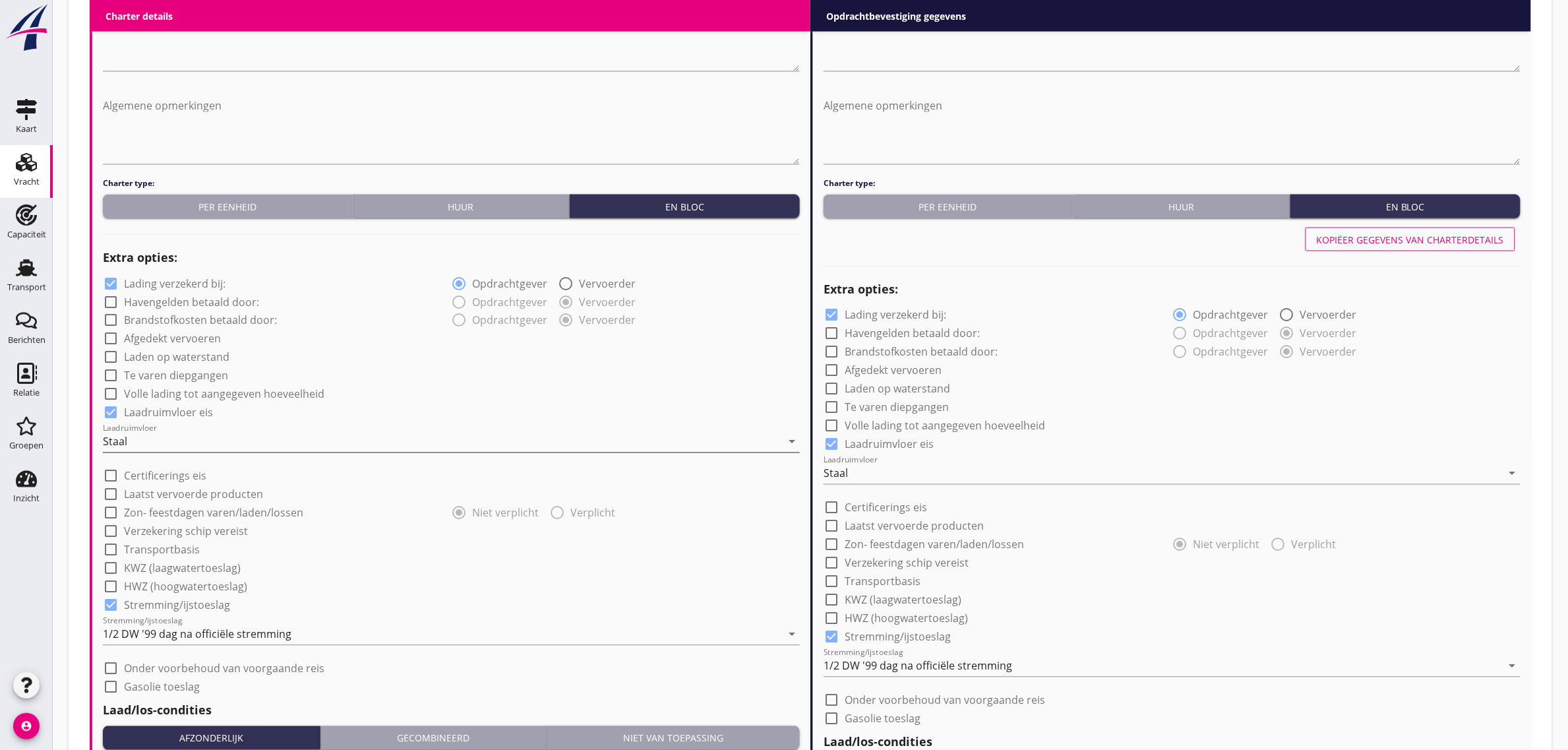
scroll to position [536, 0]
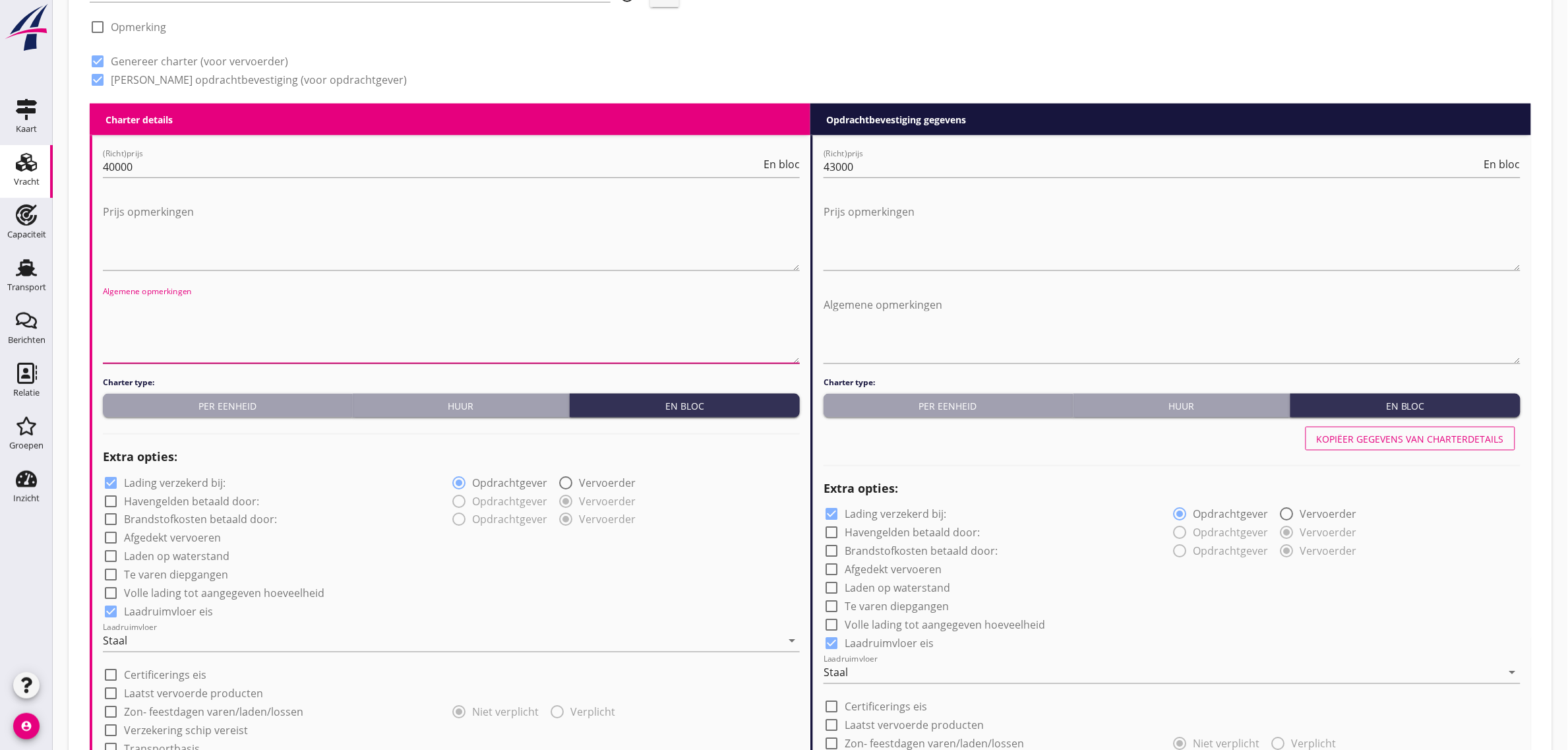
drag, startPoint x: 157, startPoint y: 304, endPoint x: 149, endPoint y: 304, distance: 8.0
click at [149, 304] on textarea "Algemene opmerkingen" at bounding box center [451, 328] width 697 height 69
click at [258, 311] on textarea "Algemene opmerkingen" at bounding box center [451, 328] width 697 height 69
type textarea "Losdag exclusief zaterdag, zondag en feestdagen."
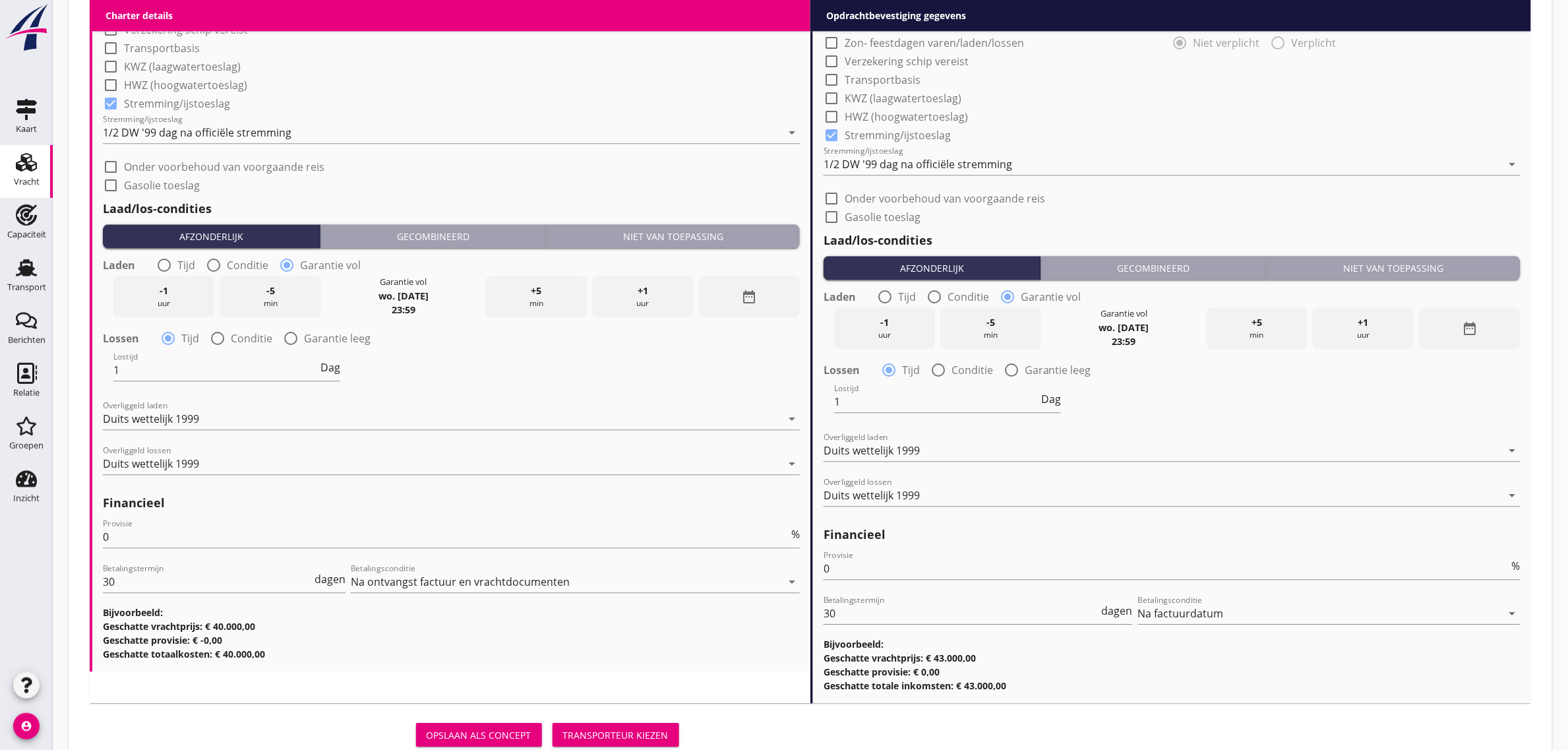
scroll to position [1278, 0]
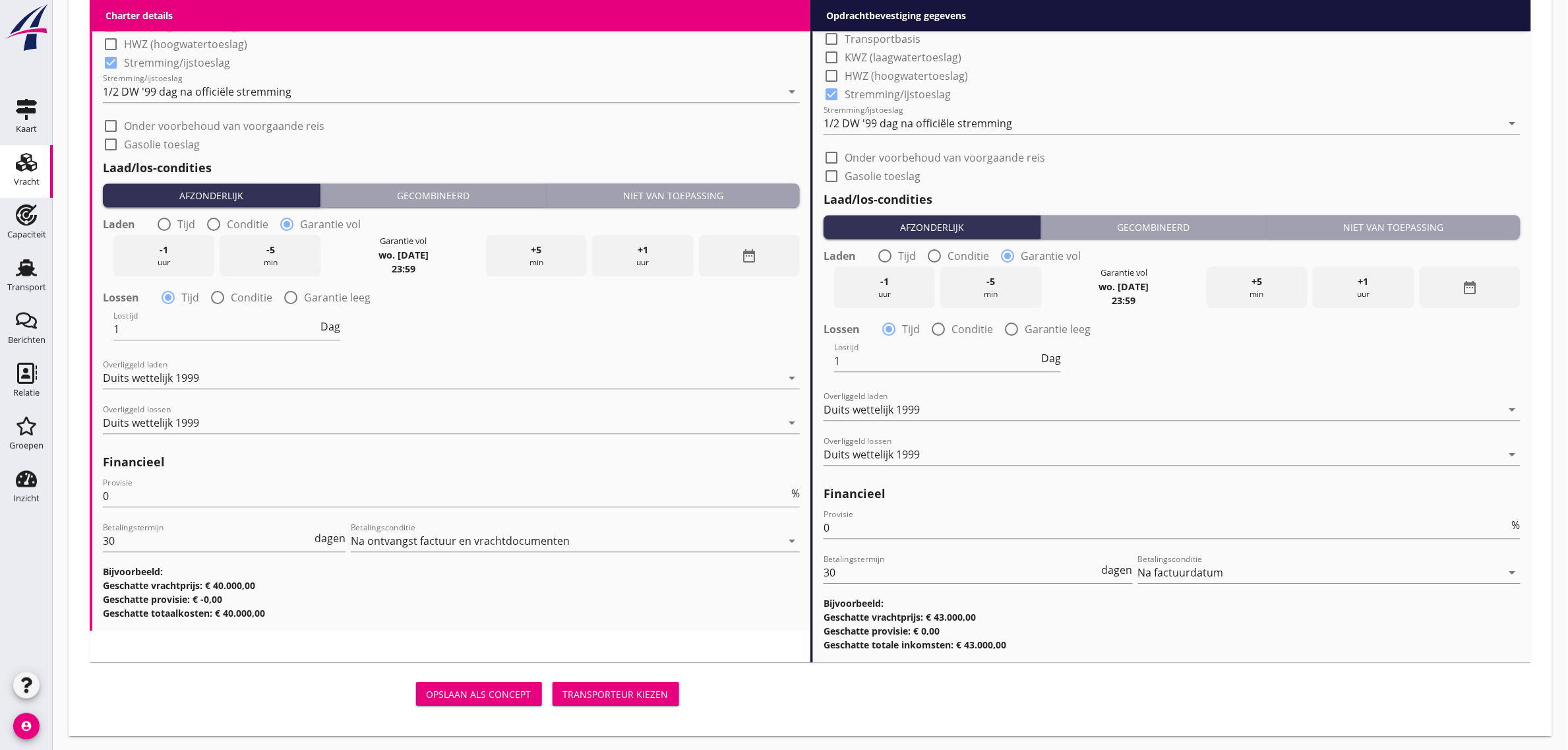
click at [638, 698] on div "Transporteur kiezen" at bounding box center [616, 694] width 106 height 14
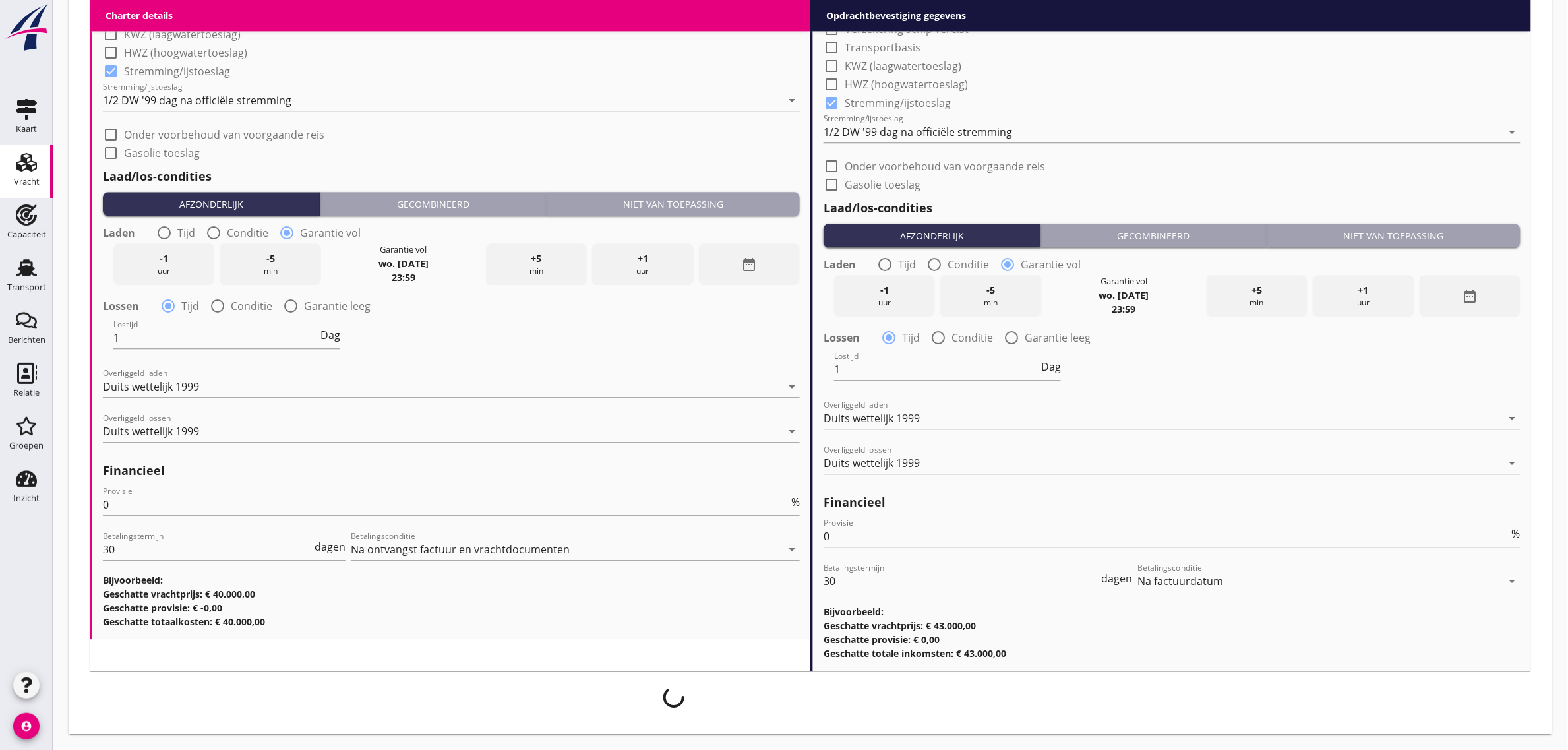
scroll to position [1267, 0]
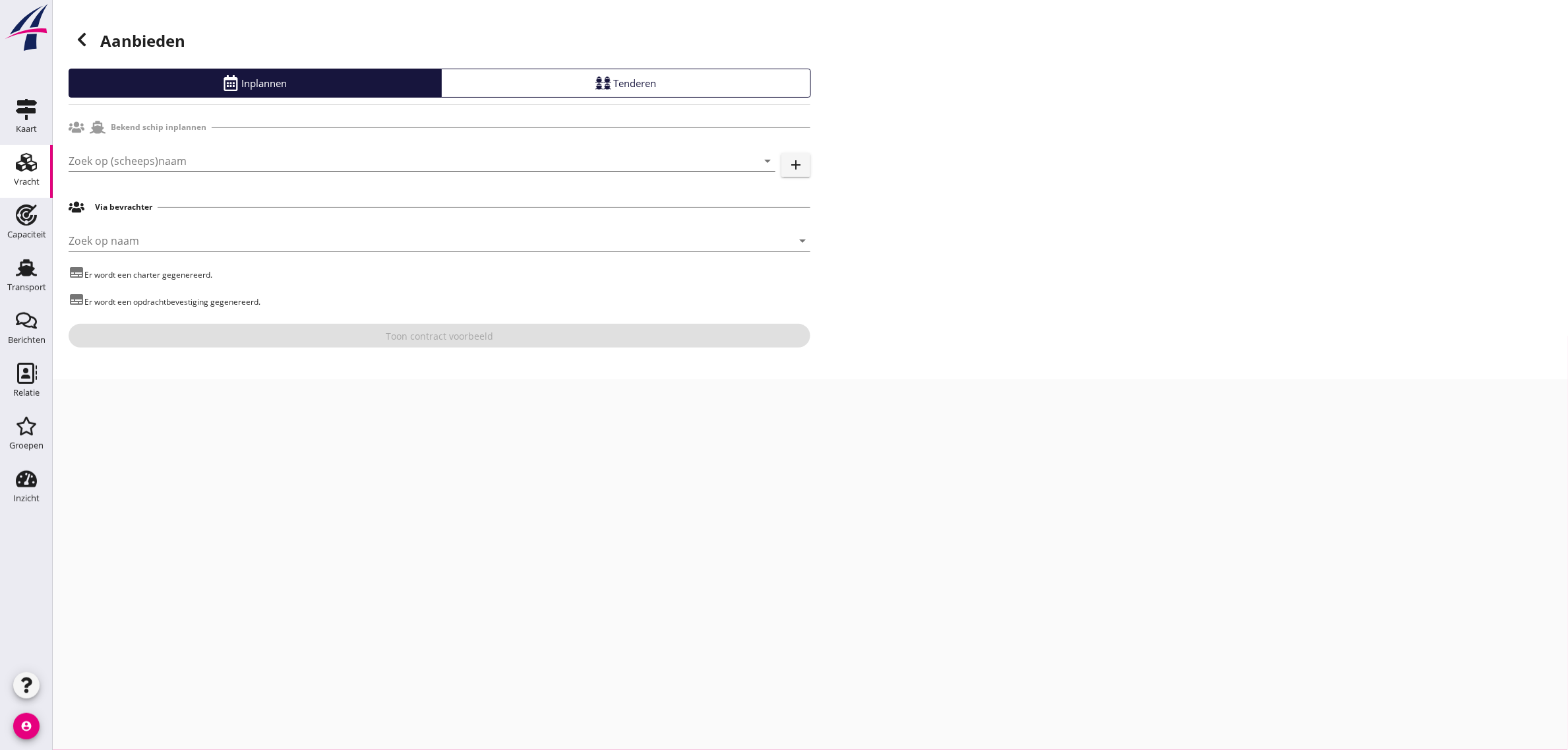
click at [110, 158] on input "Zoek op (scheeps)naam" at bounding box center [403, 160] width 670 height 21
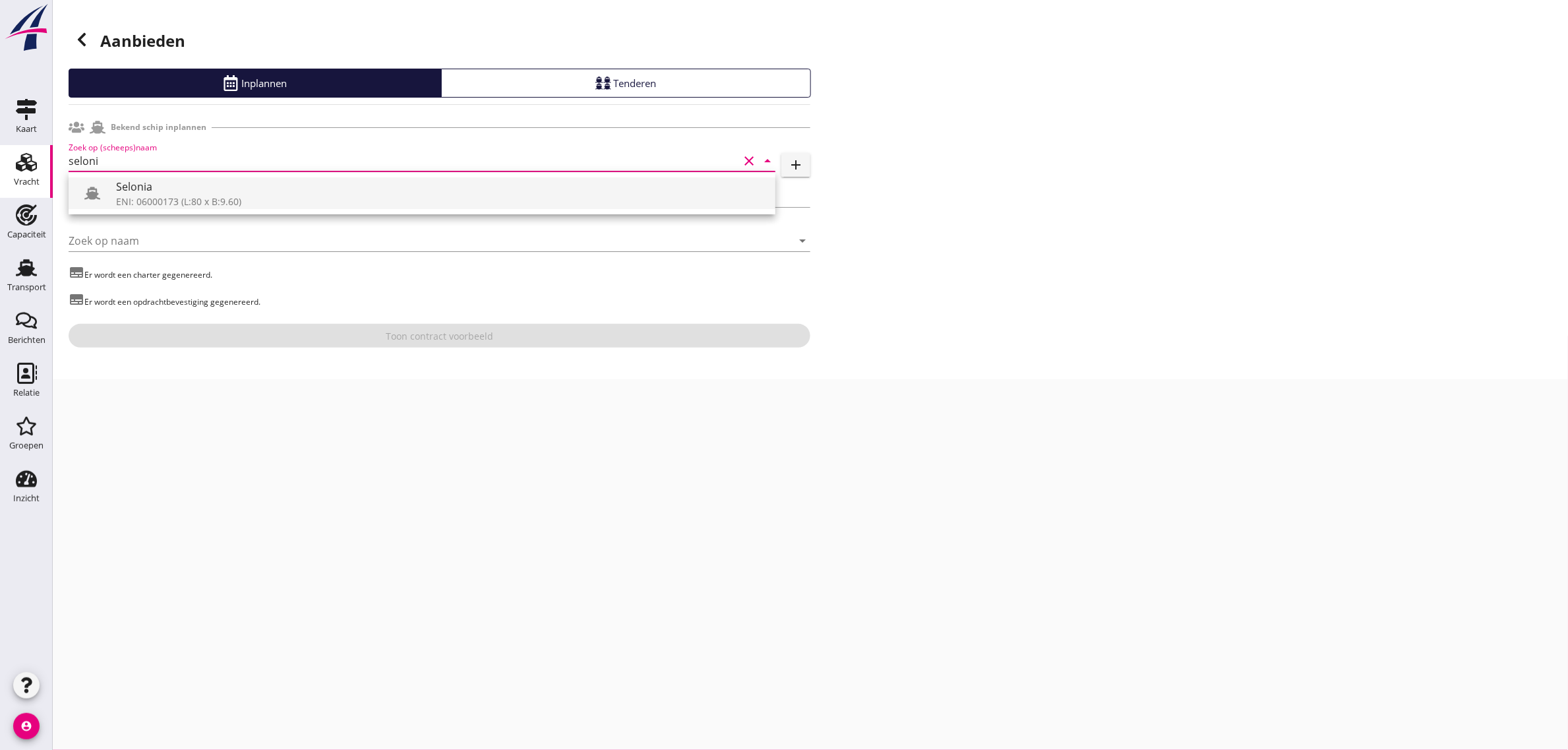
click at [147, 195] on div "ENI: 06000173 (L:80 x B:9.60)" at bounding box center [440, 201] width 648 height 14
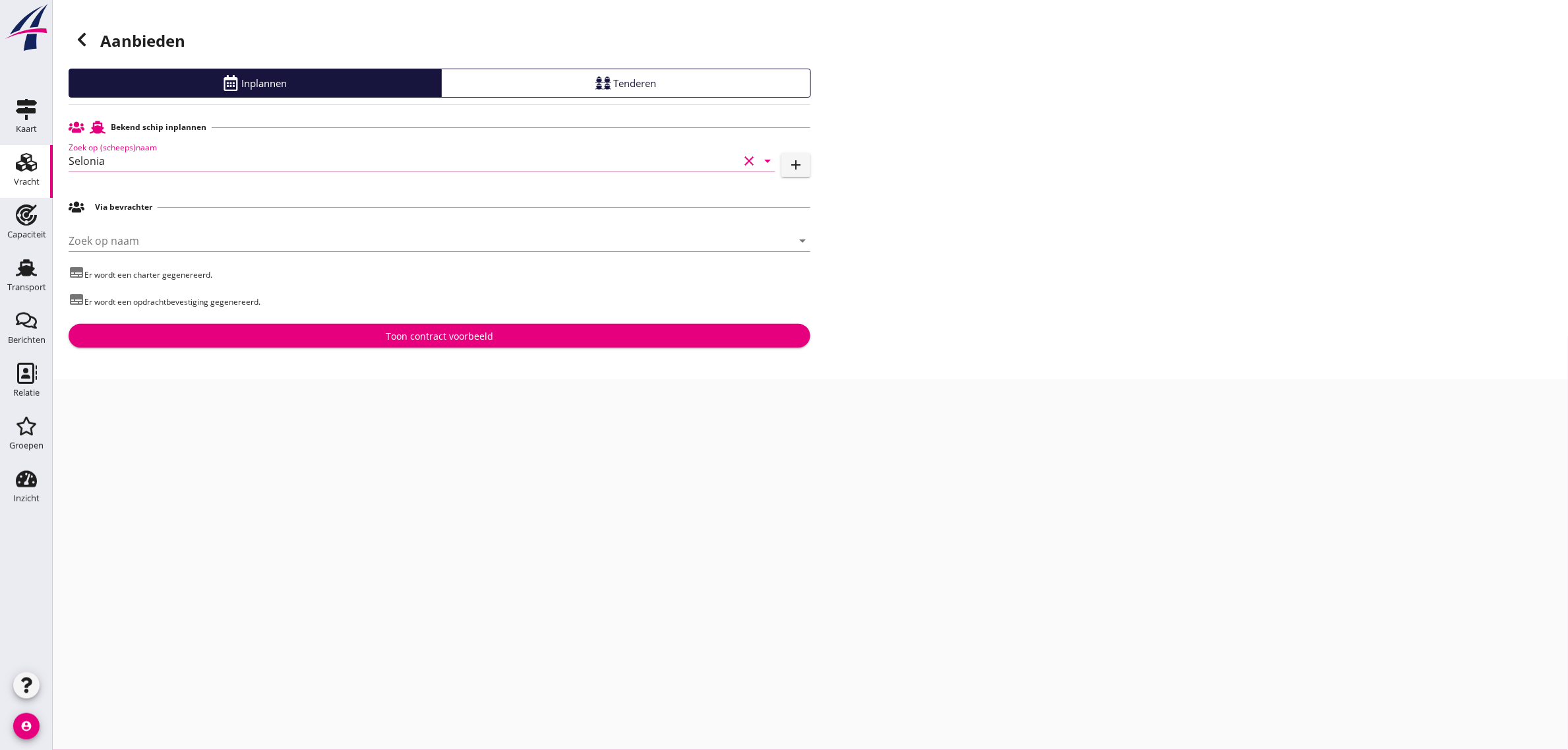
type input "Selonia"
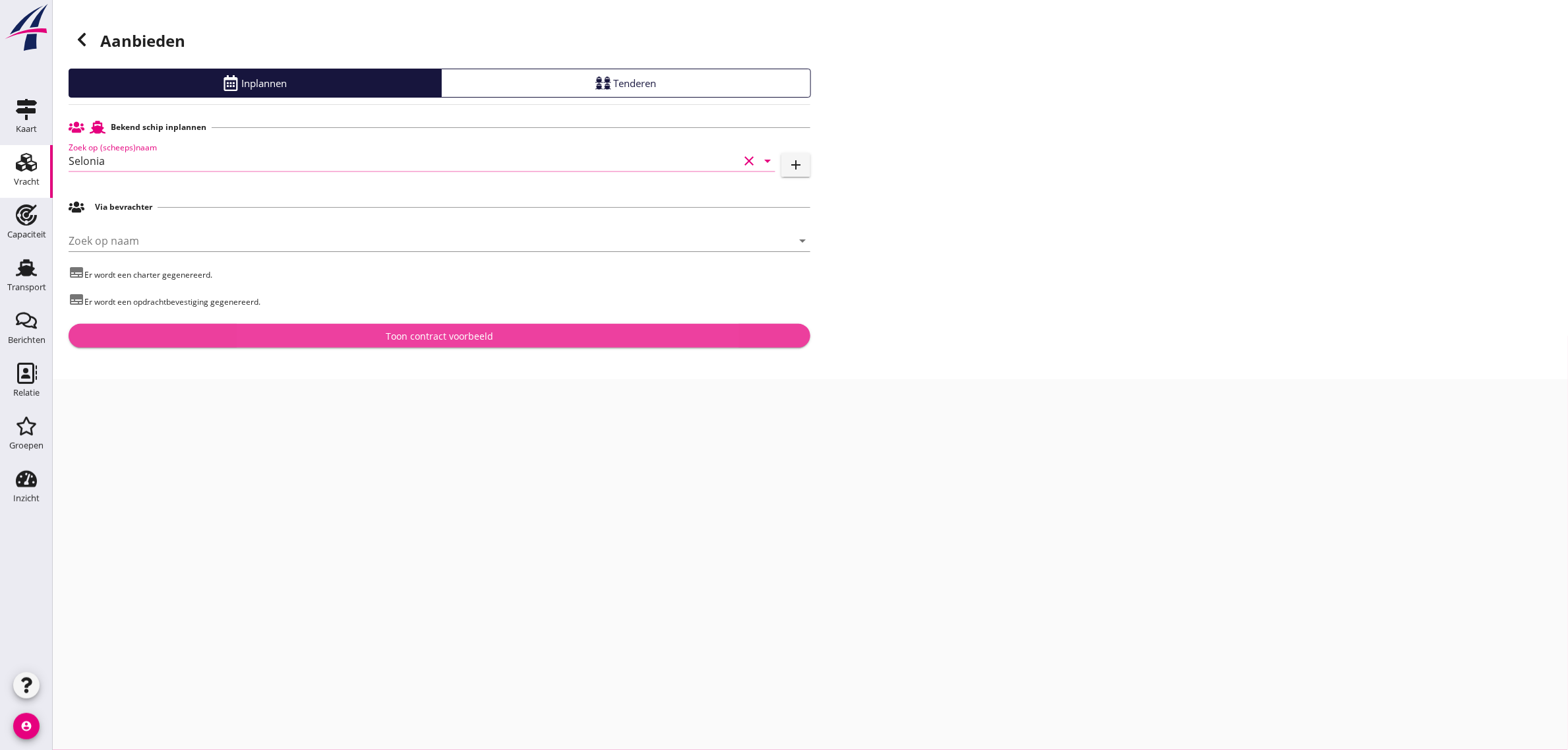
click at [453, 334] on div "Toon contract voorbeeld" at bounding box center [439, 336] width 107 height 14
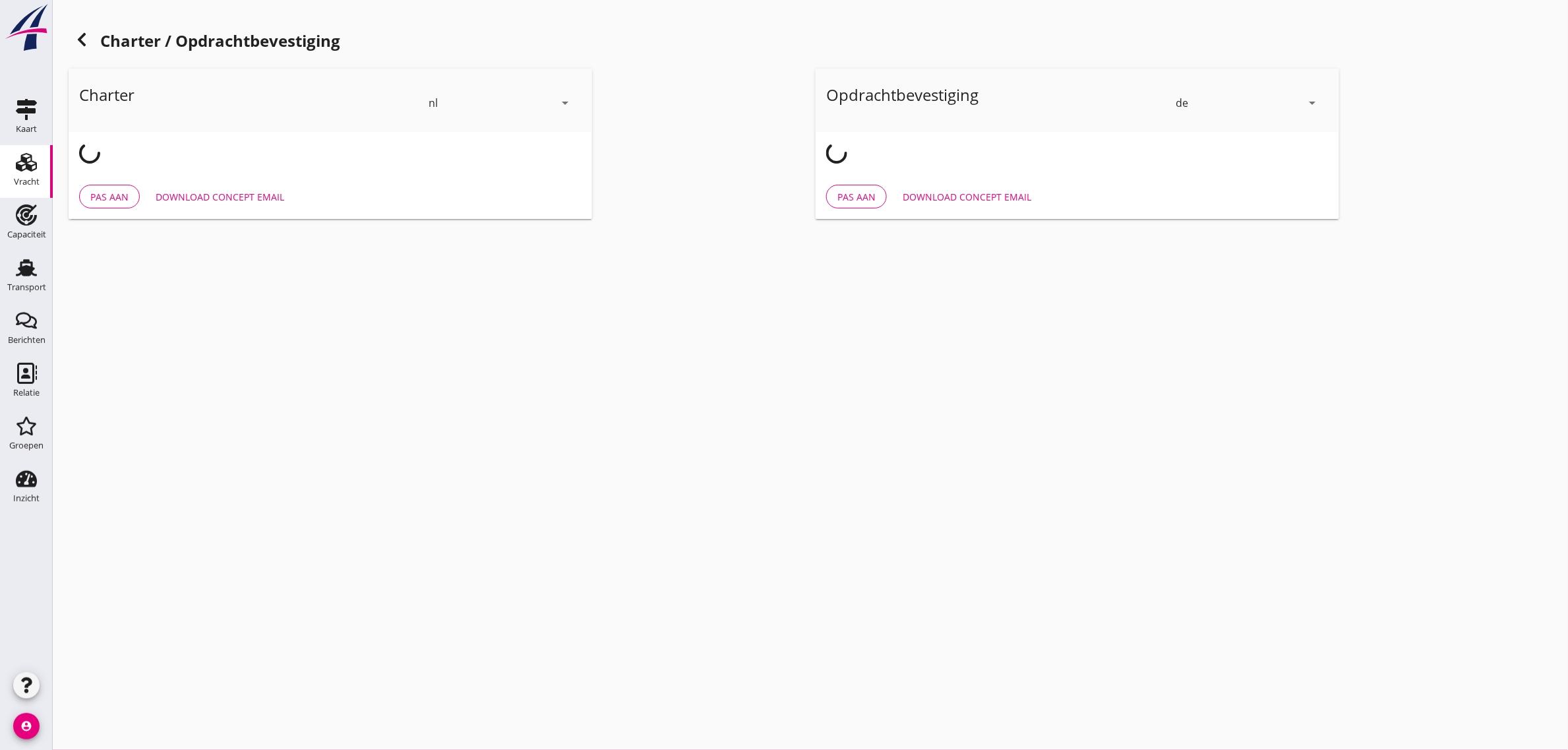
click at [1194, 95] on div "de" at bounding box center [1239, 102] width 126 height 21
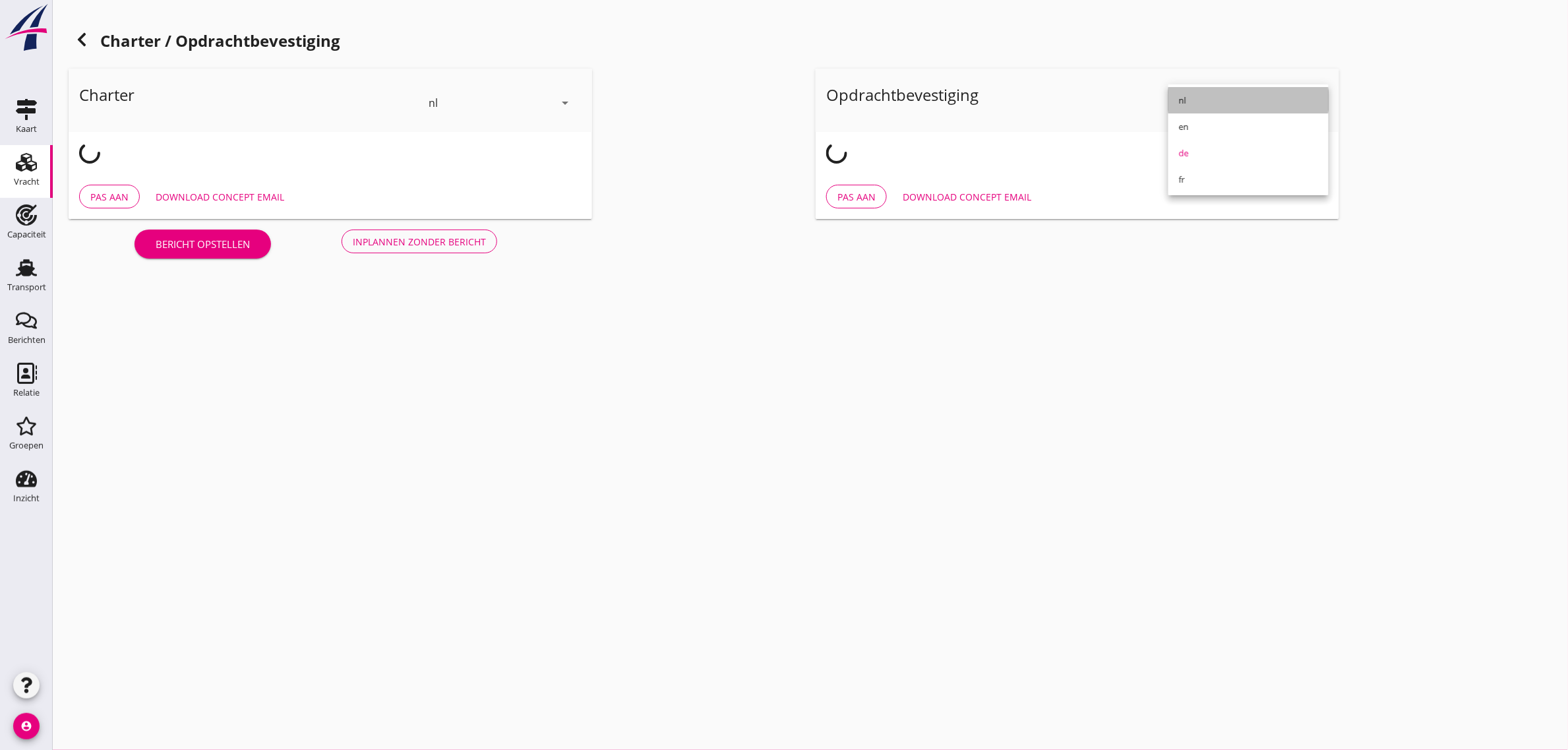
click at [1197, 103] on div "nl" at bounding box center [1248, 100] width 139 height 16
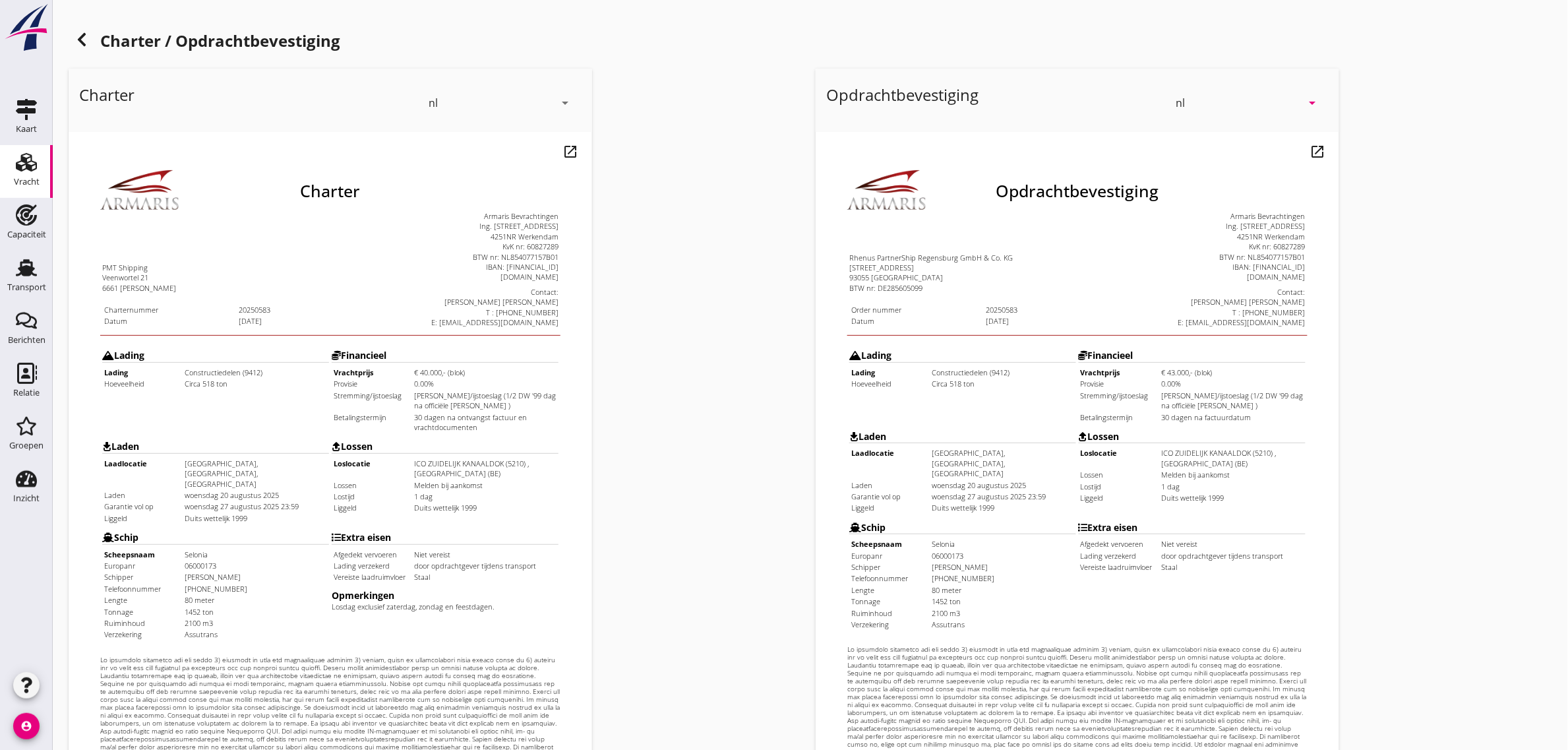
drag, startPoint x: 153, startPoint y: 422, endPoint x: 472, endPoint y: 474, distance: 323.2
click at [469, 474] on tbody "Lading Lading Constructiedelen (9412) Hoeveelheid Circa 518 ton Financieel Vrac…" at bounding box center [303, 458] width 457 height 297
click at [472, 492] on td "Extra [PERSON_NAME] Afgedekt vervoeren Niet vereist Lading verzekerd door opdra…" at bounding box center [417, 549] width 228 height 115
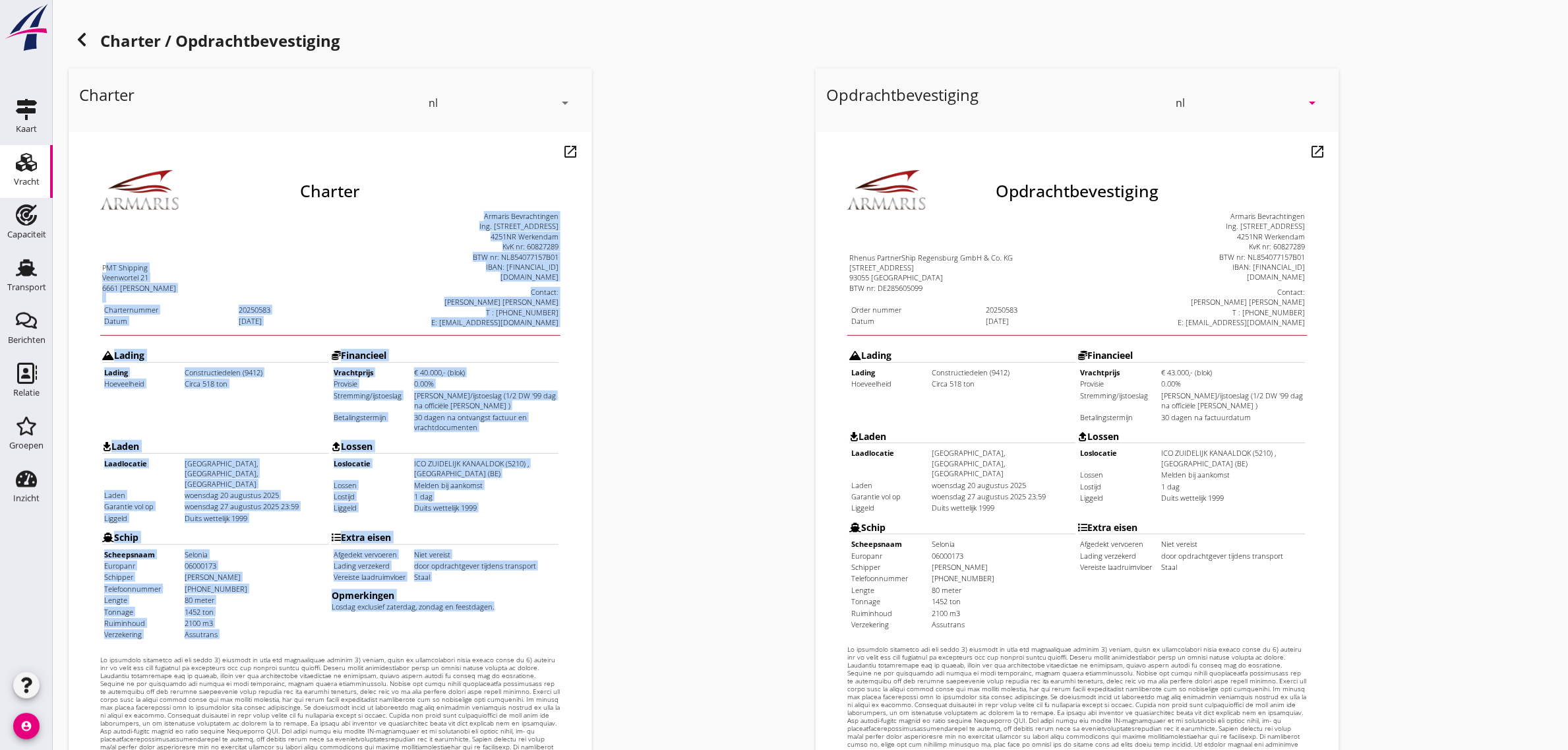
drag, startPoint x: 480, startPoint y: 558, endPoint x: 77, endPoint y: 207, distance: 534.4
click at [77, 207] on div "Charter PMT Shipping Veenwortel 21 6661 [PERSON_NAME] Charternummer 20250583 Da…" at bounding box center [303, 454] width 460 height 635
click at [239, 235] on div "PMT Shipping" at bounding box center [189, 234] width 227 height 10
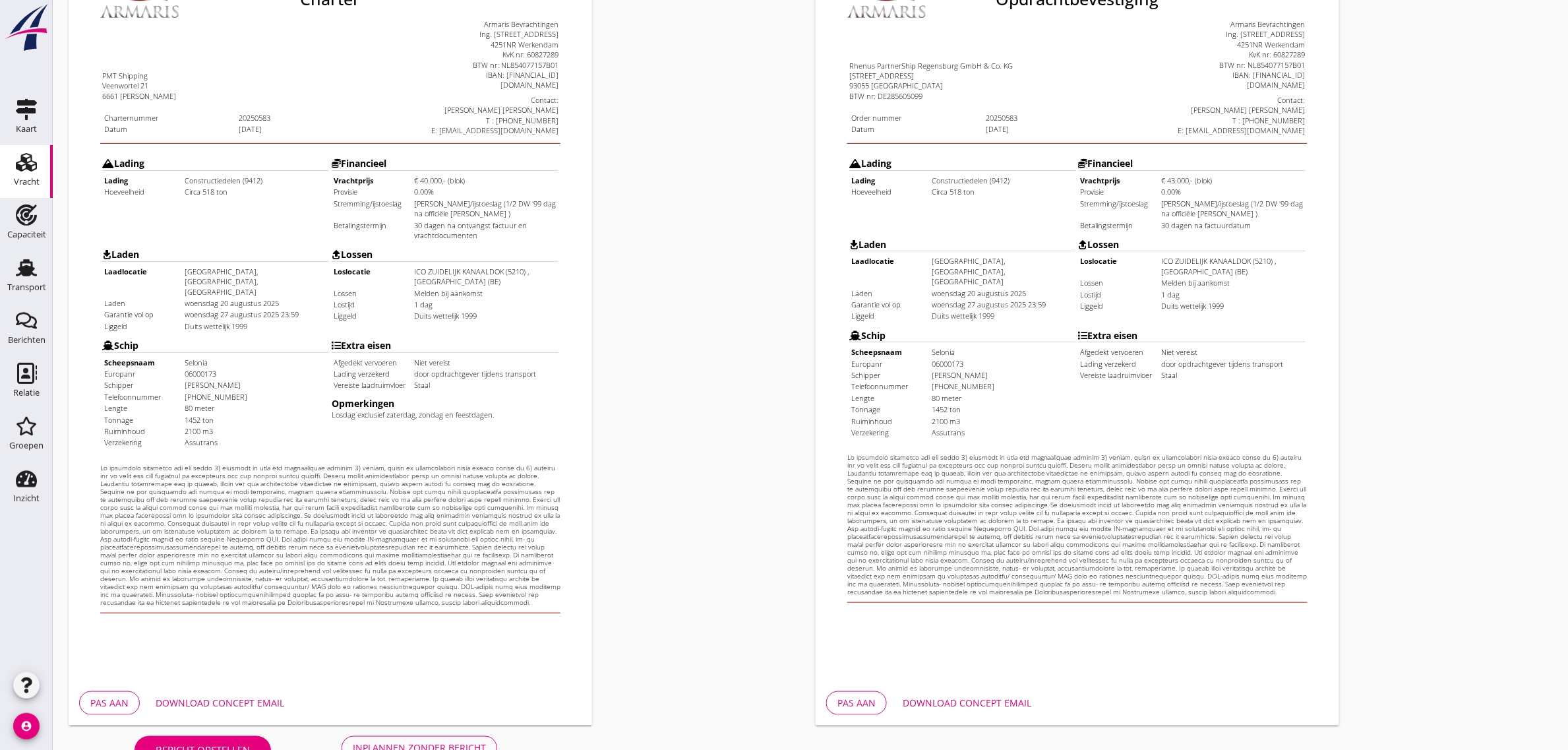
scroll to position [225, 0]
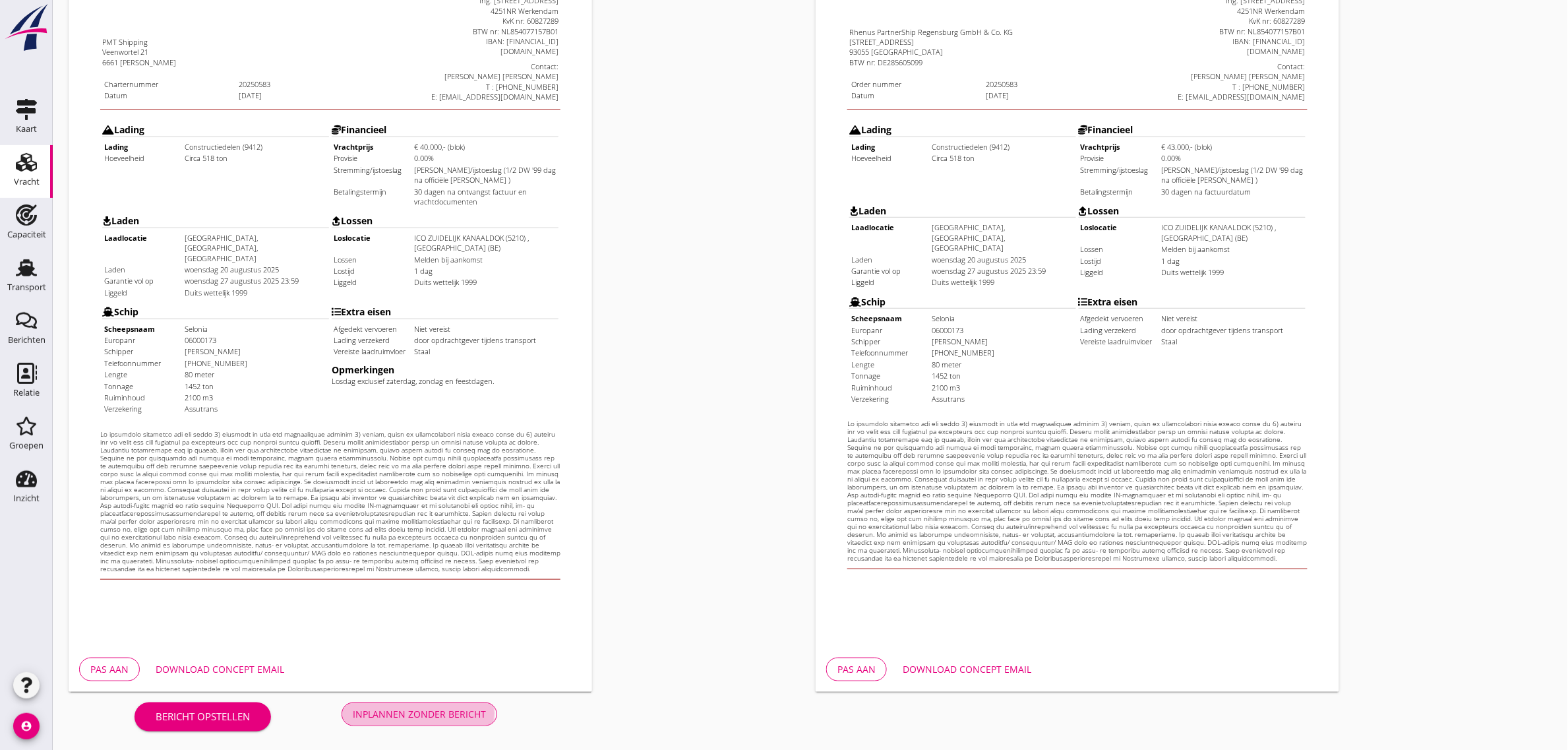
click at [477, 710] on div "Inplannen zonder bericht" at bounding box center [419, 714] width 133 height 14
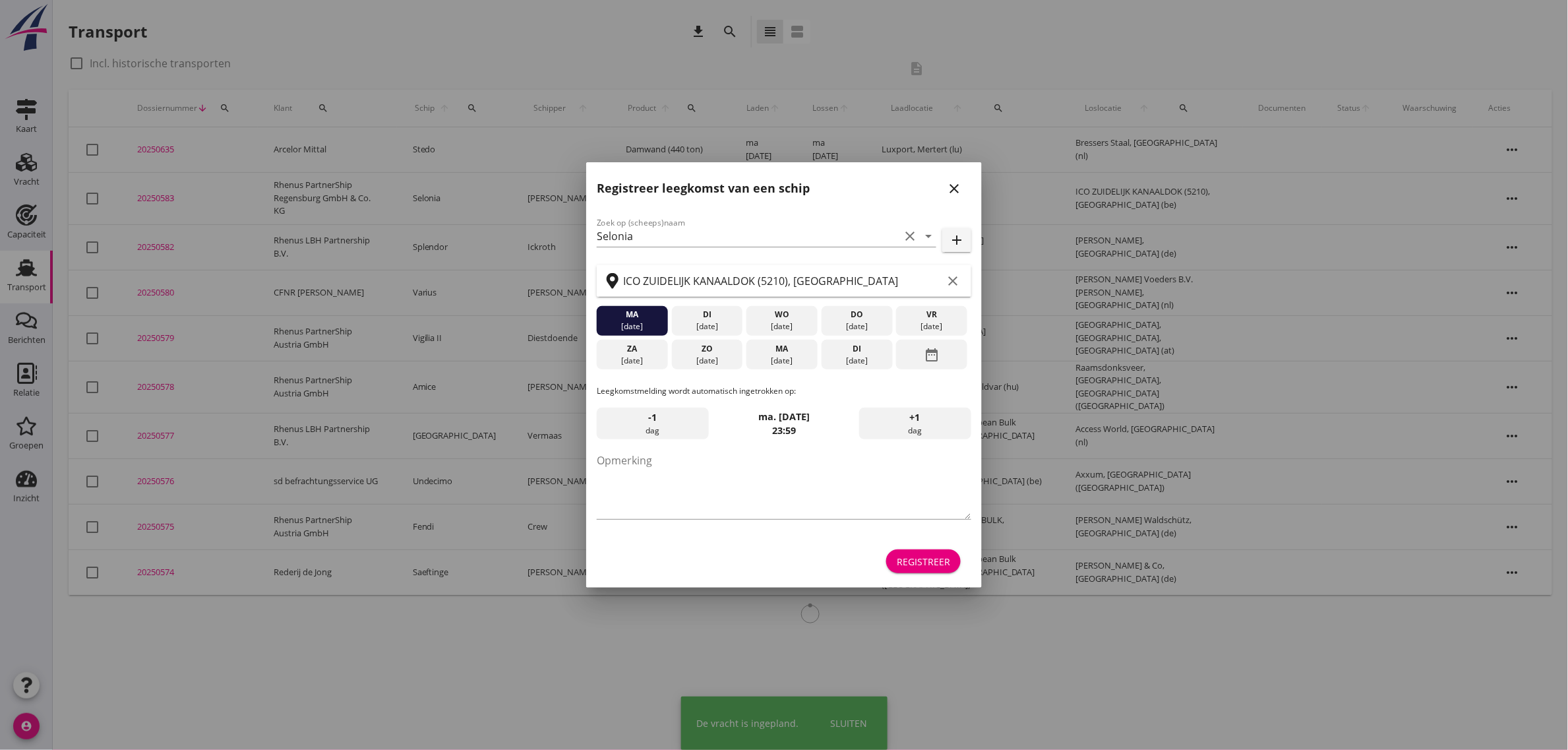
click at [926, 565] on div "Registreer" at bounding box center [923, 561] width 54 height 14
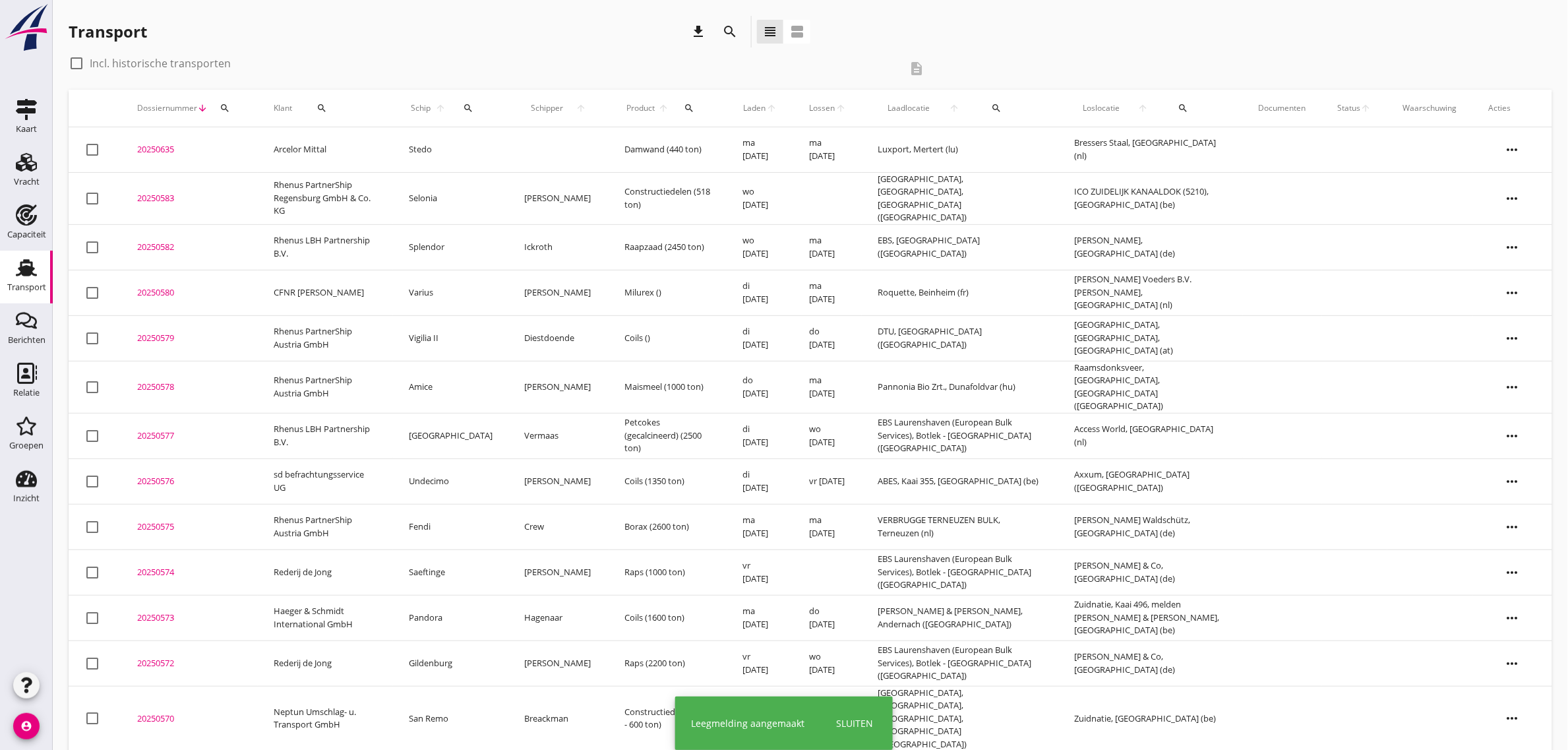
click at [449, 196] on td "Selonia" at bounding box center [450, 198] width 115 height 52
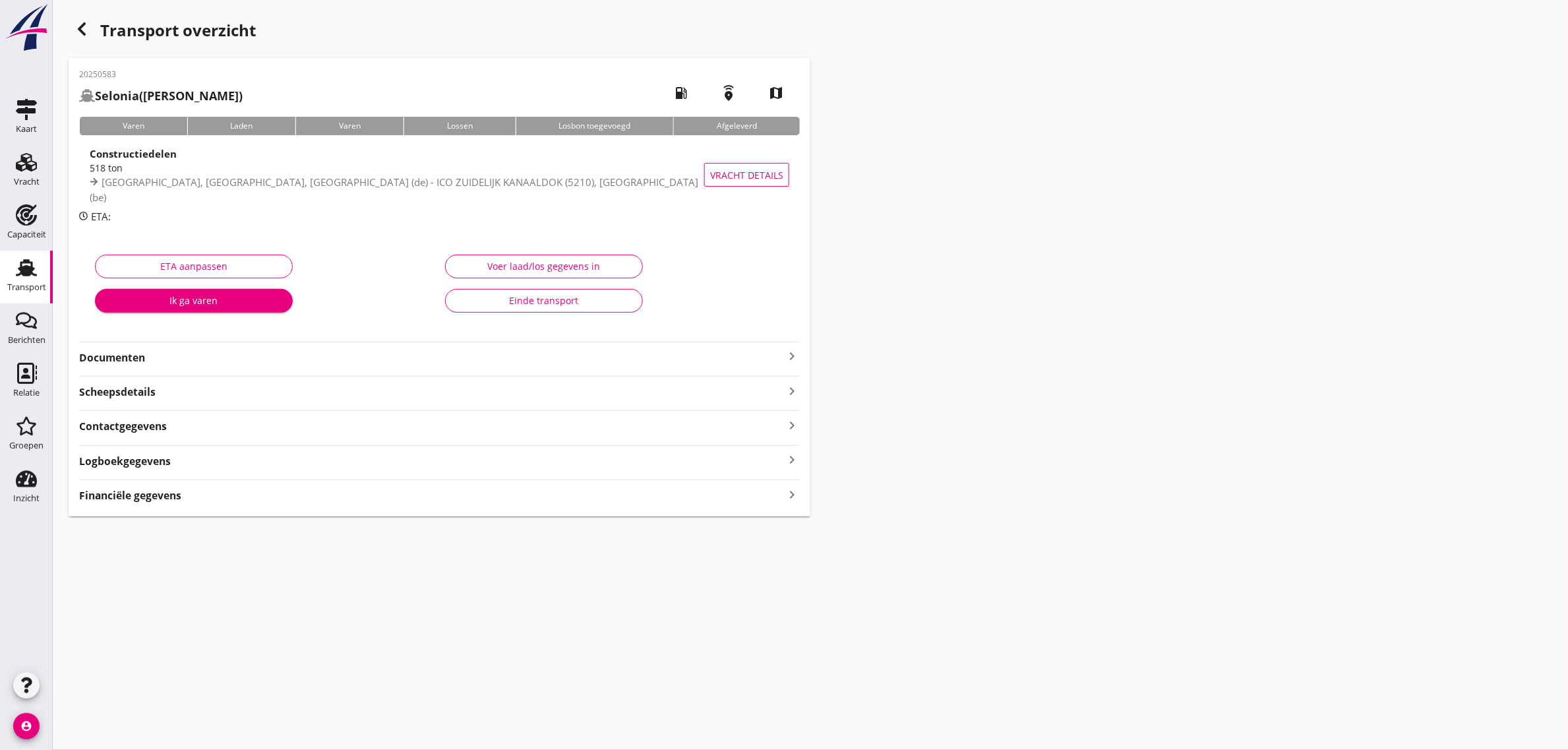
click at [116, 354] on strong "Documenten" at bounding box center [432, 358] width 705 height 15
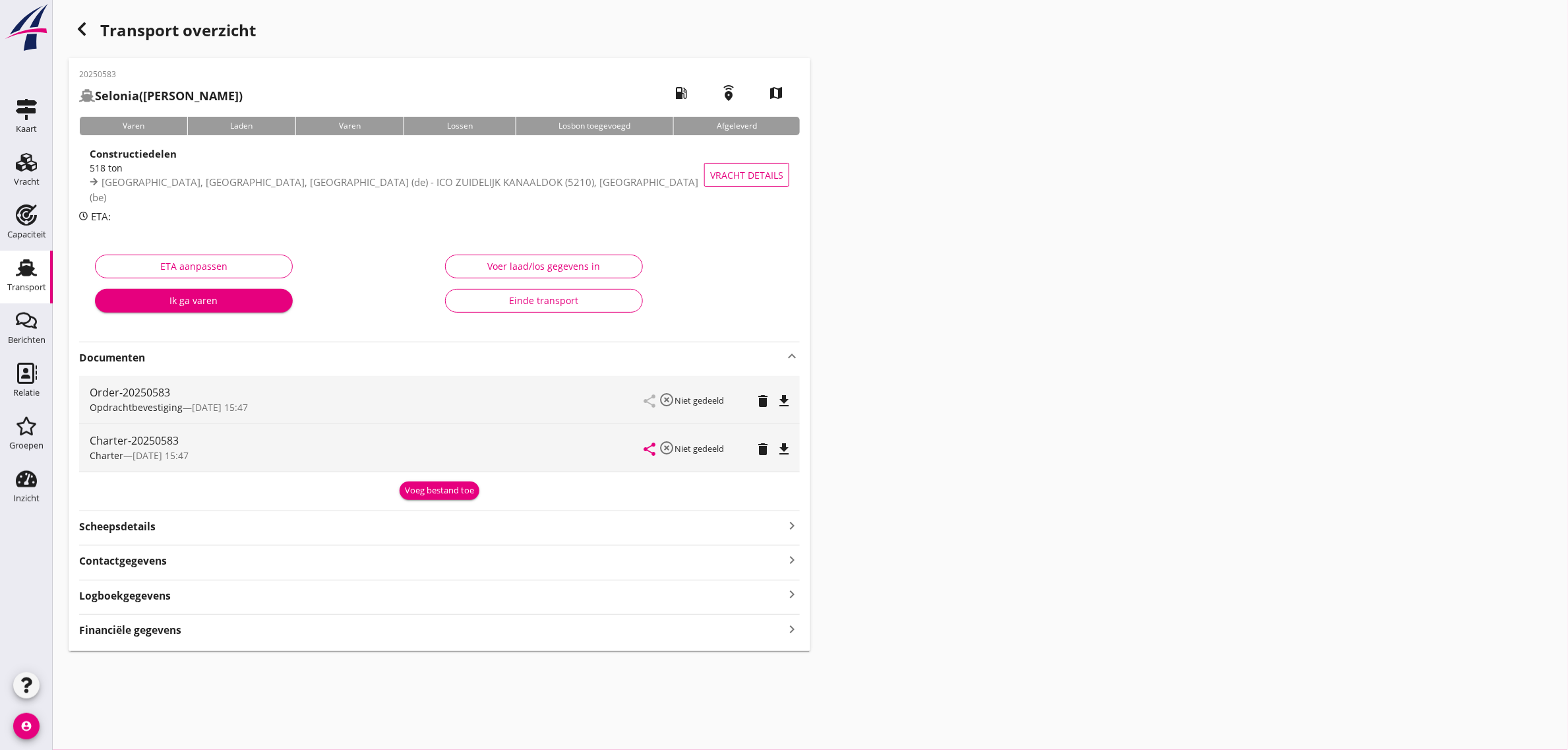
click at [785, 451] on icon "file_download" at bounding box center [784, 449] width 16 height 16
click at [16, 282] on div "Transport" at bounding box center [27, 288] width 39 height 19
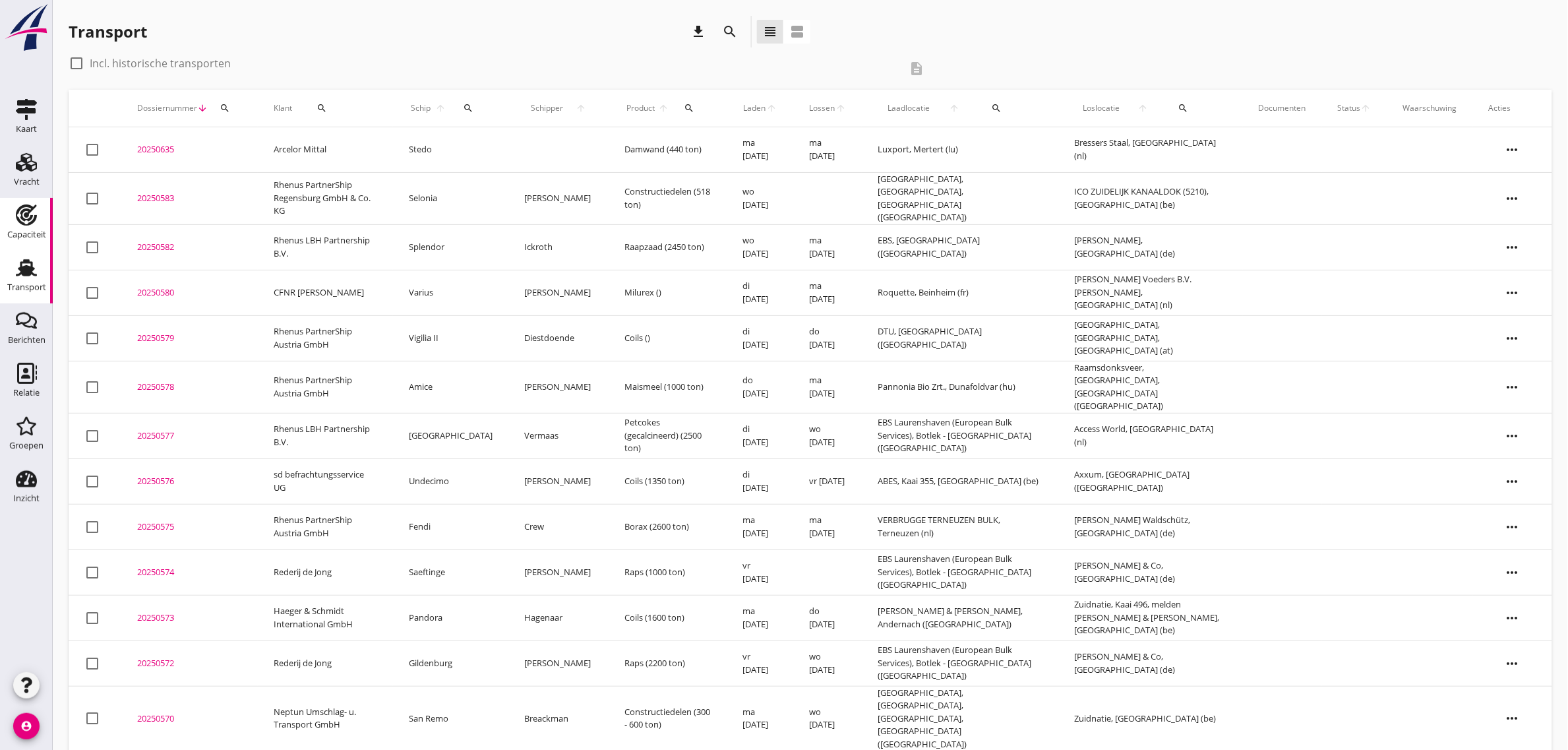
click at [27, 219] on use at bounding box center [26, 215] width 21 height 21
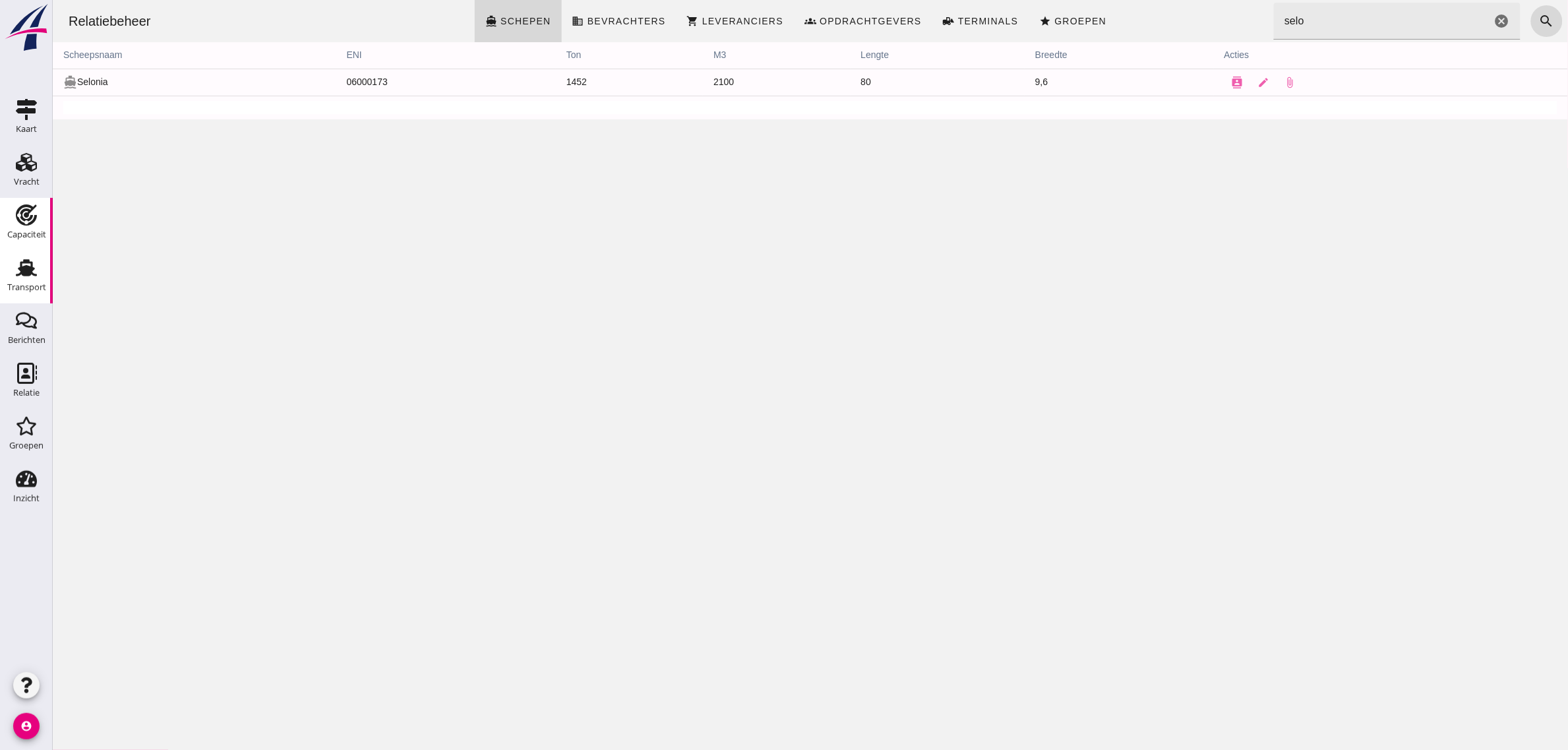
click at [30, 184] on div "Vracht" at bounding box center [26, 182] width 26 height 9
click at [23, 283] on div "Transport" at bounding box center [27, 288] width 39 height 9
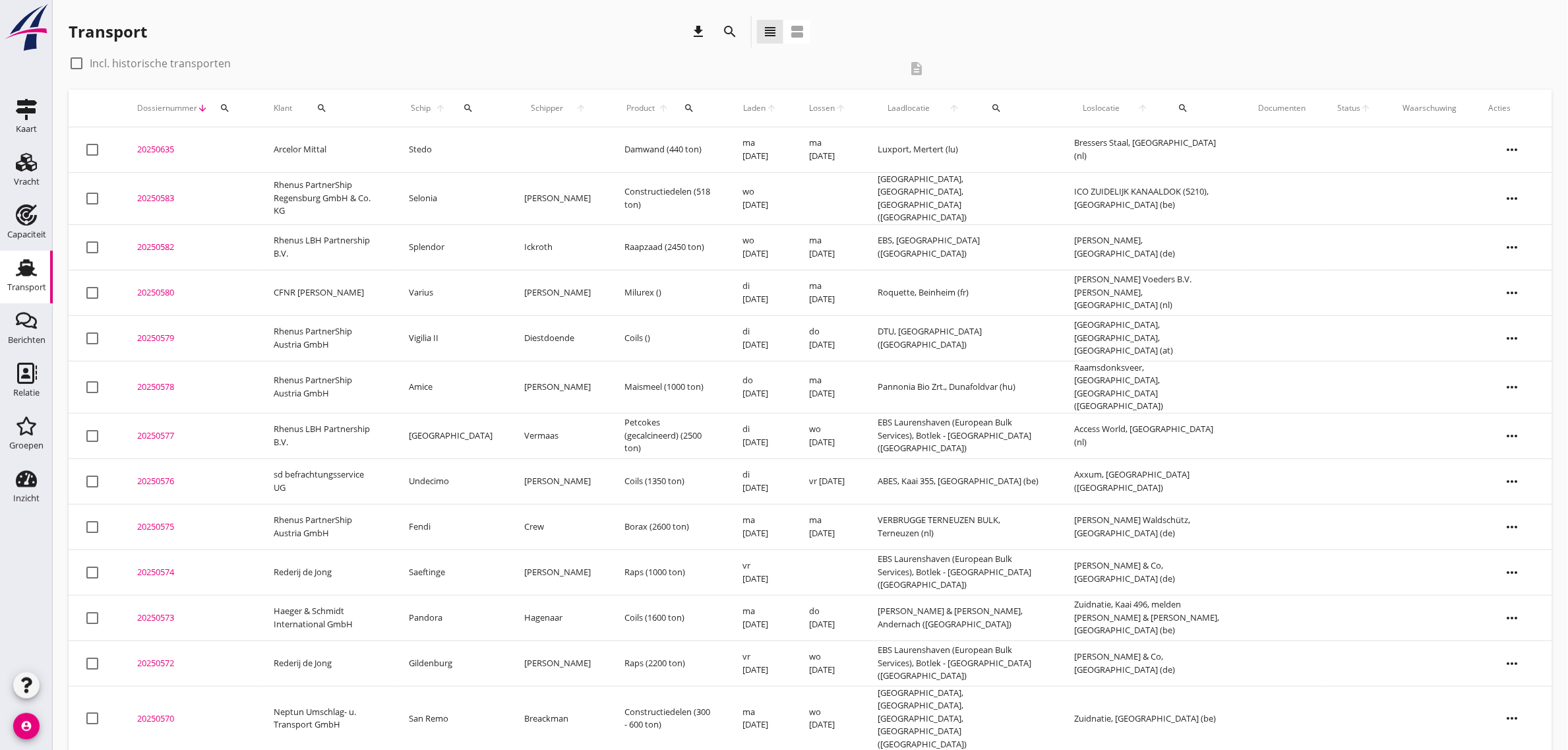
drag, startPoint x: 1033, startPoint y: 48, endPoint x: 961, endPoint y: 85, distance: 81.0
click at [1033, 48] on div "Transport download search view_headline view_agenda" at bounding box center [810, 34] width 1484 height 37
click at [1061, 44] on div "Transport download search view_headline view_agenda" at bounding box center [810, 34] width 1484 height 37
drag, startPoint x: 956, startPoint y: 56, endPoint x: 67, endPoint y: 27, distance: 889.5
click at [77, 30] on div "Transport download search view_headline view_agenda check_box_outline_blank Inc…" at bounding box center [810, 545] width 1515 height 1091
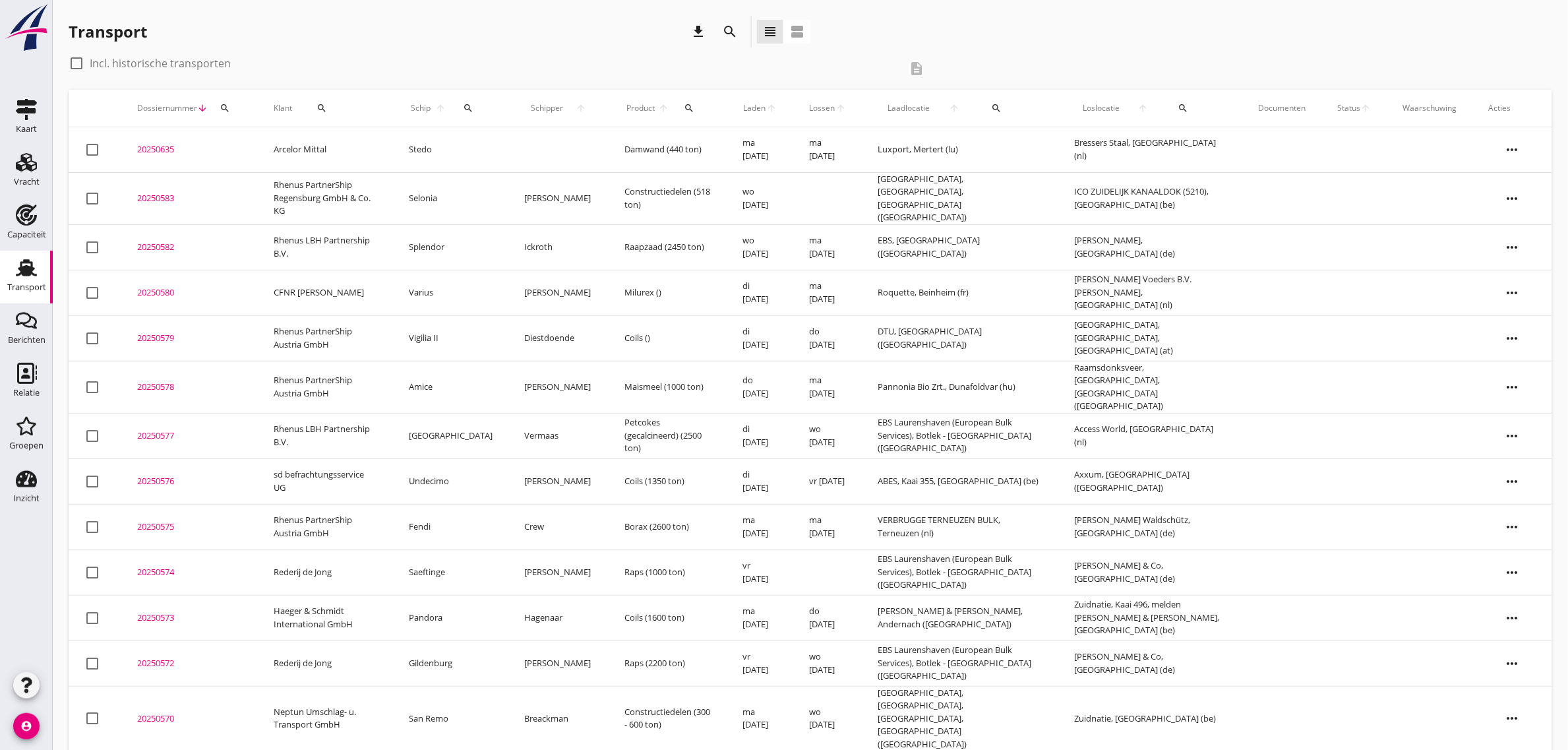
click at [63, 27] on div "Transport download search view_headline view_agenda check_box_outline_blank Inc…" at bounding box center [810, 545] width 1515 height 1091
drag, startPoint x: 67, startPoint y: 26, endPoint x: 320, endPoint y: 61, distance: 255.4
click at [318, 61] on div "Transport download search view_headline view_agenda check_box_outline_blank Inc…" at bounding box center [810, 545] width 1515 height 1091
click at [320, 61] on div "check_box_outline_blank Incl. historische transporten" at bounding box center [484, 63] width 832 height 21
click at [27, 377] on use at bounding box center [26, 373] width 20 height 21
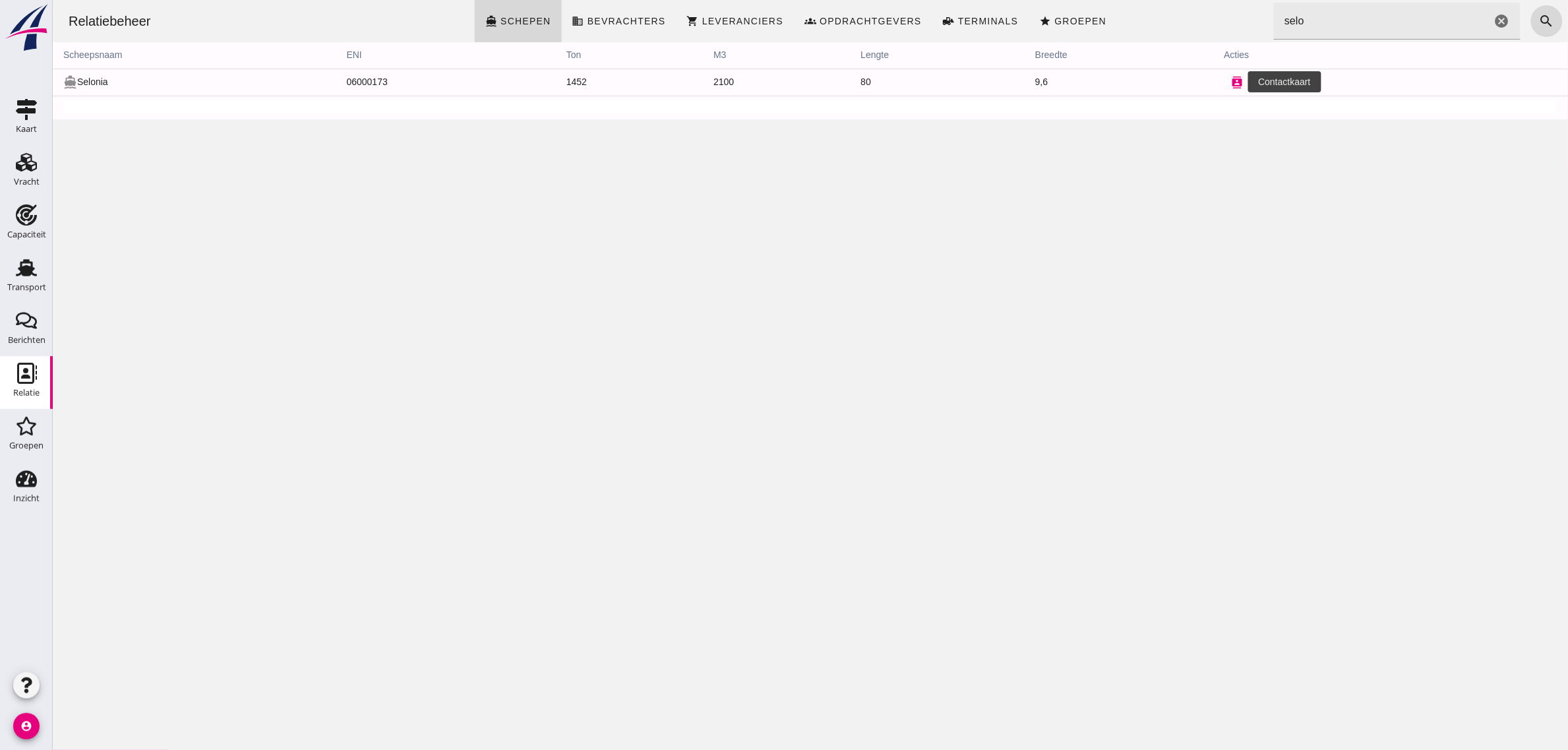
click at [1231, 80] on icon "contacts" at bounding box center [1237, 83] width 12 height 12
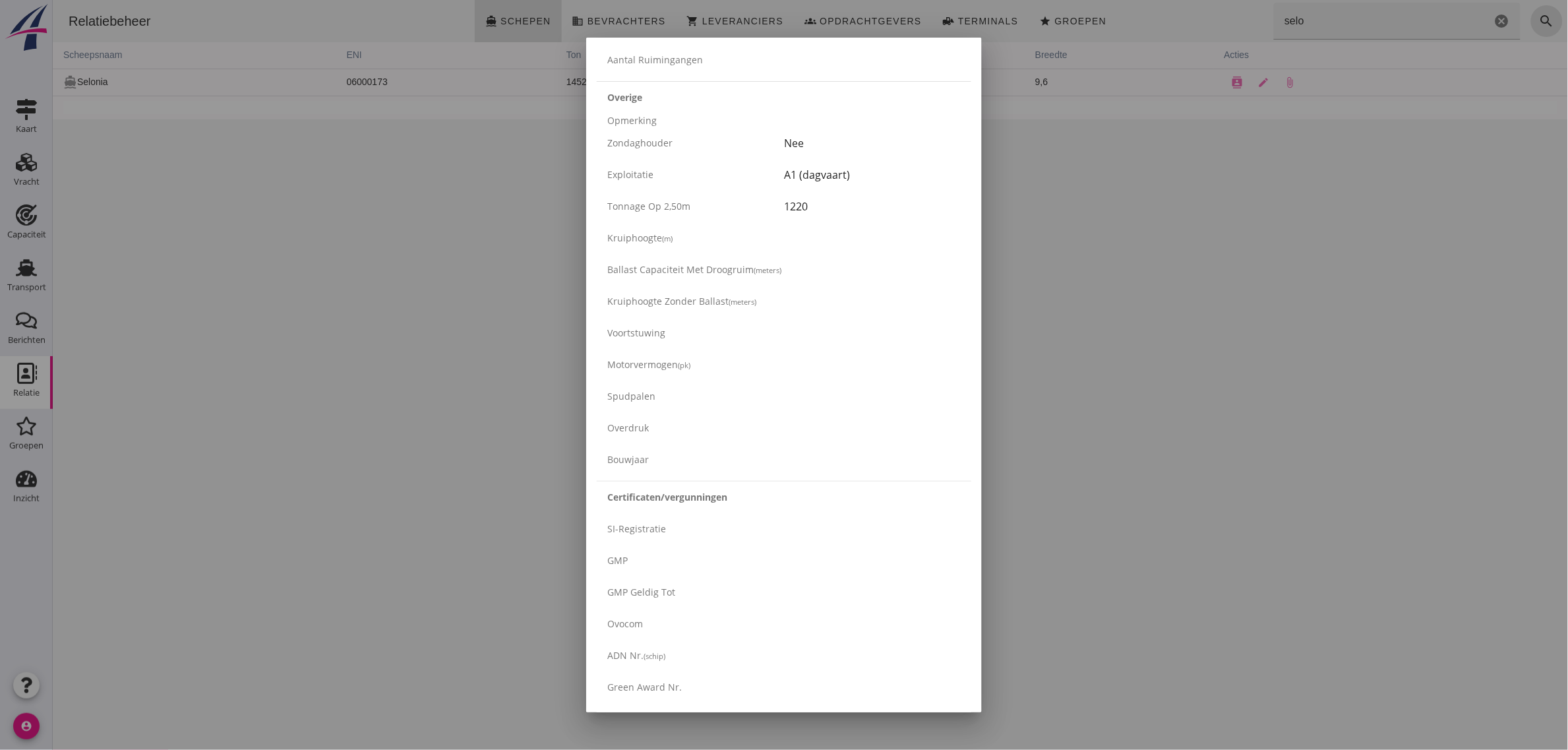
scroll to position [2003, 0]
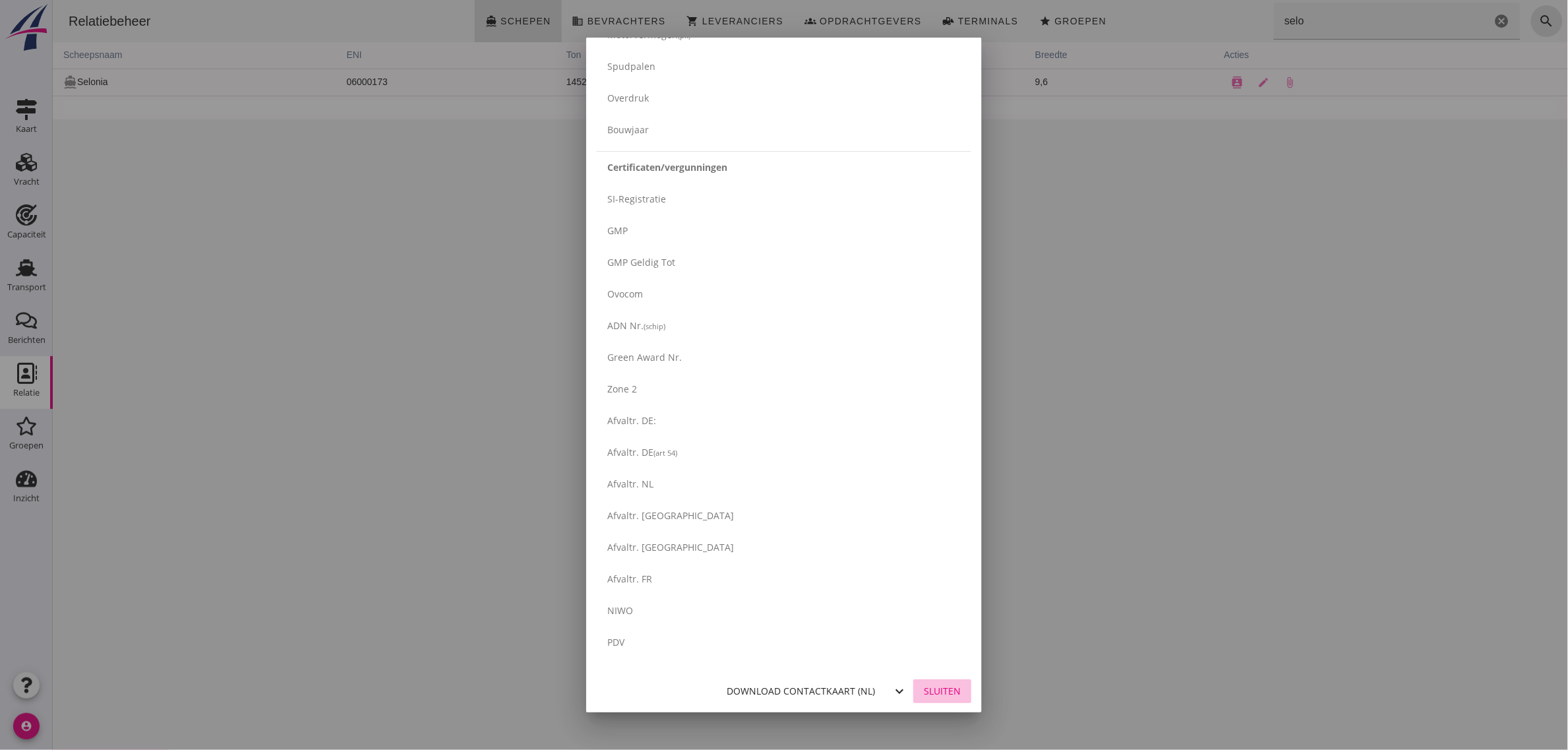
drag, startPoint x: 933, startPoint y: 688, endPoint x: 1266, endPoint y: 232, distance: 564.6
click at [933, 688] on div "Sluiten" at bounding box center [942, 690] width 37 height 14
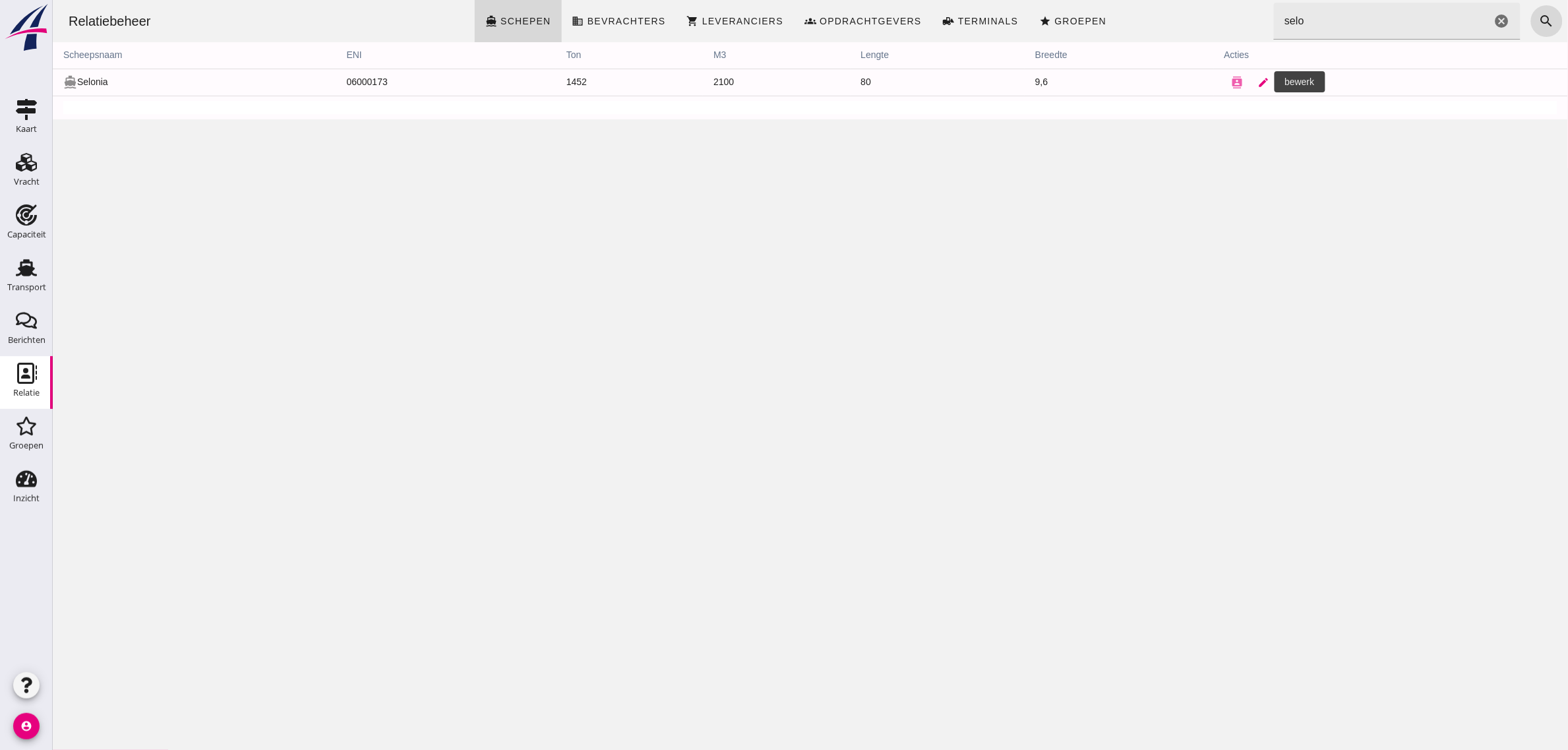
click link "edit"
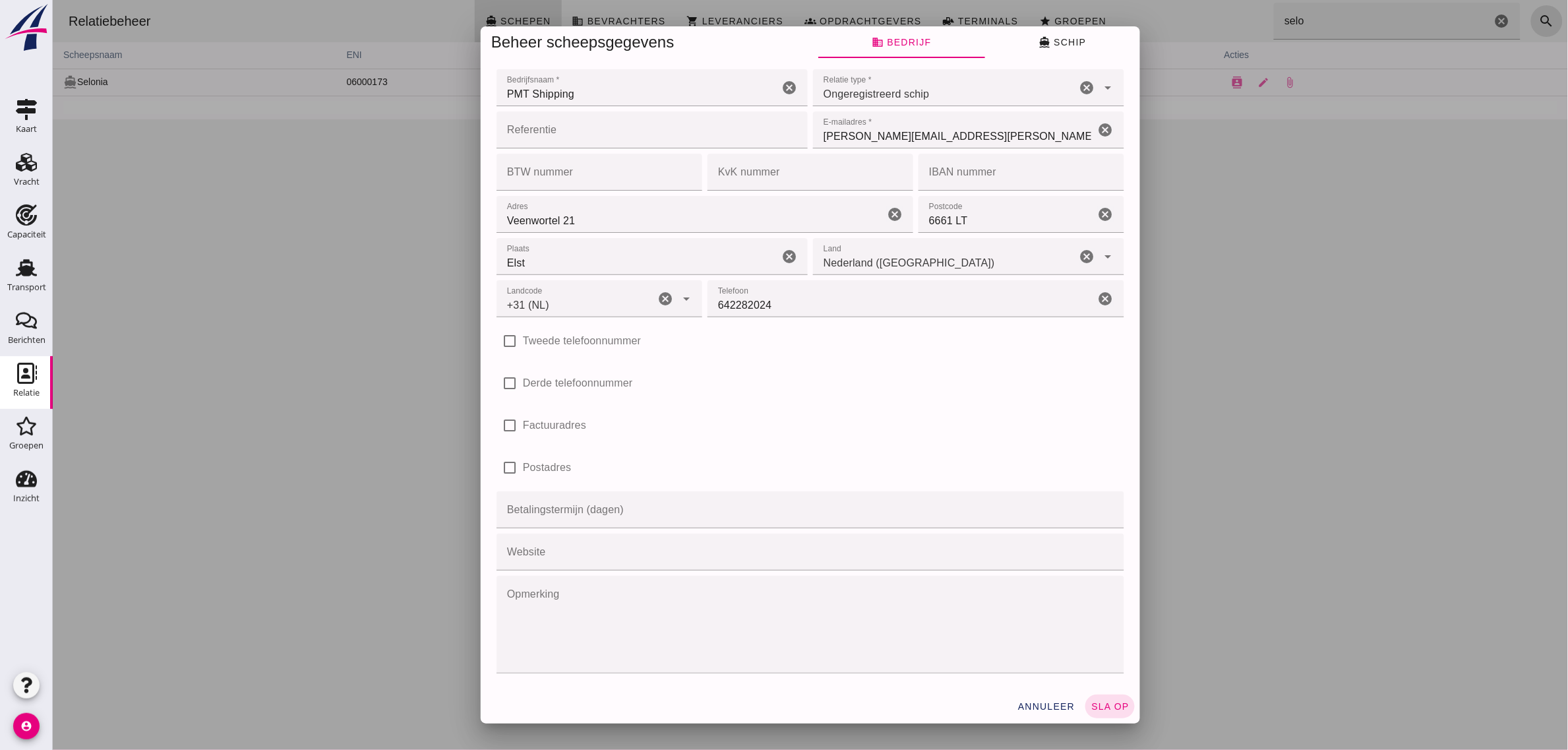
click input "PMT Shipping"
type input "PMT Shipping BV"
click span "sla op"
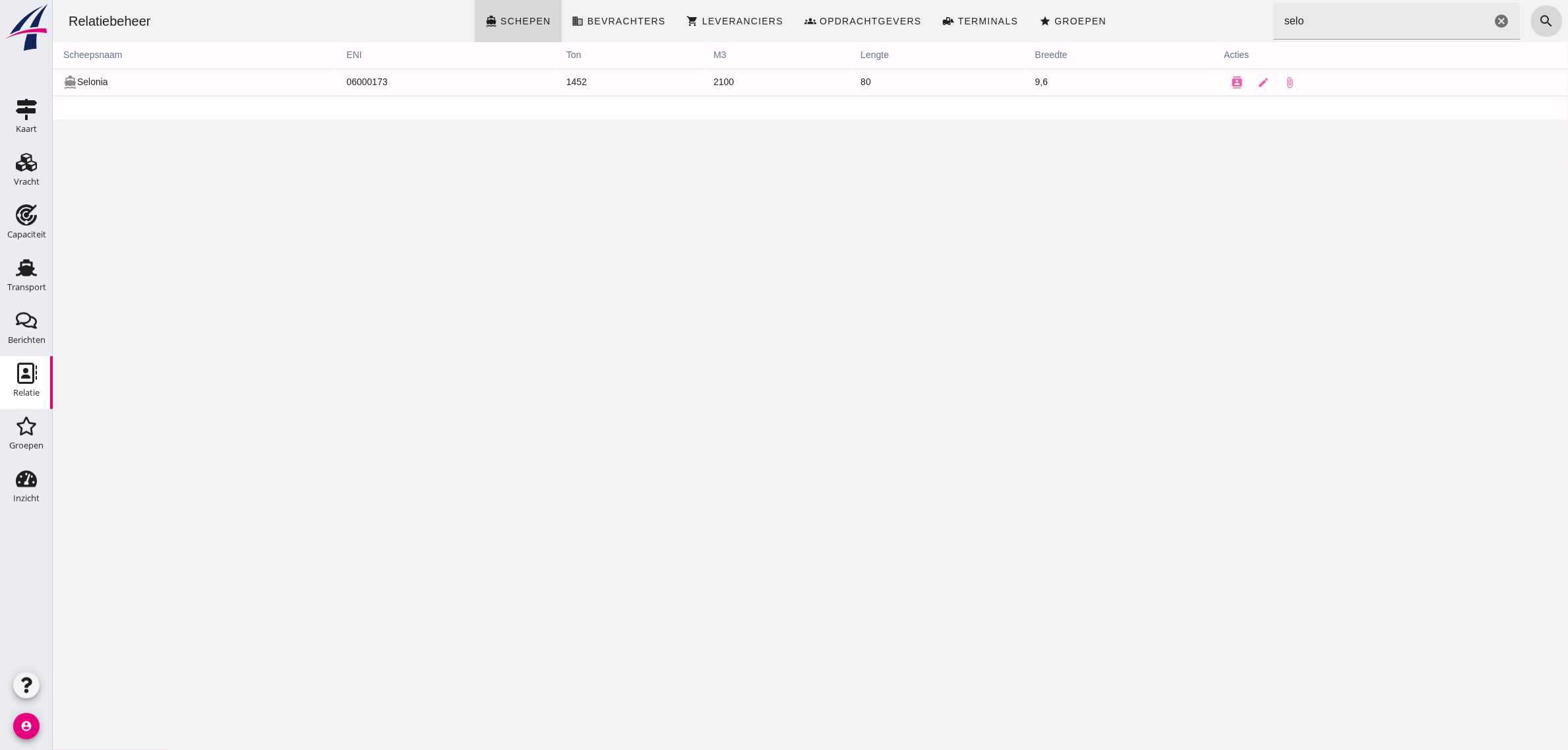
click input "selo"
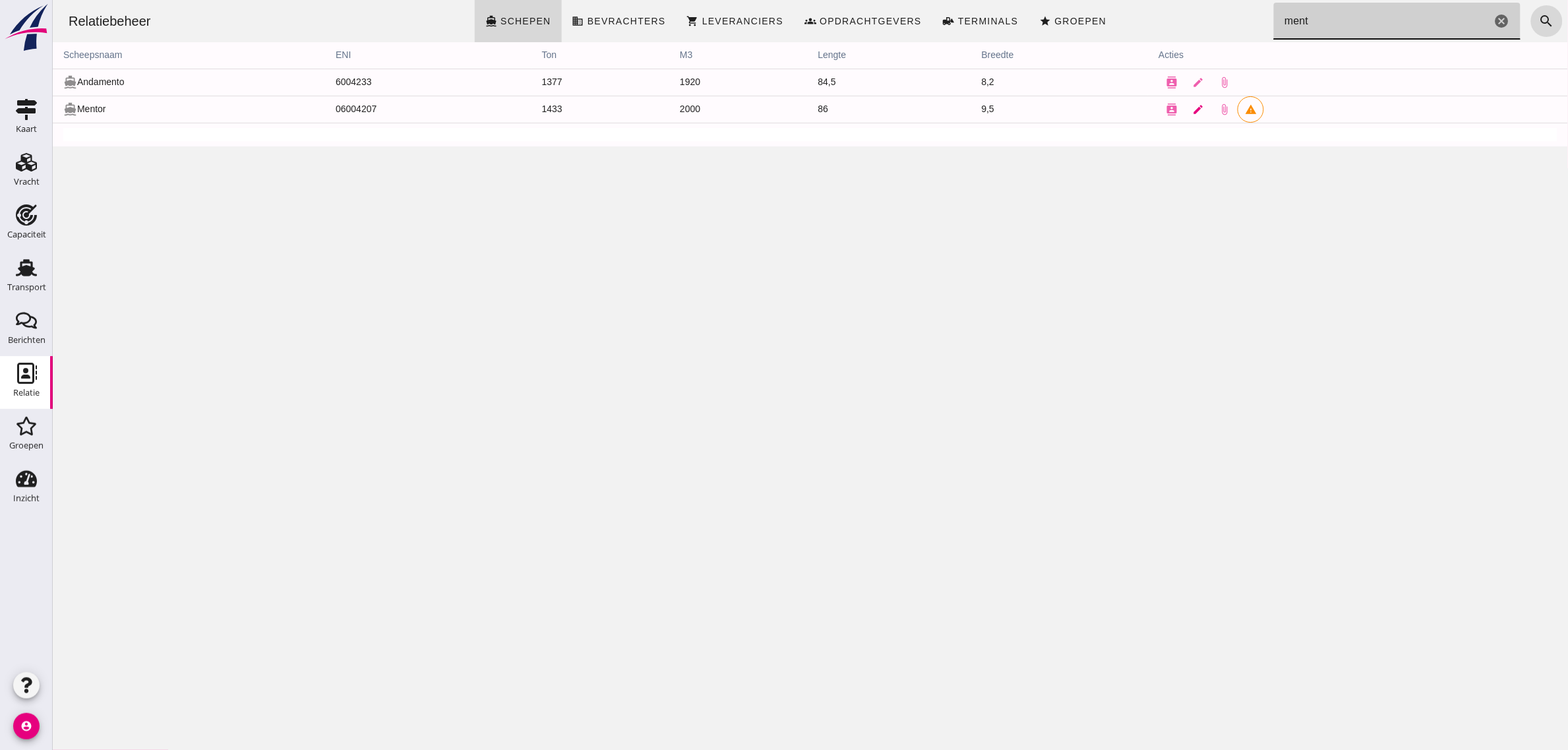
type input "ment"
click at [1192, 111] on icon "edit" at bounding box center [1198, 109] width 12 height 12
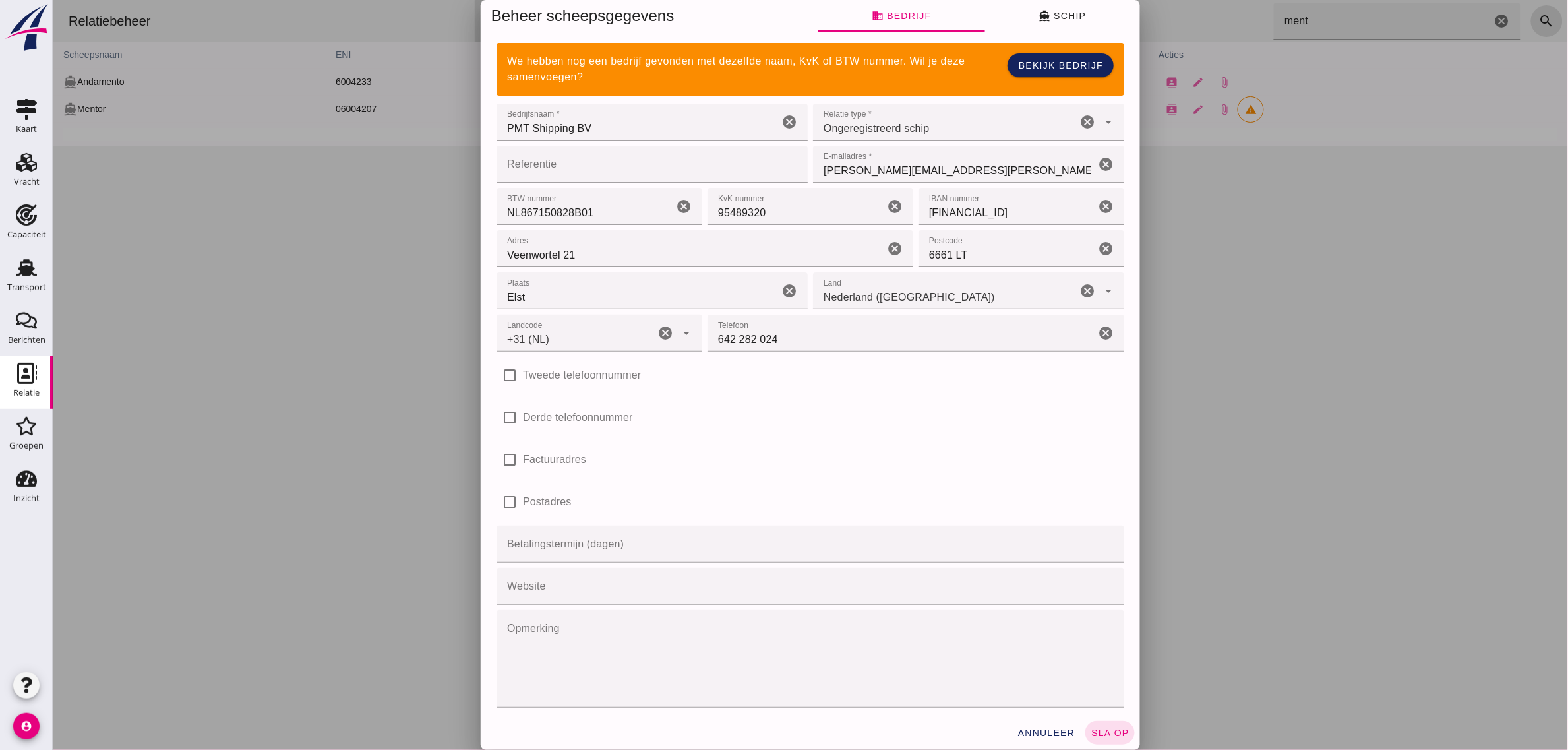
click at [643, 143] on div "Referentie Referentie cancel" at bounding box center [651, 164] width 317 height 42
click span "annuleer"
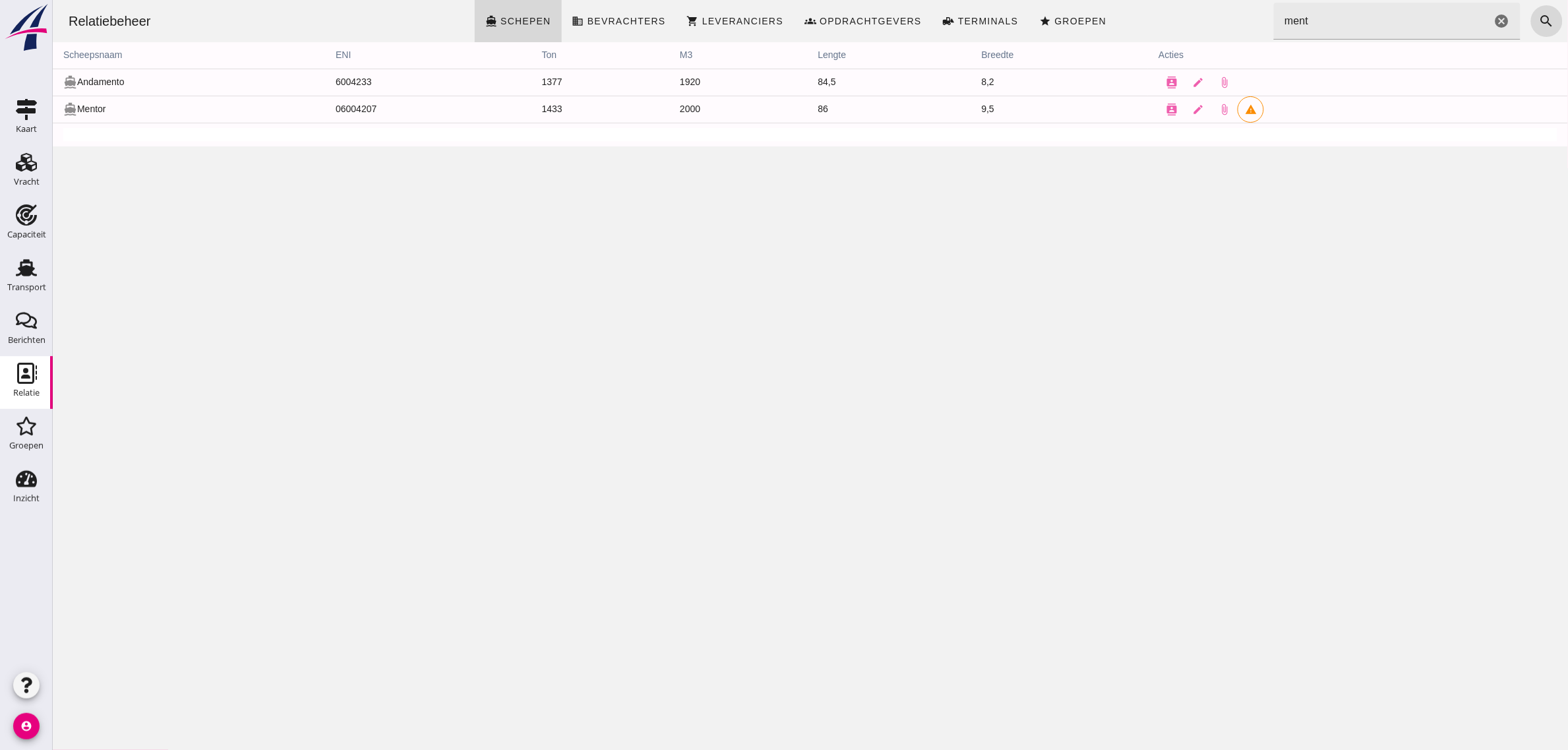
click input "ment"
click at [39, 269] on div "Transport" at bounding box center [26, 267] width 32 height 21
